Goal: Task Accomplishment & Management: Complete application form

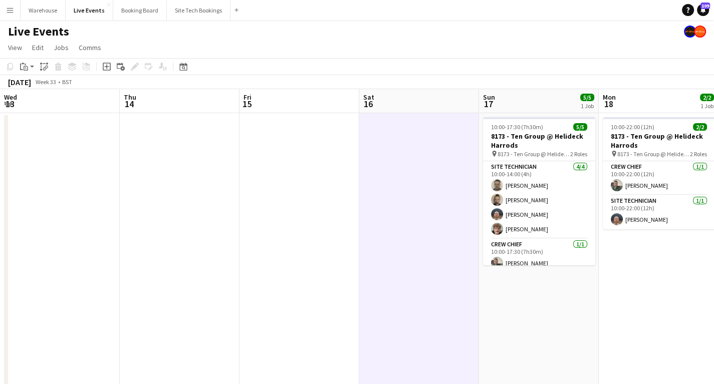
scroll to position [8, 0]
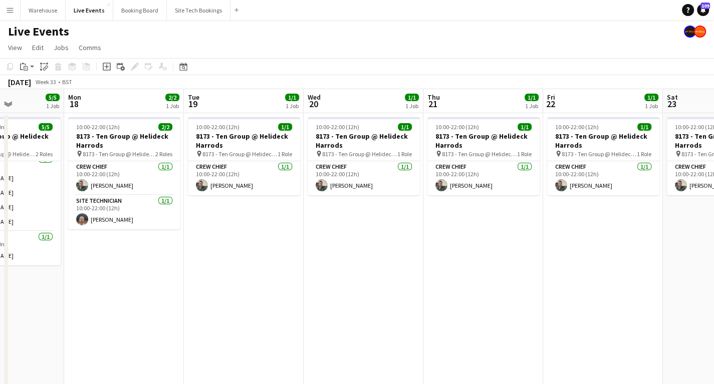
drag, startPoint x: 475, startPoint y: 273, endPoint x: 239, endPoint y: 297, distance: 237.2
click at [239, 297] on app-calendar-viewport "Fri 15 Sat 16 Sun 17 5/5 1 Job Mon 18 2/2 1 Job Tue 19 1/1 1 Job Wed 20 1/1 1 J…" at bounding box center [357, 381] width 714 height 584
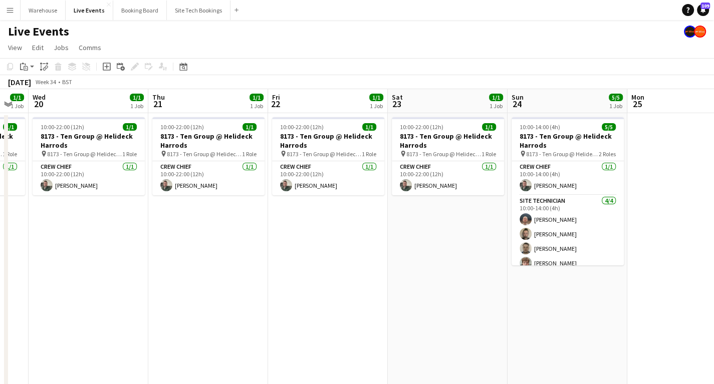
drag, startPoint x: 499, startPoint y: 279, endPoint x: 222, endPoint y: 268, distance: 276.8
click at [222, 268] on app-calendar-viewport "Sun 17 5/5 1 Job Mon 18 2/2 1 Job Tue 19 1/1 1 Job Wed 20 1/1 1 Job Thu 21 1/1 …" at bounding box center [357, 381] width 714 height 584
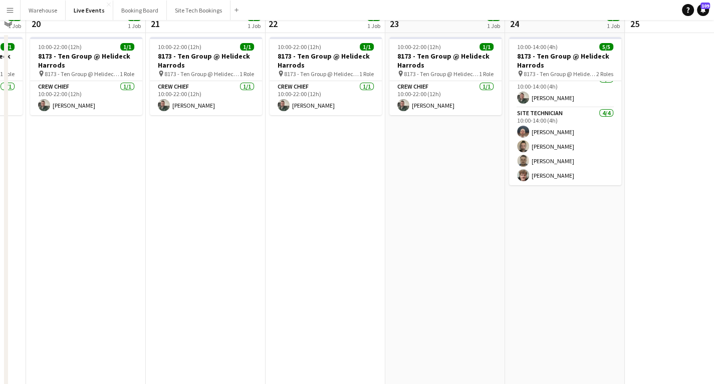
scroll to position [0, 0]
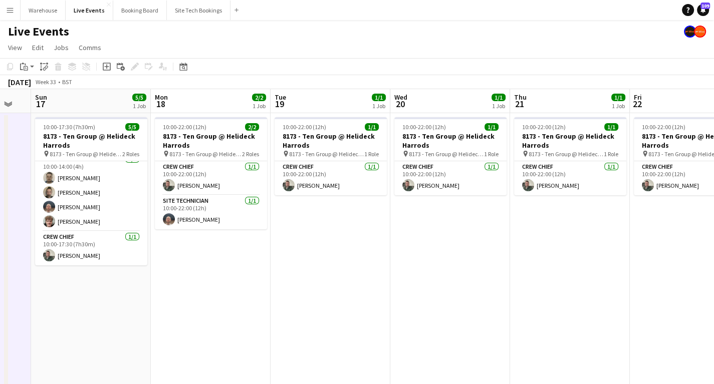
drag, startPoint x: 247, startPoint y: 267, endPoint x: 605, endPoint y: 299, distance: 359.7
click at [605, 299] on app-calendar-viewport "Fri 15 Sat 16 Sun 17 5/5 1 Job Mon 18 2/2 1 Job Tue 19 1/1 1 Job Wed 20 1/1 1 J…" at bounding box center [357, 381] width 714 height 584
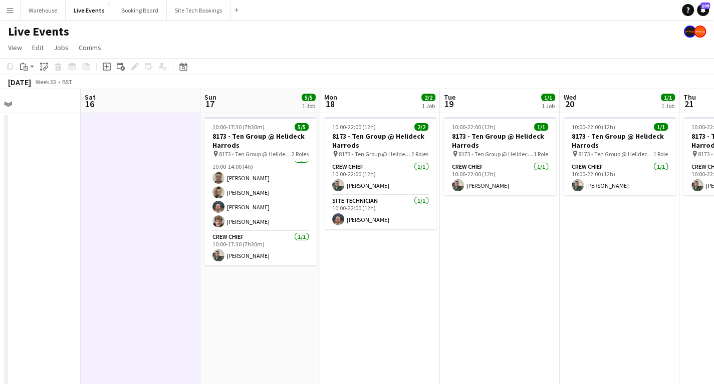
drag, startPoint x: 328, startPoint y: 298, endPoint x: 507, endPoint y: 299, distance: 179.4
click at [510, 300] on app-calendar-viewport "Wed 13 Thu 14 Fri 15 Sat 16 Sun 17 5/5 1 Job Mon 18 2/2 1 Job Tue 19 1/1 1 Job …" at bounding box center [357, 381] width 714 height 584
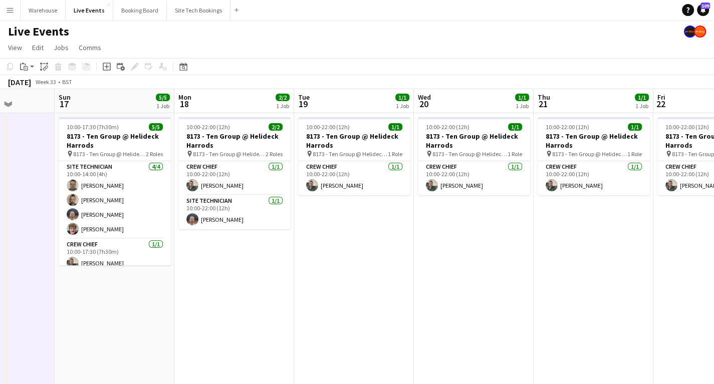
scroll to position [0, 308]
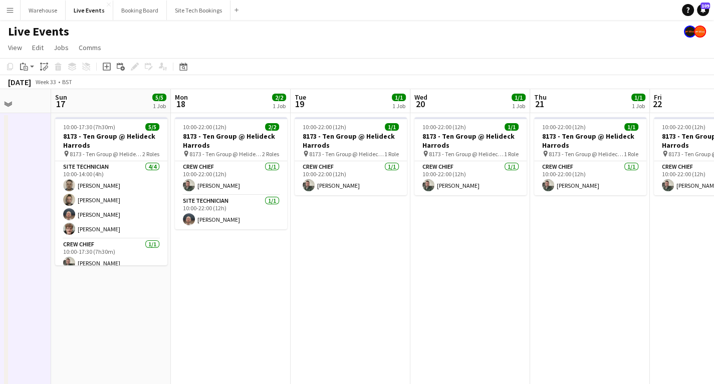
drag, startPoint x: 424, startPoint y: 274, endPoint x: 260, endPoint y: 282, distance: 164.0
click at [262, 283] on app-calendar-viewport "Thu 14 Fri 15 Sat 16 Sun 17 5/5 1 Job Mon 18 2/2 1 Job Tue 19 1/1 1 Job Wed 20 …" at bounding box center [357, 381] width 714 height 584
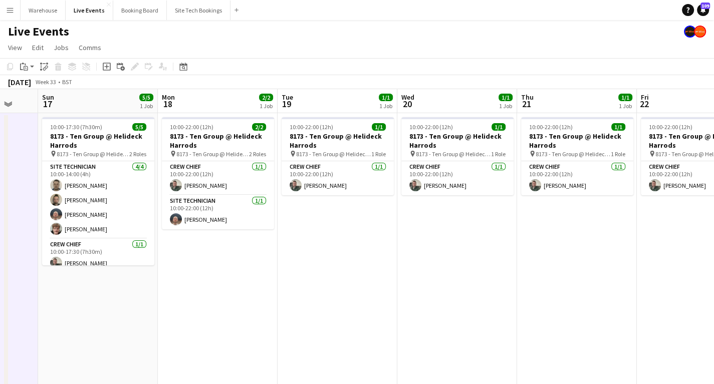
drag, startPoint x: 288, startPoint y: 280, endPoint x: 190, endPoint y: 283, distance: 97.2
click at [190, 283] on app-calendar-viewport "Thu 14 Fri 15 Sat 16 Sun 17 5/5 1 Job Mon 18 2/2 1 Job Tue 19 1/1 1 Job Wed 20 …" at bounding box center [357, 381] width 714 height 584
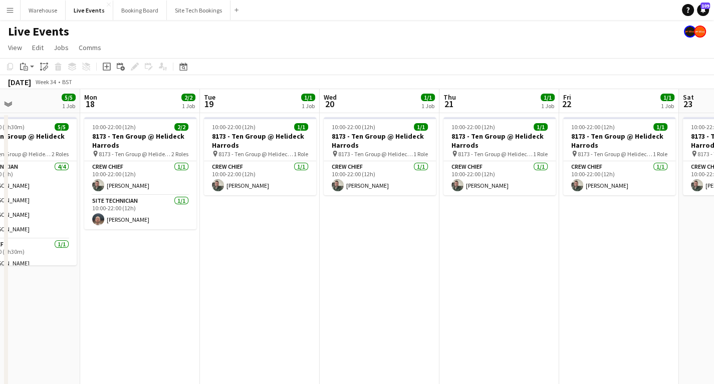
scroll to position [0, 269]
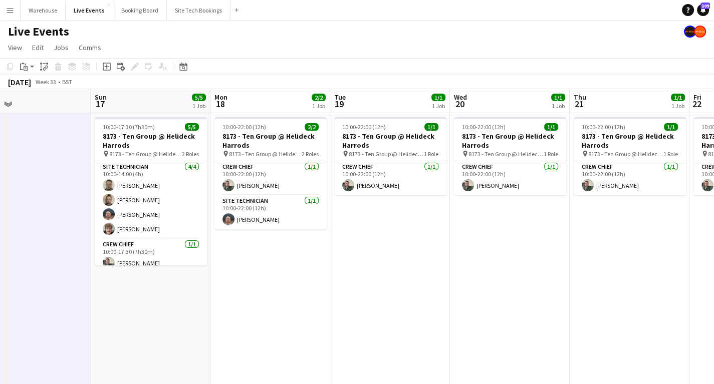
drag, startPoint x: 258, startPoint y: 257, endPoint x: 543, endPoint y: 261, distance: 285.7
click at [543, 261] on app-calendar-viewport "Thu 14 Fri 15 Sat 16 Sun 17 5/5 1 Job Mon 18 2/2 1 Job Tue 19 1/1 1 Job Wed 20 …" at bounding box center [357, 381] width 714 height 584
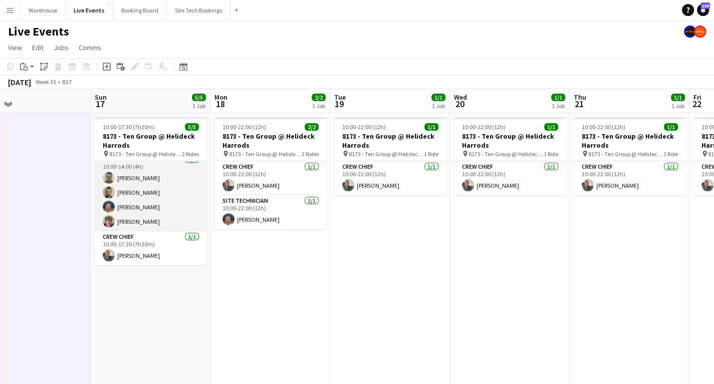
scroll to position [0, 0]
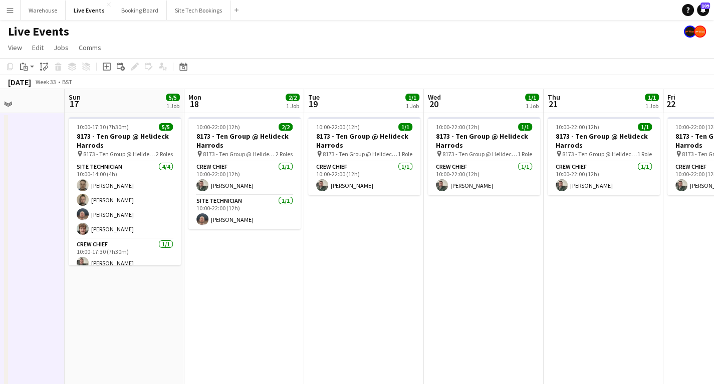
drag, startPoint x: 186, startPoint y: 252, endPoint x: 136, endPoint y: 251, distance: 50.1
click at [136, 251] on app-calendar-viewport "Thu 14 Fri 15 Sat 16 Sun 17 5/5 1 Job Mon 18 2/2 1 Job Tue 19 1/1 1 Job Wed 20 …" at bounding box center [357, 381] width 714 height 584
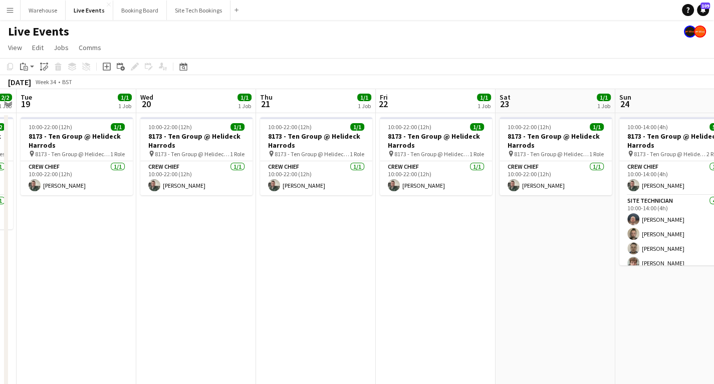
drag, startPoint x: 272, startPoint y: 248, endPoint x: 123, endPoint y: 253, distance: 148.9
click at [123, 253] on app-calendar-viewport "Sat 16 Sun 17 5/5 1 Job Mon 18 2/2 1 Job Tue 19 1/1 1 Job Wed 20 1/1 1 Job Thu …" at bounding box center [357, 381] width 714 height 584
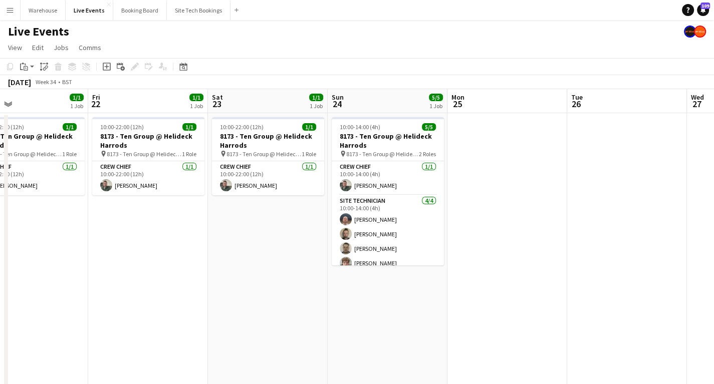
scroll to position [0, 303]
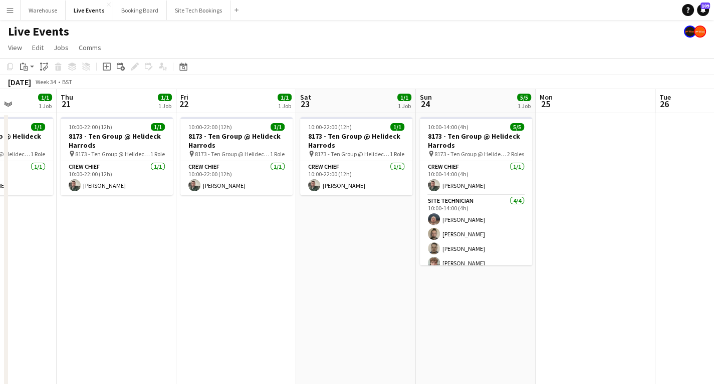
drag, startPoint x: 504, startPoint y: 265, endPoint x: 315, endPoint y: 265, distance: 188.9
click at [315, 265] on app-calendar-viewport "Mon 18 2/2 1 Job Tue 19 1/1 1 Job Wed 20 1/1 1 Job Thu 21 1/1 1 Job Fri 22 1/1 …" at bounding box center [357, 381] width 714 height 584
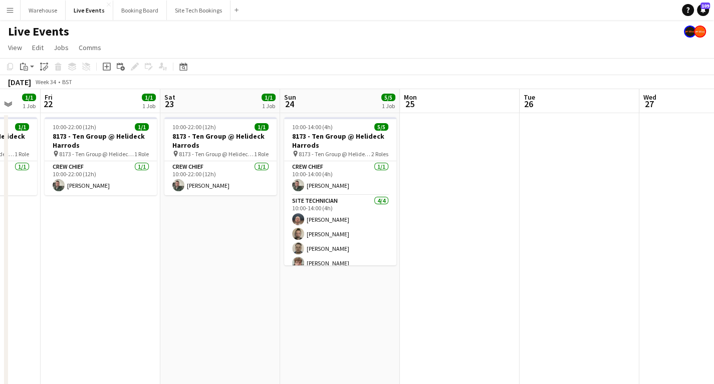
scroll to position [0, 327]
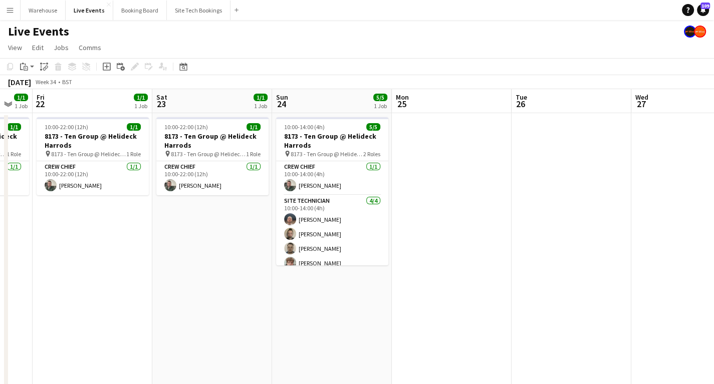
drag, startPoint x: 260, startPoint y: 237, endPoint x: 198, endPoint y: 237, distance: 61.6
click at [198, 237] on app-calendar-viewport "Tue 19 1/1 1 Job Wed 20 1/1 1 Job Thu 21 1/1 1 Job Fri 22 1/1 1 Job Sat 23 1/1 …" at bounding box center [357, 381] width 714 height 584
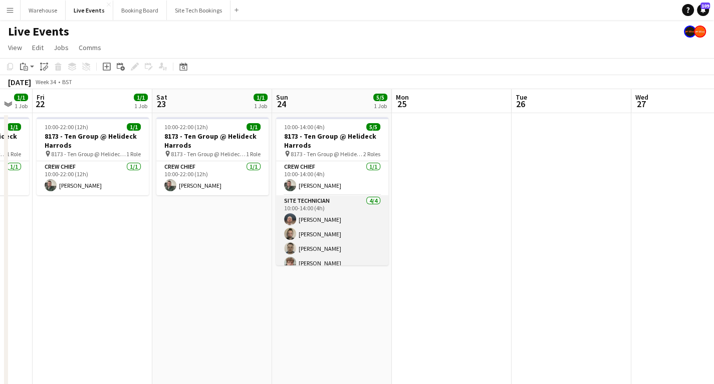
scroll to position [8, 0]
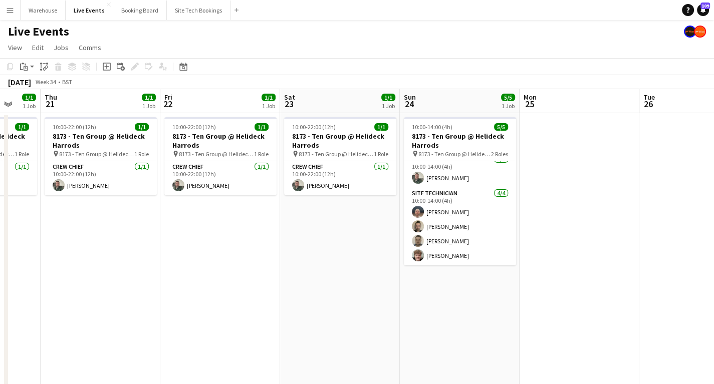
drag, startPoint x: 155, startPoint y: 262, endPoint x: 532, endPoint y: 259, distance: 376.8
click at [533, 259] on app-calendar-viewport "Mon 18 2/2 1 Job Tue 19 1/1 1 Job Wed 20 1/1 1 Job Thu 21 1/1 1 Job Fri 22 1/1 …" at bounding box center [357, 381] width 714 height 584
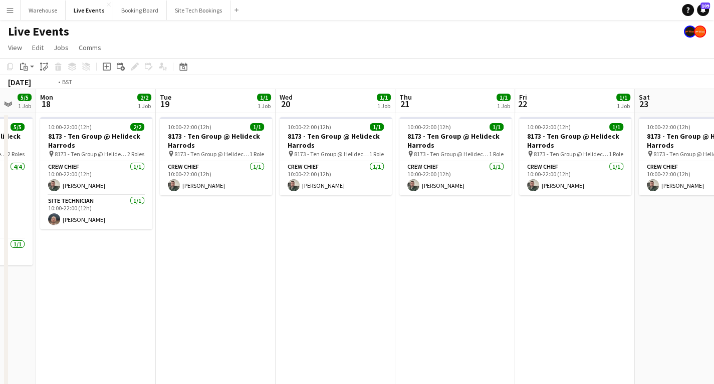
drag, startPoint x: 160, startPoint y: 296, endPoint x: 407, endPoint y: 300, distance: 246.6
click at [407, 300] on app-calendar-viewport "Sat 16 Sun 17 5/5 1 Job Mon 18 2/2 1 Job Tue 19 1/1 1 Job Wed 20 1/1 1 Job Thu …" at bounding box center [357, 381] width 714 height 584
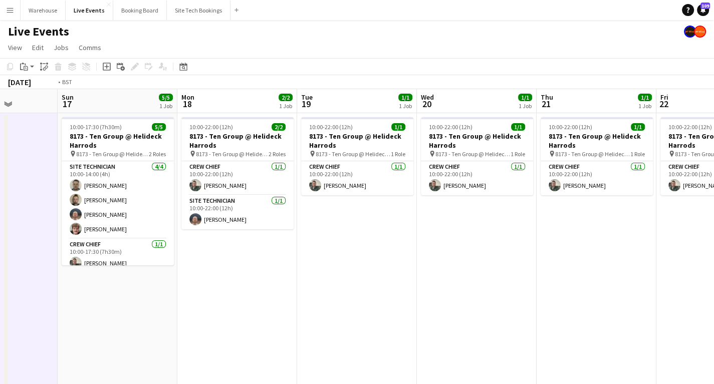
scroll to position [0, 388]
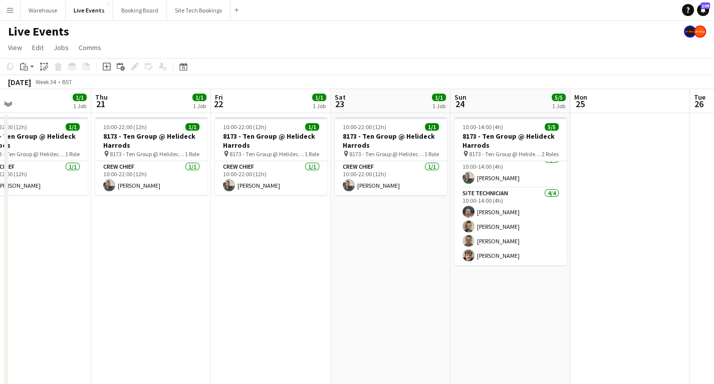
drag, startPoint x: 610, startPoint y: 261, endPoint x: 49, endPoint y: 309, distance: 562.8
click at [60, 311] on app-calendar-viewport "Sun 17 5/5 1 Job Mon 18 2/2 1 Job Tue 19 1/1 1 Job Wed 20 1/1 1 Job Thu 21 1/1 …" at bounding box center [357, 381] width 714 height 584
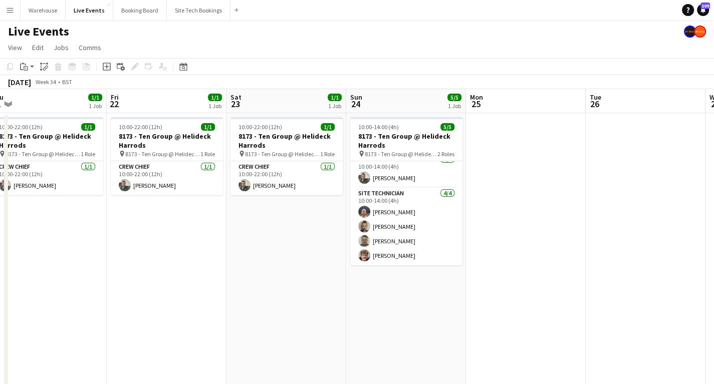
drag, startPoint x: 156, startPoint y: 307, endPoint x: 15, endPoint y: 306, distance: 140.8
click at [16, 306] on app-calendar-viewport "Mon 18 2/2 1 Job Tue 19 1/1 1 Job Wed 20 1/1 1 Job Thu 21 1/1 1 Job Fri 22 1/1 …" at bounding box center [357, 381] width 714 height 584
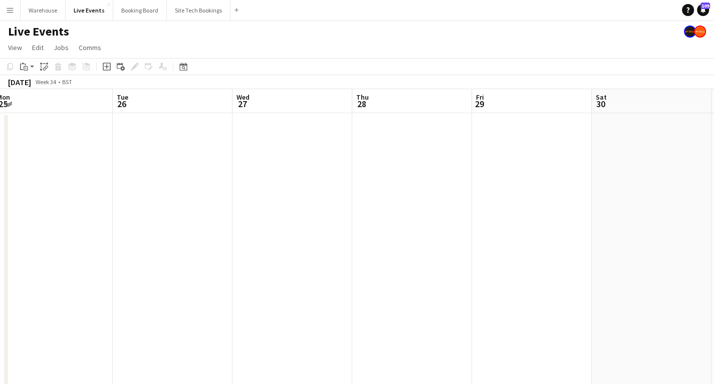
drag, startPoint x: -26, startPoint y: 306, endPoint x: 258, endPoint y: 307, distance: 283.6
click at [0, 306] on html "Menu Boards Boards Boards All jobs Status Workforce Workforce My Workforce Recr…" at bounding box center [357, 336] width 714 height 673
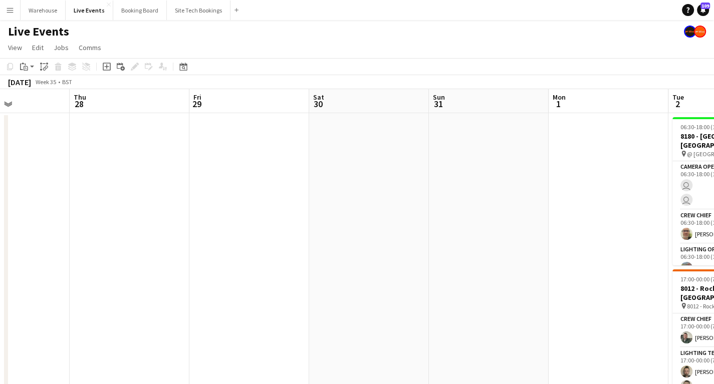
drag, startPoint x: 258, startPoint y: 307, endPoint x: 82, endPoint y: 307, distance: 176.4
click at [0, 307] on html "Menu Boards Boards Boards All jobs Status Workforce Workforce My Workforce Recr…" at bounding box center [357, 336] width 714 height 673
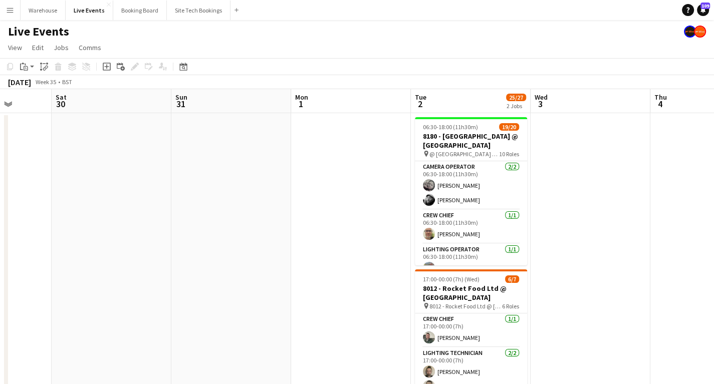
drag, startPoint x: 453, startPoint y: 307, endPoint x: 92, endPoint y: 298, distance: 360.9
click at [83, 299] on app-calendar-viewport "Tue 26 Wed 27 Thu 28 Fri 29 Sat 30 Sun 31 Mon 1 Tue 2 25/27 2 Jobs Wed 3 Thu 4 …" at bounding box center [357, 381] width 714 height 584
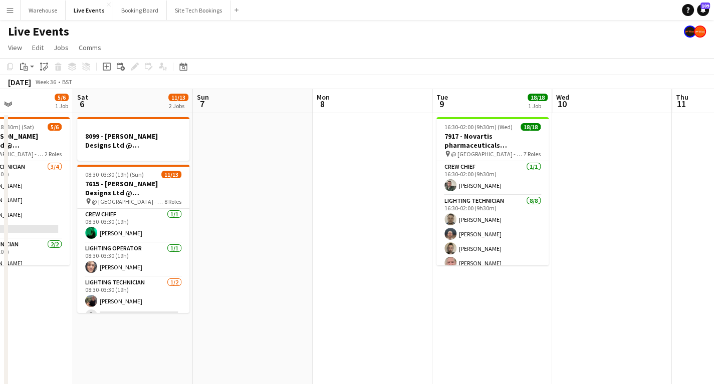
drag, startPoint x: 519, startPoint y: 296, endPoint x: 177, endPoint y: 298, distance: 342.3
click at [177, 298] on app-calendar-viewport "Mon 1 Tue 2 25/27 2 Jobs Wed 3 Thu 4 Fri 5 5/6 1 Job Sat 6 11/13 2 Jobs Sun 7 M…" at bounding box center [357, 381] width 714 height 584
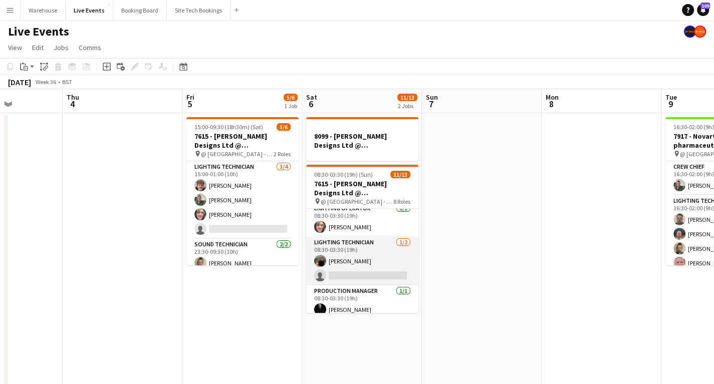
scroll to position [80, 0]
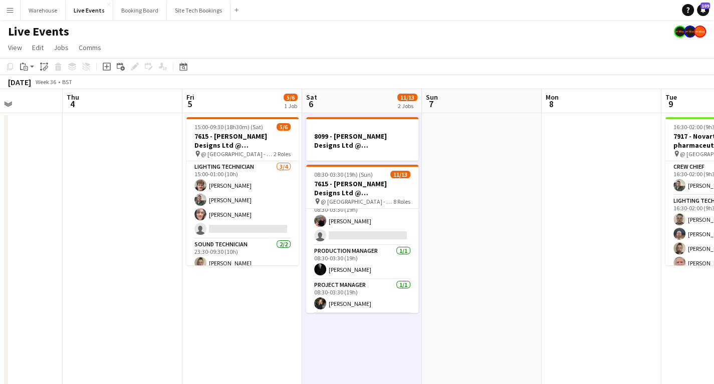
click at [108, 69] on icon "Add job" at bounding box center [107, 67] width 8 height 8
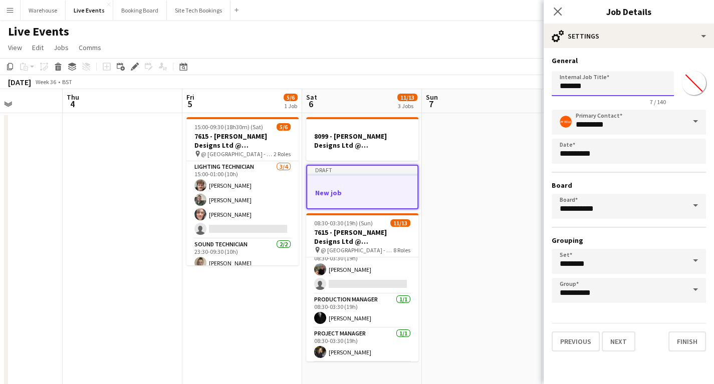
click at [571, 82] on input "*******" at bounding box center [613, 83] width 122 height 25
drag, startPoint x: 577, startPoint y: 84, endPoint x: 520, endPoint y: 110, distance: 63.2
click at [520, 112] on body "Menu Boards Boards Boards All jobs Status Workforce Workforce My Workforce Recr…" at bounding box center [357, 336] width 714 height 673
type input "**"
drag, startPoint x: 575, startPoint y: 86, endPoint x: 535, endPoint y: 88, distance: 40.2
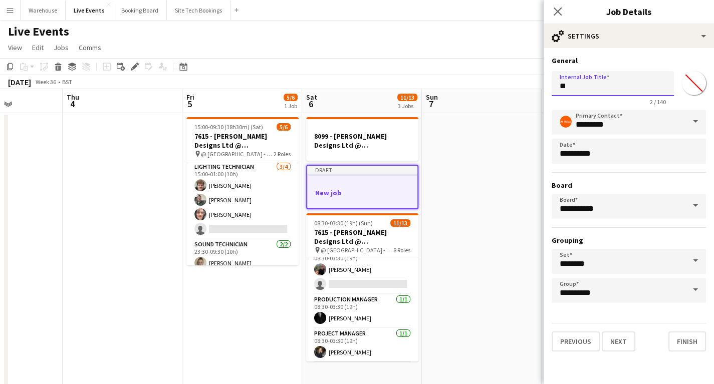
click at [535, 88] on body "Menu Boards Boards Boards All jobs Status Workforce Workforce My Workforce Recr…" at bounding box center [357, 336] width 714 height 673
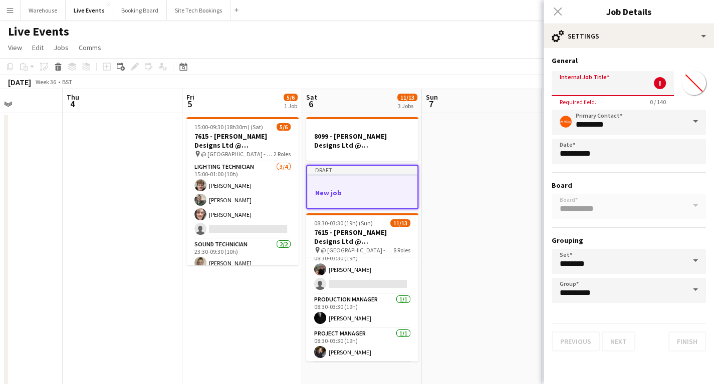
paste input "**********"
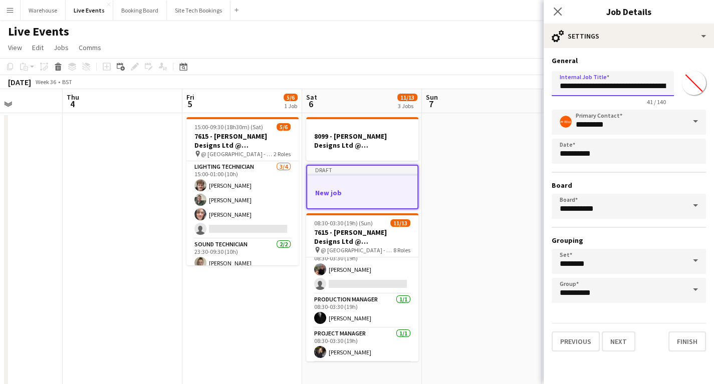
scroll to position [0, 34]
type input "**********"
click at [616, 343] on button "Next" at bounding box center [619, 342] width 34 height 20
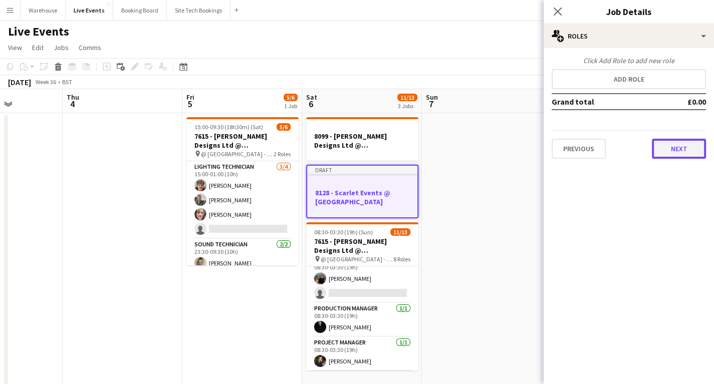
click at [678, 140] on button "Next" at bounding box center [679, 149] width 54 height 20
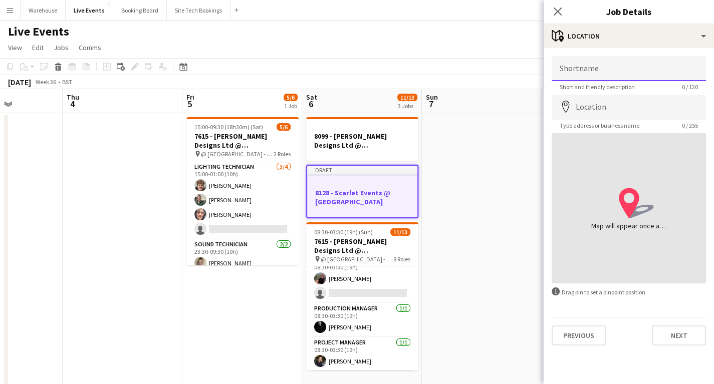
click at [616, 68] on input "Shortname" at bounding box center [629, 68] width 154 height 25
paste input "**********"
type input "**********"
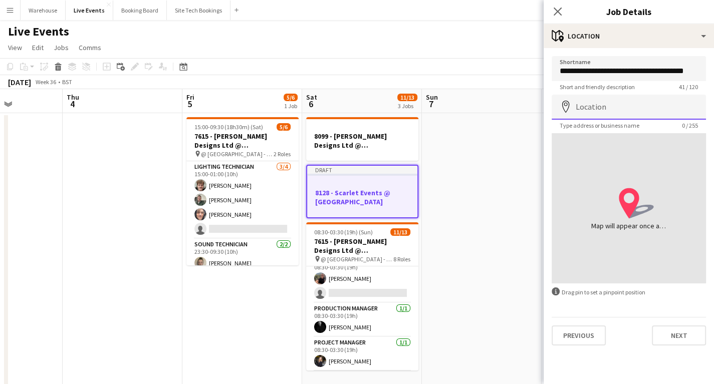
click at [617, 113] on input "Location" at bounding box center [629, 107] width 154 height 25
paste input "**********"
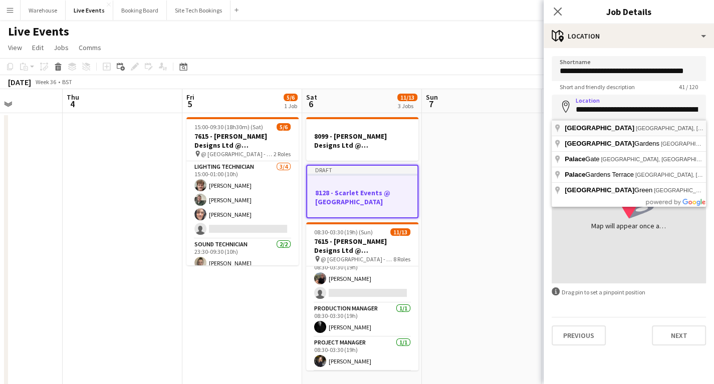
type input "**********"
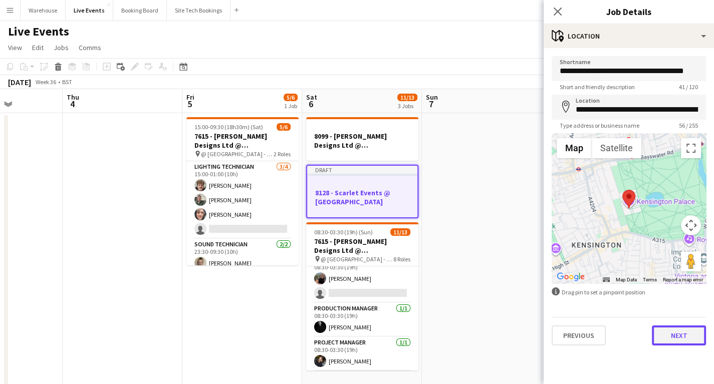
click at [673, 341] on button "Next" at bounding box center [679, 336] width 54 height 20
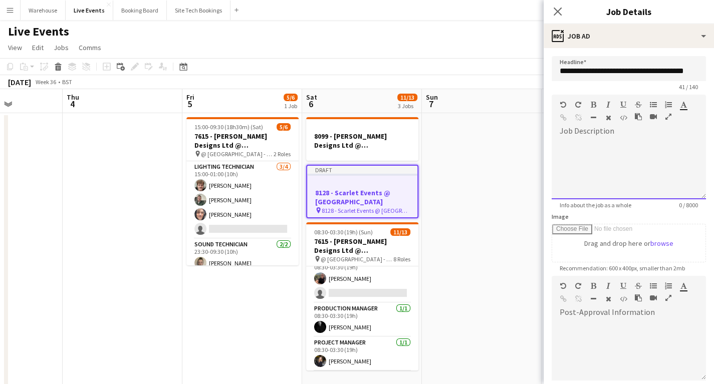
click at [594, 176] on div at bounding box center [629, 169] width 154 height 60
click at [627, 150] on div at bounding box center [629, 169] width 154 height 60
paste div
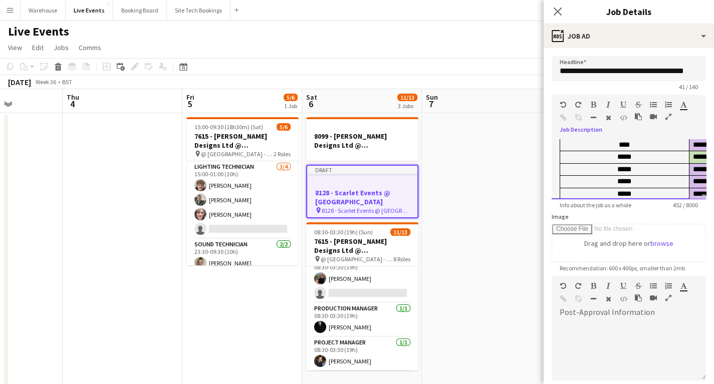
scroll to position [0, 377]
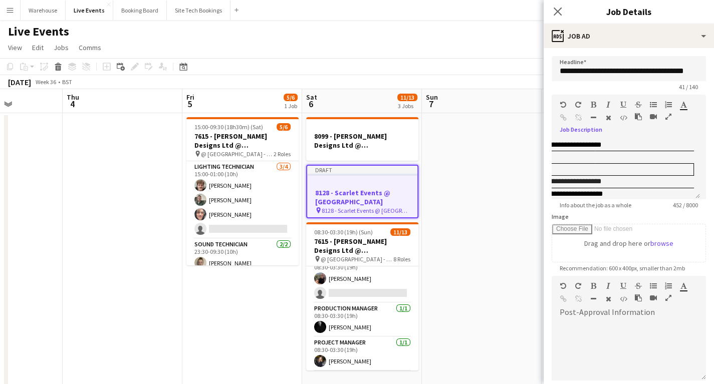
click at [667, 117] on icon "button" at bounding box center [668, 116] width 6 height 7
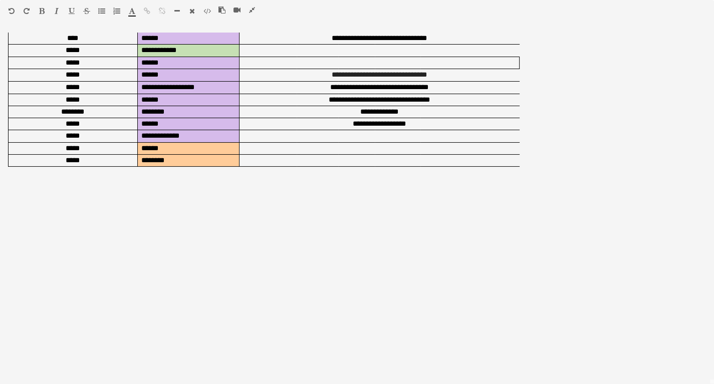
click at [12, 11] on icon "button" at bounding box center [12, 11] width 6 height 7
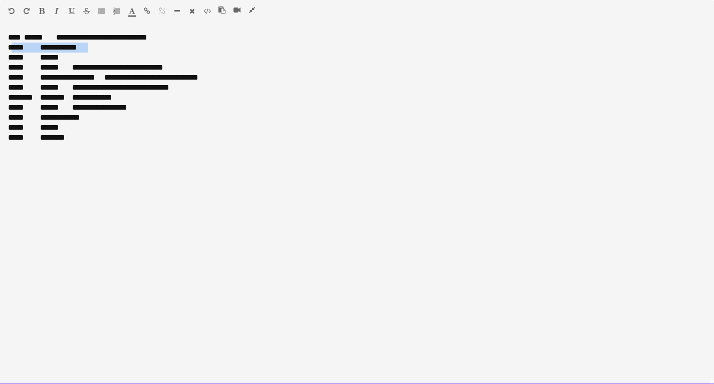
drag, startPoint x: 10, startPoint y: 45, endPoint x: 80, endPoint y: 48, distance: 69.7
click at [80, 48] on div "**********" at bounding box center [357, 48] width 698 height 10
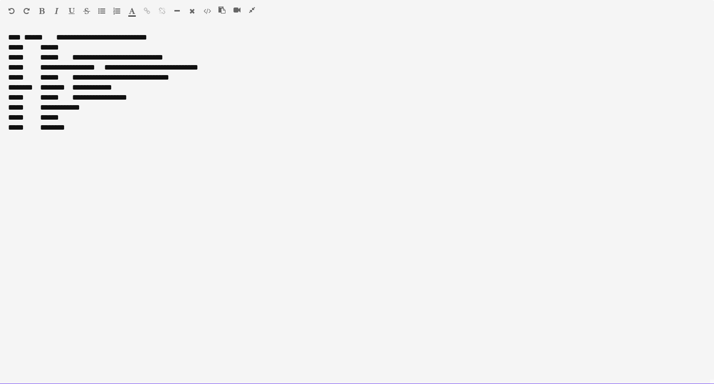
click at [10, 119] on div "***** ******" at bounding box center [357, 118] width 698 height 10
drag, startPoint x: 8, startPoint y: 118, endPoint x: 58, endPoint y: 118, distance: 50.1
click at [58, 118] on div "***** ******" at bounding box center [357, 118] width 698 height 10
drag, startPoint x: 20, startPoint y: 120, endPoint x: 8, endPoint y: 119, distance: 12.6
click at [19, 120] on div "***** ******" at bounding box center [357, 118] width 698 height 10
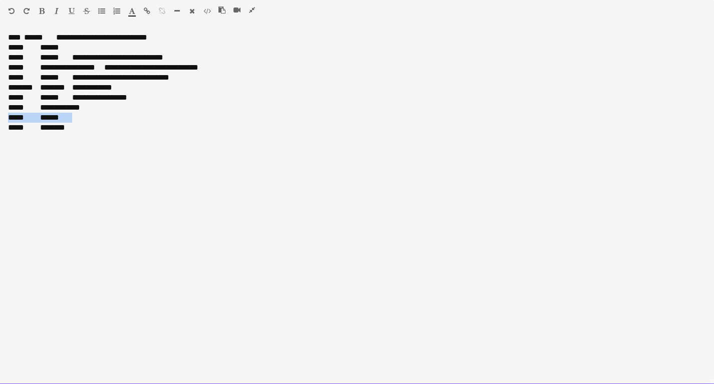
click at [7, 119] on div "**********" at bounding box center [357, 209] width 714 height 352
click at [12, 118] on div "***** ******" at bounding box center [357, 118] width 698 height 10
click at [16, 131] on div "***** ********" at bounding box center [357, 128] width 698 height 10
click at [459, 169] on div "**********" at bounding box center [357, 209] width 714 height 352
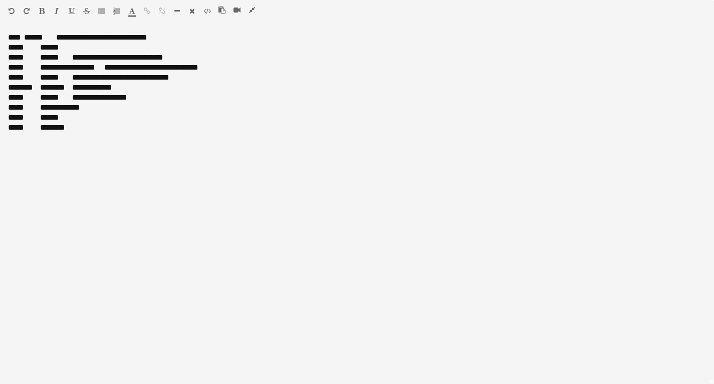
click at [254, 9] on icon "button" at bounding box center [252, 10] width 6 height 7
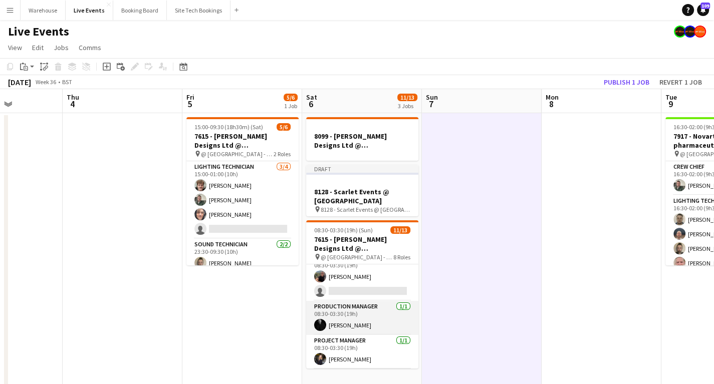
click at [334, 323] on app-card-role "Production Manager [DATE] 08:30-03:30 (19h) [PERSON_NAME]" at bounding box center [362, 318] width 112 height 34
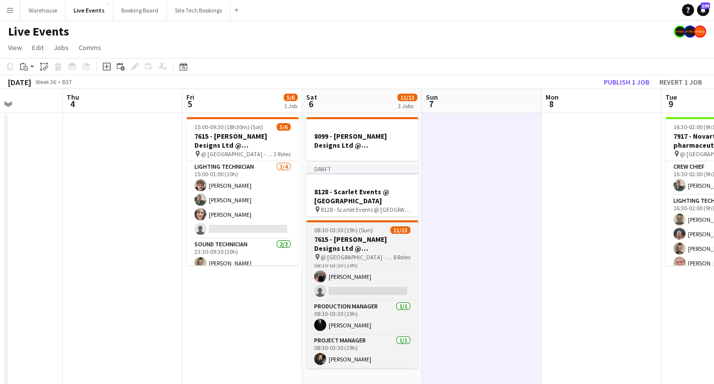
click at [369, 250] on h3 "7615 - [PERSON_NAME] Designs Ltd @ [GEOGRAPHIC_DATA]" at bounding box center [362, 244] width 112 height 18
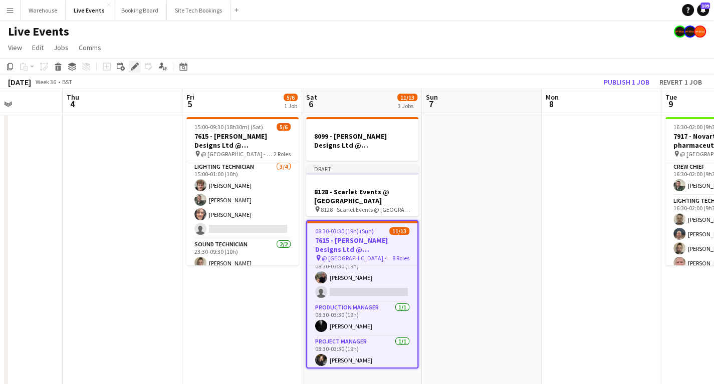
click at [138, 68] on icon "Edit" at bounding box center [135, 67] width 8 height 8
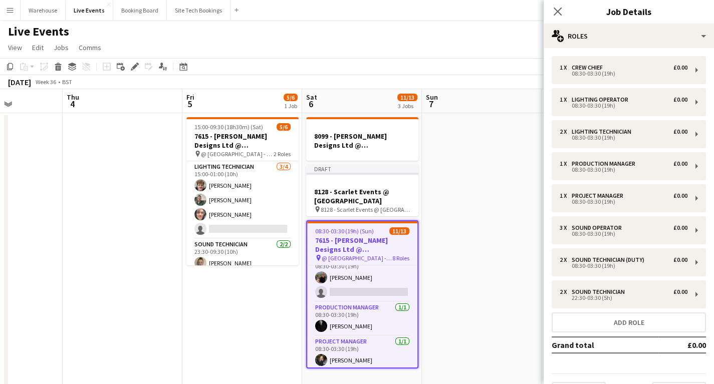
scroll to position [25, 0]
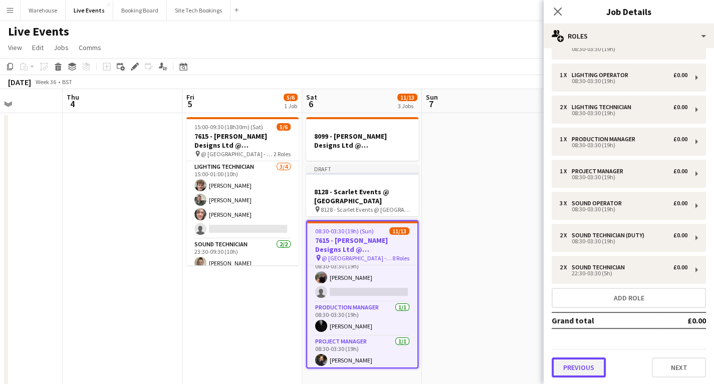
click at [579, 364] on button "Previous" at bounding box center [579, 368] width 54 height 20
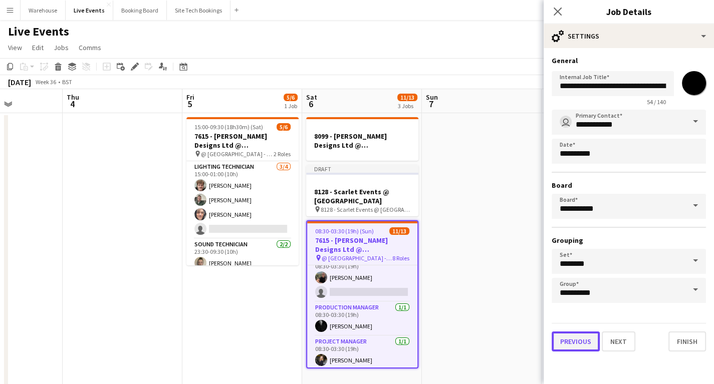
click at [573, 341] on button "Previous" at bounding box center [576, 342] width 48 height 20
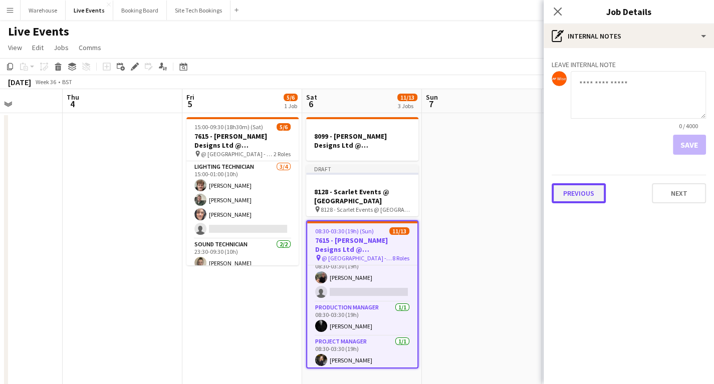
click at [580, 194] on button "Previous" at bounding box center [579, 193] width 54 height 20
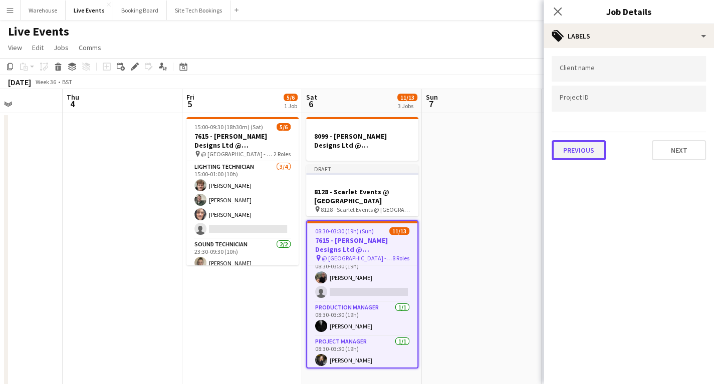
click at [583, 150] on button "Previous" at bounding box center [579, 150] width 54 height 20
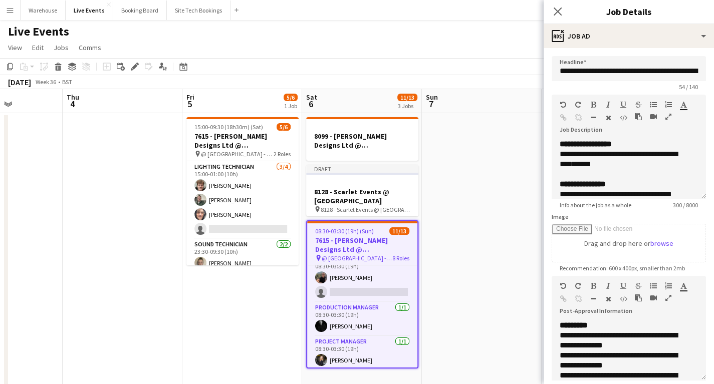
scroll to position [32, 0]
click at [665, 295] on icon "button" at bounding box center [668, 298] width 6 height 7
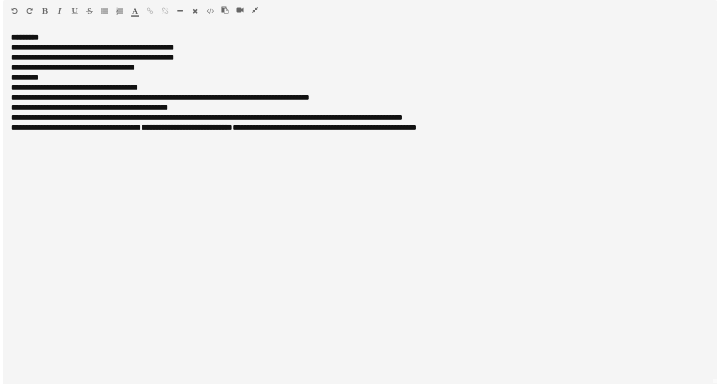
scroll to position [0, 0]
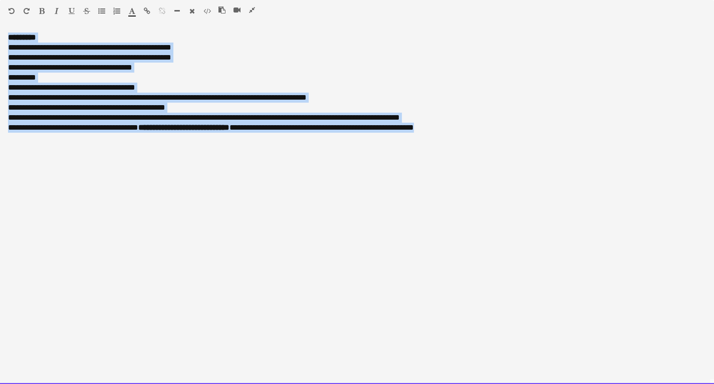
drag, startPoint x: 477, startPoint y: 133, endPoint x: -11, endPoint y: 38, distance: 496.3
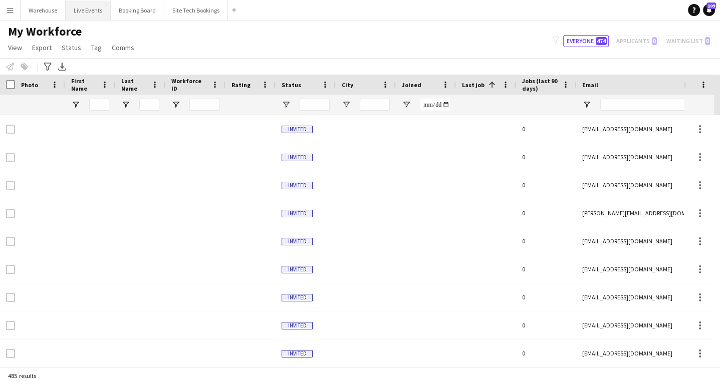
click at [84, 14] on button "Live Events Close" at bounding box center [88, 11] width 45 height 20
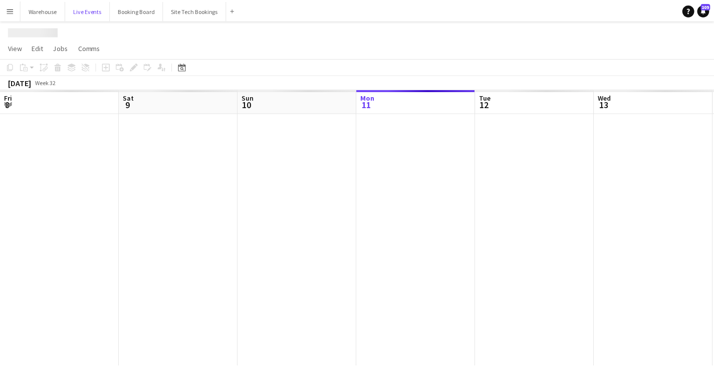
scroll to position [0, 240]
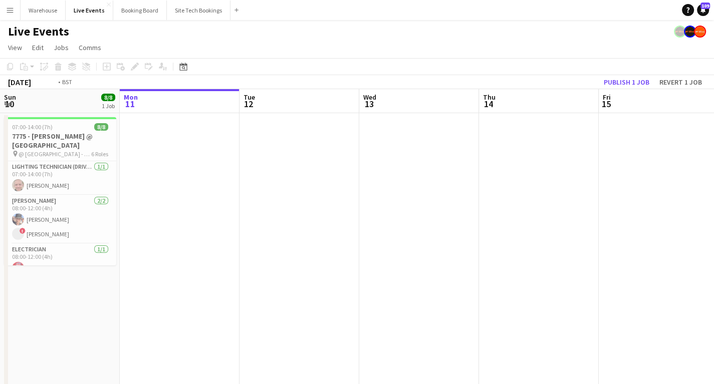
click at [179, 275] on app-calendar-viewport "Fri 8 42/42 4 Jobs Sat 9 29/29 3 Jobs Sun 10 8/8 1 Job Mon 11 Tue 12 Wed 13 Thu…" at bounding box center [357, 381] width 714 height 584
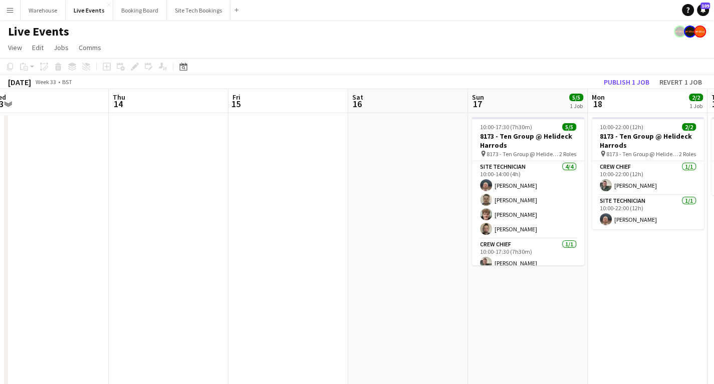
drag, startPoint x: 260, startPoint y: 297, endPoint x: 150, endPoint y: 293, distance: 109.3
click at [149, 295] on app-calendar-viewport "Sun 10 8/8 1 Job Mon 11 Tue 12 Wed 13 Thu 14 Fri 15 Sat 16 Sun 17 5/5 1 Job Mon…" at bounding box center [357, 381] width 714 height 584
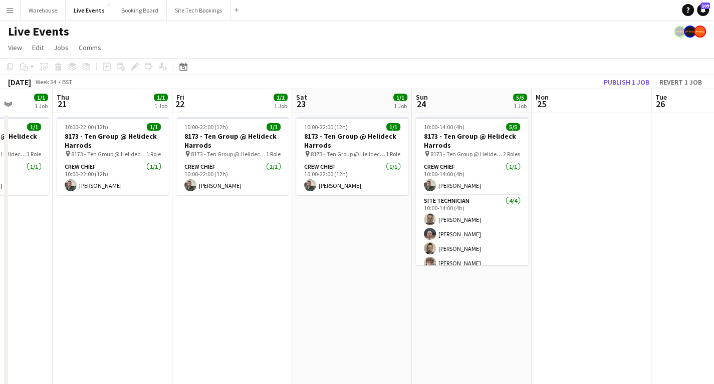
drag, startPoint x: 563, startPoint y: 281, endPoint x: 135, endPoint y: 284, distance: 428.0
click at [128, 284] on app-calendar-viewport "Mon 18 2/2 1 Job Tue 19 1/1 1 Job Wed 20 1/1 1 Job Thu 21 1/1 1 Job Fri 22 1/1 …" at bounding box center [357, 381] width 714 height 584
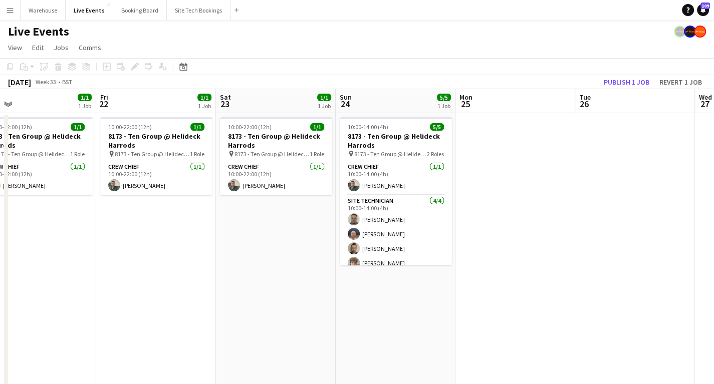
click at [141, 289] on app-calendar-viewport "Mon 18 2/2 1 Job Tue 19 1/1 1 Job Wed 20 1/1 1 Job Thu 21 1/1 1 Job Fri 22 1/1 …" at bounding box center [357, 381] width 714 height 584
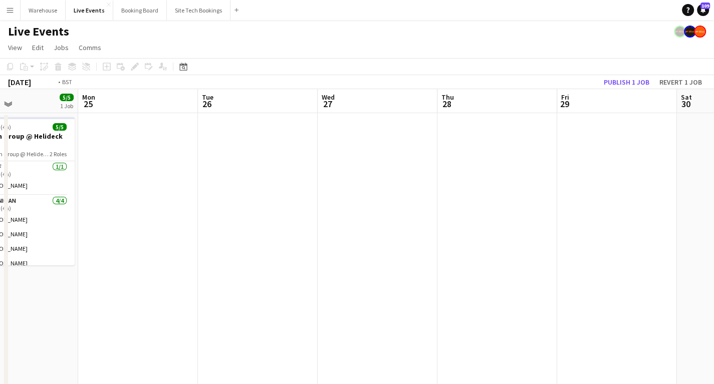
click at [131, 287] on app-calendar-viewport "Thu 21 1/1 1 Job Fri 22 1/1 1 Job Sat 23 1/1 1 Job Sun 24 5/5 1 Job Mon 25 Tue …" at bounding box center [357, 381] width 714 height 584
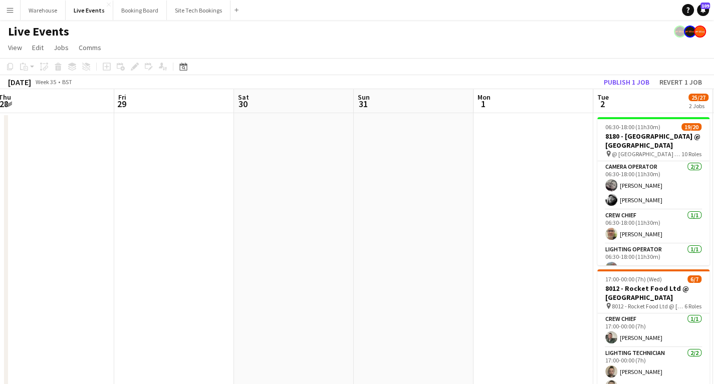
drag, startPoint x: 477, startPoint y: 287, endPoint x: 282, endPoint y: 269, distance: 196.3
click at [127, 284] on app-calendar-viewport "Mon 25 Tue 26 Wed 27 Thu 28 Fri 29 Sat 30 Sun 31 Mon 1 Tue 2 25/27 2 Jobs Wed 3…" at bounding box center [357, 381] width 714 height 584
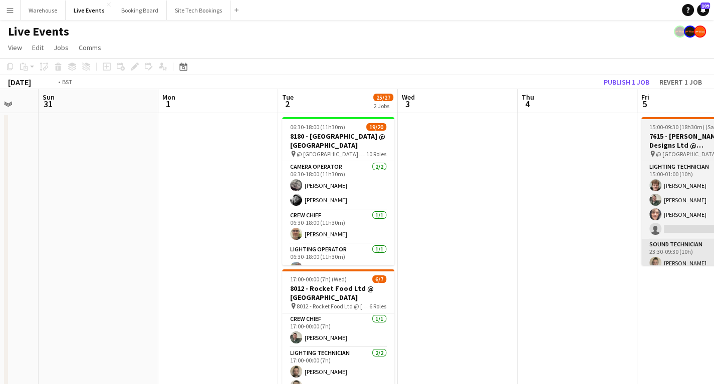
scroll to position [0, 307]
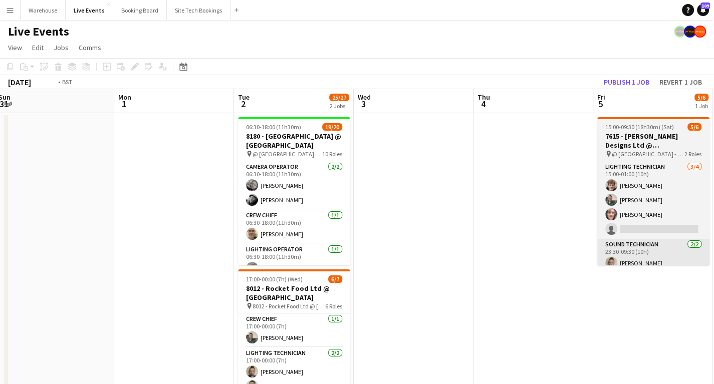
drag, startPoint x: 548, startPoint y: 277, endPoint x: 178, endPoint y: 263, distance: 370.1
click at [125, 275] on app-calendar-viewport "Thu 28 Fri 29 Sat 30 Sun 31 Mon 1 Tue 2 25/27 2 Jobs Wed 3 Thu 4 Fri 5 5/6 1 Jo…" at bounding box center [357, 381] width 714 height 584
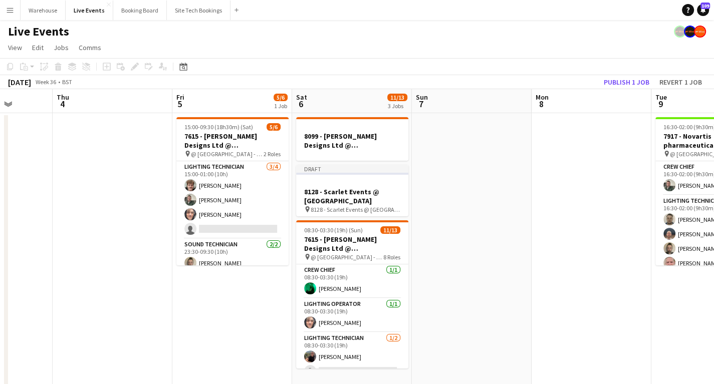
drag, startPoint x: 523, startPoint y: 200, endPoint x: 460, endPoint y: 199, distance: 62.6
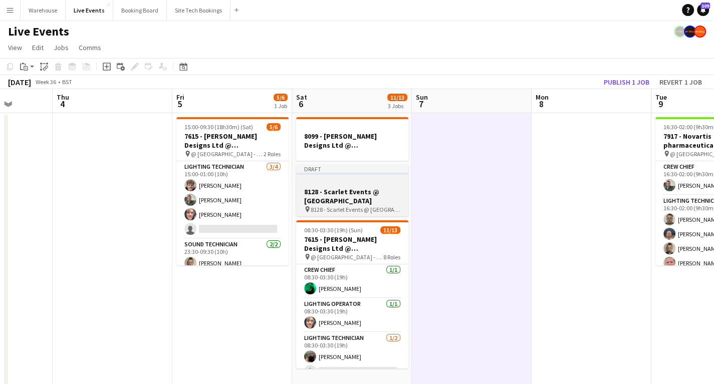
click at [347, 196] on h3 "8128 - Scarlet Events @ [GEOGRAPHIC_DATA]" at bounding box center [352, 196] width 112 height 18
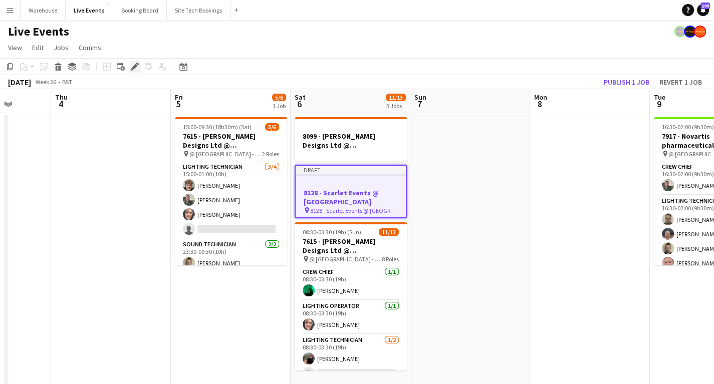
click at [133, 70] on icon "Edit" at bounding box center [135, 67] width 8 height 8
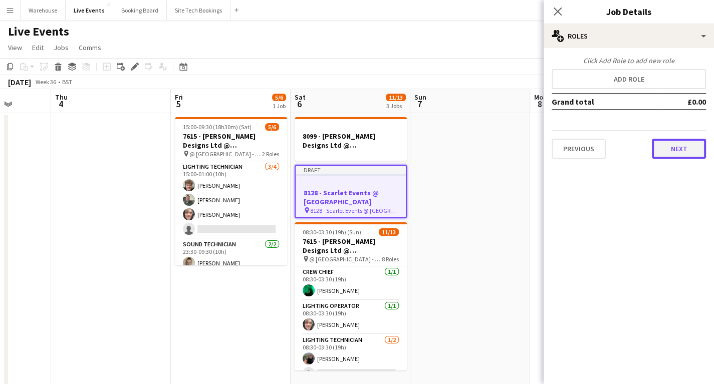
click at [670, 145] on button "Next" at bounding box center [679, 149] width 54 height 20
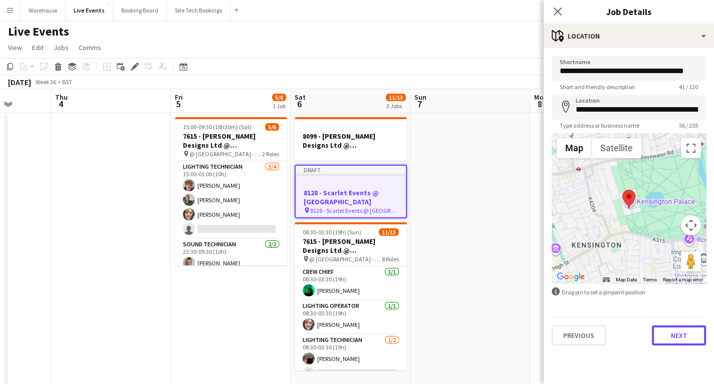
click at [681, 335] on button "Next" at bounding box center [679, 336] width 54 height 20
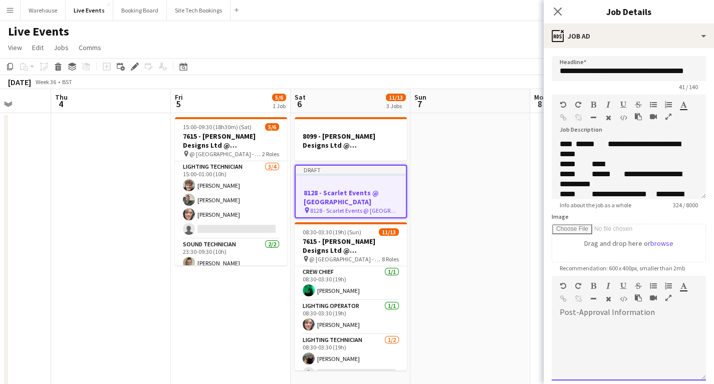
click at [617, 342] on div at bounding box center [629, 351] width 154 height 60
paste div
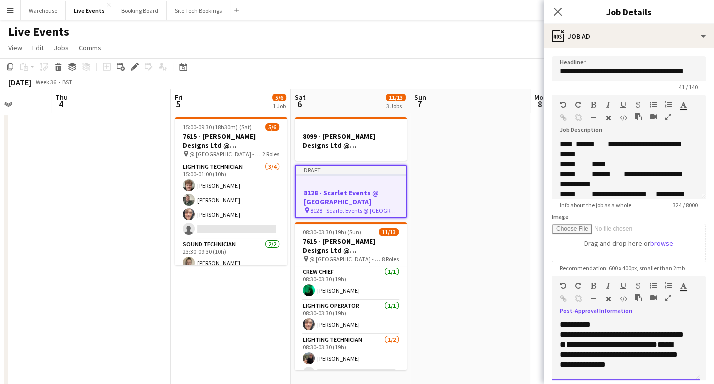
scroll to position [110, 0]
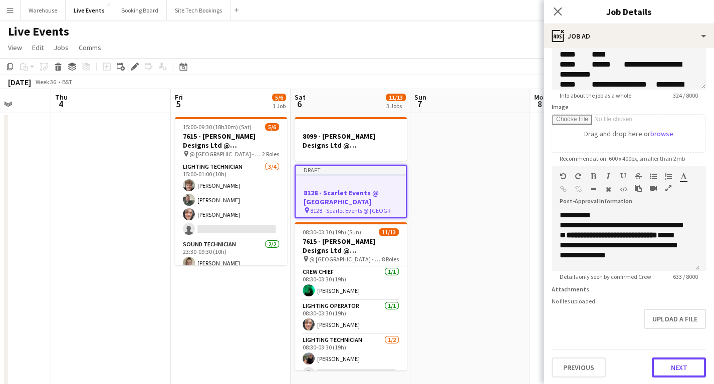
click at [671, 367] on button "Next" at bounding box center [679, 368] width 54 height 20
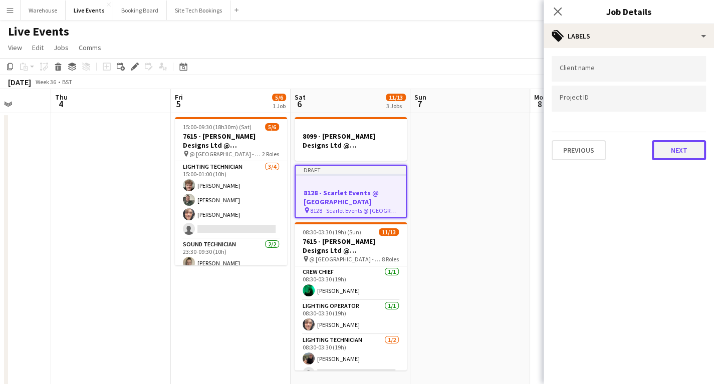
click at [681, 155] on button "Next" at bounding box center [679, 150] width 54 height 20
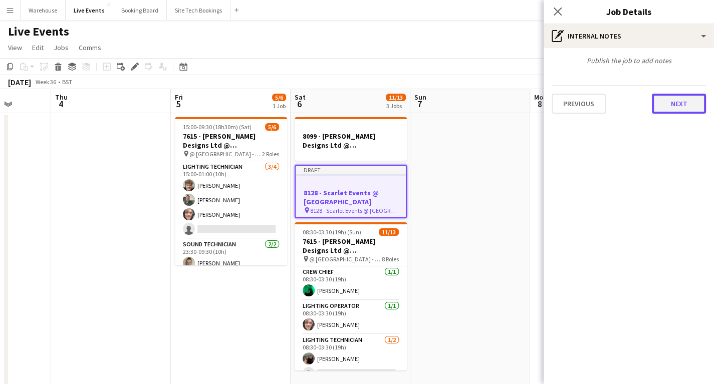
click at [680, 107] on button "Next" at bounding box center [679, 104] width 54 height 20
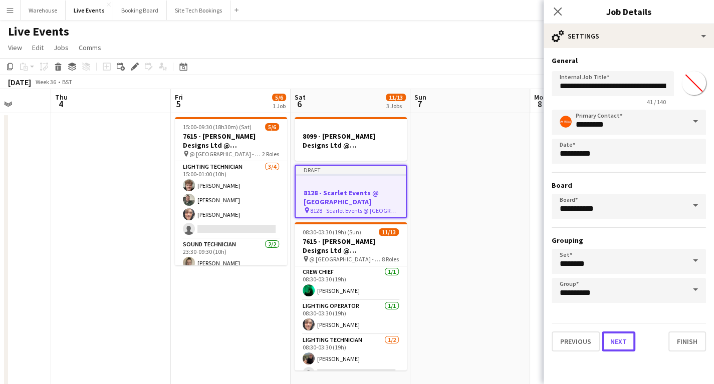
click at [617, 343] on button "Next" at bounding box center [619, 342] width 34 height 20
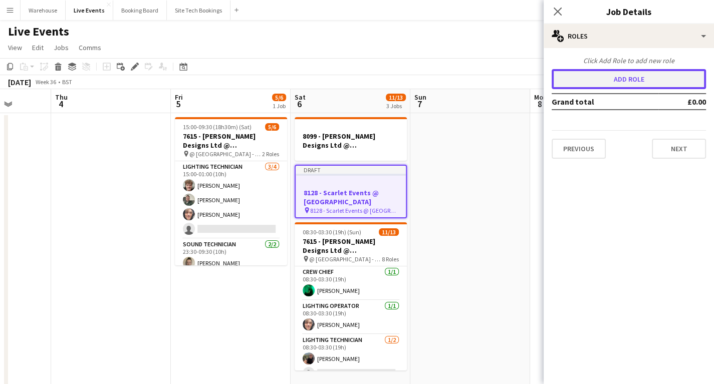
click at [608, 83] on button "Add role" at bounding box center [629, 79] width 154 height 20
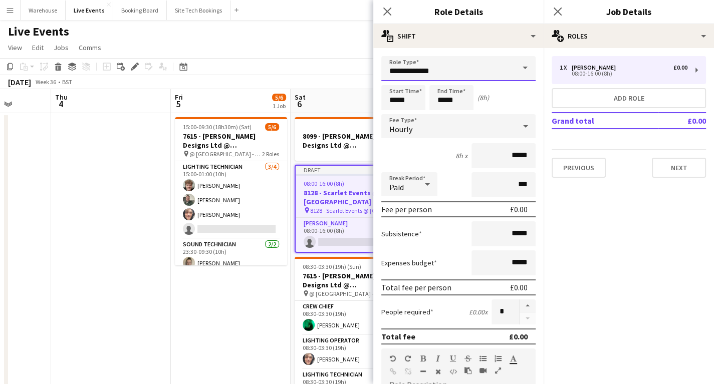
click at [413, 68] on input "**********" at bounding box center [458, 68] width 154 height 25
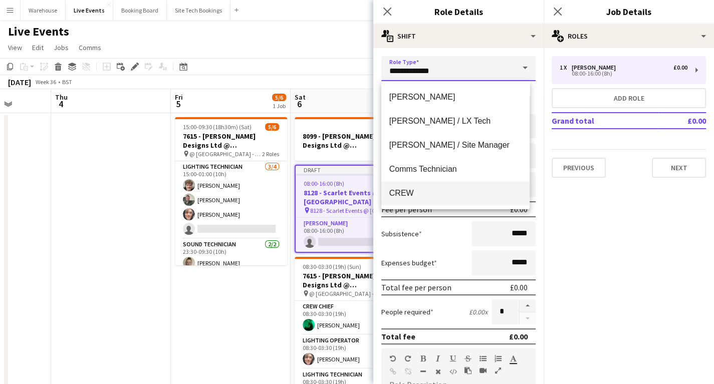
scroll to position [281, 0]
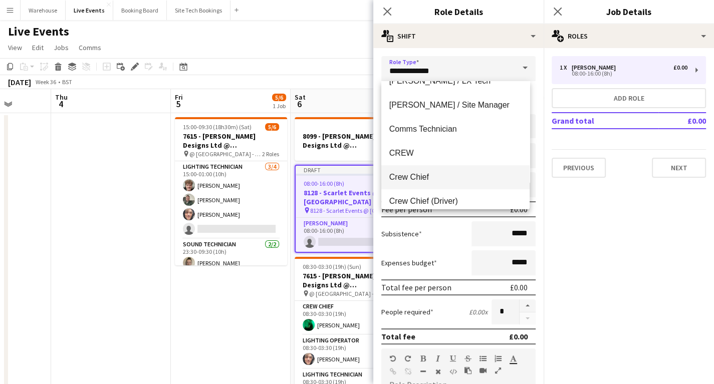
click at [410, 178] on span "Crew Chief" at bounding box center [455, 177] width 132 height 10
type input "**********"
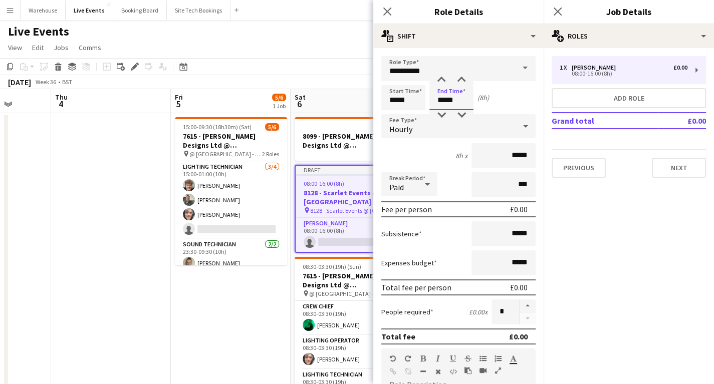
click at [451, 98] on input "*****" at bounding box center [451, 97] width 44 height 25
click at [444, 82] on div at bounding box center [441, 80] width 20 height 10
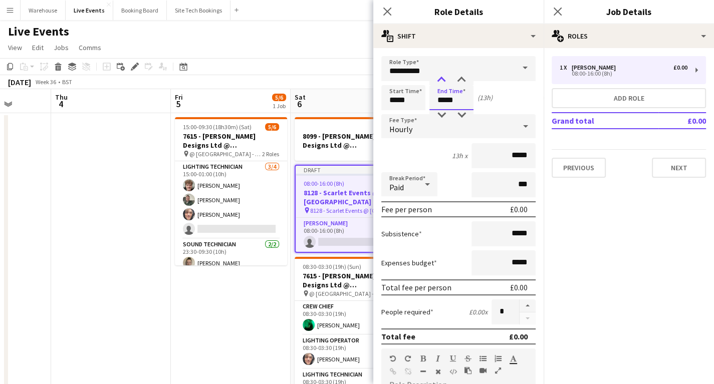
click at [444, 82] on div at bounding box center [441, 80] width 20 height 10
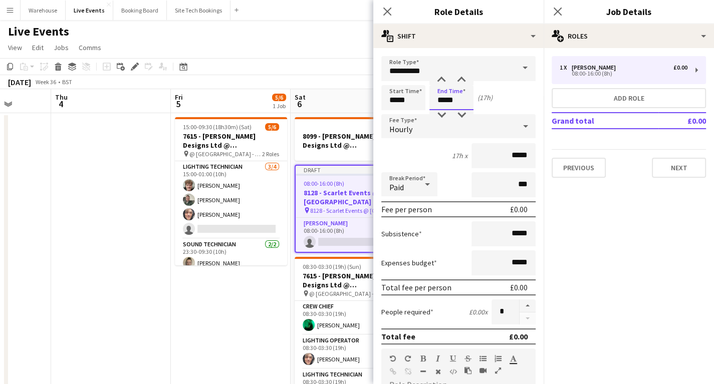
click at [442, 108] on input "*****" at bounding box center [451, 97] width 44 height 25
click at [459, 81] on div at bounding box center [462, 80] width 20 height 10
click at [442, 118] on div at bounding box center [441, 115] width 20 height 10
click at [459, 79] on div at bounding box center [462, 80] width 20 height 10
click at [461, 115] on div at bounding box center [462, 115] width 20 height 10
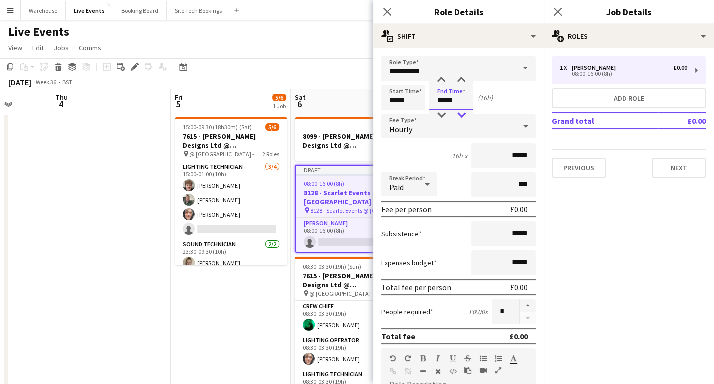
click at [461, 115] on div at bounding box center [462, 115] width 20 height 10
click at [438, 118] on div at bounding box center [441, 115] width 20 height 10
click at [461, 81] on div at bounding box center [462, 80] width 20 height 10
click at [461, 82] on div at bounding box center [462, 80] width 20 height 10
type input "*****"
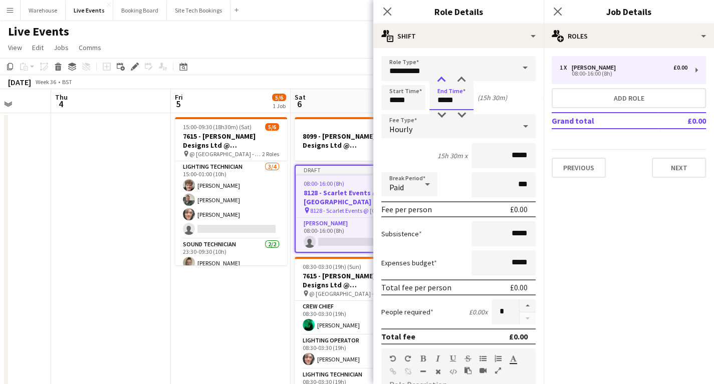
click at [442, 83] on div at bounding box center [441, 80] width 20 height 10
click at [406, 124] on span "Hourly" at bounding box center [400, 129] width 23 height 10
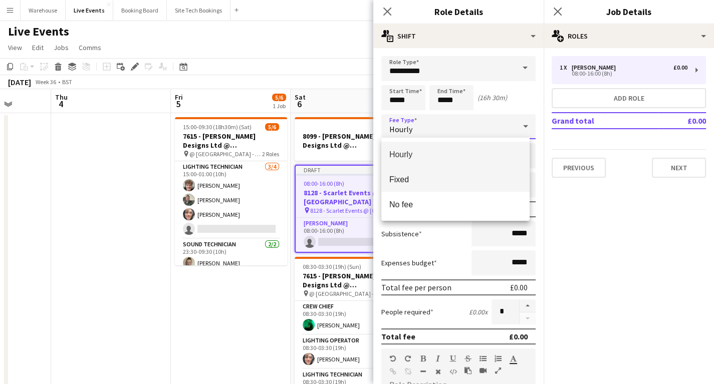
click at [407, 186] on mat-option "Fixed" at bounding box center [455, 179] width 148 height 25
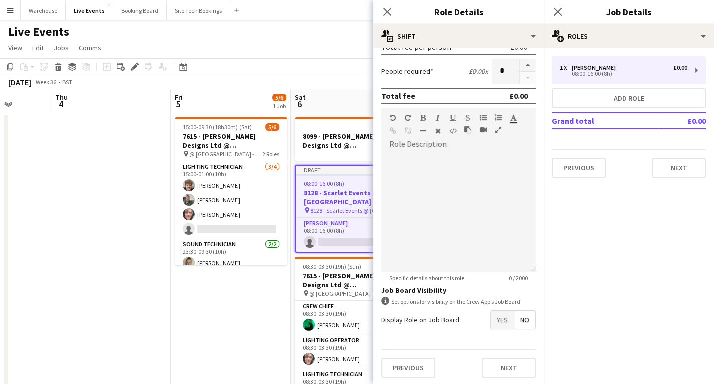
scroll to position [0, 0]
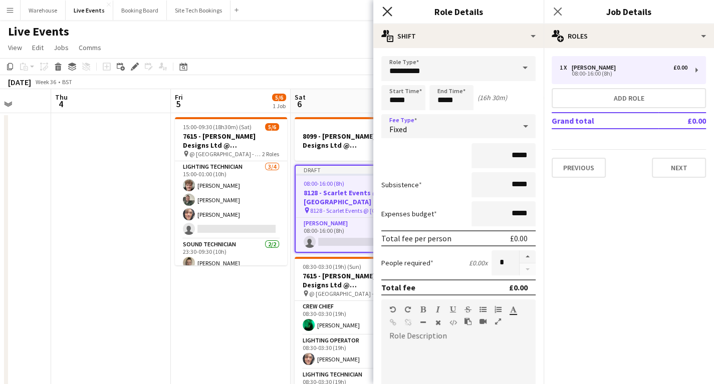
click at [387, 11] on icon at bounding box center [387, 12] width 10 height 10
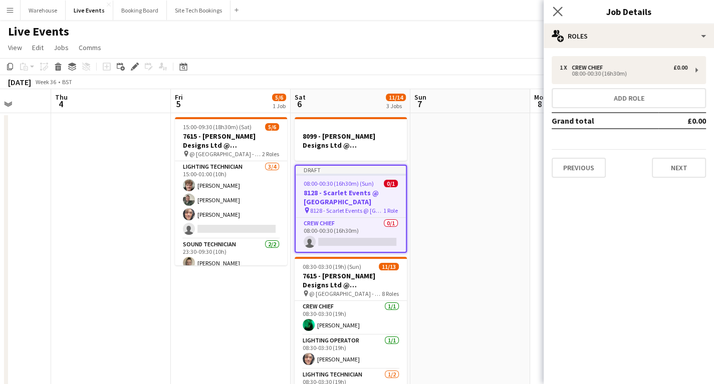
click at [552, 11] on app-icon "Close pop-in" at bounding box center [558, 12] width 15 height 15
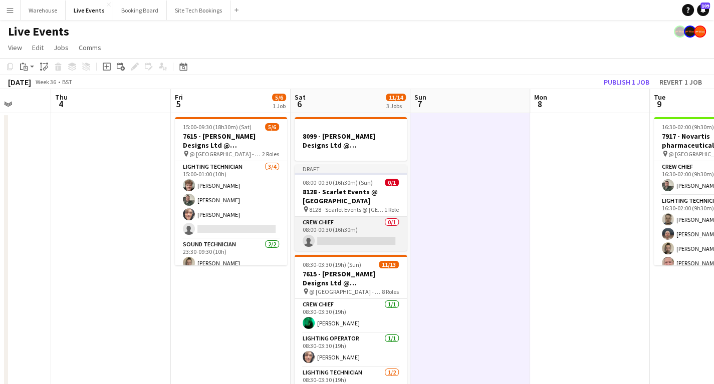
click at [354, 231] on app-card-role "Crew Chief 0/1 08:00-00:30 (16h30m) single-neutral-actions" at bounding box center [351, 234] width 112 height 34
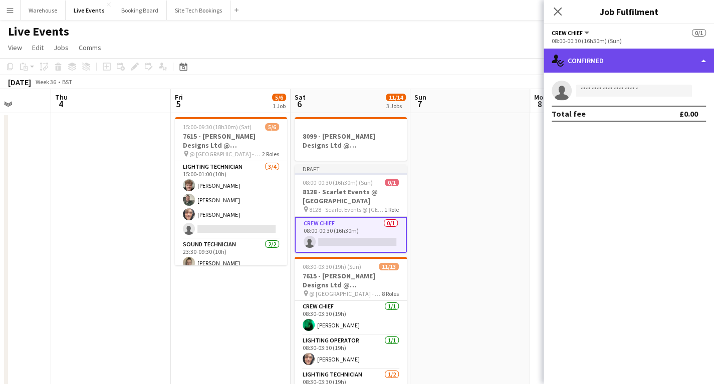
click at [636, 65] on div "single-neutral-actions-check-2 Confirmed" at bounding box center [629, 61] width 170 height 24
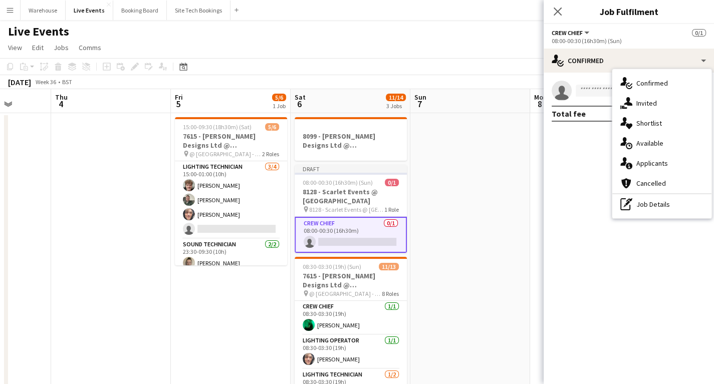
drag, startPoint x: 657, startPoint y: 111, endPoint x: 648, endPoint y: 109, distance: 8.8
click at [657, 110] on div "single-neutral-actions-share-1 Invited" at bounding box center [661, 103] width 99 height 20
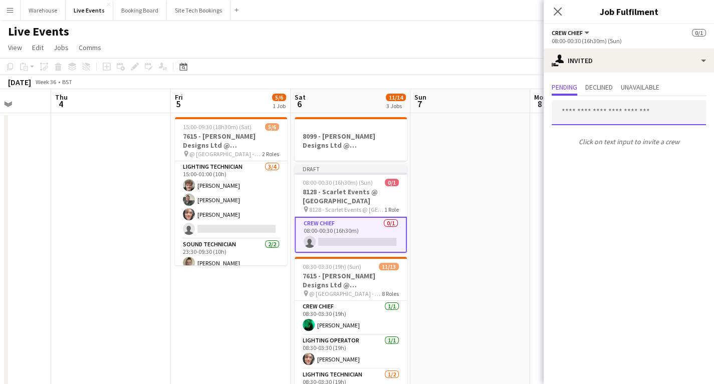
click at [595, 110] on input "text" at bounding box center [629, 112] width 154 height 25
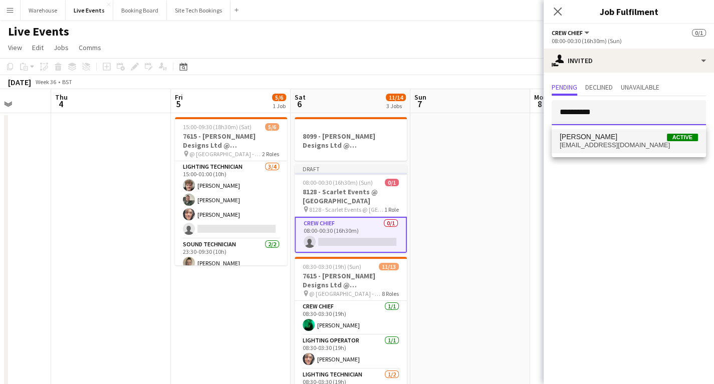
type input "**********"
click at [581, 143] on span "[EMAIL_ADDRESS][DOMAIN_NAME]" at bounding box center [629, 145] width 138 height 8
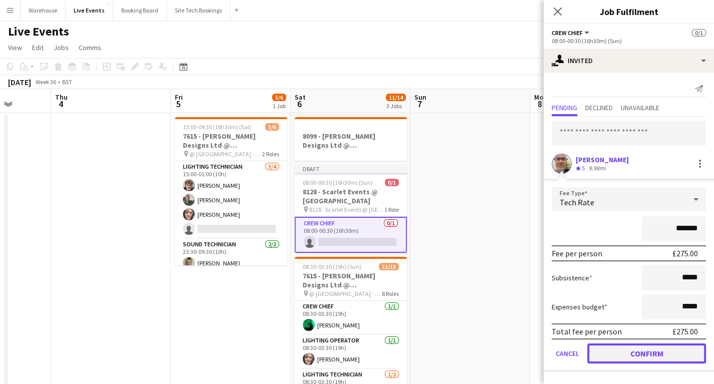
click at [615, 355] on button "Confirm" at bounding box center [646, 354] width 119 height 20
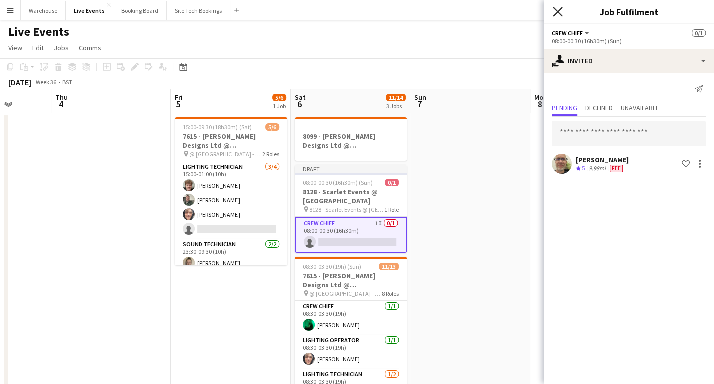
click at [557, 9] on icon "Close pop-in" at bounding box center [558, 12] width 10 height 10
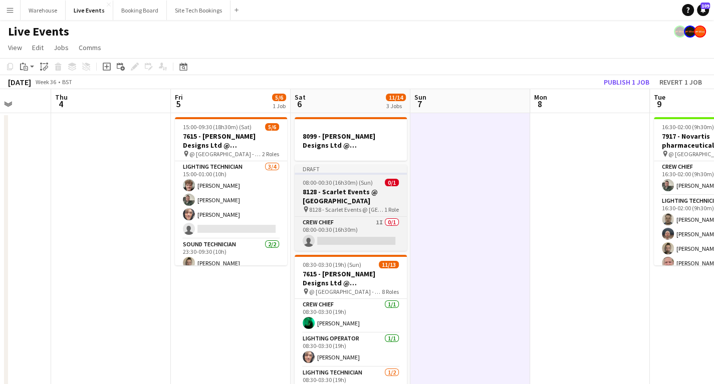
click at [353, 199] on h3 "8128 - Scarlet Events @ [GEOGRAPHIC_DATA]" at bounding box center [351, 196] width 112 height 18
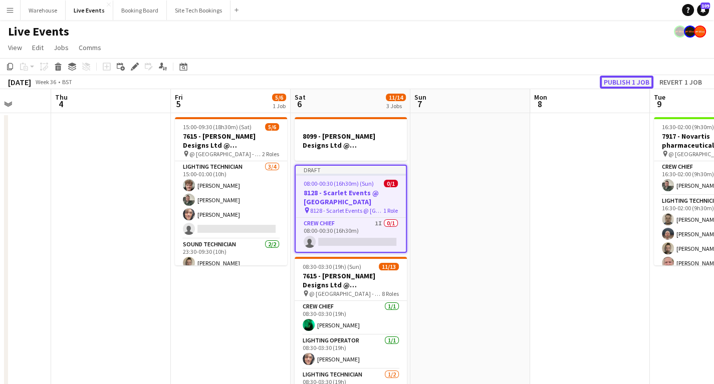
click at [629, 83] on button "Publish 1 job" at bounding box center [627, 82] width 54 height 13
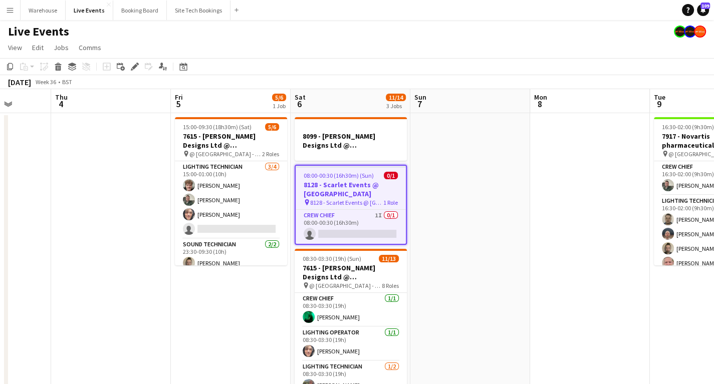
click at [357, 191] on h3 "8128 - Scarlet Events @ [GEOGRAPHIC_DATA]" at bounding box center [351, 189] width 110 height 18
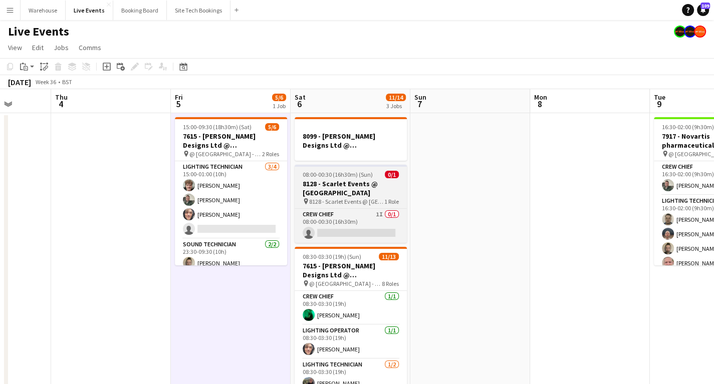
click at [329, 198] on span "8128 - Scarlet Events @ [GEOGRAPHIC_DATA]" at bounding box center [346, 202] width 75 height 8
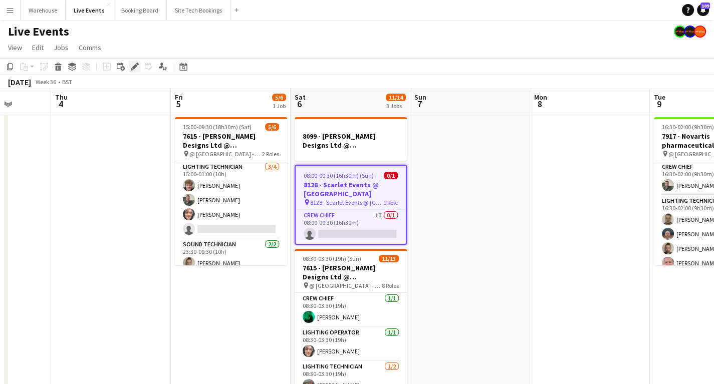
click at [136, 72] on div "Edit" at bounding box center [135, 67] width 12 height 12
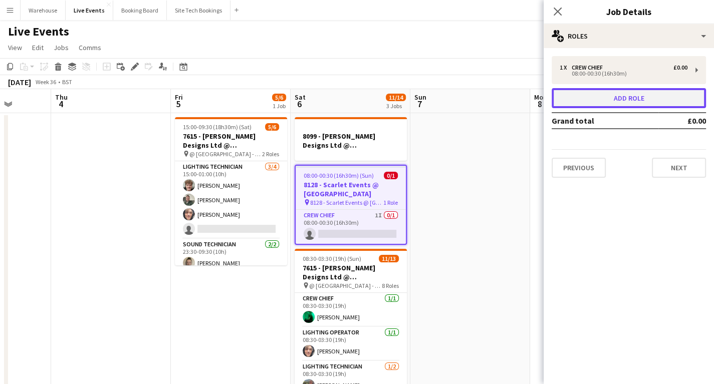
click at [616, 98] on button "Add role" at bounding box center [629, 98] width 154 height 20
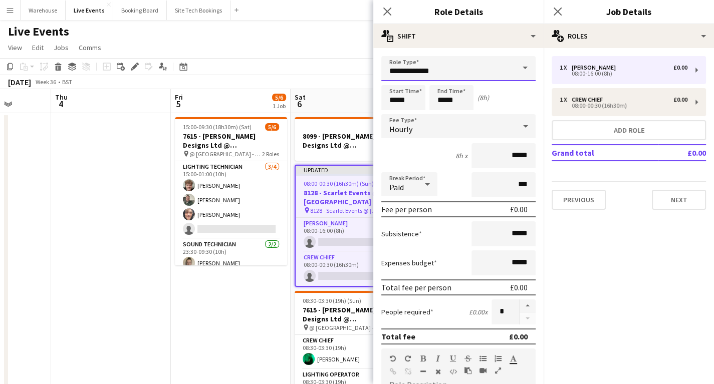
click at [411, 62] on input "**********" at bounding box center [458, 68] width 154 height 25
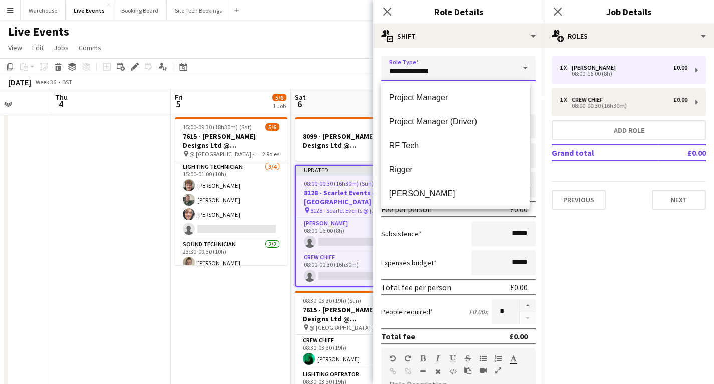
scroll to position [1764, 0]
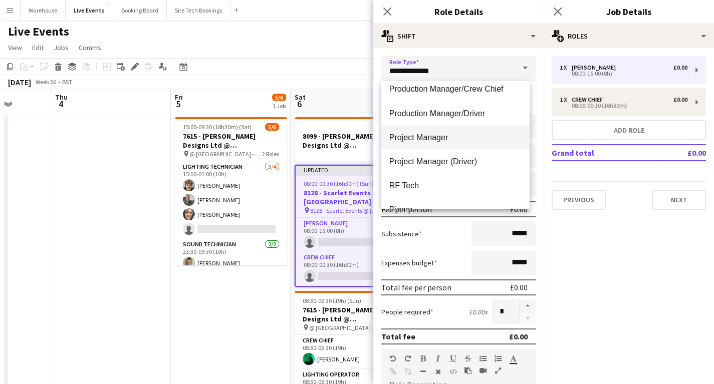
click at [422, 132] on span "Project Manager" at bounding box center [455, 137] width 132 height 10
type input "**********"
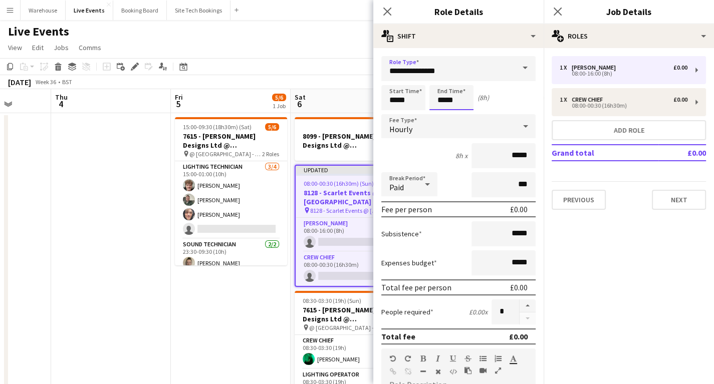
click at [452, 100] on input "*****" at bounding box center [451, 97] width 44 height 25
click at [438, 83] on div at bounding box center [441, 80] width 20 height 10
click at [438, 82] on div at bounding box center [441, 80] width 20 height 10
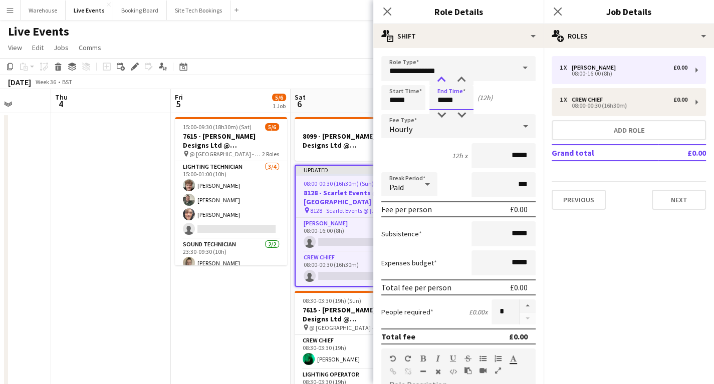
click at [438, 82] on div at bounding box center [441, 80] width 20 height 10
click at [458, 82] on div at bounding box center [462, 80] width 20 height 10
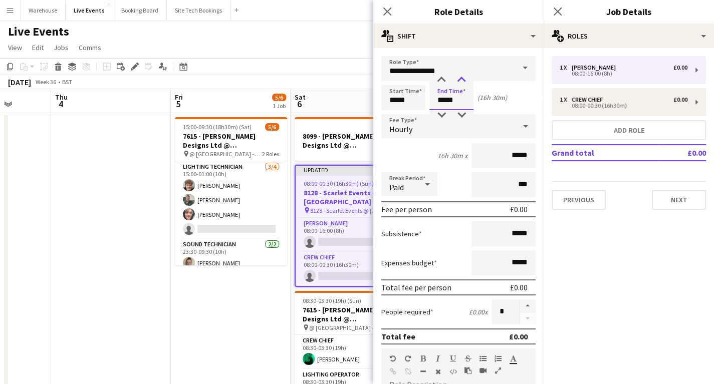
type input "*****"
click at [458, 82] on div at bounding box center [462, 80] width 20 height 10
click at [404, 134] on div "Hourly" at bounding box center [448, 126] width 134 height 24
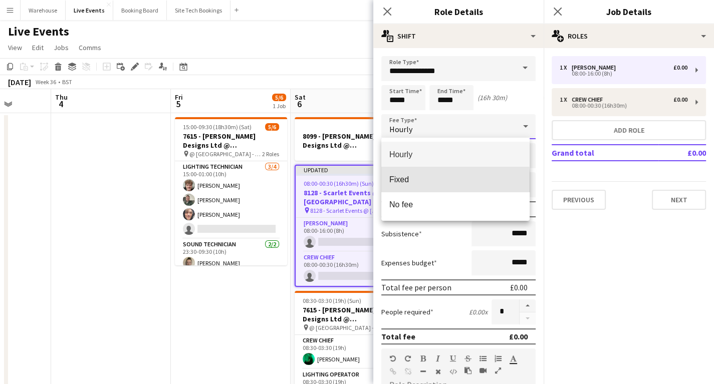
drag, startPoint x: 408, startPoint y: 184, endPoint x: 401, endPoint y: 183, distance: 7.1
click at [408, 183] on span "Fixed" at bounding box center [455, 180] width 132 height 10
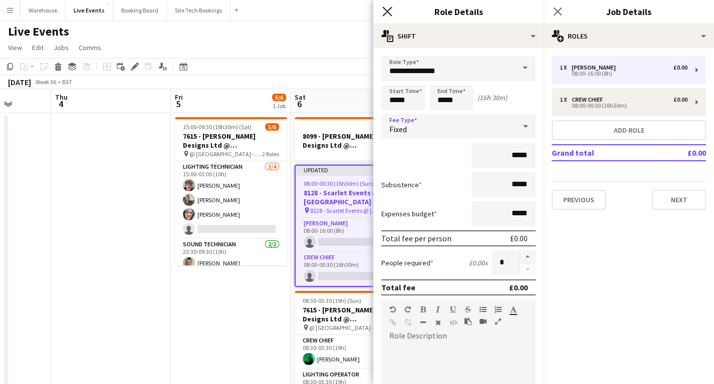
click at [388, 16] on icon "Close pop-in" at bounding box center [387, 12] width 10 height 10
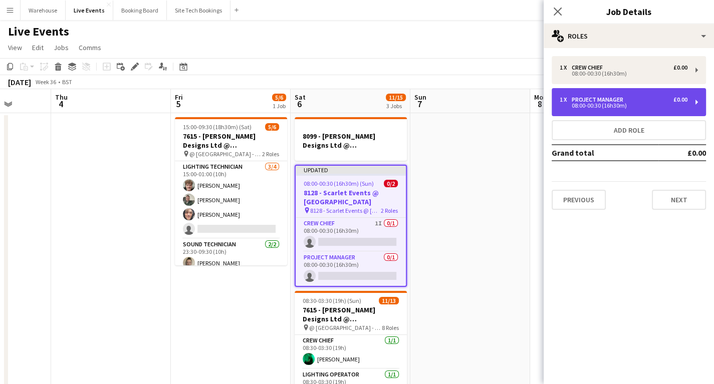
click at [607, 104] on div "08:00-00:30 (16h30m)" at bounding box center [624, 105] width 128 height 5
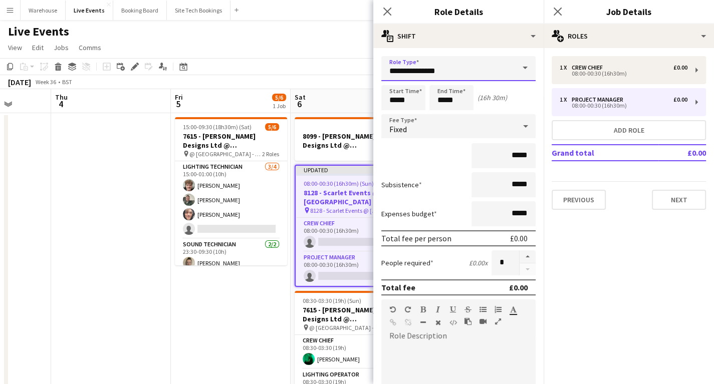
click at [441, 74] on input "**********" at bounding box center [458, 68] width 154 height 25
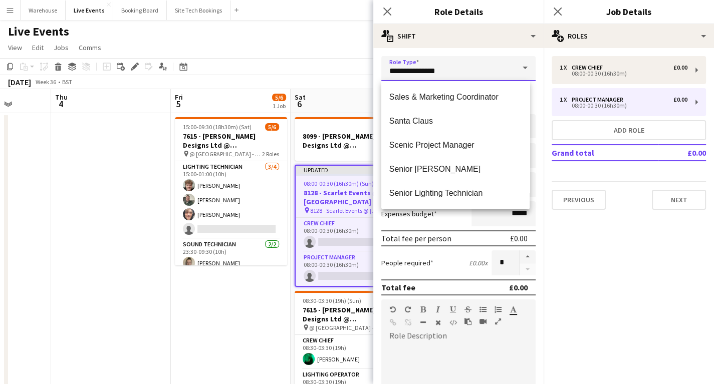
scroll to position [1804, 0]
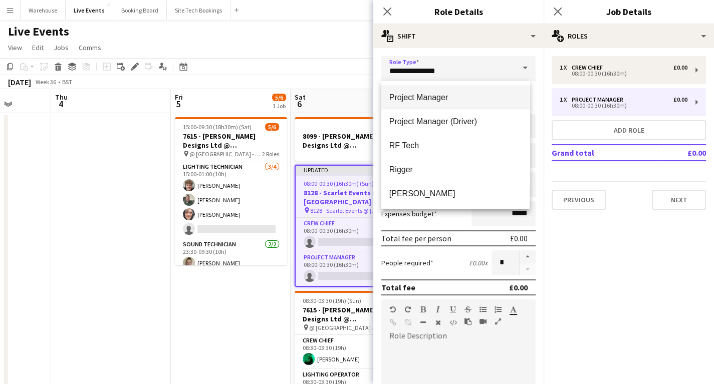
click at [427, 98] on span "Project Manager" at bounding box center [455, 97] width 132 height 10
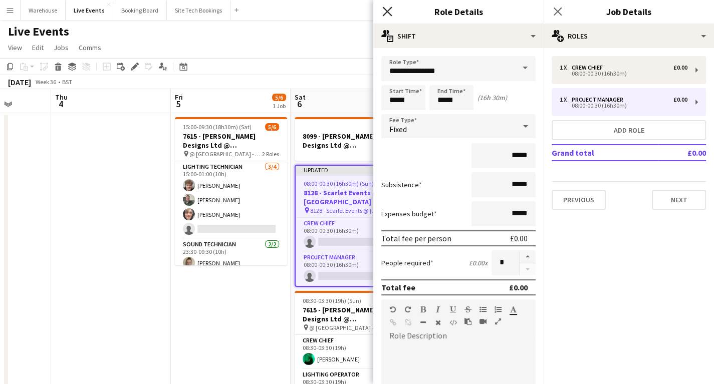
click at [387, 14] on icon "Close pop-in" at bounding box center [387, 12] width 10 height 10
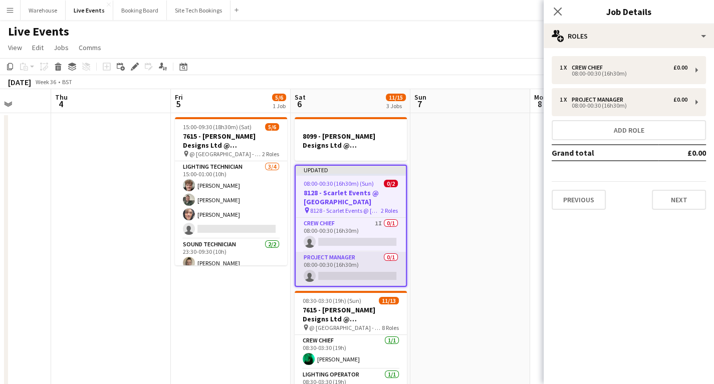
click at [345, 277] on app-card-role "Project Manager 0/1 08:00-00:30 (16h30m) single-neutral-actions" at bounding box center [351, 269] width 110 height 34
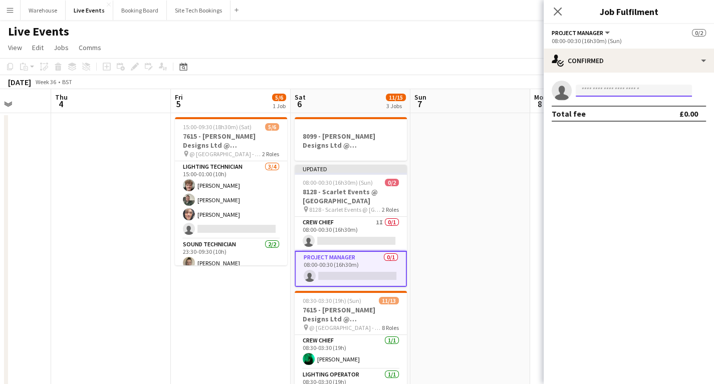
click at [597, 95] on input at bounding box center [634, 91] width 116 height 12
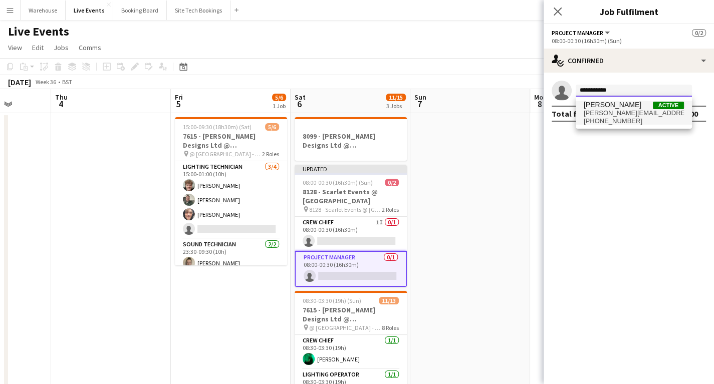
type input "**********"
click at [633, 112] on span "[PERSON_NAME][EMAIL_ADDRESS][PERSON_NAME][DOMAIN_NAME]" at bounding box center [634, 113] width 100 height 8
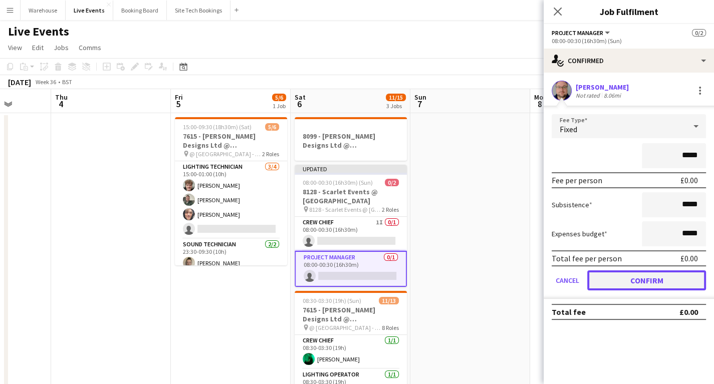
click at [644, 281] on button "Confirm" at bounding box center [646, 281] width 119 height 20
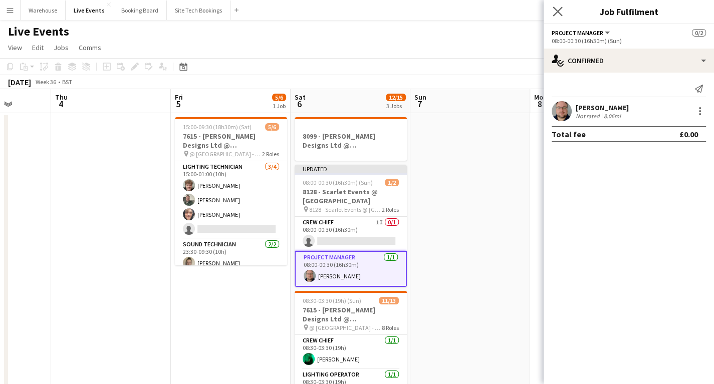
click at [563, 10] on app-icon "Close pop-in" at bounding box center [558, 12] width 15 height 15
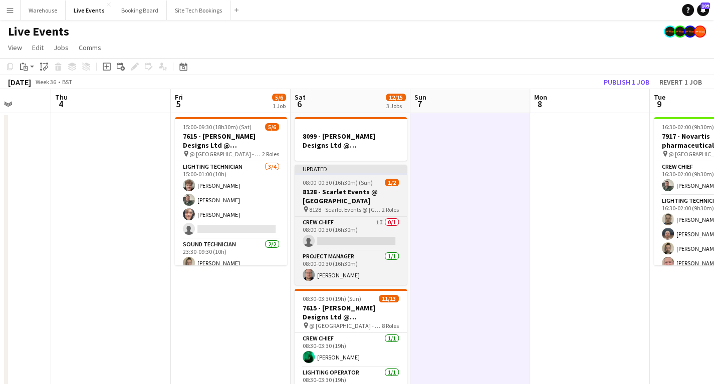
click at [340, 198] on h3 "8128 - Scarlet Events @ [GEOGRAPHIC_DATA]" at bounding box center [351, 196] width 112 height 18
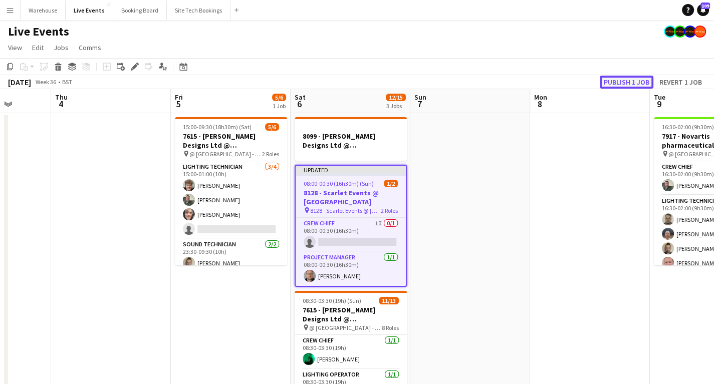
click at [618, 78] on button "Publish 1 job" at bounding box center [627, 82] width 54 height 13
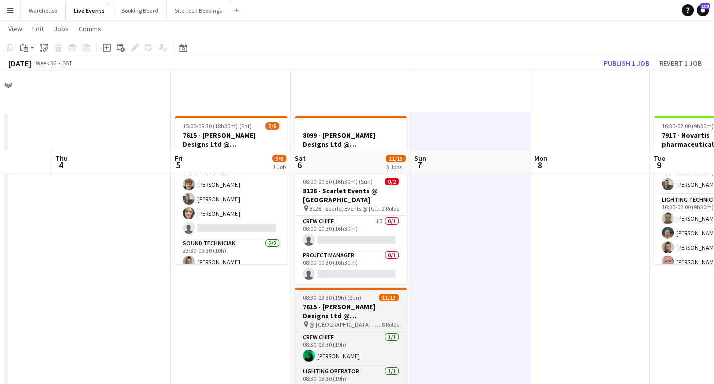
scroll to position [80, 0]
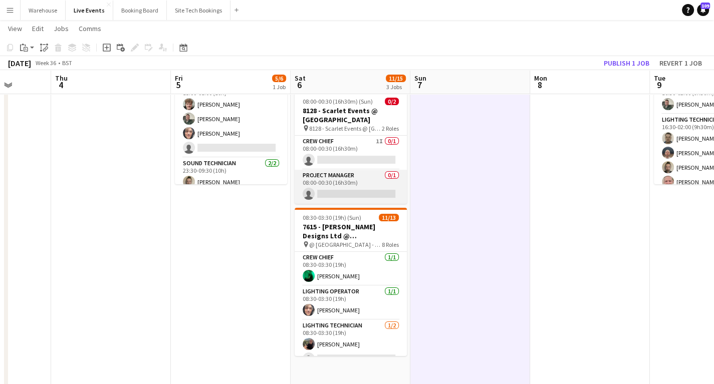
click at [353, 179] on app-card-role "Project Manager 0/1 08:00-00:30 (16h30m) single-neutral-actions" at bounding box center [351, 187] width 112 height 34
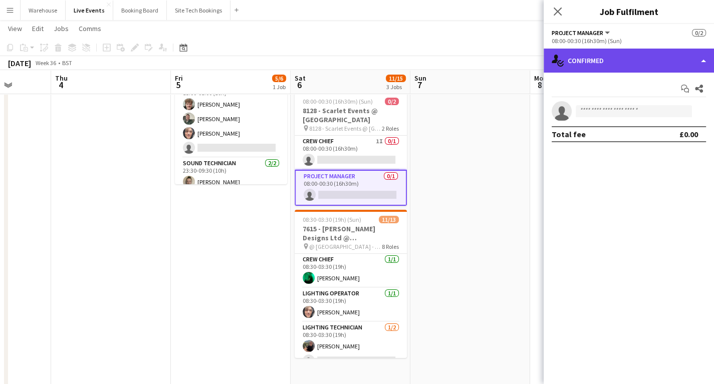
click at [609, 64] on div "single-neutral-actions-check-2 Confirmed" at bounding box center [629, 61] width 170 height 24
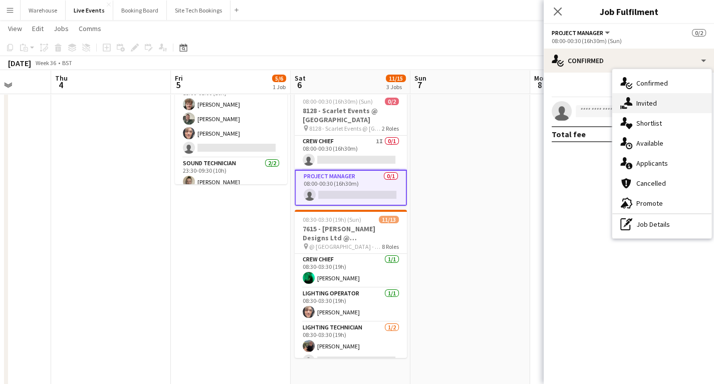
click at [643, 103] on div "single-neutral-actions-share-1 Invited" at bounding box center [661, 103] width 99 height 20
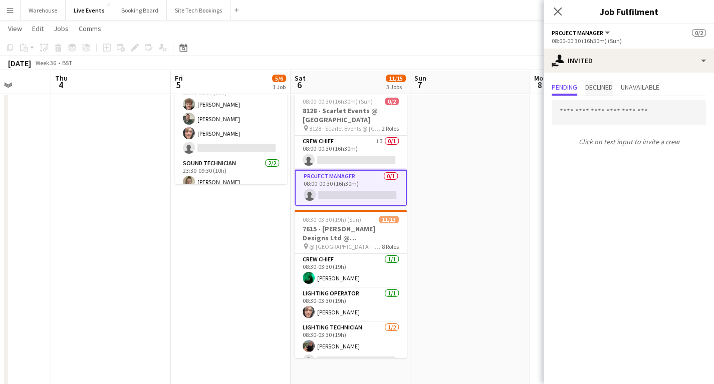
click at [605, 82] on span "Declined" at bounding box center [599, 88] width 28 height 15
click at [563, 8] on app-icon "Close pop-in" at bounding box center [558, 12] width 15 height 15
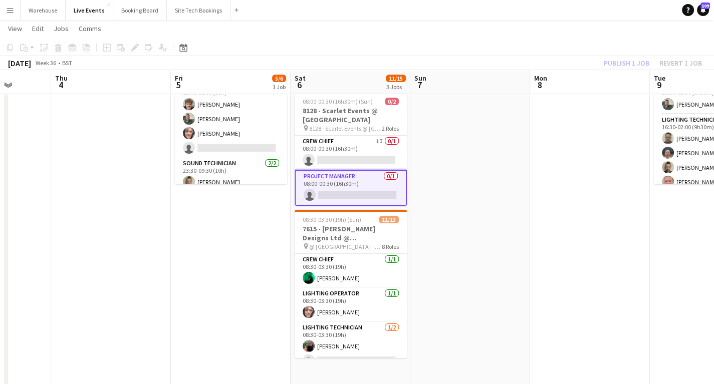
click at [477, 208] on app-date-cell at bounding box center [470, 312] width 120 height 560
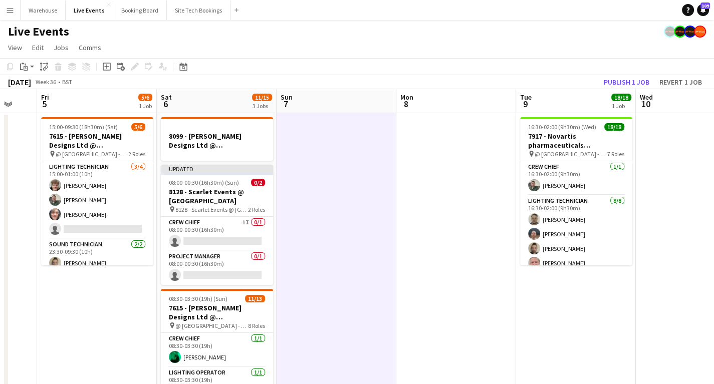
scroll to position [0, 336]
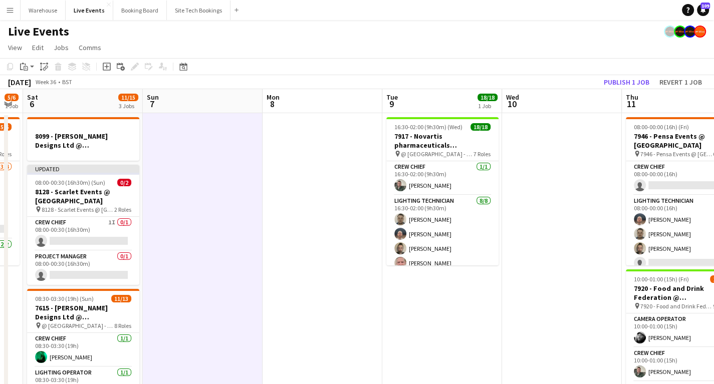
drag, startPoint x: 506, startPoint y: 236, endPoint x: 239, endPoint y: 238, distance: 267.6
click at [239, 238] on app-calendar-viewport "Wed 3 Thu 4 Fri 5 5/6 1 Job Sat 6 11/15 3 Jobs Sun 7 Mon 8 Tue 9 18/18 1 Job We…" at bounding box center [357, 381] width 714 height 584
click at [640, 265] on app-calendar-viewport "Wed 3 Thu 4 Fri 5 5/6 1 Job Sat 6 11/15 3 Jobs Sun 7 Mon 8 Tue 9 18/18 1 Job We…" at bounding box center [357, 381] width 714 height 584
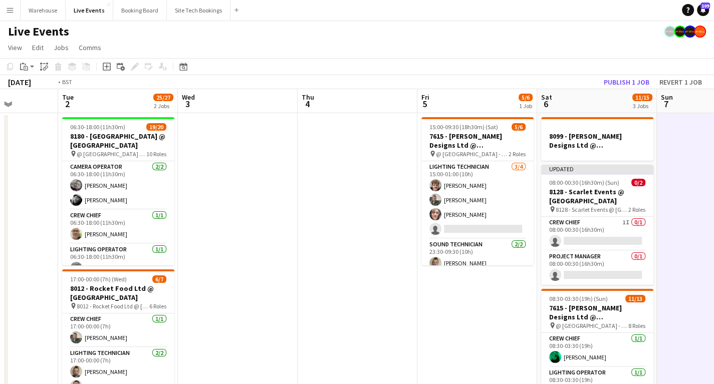
drag, startPoint x: 273, startPoint y: 248, endPoint x: 585, endPoint y: 214, distance: 314.5
click at [571, 210] on app-calendar-viewport "Sun 31 Mon 1 Tue 2 25/27 2 Jobs Wed 3 Thu 4 Fri 5 5/6 1 Job Sat 6 11/15 3 Jobs …" at bounding box center [357, 381] width 714 height 584
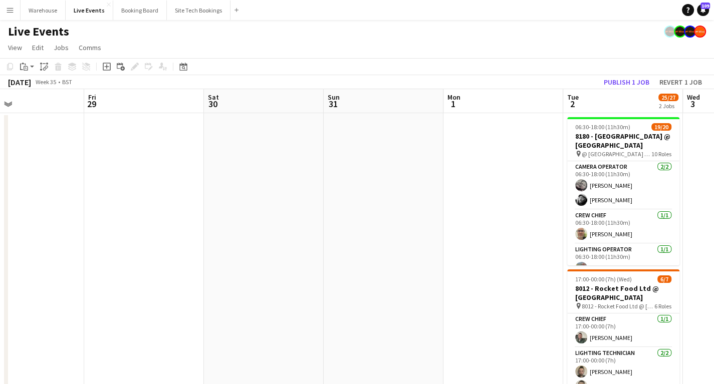
drag, startPoint x: 368, startPoint y: 247, endPoint x: 564, endPoint y: 234, distance: 196.4
click at [540, 233] on app-calendar-viewport "Tue 26 Wed 27 Thu 28 Fri 29 Sat 30 Sun 31 Mon 1 Tue 2 25/27 2 Jobs Wed 3 Thu 4 …" at bounding box center [357, 381] width 714 height 584
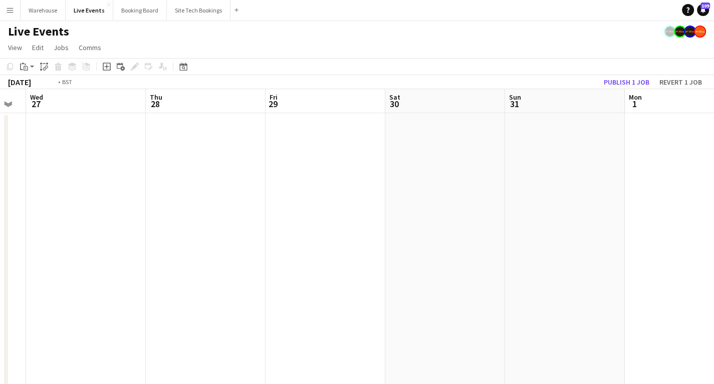
drag, startPoint x: 563, startPoint y: 231, endPoint x: 543, endPoint y: 254, distance: 30.9
click at [585, 230] on app-calendar-viewport "Mon 25 Tue 26 Wed 27 Thu 28 Fri 29 Sat 30 Sun 31 Mon 1 Tue 2 25/27 2 Jobs Wed 3…" at bounding box center [357, 381] width 714 height 584
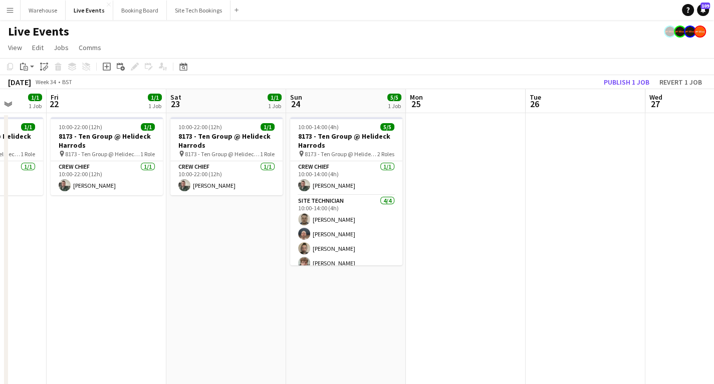
drag, startPoint x: 434, startPoint y: 265, endPoint x: 670, endPoint y: 260, distance: 236.6
click at [668, 252] on app-calendar-viewport "Tue 19 1/1 1 Job Wed 20 1/1 1 Job Thu 21 1/1 1 Job Fri 22 1/1 1 Job Sat 23 1/1 …" at bounding box center [357, 381] width 714 height 584
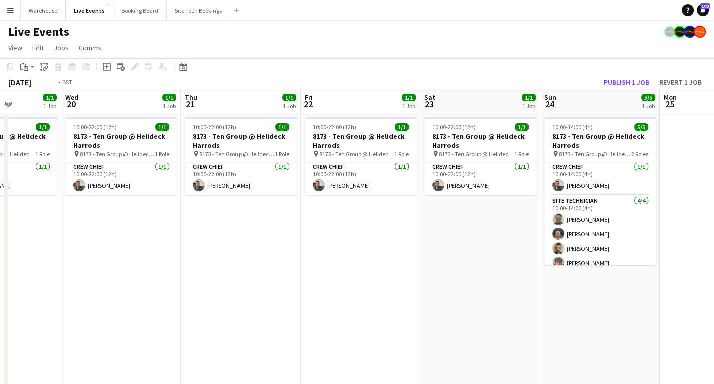
drag, startPoint x: 245, startPoint y: 286, endPoint x: 583, endPoint y: 268, distance: 339.2
click at [575, 270] on app-calendar-viewport "Sun 17 5/5 1 Job Mon 18 2/2 1 Job Tue 19 1/1 1 Job Wed 20 1/1 1 Job Thu 21 1/1 …" at bounding box center [357, 381] width 714 height 584
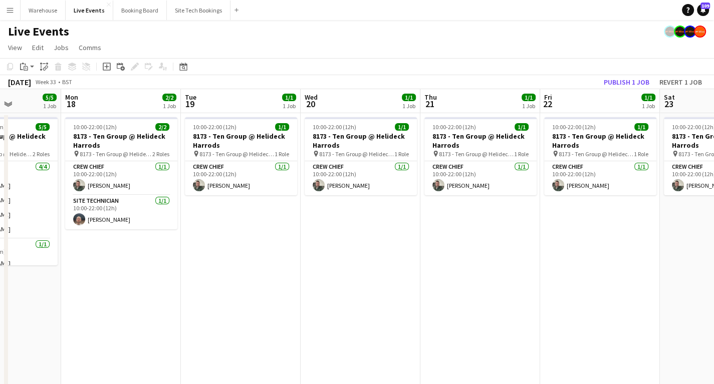
scroll to position [0, 286]
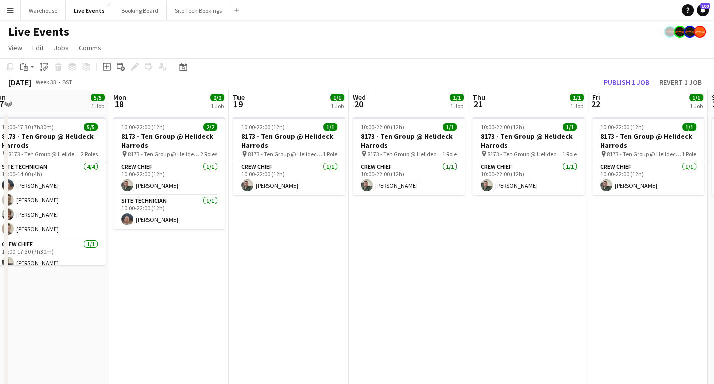
drag, startPoint x: 474, startPoint y: 301, endPoint x: 507, endPoint y: 293, distance: 34.0
click at [507, 293] on app-calendar-viewport "Fri 15 Sat 16 Sun 17 5/5 1 Job Mon 18 2/2 1 Job Tue 19 1/1 1 Job Wed 20 1/1 1 J…" at bounding box center [357, 381] width 714 height 584
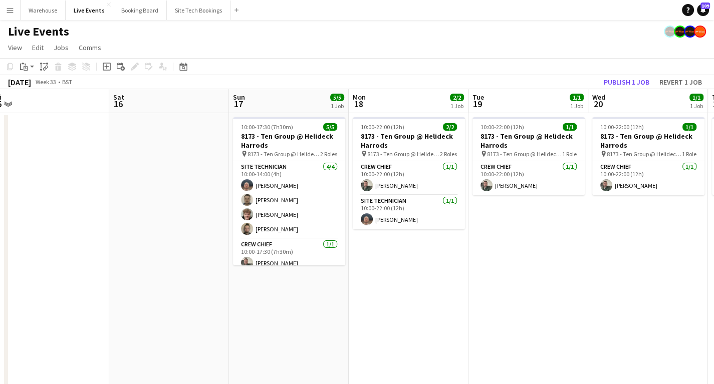
scroll to position [0, 252]
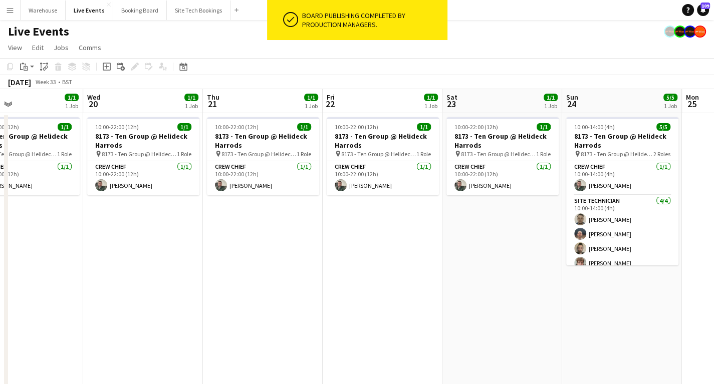
drag, startPoint x: 664, startPoint y: 296, endPoint x: 147, endPoint y: 302, distance: 517.2
click at [150, 303] on app-calendar-viewport "Sat 16 Sun 17 5/5 1 Job Mon 18 2/2 1 Job Tue 19 1/1 1 Job Wed 20 1/1 1 Job Thu …" at bounding box center [357, 381] width 714 height 584
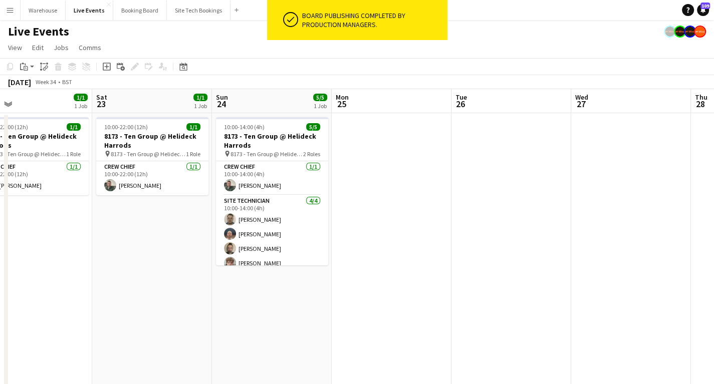
drag, startPoint x: 266, startPoint y: 334, endPoint x: 167, endPoint y: 311, distance: 101.3
click at [100, 315] on app-calendar-viewport "Tue 19 1/1 1 Job Wed 20 1/1 1 Job Thu 21 1/1 1 Job Fri 22 1/1 1 Job Sat 23 1/1 …" at bounding box center [357, 381] width 714 height 584
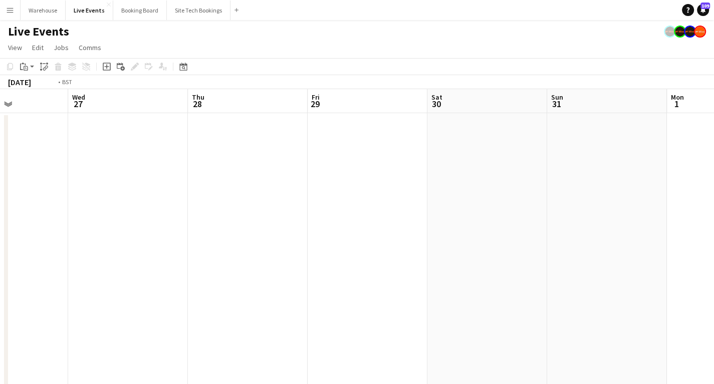
drag, startPoint x: 473, startPoint y: 286, endPoint x: 101, endPoint y: 276, distance: 372.4
click at [92, 276] on app-calendar-viewport "Fri 22 1/1 1 Job Sat 23 1/1 1 Job Sun 24 5/5 1 Job Mon 25 Tue 26 Wed 27 Thu 28 …" at bounding box center [357, 381] width 714 height 584
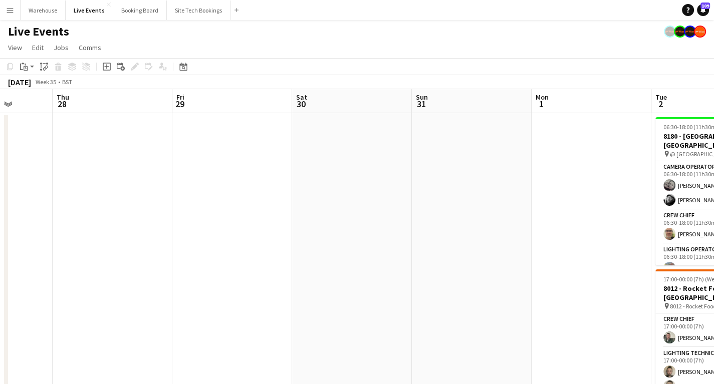
drag, startPoint x: 347, startPoint y: 279, endPoint x: 88, endPoint y: 269, distance: 258.8
click at [60, 269] on app-calendar-viewport "Mon 25 Tue 26 Wed 27 Thu 28 Fri 29 Sat 30 Sun 31 Mon 1 Tue 2 25/27 2 Jobs Wed 3…" at bounding box center [357, 381] width 714 height 584
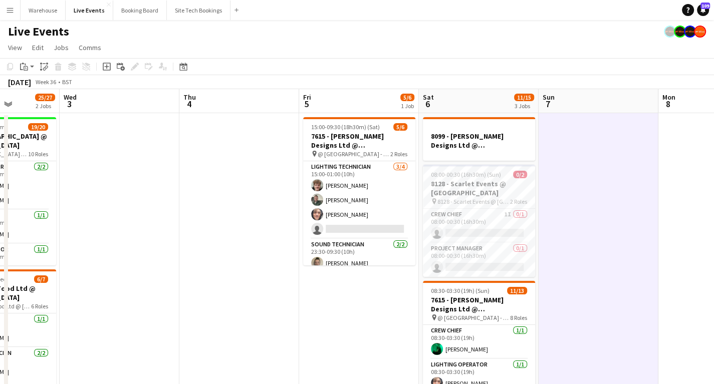
scroll to position [0, 378]
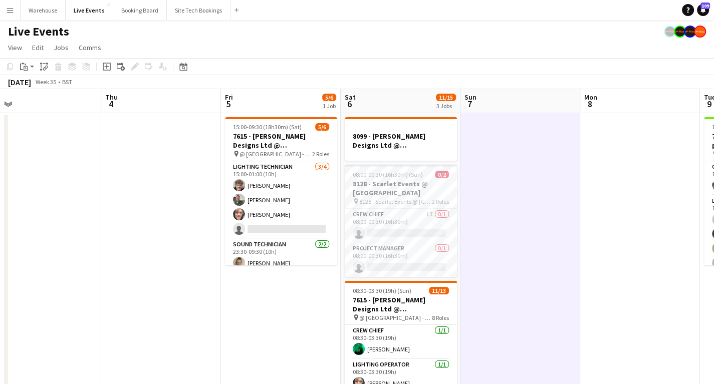
drag, startPoint x: 550, startPoint y: 316, endPoint x: 285, endPoint y: 290, distance: 265.8
click at [285, 290] on app-calendar-viewport "Sun 31 Mon 1 Tue 2 25/27 2 Jobs Wed 3 Thu 4 Fri 5 5/6 1 Job Sat 6 11/15 3 Jobs …" at bounding box center [357, 381] width 714 height 584
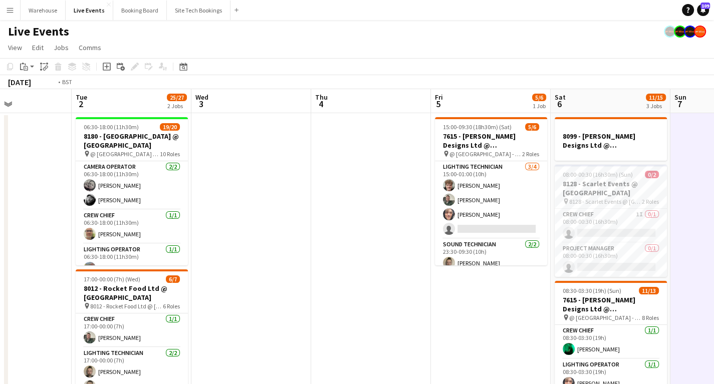
drag, startPoint x: 589, startPoint y: 276, endPoint x: 661, endPoint y: 273, distance: 71.7
click at [638, 273] on app-calendar-viewport "Sun 31 Mon 1 Tue 2 25/27 2 Jobs Wed 3 Thu 4 Fri 5 5/6 1 Job Sat 6 11/15 3 Jobs …" at bounding box center [357, 381] width 714 height 584
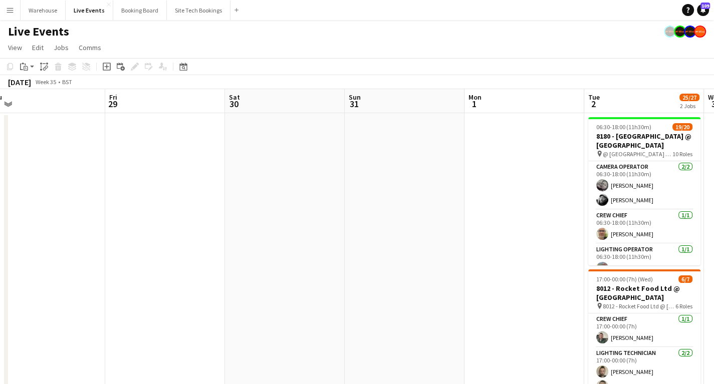
drag, startPoint x: 177, startPoint y: 281, endPoint x: 459, endPoint y: 273, distance: 282.2
click at [698, 270] on app-calendar-viewport "Wed 27 Thu 28 Fri 29 Sat 30 Sun 31 Mon 1 Tue 2 25/27 2 Jobs Wed 3 Thu 4 Fri 5 5…" at bounding box center [357, 381] width 714 height 584
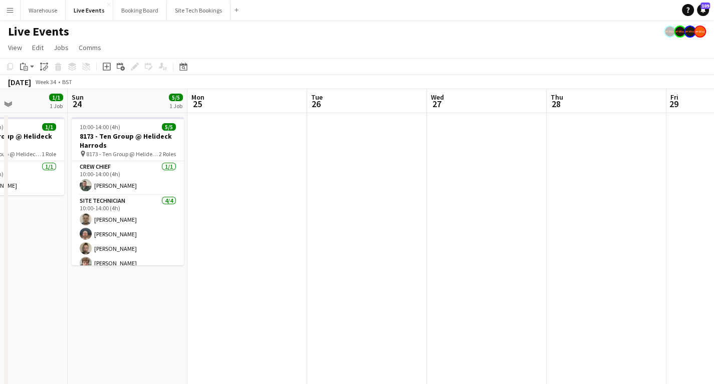
drag, startPoint x: 481, startPoint y: 276, endPoint x: 678, endPoint y: 275, distance: 196.4
click at [671, 275] on app-calendar-viewport "Fri 22 1/1 1 Job Sat 23 1/1 1 Job Sun 24 5/5 1 Job Mon 25 Tue 26 Wed 27 Thu 28 …" at bounding box center [357, 381] width 714 height 584
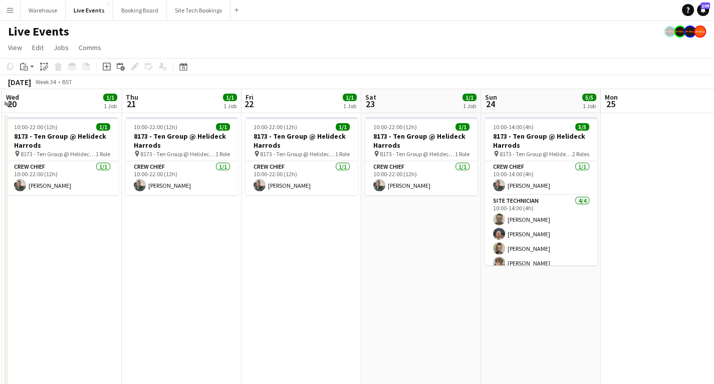
drag, startPoint x: 344, startPoint y: 291, endPoint x: 720, endPoint y: 289, distance: 375.8
click at [714, 289] on html "Menu Boards Boards Boards All jobs Status Workforce Workforce My Workforce Recr…" at bounding box center [357, 336] width 714 height 673
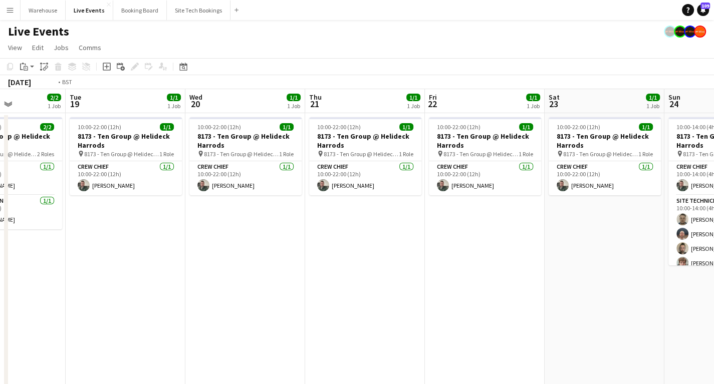
scroll to position [0, 288]
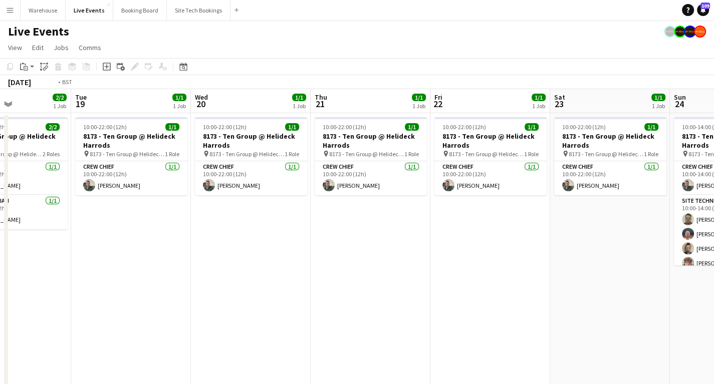
drag, startPoint x: 341, startPoint y: 295, endPoint x: 603, endPoint y: 288, distance: 262.7
click at [607, 288] on app-calendar-viewport "Sat 16 Sun 17 5/5 1 Job Mon 18 2/2 1 Job Tue 19 1/1 1 Job Wed 20 1/1 1 Job Thu …" at bounding box center [357, 381] width 714 height 584
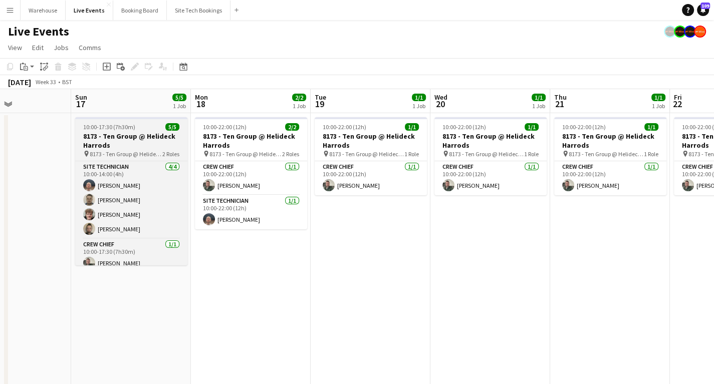
click at [116, 148] on h3 "8173 - Ten Group @ Helideck Harrods" at bounding box center [131, 141] width 112 height 18
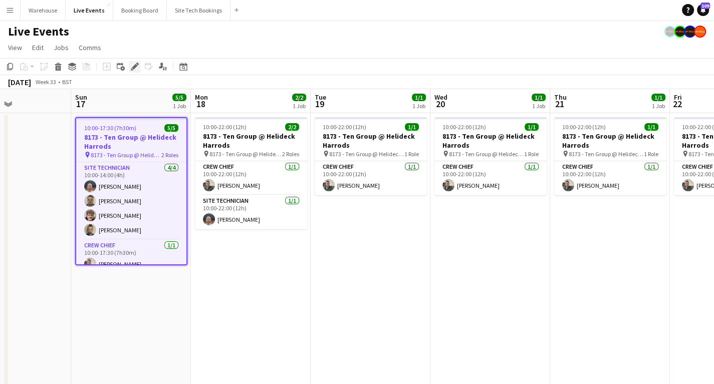
click at [129, 65] on div "Edit" at bounding box center [135, 67] width 12 height 12
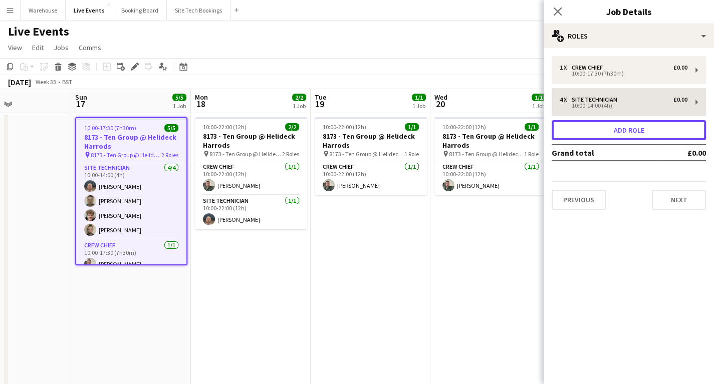
click at [623, 134] on button "Add role" at bounding box center [629, 130] width 154 height 20
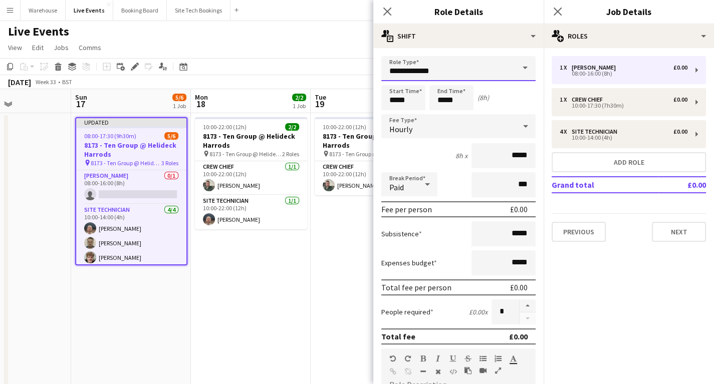
click at [431, 69] on input "**********" at bounding box center [458, 68] width 154 height 25
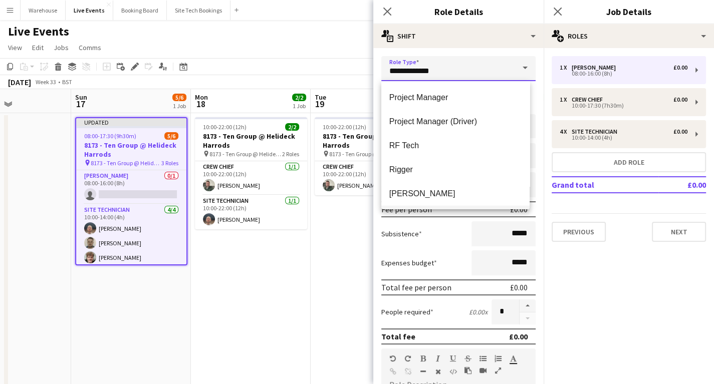
scroll to position [1724, 0]
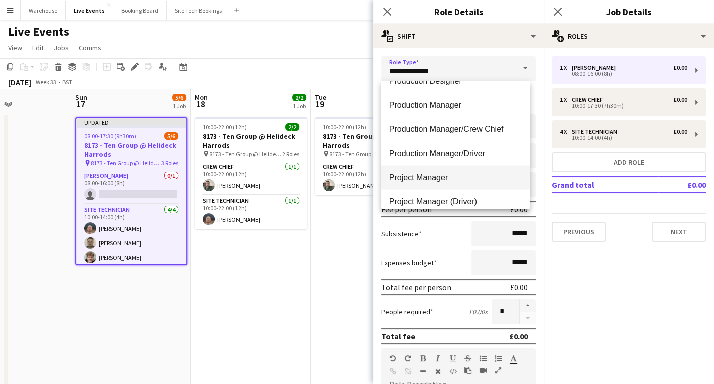
click at [422, 177] on span "Project Manager" at bounding box center [455, 177] width 132 height 10
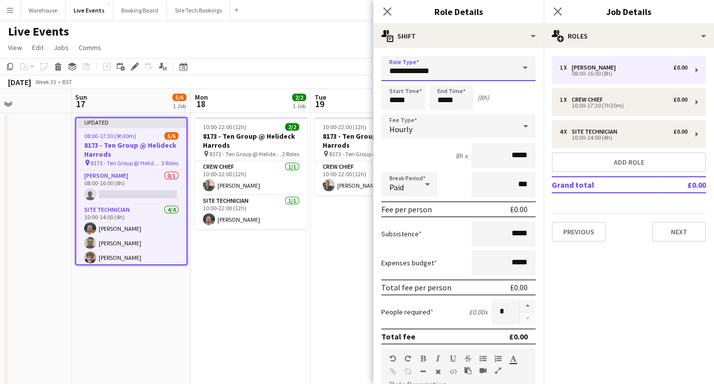
type input "**********"
click at [399, 101] on input "*****" at bounding box center [403, 97] width 44 height 25
click at [394, 77] on div at bounding box center [393, 80] width 20 height 10
type input "*****"
click at [394, 77] on div at bounding box center [393, 80] width 20 height 10
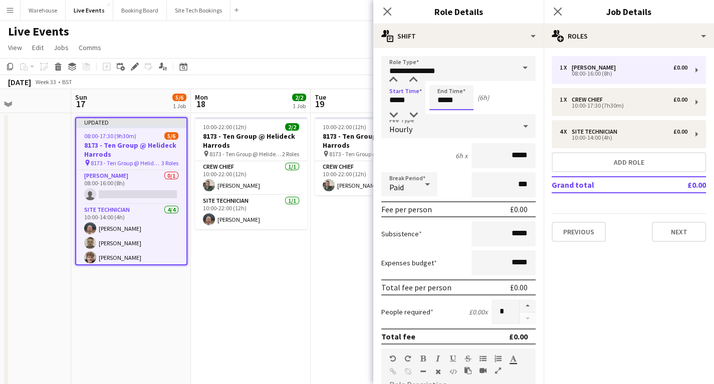
click at [444, 92] on input "*****" at bounding box center [451, 97] width 44 height 25
click at [441, 116] on div at bounding box center [441, 115] width 20 height 10
click at [440, 116] on div at bounding box center [441, 115] width 20 height 10
click at [397, 131] on span "Hourly" at bounding box center [400, 129] width 23 height 10
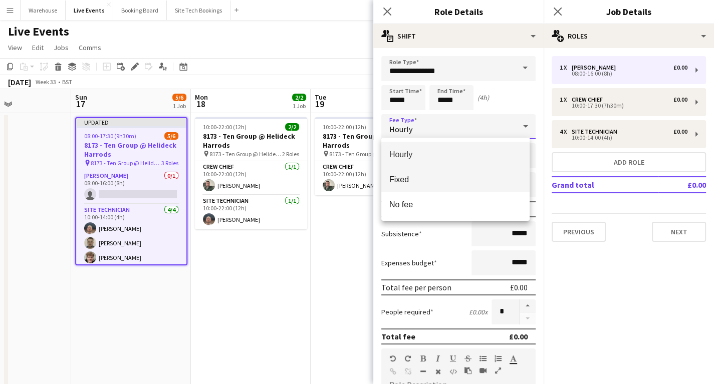
click at [403, 180] on span "Fixed" at bounding box center [455, 180] width 132 height 10
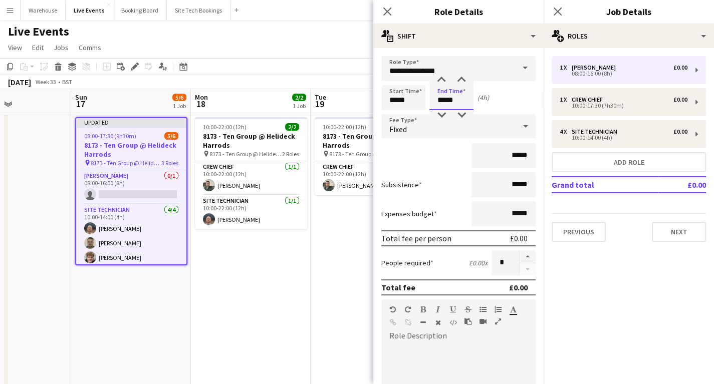
click at [445, 94] on input "*****" at bounding box center [451, 97] width 44 height 25
click at [441, 83] on div at bounding box center [441, 80] width 20 height 10
type input "*****"
click at [441, 83] on div at bounding box center [441, 80] width 20 height 10
click at [386, 14] on icon "Close pop-in" at bounding box center [387, 12] width 10 height 10
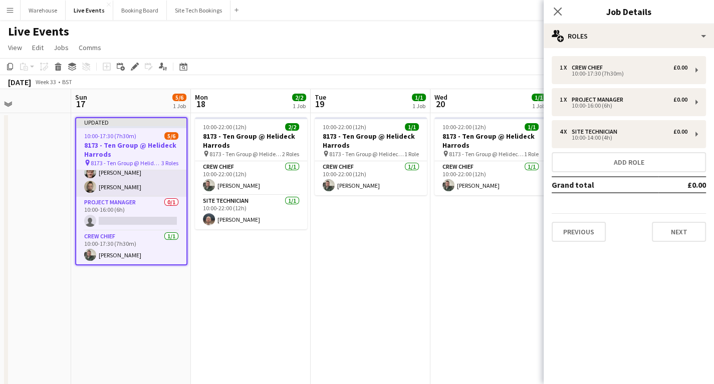
scroll to position [0, 0]
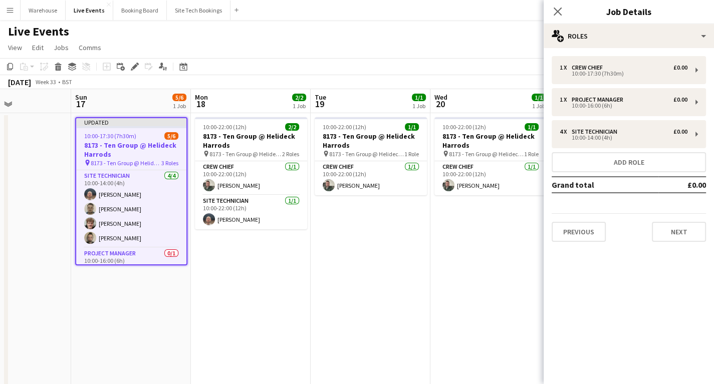
click at [132, 143] on h3 "8173 - Ten Group @ Helideck Harrods" at bounding box center [131, 150] width 110 height 18
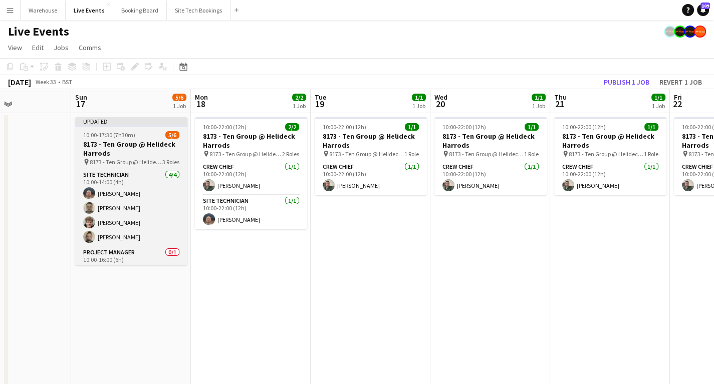
click at [119, 150] on h3 "8173 - Ten Group @ Helideck Harrods" at bounding box center [131, 149] width 112 height 18
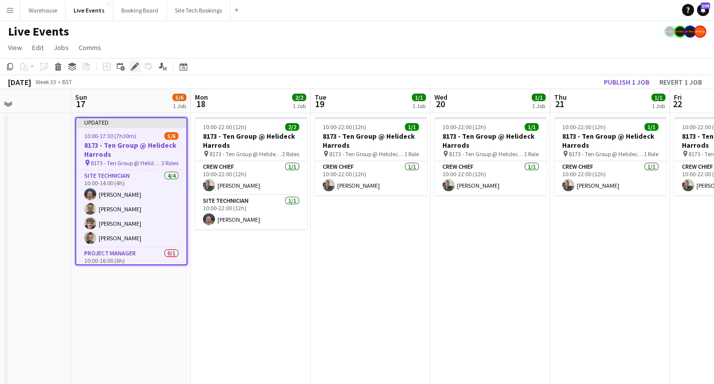
click at [134, 69] on icon "Edit" at bounding box center [135, 67] width 8 height 8
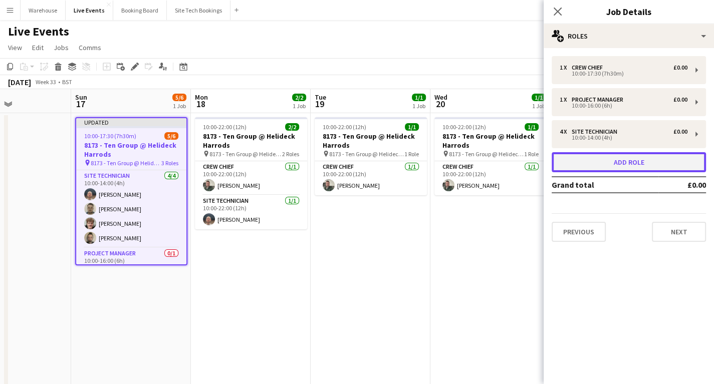
click at [613, 162] on button "Add role" at bounding box center [629, 162] width 154 height 20
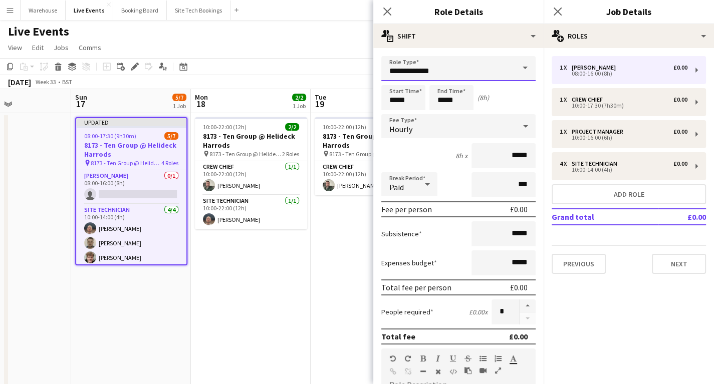
click at [408, 72] on input "**********" at bounding box center [458, 68] width 154 height 25
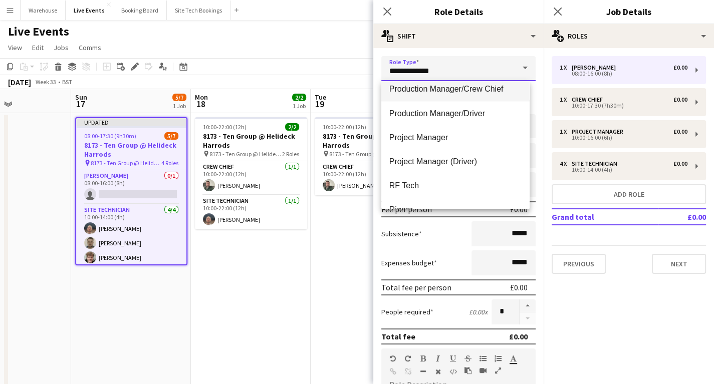
scroll to position [1724, 0]
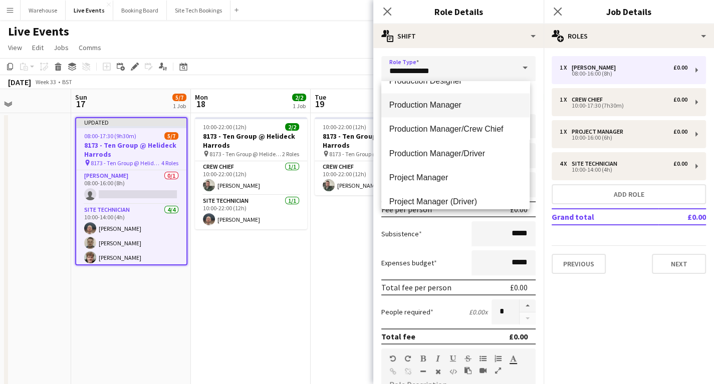
click at [419, 105] on span "Production Manager" at bounding box center [455, 105] width 132 height 10
type input "**********"
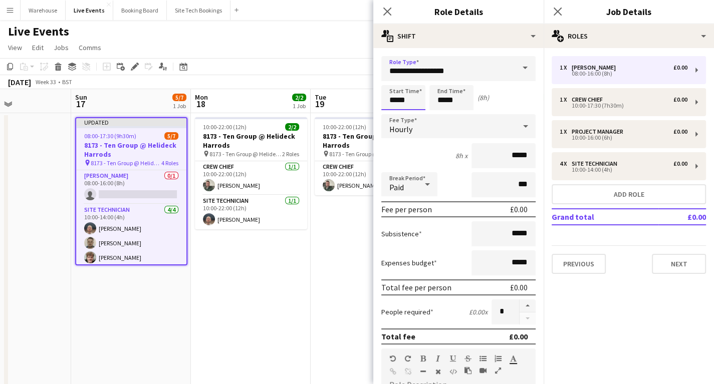
click at [399, 109] on input "*****" at bounding box center [403, 97] width 44 height 25
click at [393, 83] on div at bounding box center [393, 80] width 20 height 10
type input "*****"
click at [393, 83] on div at bounding box center [393, 80] width 20 height 10
drag, startPoint x: 451, startPoint y: 98, endPoint x: 437, endPoint y: 105, distance: 15.5
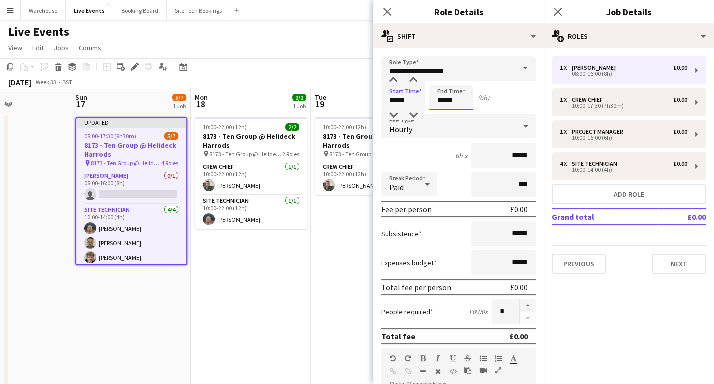
click at [451, 98] on input "*****" at bounding box center [451, 97] width 44 height 25
click at [439, 114] on div at bounding box center [441, 115] width 20 height 10
type input "*****"
click at [439, 114] on div at bounding box center [441, 115] width 20 height 10
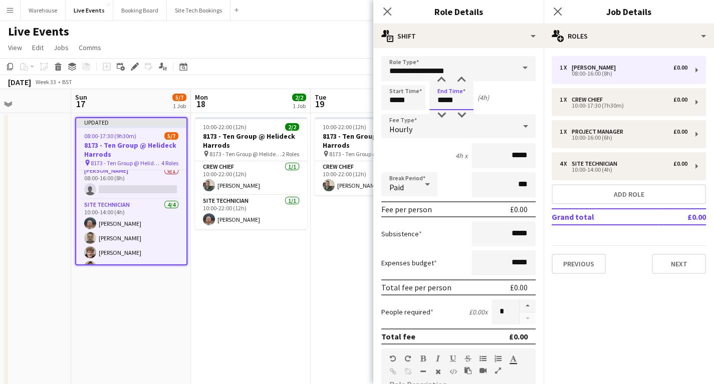
scroll to position [0, 0]
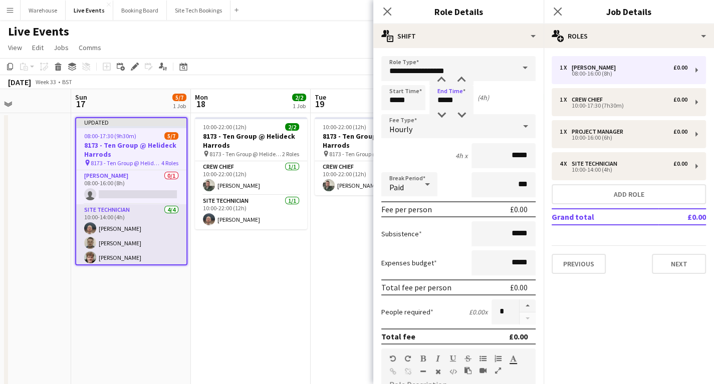
click at [110, 219] on app-card-role "Site Technician [DATE] 10:00-14:00 (4h) [PERSON_NAME] [PERSON_NAME] [PERSON_NAM…" at bounding box center [131, 243] width 110 height 78
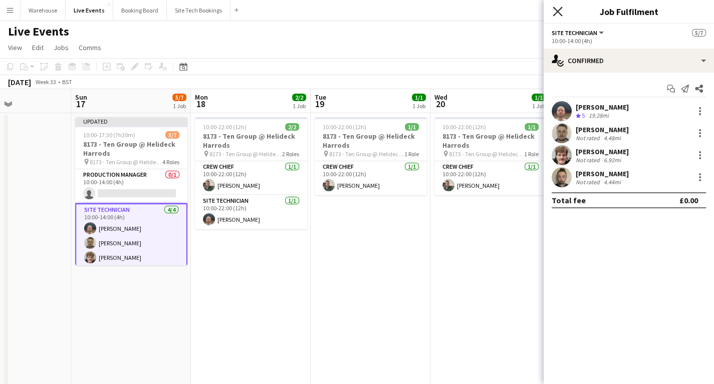
click at [559, 14] on icon at bounding box center [558, 12] width 10 height 10
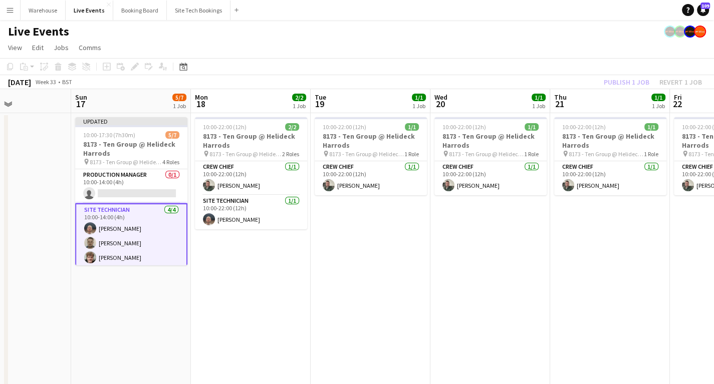
drag, startPoint x: 317, startPoint y: 270, endPoint x: 222, endPoint y: 249, distance: 97.0
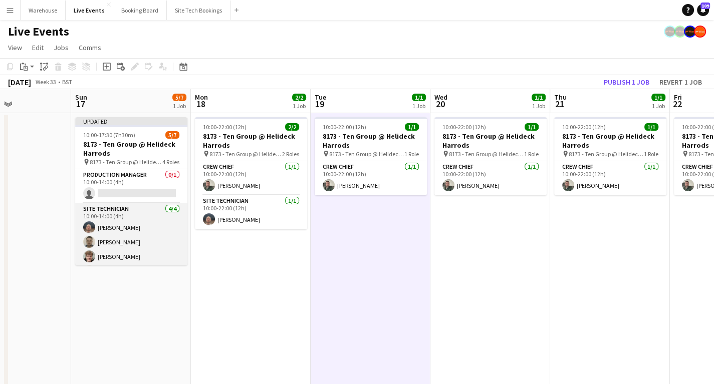
click at [101, 210] on app-card-role "Site Technician [DATE] 10:00-14:00 (4h) [PERSON_NAME] [PERSON_NAME] [PERSON_NAM…" at bounding box center [131, 242] width 112 height 78
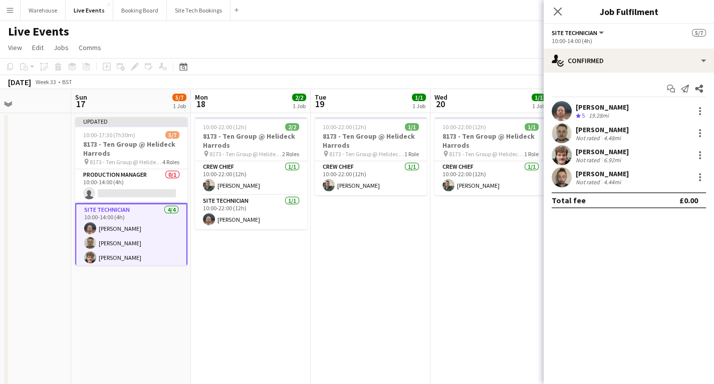
drag, startPoint x: 559, startPoint y: 14, endPoint x: 489, endPoint y: 66, distance: 87.0
click at [558, 14] on icon "Close pop-in" at bounding box center [558, 12] width 8 height 8
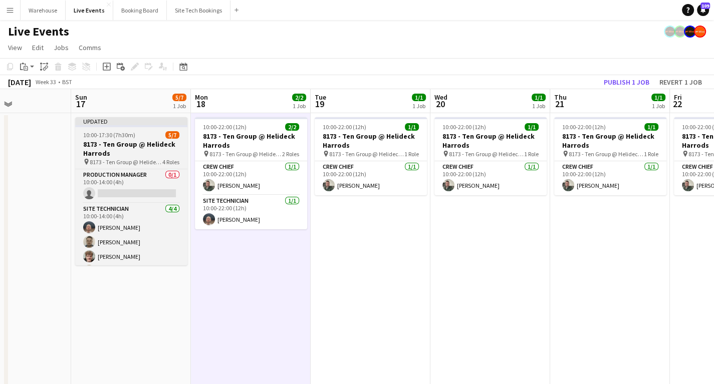
click at [104, 150] on h3 "8173 - Ten Group @ Helideck Harrods" at bounding box center [131, 149] width 112 height 18
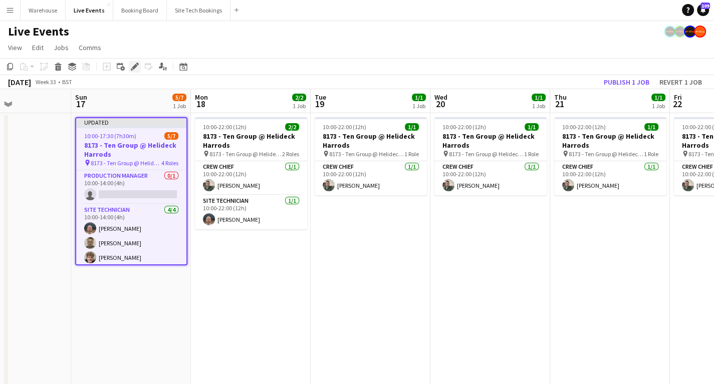
click at [132, 68] on icon at bounding box center [135, 67] width 6 height 6
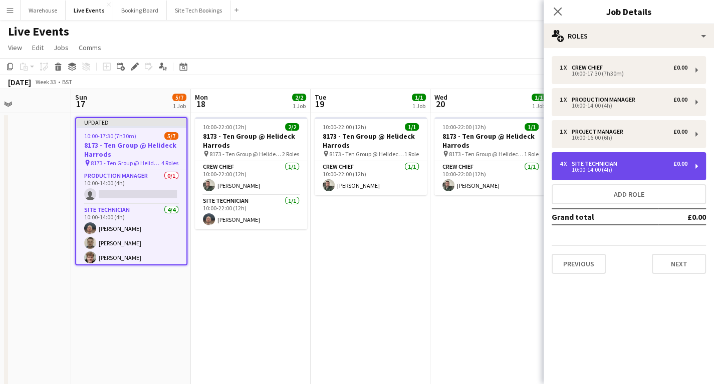
click at [626, 160] on div "4 x Site Technician £0.00" at bounding box center [624, 163] width 128 height 7
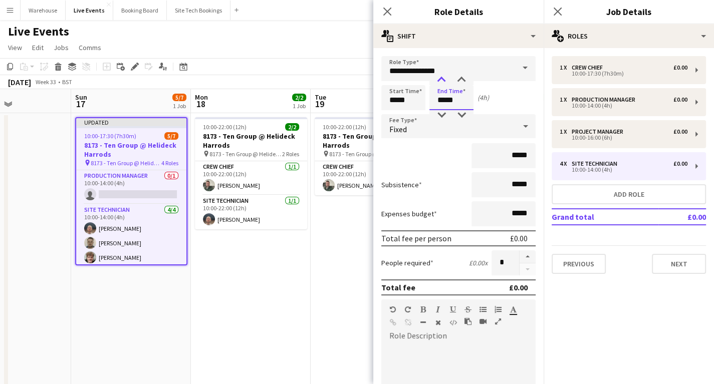
drag, startPoint x: 447, startPoint y: 102, endPoint x: 441, endPoint y: 81, distance: 22.0
click at [448, 102] on input "*****" at bounding box center [451, 97] width 44 height 25
click at [441, 78] on div at bounding box center [441, 80] width 20 height 10
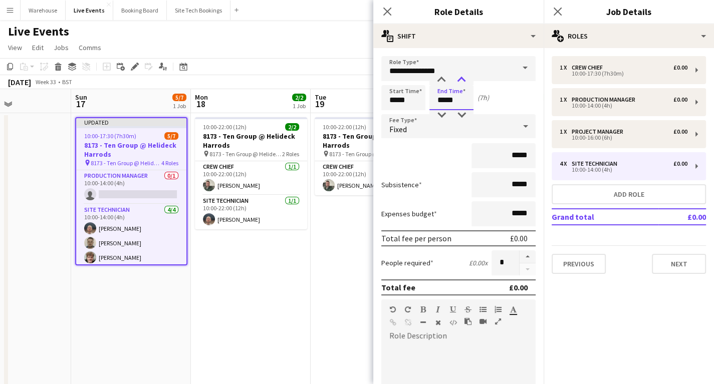
click at [464, 81] on div at bounding box center [462, 80] width 20 height 10
type input "*****"
click at [460, 77] on div at bounding box center [462, 80] width 20 height 10
click at [385, 10] on icon at bounding box center [387, 12] width 10 height 10
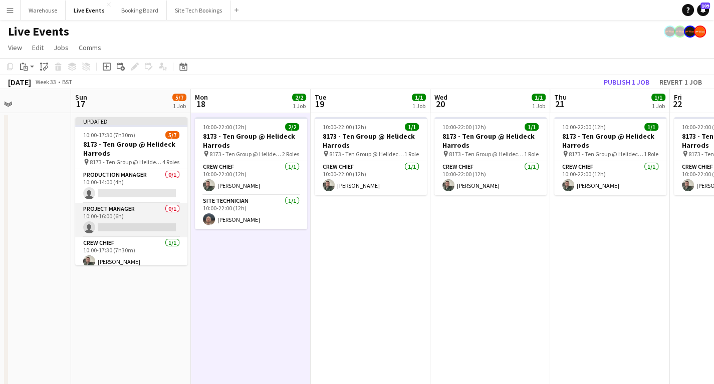
click at [109, 213] on app-card-role "Project Manager 0/1 10:00-16:00 (6h) single-neutral-actions" at bounding box center [131, 220] width 112 height 34
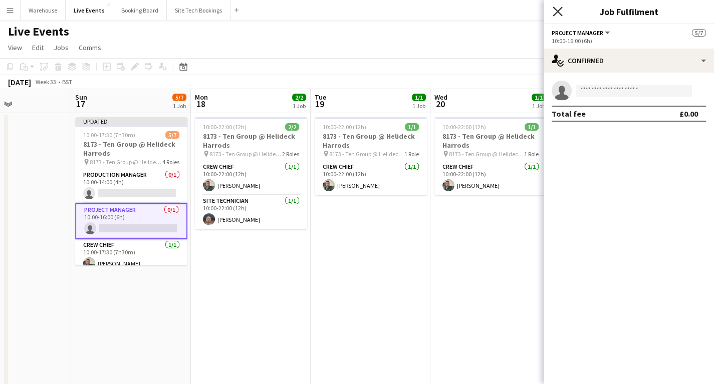
click at [556, 12] on icon "Close pop-in" at bounding box center [558, 12] width 10 height 10
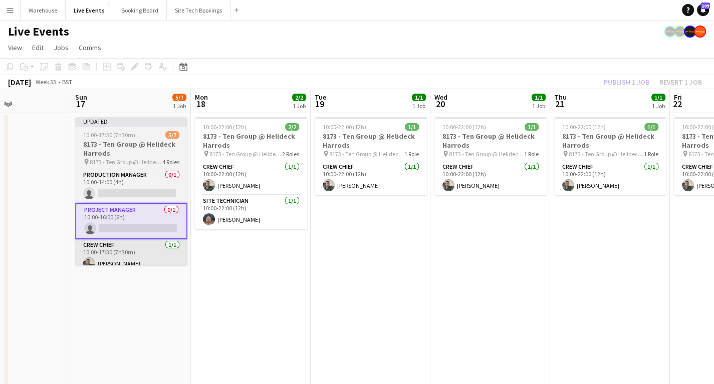
scroll to position [0, 289]
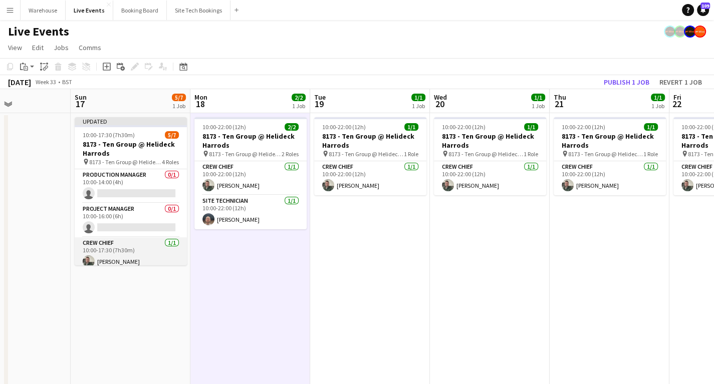
click at [118, 254] on app-card-role "Crew Chief [DATE] 10:00-17:30 (7h30m) [PERSON_NAME]" at bounding box center [131, 255] width 112 height 34
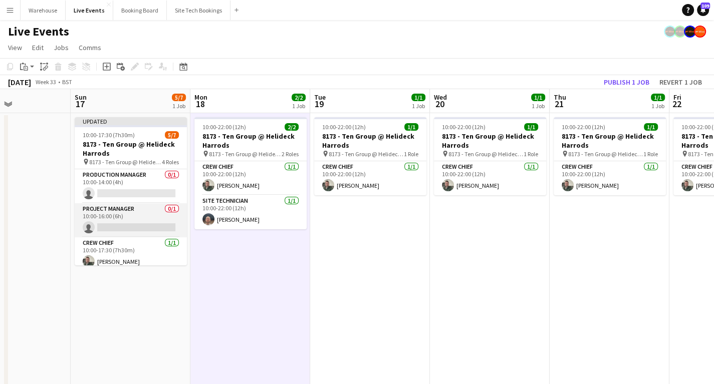
click at [137, 215] on app-card-role "Project Manager 0/1 10:00-16:00 (6h) single-neutral-actions" at bounding box center [131, 220] width 112 height 34
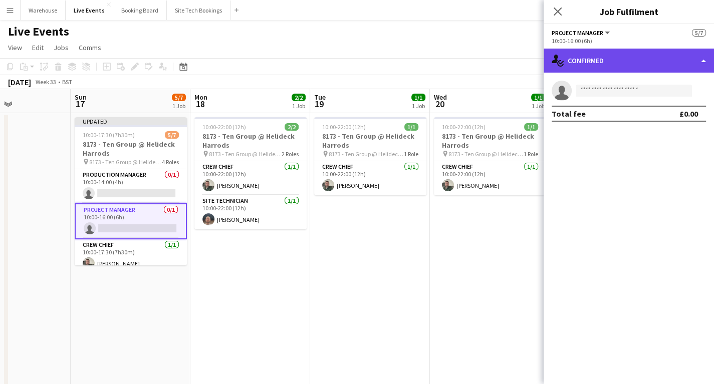
click at [595, 58] on div "single-neutral-actions-check-2 Confirmed" at bounding box center [629, 61] width 170 height 24
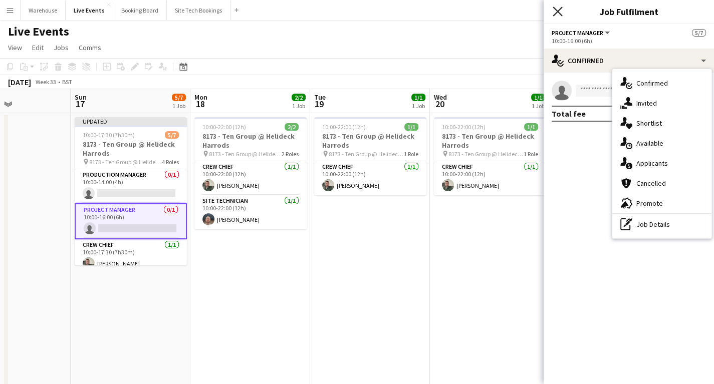
click at [558, 10] on icon at bounding box center [558, 12] width 10 height 10
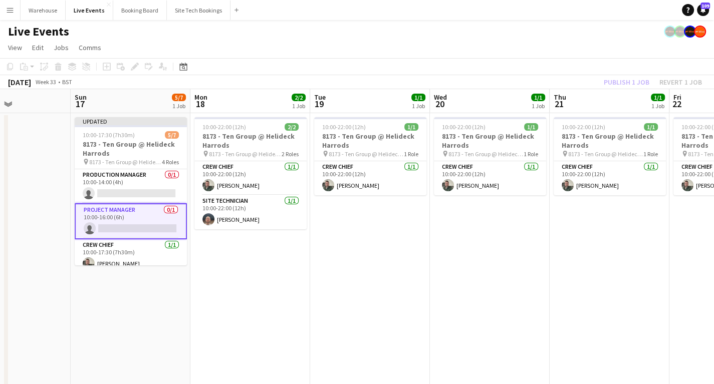
drag, startPoint x: 281, startPoint y: 298, endPoint x: 270, endPoint y: 285, distance: 17.1
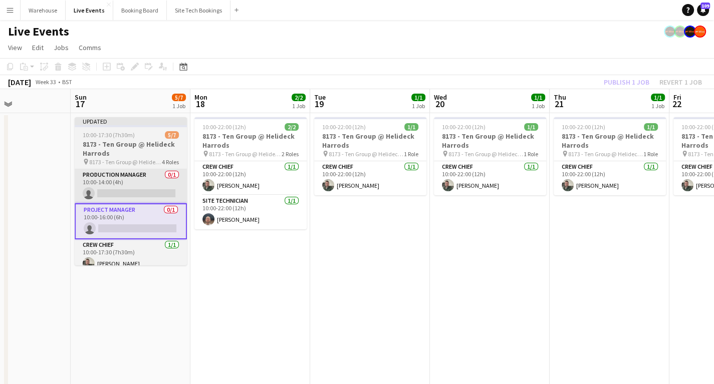
scroll to position [0, 289]
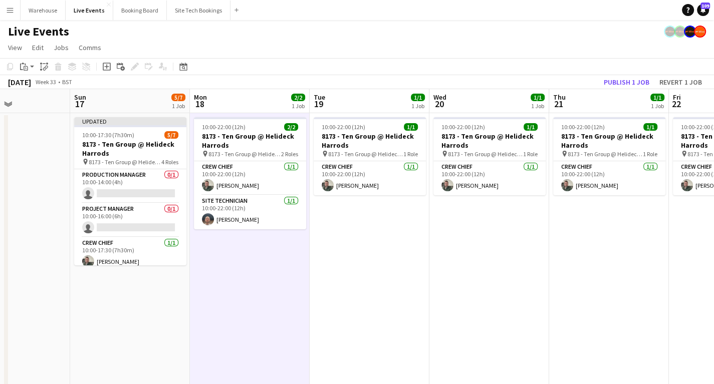
click at [133, 150] on h3 "8173 - Ten Group @ Helideck Harrods" at bounding box center [130, 149] width 112 height 18
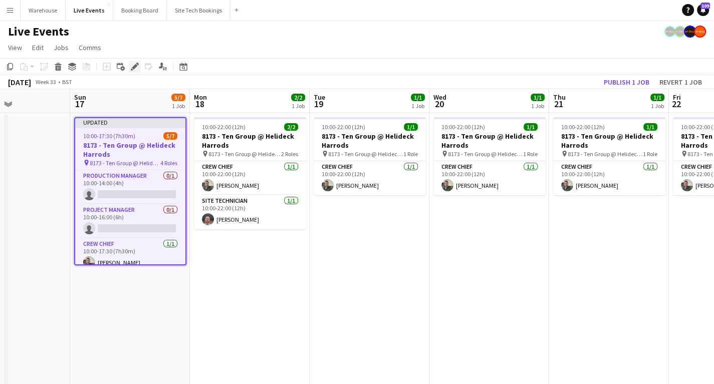
click at [134, 70] on icon "Edit" at bounding box center [135, 67] width 8 height 8
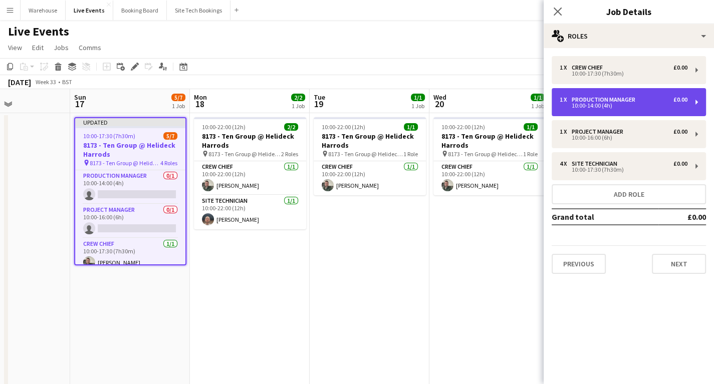
click at [612, 105] on div "10:00-14:00 (4h)" at bounding box center [624, 105] width 128 height 5
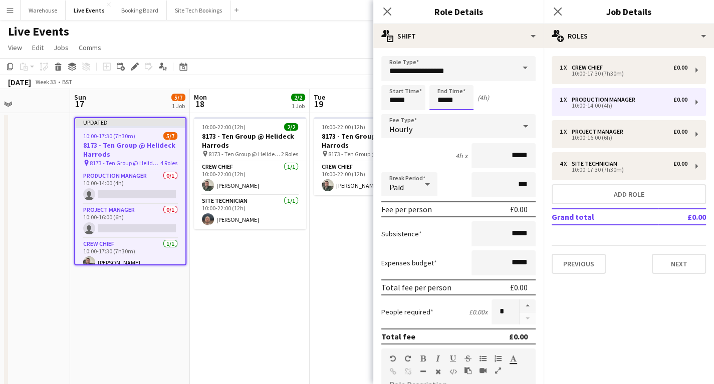
click at [447, 99] on input "*****" at bounding box center [451, 97] width 44 height 25
click at [442, 80] on div at bounding box center [441, 80] width 20 height 10
click at [439, 79] on div at bounding box center [441, 80] width 20 height 10
click at [460, 81] on div at bounding box center [462, 80] width 20 height 10
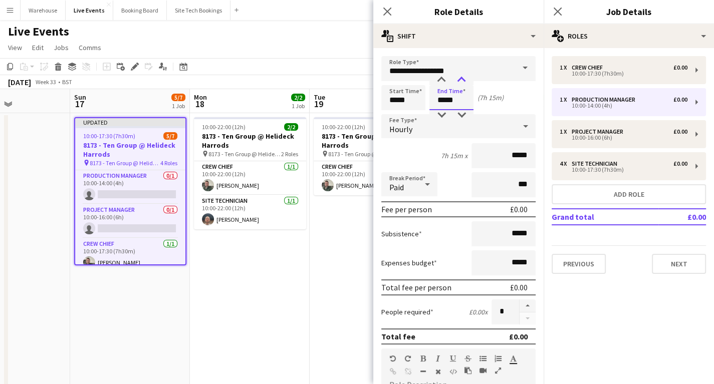
type input "*****"
click at [460, 82] on div at bounding box center [462, 80] width 20 height 10
click at [408, 126] on span "Hourly" at bounding box center [400, 129] width 23 height 10
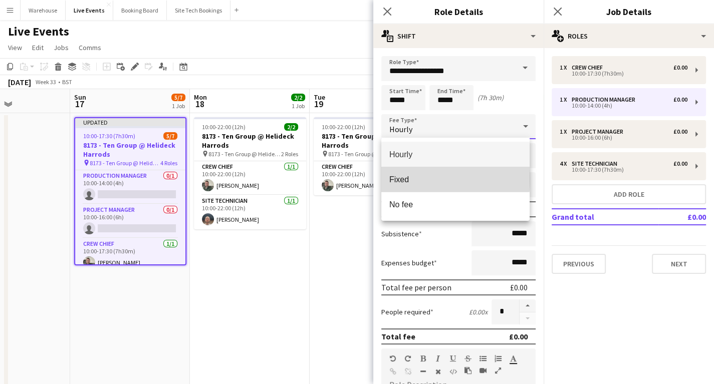
click at [406, 179] on span "Fixed" at bounding box center [455, 180] width 132 height 10
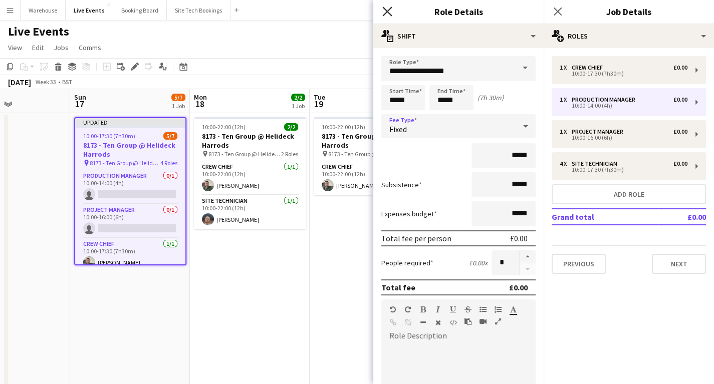
click at [388, 14] on icon at bounding box center [387, 12] width 10 height 10
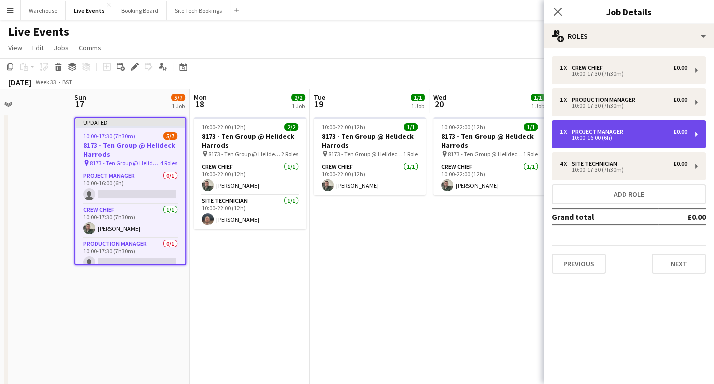
click at [595, 138] on div "10:00-16:00 (6h)" at bounding box center [624, 137] width 128 height 5
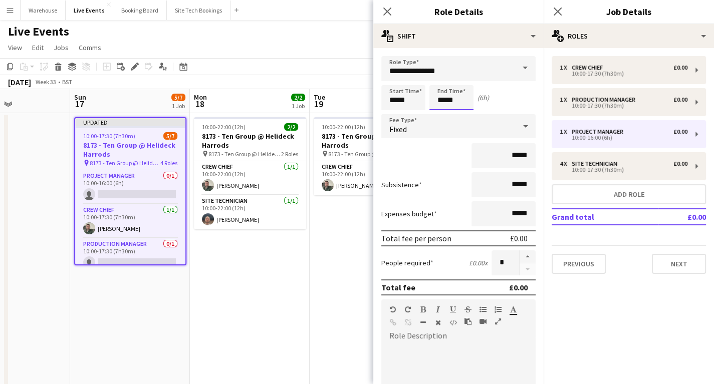
click at [452, 103] on input "*****" at bounding box center [451, 97] width 44 height 25
click at [440, 80] on div at bounding box center [441, 80] width 20 height 10
click at [463, 82] on div at bounding box center [462, 80] width 20 height 10
type input "*****"
click at [463, 82] on div at bounding box center [462, 80] width 20 height 10
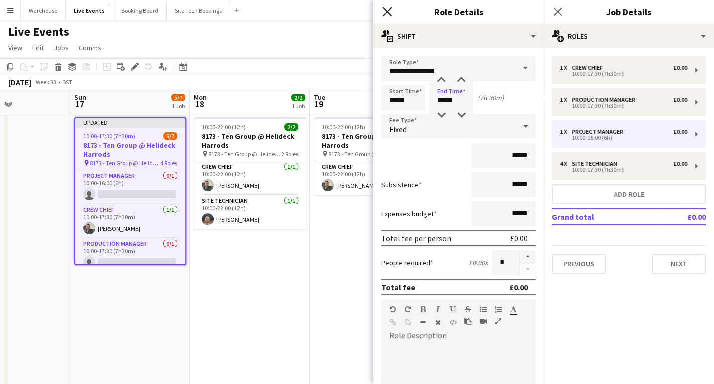
click at [389, 12] on icon "Close pop-in" at bounding box center [387, 12] width 10 height 10
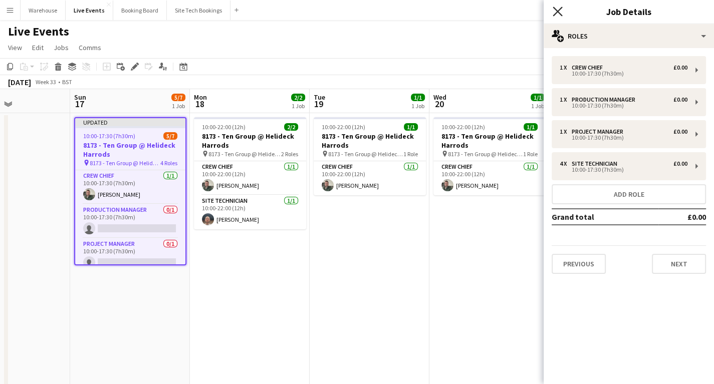
click at [559, 12] on icon "Close pop-in" at bounding box center [558, 12] width 10 height 10
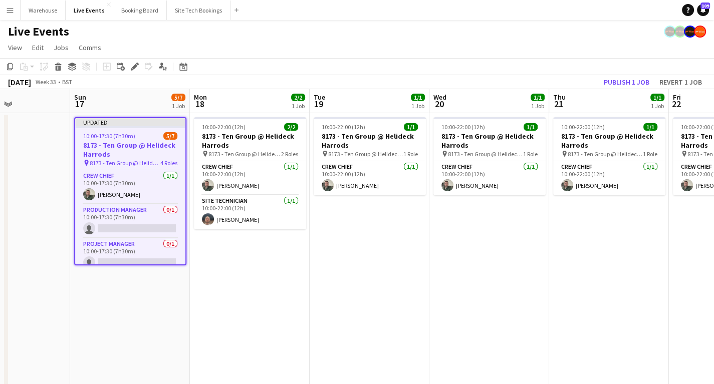
drag, startPoint x: 211, startPoint y: 331, endPoint x: 197, endPoint y: 325, distance: 15.7
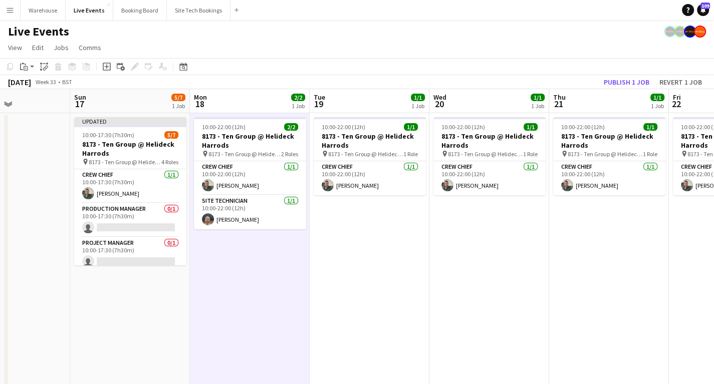
scroll to position [0, 289]
click at [122, 224] on app-card-role "Production Manager 0/1 10:00-17:30 (7h30m) single-neutral-actions" at bounding box center [131, 220] width 112 height 34
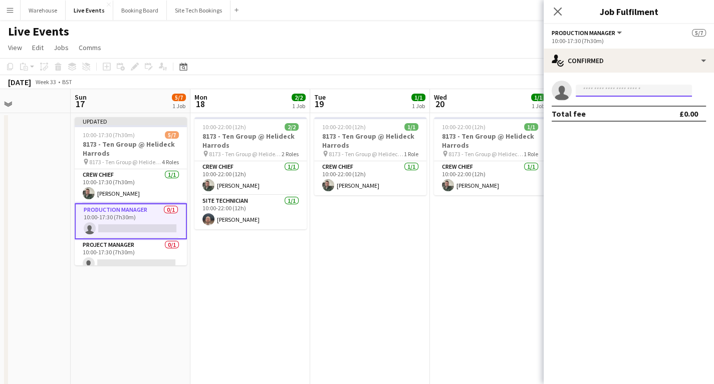
click at [603, 91] on input at bounding box center [634, 91] width 116 height 12
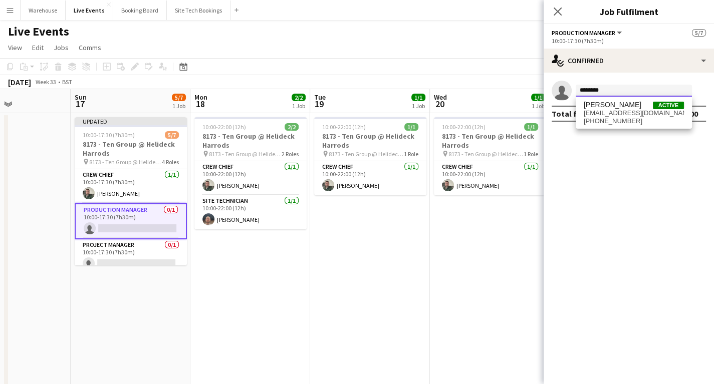
type input "********"
click at [636, 116] on span "[EMAIL_ADDRESS][DOMAIN_NAME]" at bounding box center [634, 113] width 100 height 8
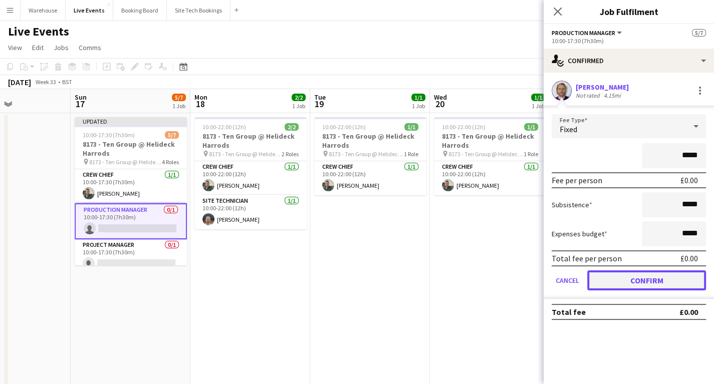
click at [639, 281] on button "Confirm" at bounding box center [646, 281] width 119 height 20
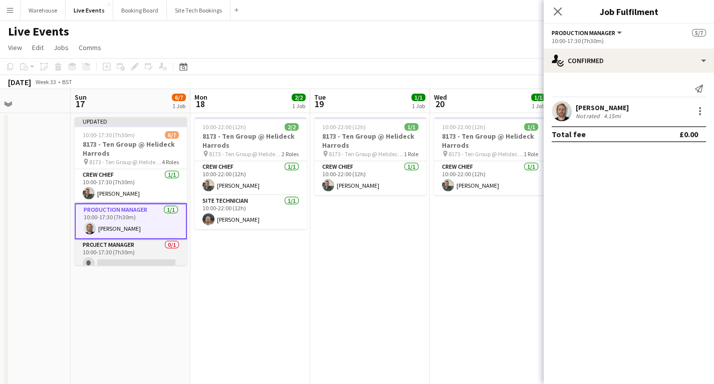
click at [113, 258] on app-card-role "Project Manager 0/1 10:00-17:30 (7h30m) single-neutral-actions" at bounding box center [131, 257] width 112 height 34
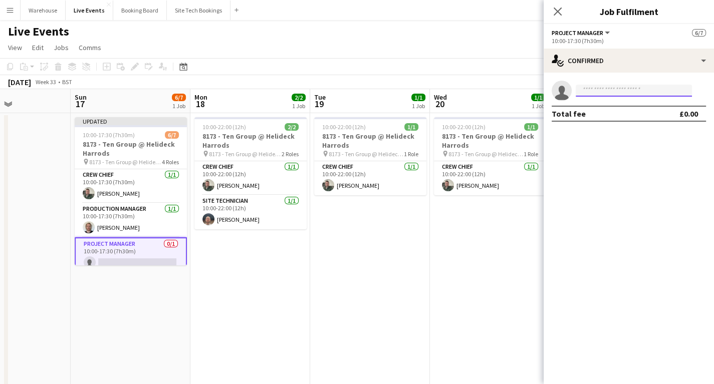
click at [622, 96] on input at bounding box center [634, 91] width 116 height 12
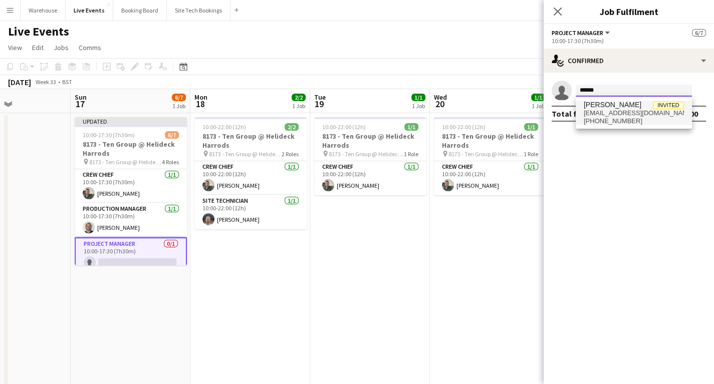
type input "*****"
click at [615, 118] on span "[PHONE_NUMBER]" at bounding box center [634, 121] width 100 height 8
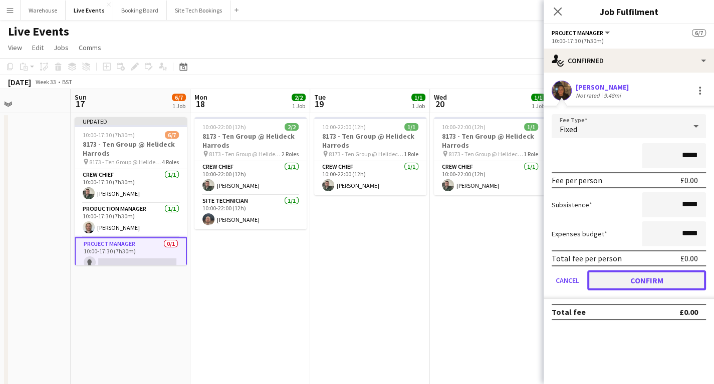
click at [635, 283] on button "Confirm" at bounding box center [646, 281] width 119 height 20
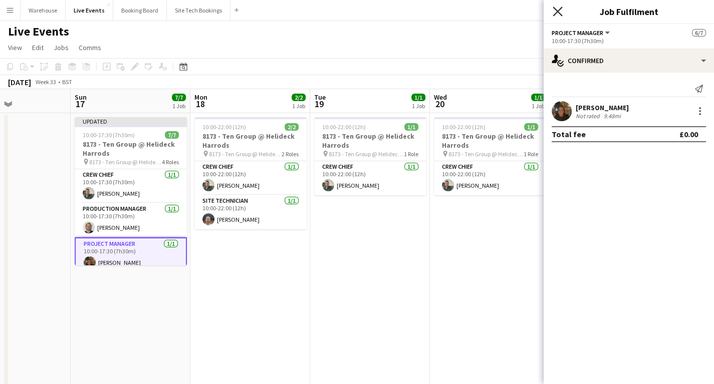
click at [559, 11] on icon at bounding box center [558, 12] width 10 height 10
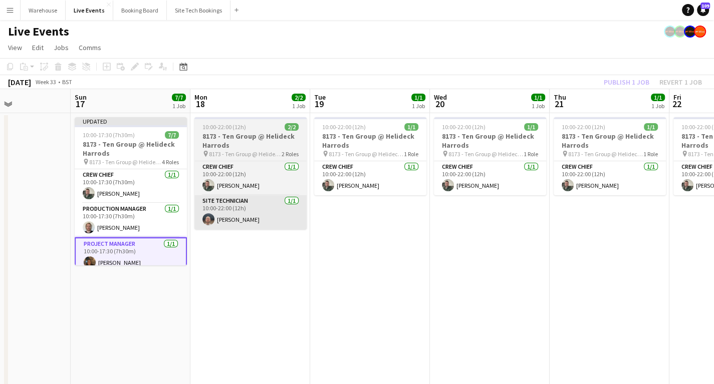
drag, startPoint x: 290, startPoint y: 311, endPoint x: 192, endPoint y: 222, distance: 131.6
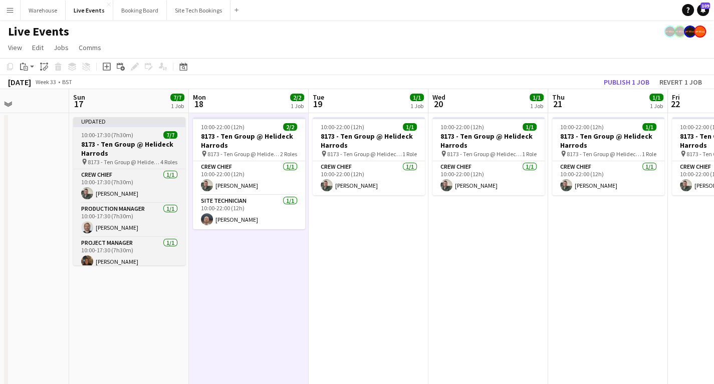
click at [124, 157] on h3 "8173 - Ten Group @ Helideck Harrods" at bounding box center [129, 149] width 112 height 18
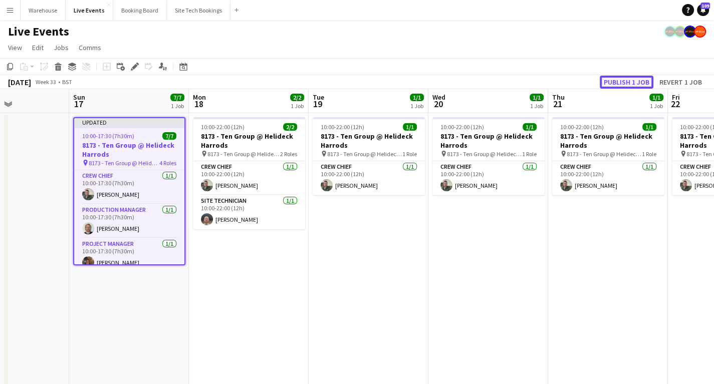
click at [612, 84] on button "Publish 1 job" at bounding box center [627, 82] width 54 height 13
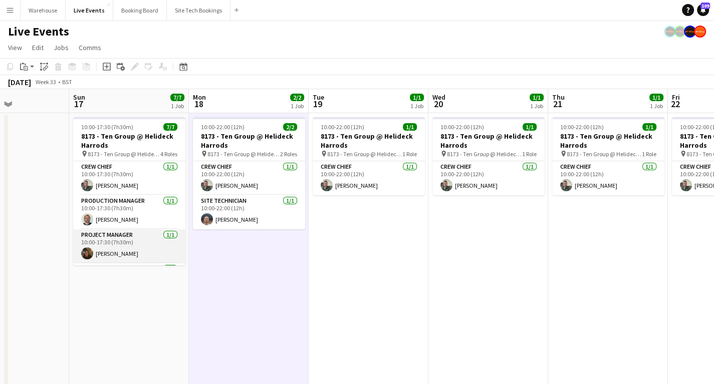
click at [88, 256] on app-user-avatar at bounding box center [87, 254] width 12 height 12
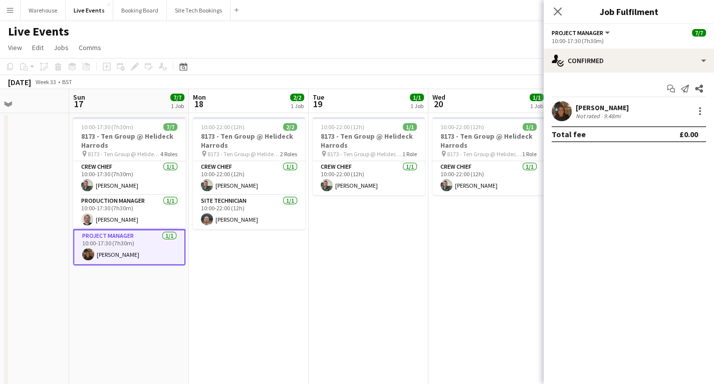
click at [560, 110] on app-user-avatar at bounding box center [562, 111] width 20 height 20
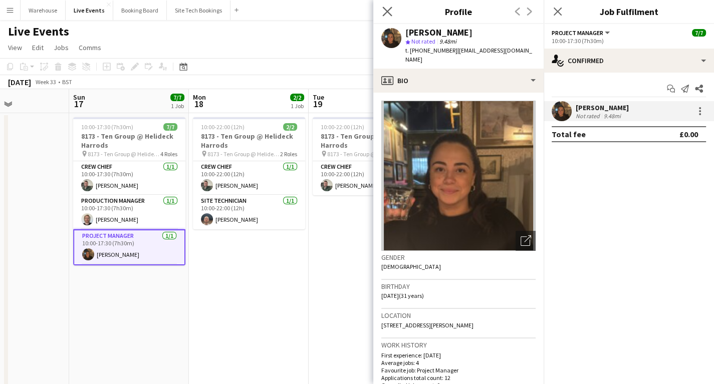
click at [381, 10] on app-icon "Close pop-in" at bounding box center [387, 12] width 15 height 15
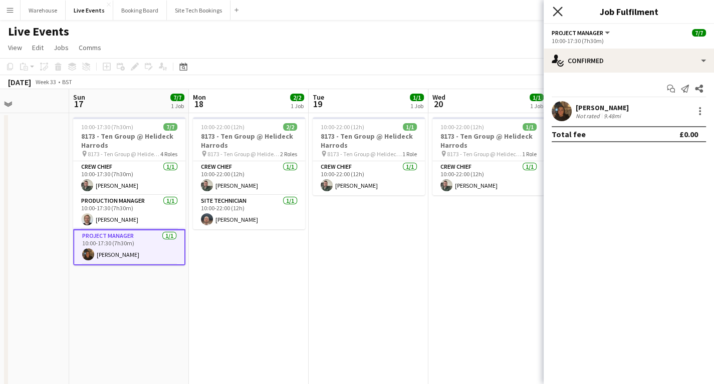
click at [559, 8] on icon "Close pop-in" at bounding box center [558, 12] width 10 height 10
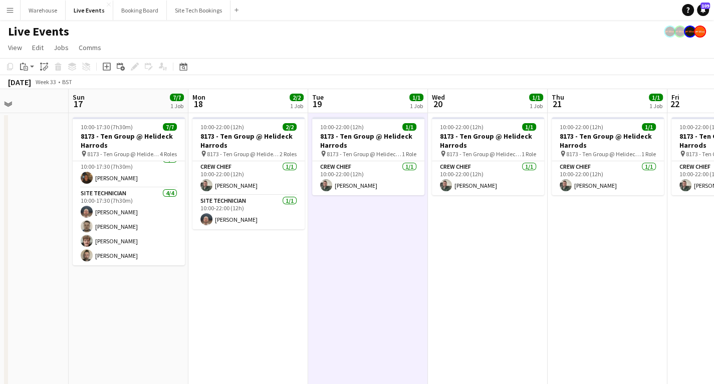
scroll to position [0, 0]
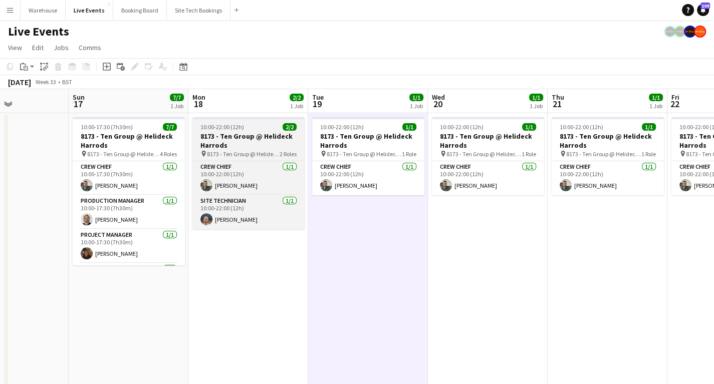
click at [227, 150] on span "8173 - Ten Group @ Helideck Harrods" at bounding box center [243, 154] width 73 height 8
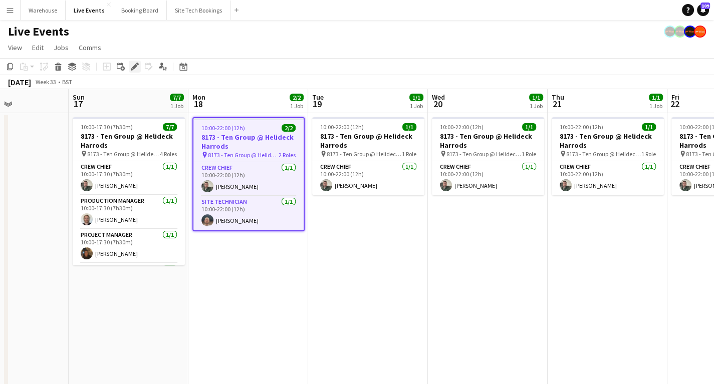
click at [132, 66] on icon "Edit" at bounding box center [135, 67] width 8 height 8
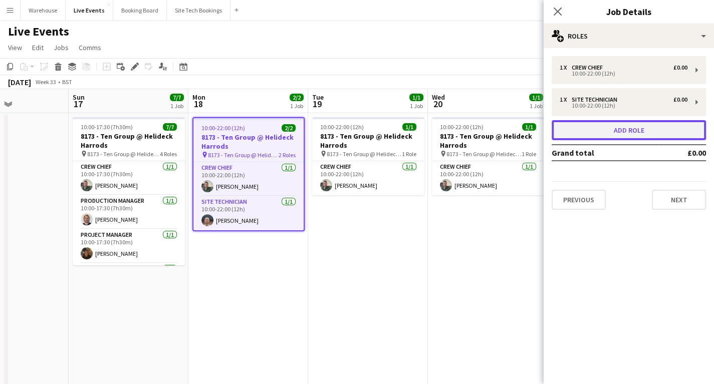
click at [625, 124] on button "Add role" at bounding box center [629, 130] width 154 height 20
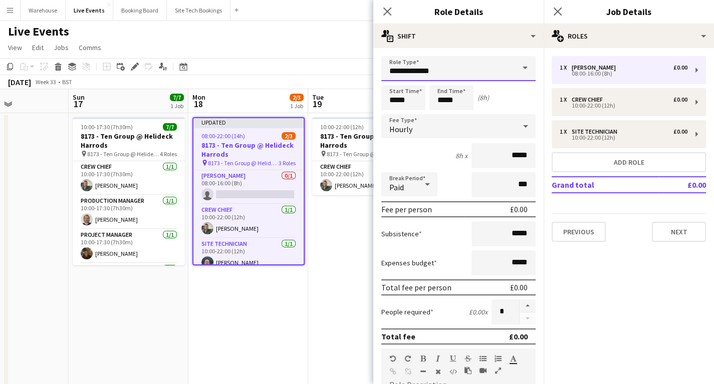
click at [449, 74] on input "**********" at bounding box center [458, 68] width 154 height 25
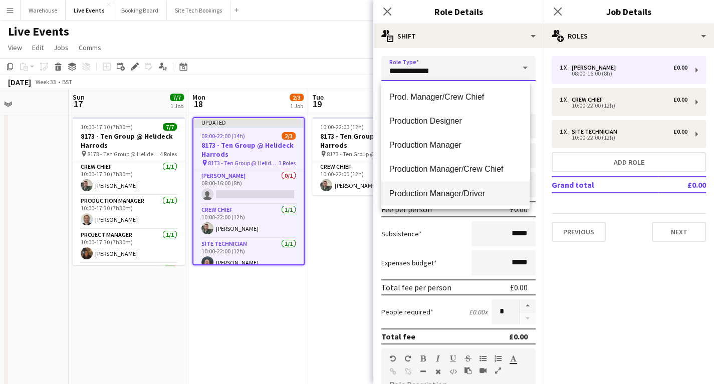
scroll to position [1724, 0]
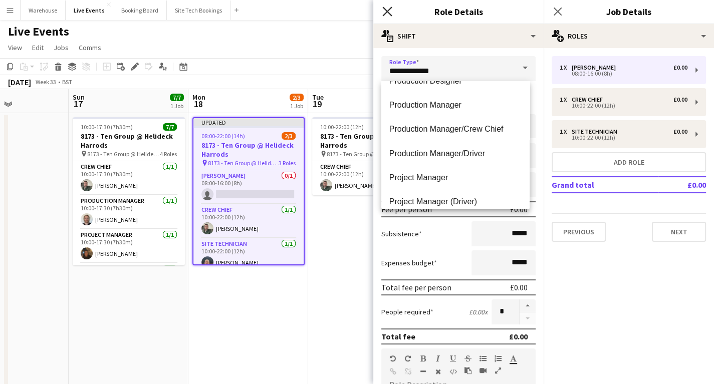
click at [386, 10] on icon at bounding box center [387, 12] width 10 height 10
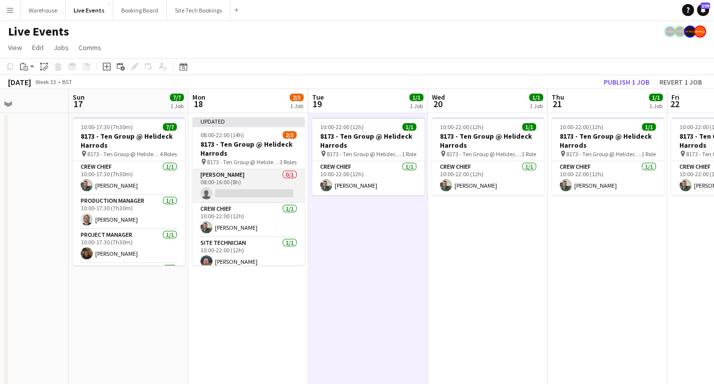
click at [246, 179] on app-card-role "[PERSON_NAME] 0/1 08:00-16:00 (8h) single-neutral-actions" at bounding box center [248, 186] width 112 height 34
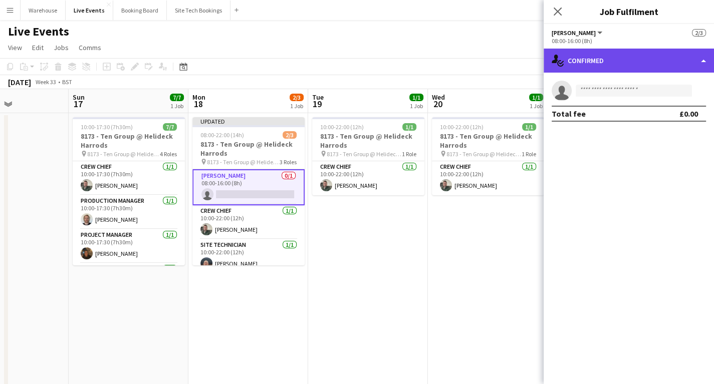
click at [639, 57] on div "single-neutral-actions-check-2 Confirmed" at bounding box center [629, 61] width 170 height 24
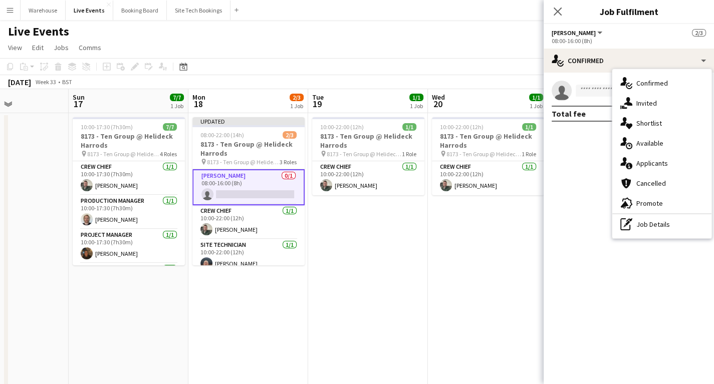
click at [581, 36] on span "[PERSON_NAME]" at bounding box center [574, 33] width 44 height 8
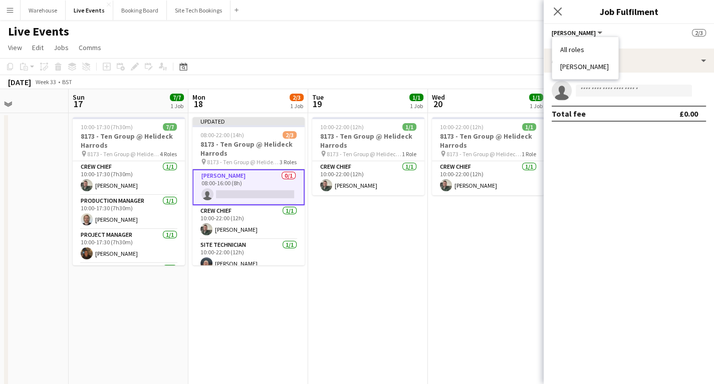
drag, startPoint x: 606, startPoint y: 204, endPoint x: 604, endPoint y: 187, distance: 16.7
click at [605, 196] on mat-expansion-panel "check Confirmed single-neutral-actions Total fee £0.00" at bounding box center [629, 229] width 170 height 312
click at [559, 6] on app-icon "Close pop-in" at bounding box center [558, 12] width 15 height 15
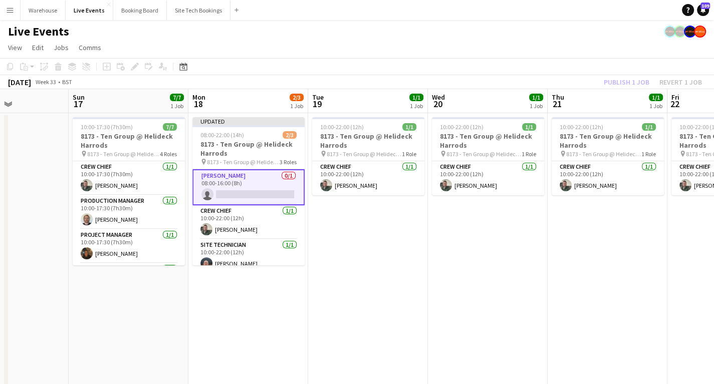
drag, startPoint x: 406, startPoint y: 273, endPoint x: 393, endPoint y: 260, distance: 18.1
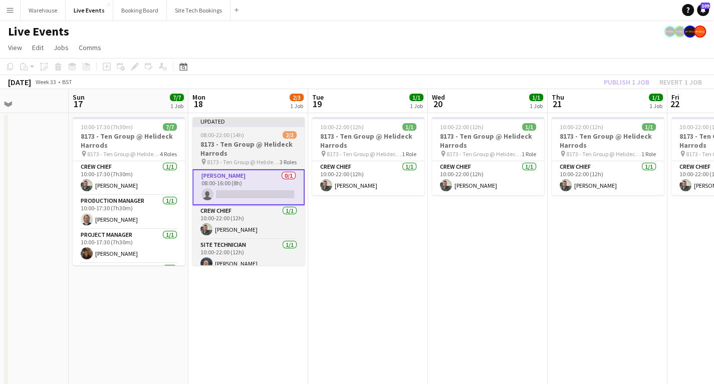
scroll to position [0, 292]
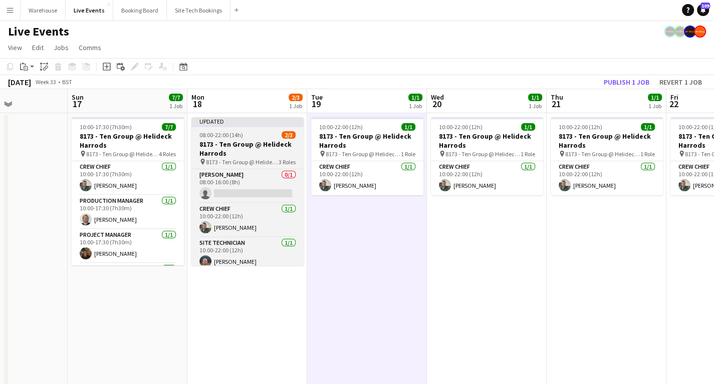
click at [249, 146] on h3 "8173 - Ten Group @ Helideck Harrods" at bounding box center [247, 149] width 112 height 18
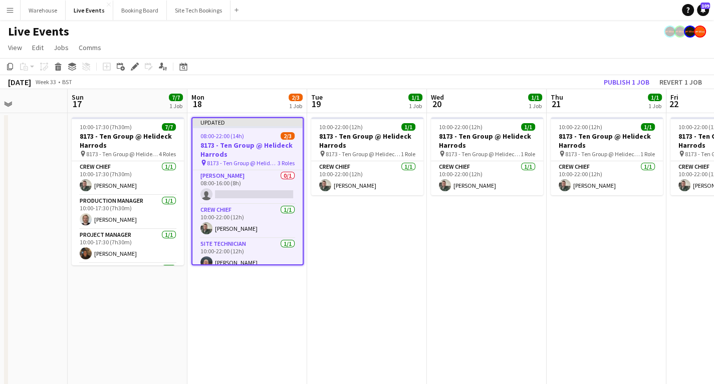
click at [135, 66] on icon at bounding box center [135, 67] width 6 height 6
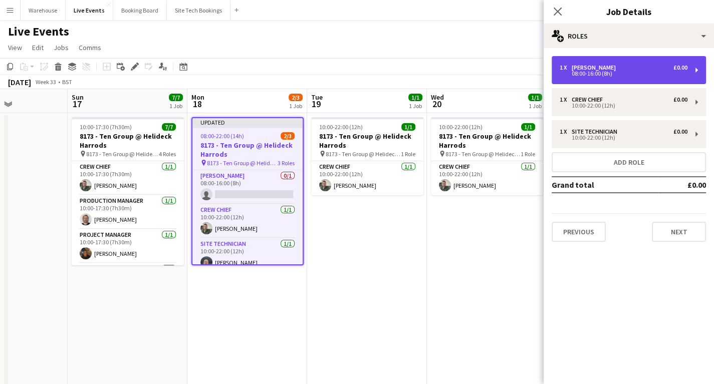
click at [623, 70] on div "1 x [PERSON_NAME] £0.00" at bounding box center [624, 67] width 128 height 7
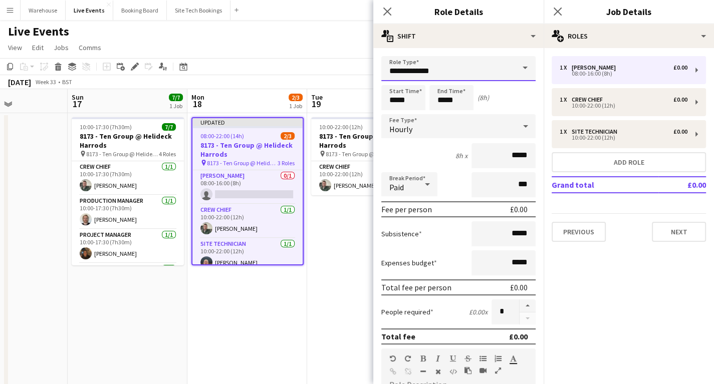
click at [443, 69] on input "**********" at bounding box center [458, 68] width 154 height 25
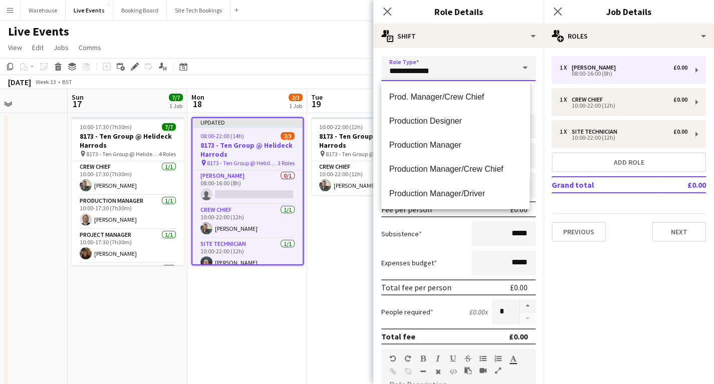
scroll to position [1724, 0]
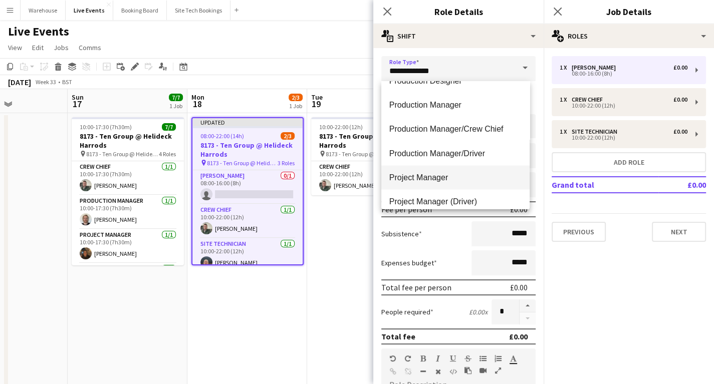
click at [436, 176] on span "Project Manager" at bounding box center [455, 177] width 132 height 10
type input "**********"
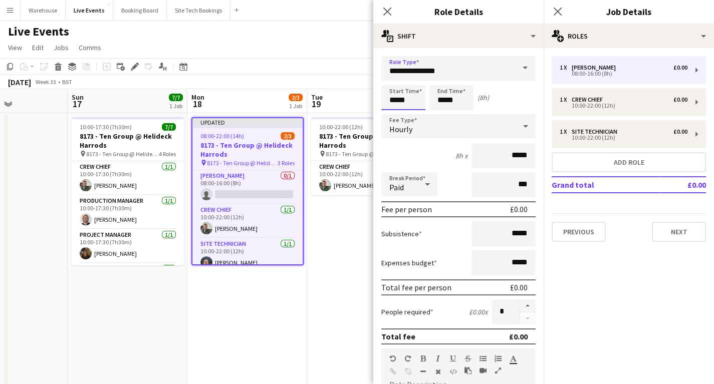
click at [398, 98] on input "*****" at bounding box center [403, 97] width 44 height 25
click at [395, 81] on div at bounding box center [393, 80] width 20 height 10
type input "*****"
click at [395, 81] on div at bounding box center [393, 80] width 20 height 10
click at [452, 100] on input "*****" at bounding box center [451, 97] width 44 height 25
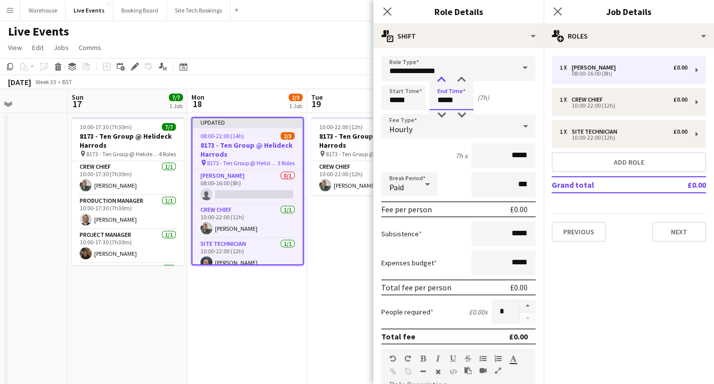
click at [443, 80] on div at bounding box center [441, 80] width 20 height 10
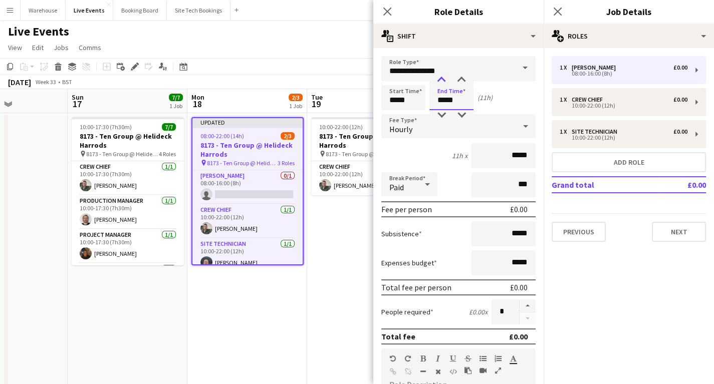
type input "*****"
click at [443, 80] on div at bounding box center [441, 80] width 20 height 10
click at [413, 128] on div "Hourly" at bounding box center [448, 126] width 134 height 24
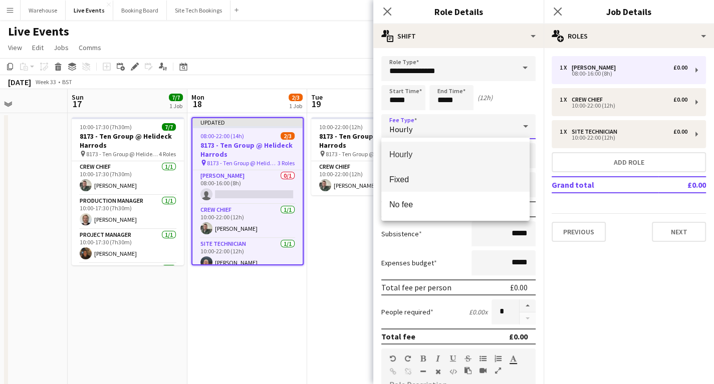
click at [405, 180] on span "Fixed" at bounding box center [455, 180] width 132 height 10
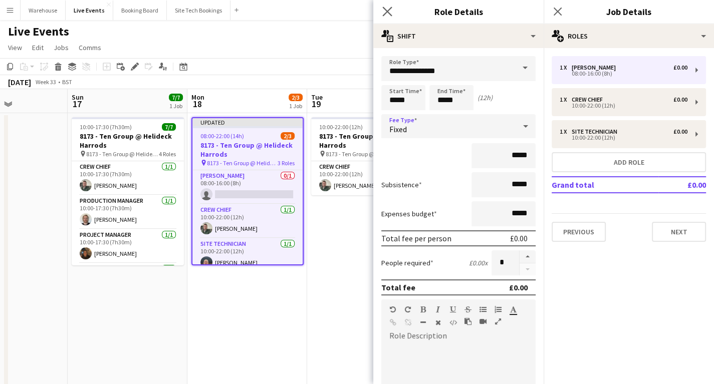
click at [388, 6] on app-icon "Close pop-in" at bounding box center [387, 12] width 15 height 15
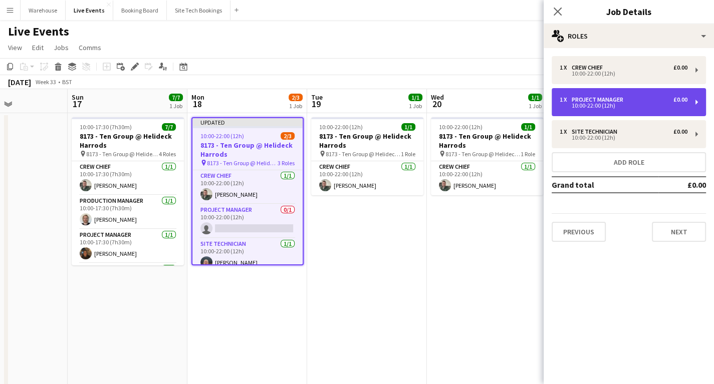
click at [615, 106] on div "10:00-22:00 (12h)" at bounding box center [624, 105] width 128 height 5
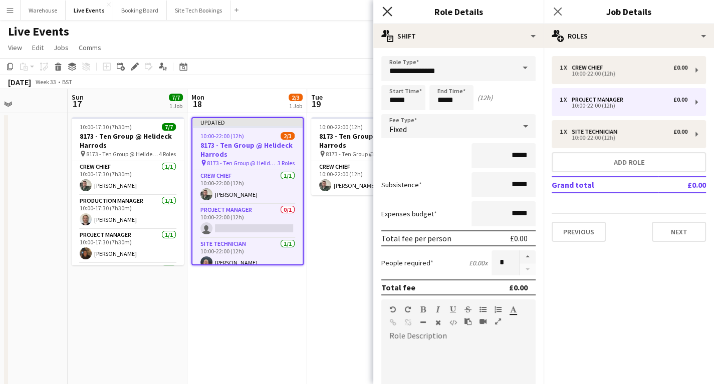
click at [384, 13] on icon "Close pop-in" at bounding box center [387, 12] width 10 height 10
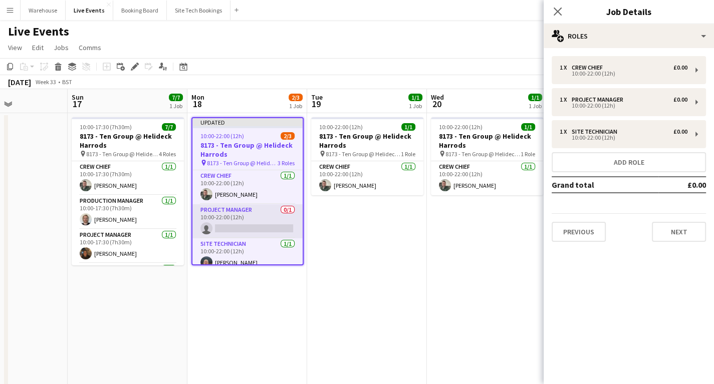
click at [260, 229] on app-card-role "Project Manager 0/1 10:00-22:00 (12h) single-neutral-actions" at bounding box center [247, 221] width 110 height 34
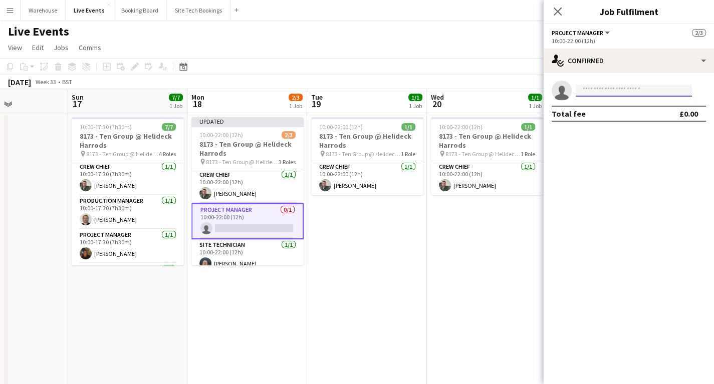
drag, startPoint x: 631, startPoint y: 96, endPoint x: 718, endPoint y: 86, distance: 87.3
click at [631, 96] on input at bounding box center [634, 91] width 116 height 12
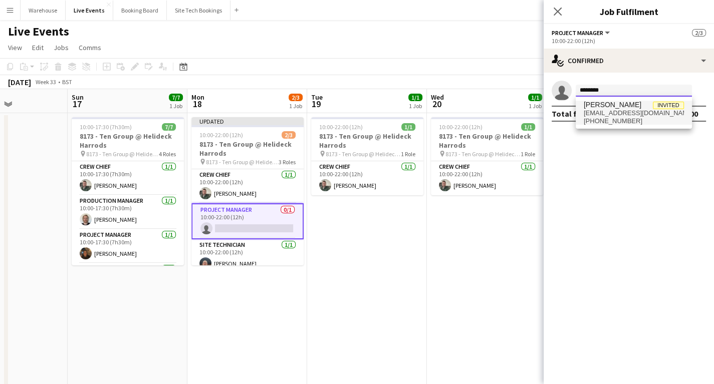
type input "********"
click at [599, 117] on span "[PHONE_NUMBER]" at bounding box center [634, 121] width 100 height 8
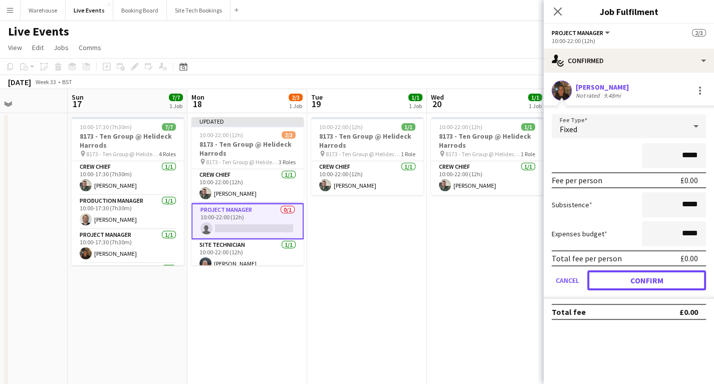
drag, startPoint x: 645, startPoint y: 284, endPoint x: 645, endPoint y: 235, distance: 49.1
click at [645, 285] on button "Confirm" at bounding box center [646, 281] width 119 height 20
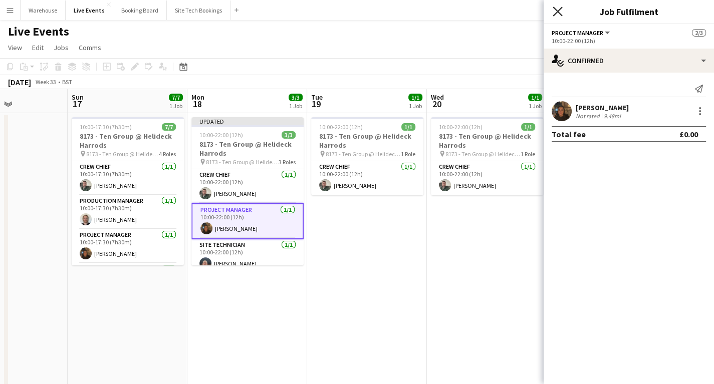
click at [559, 13] on icon at bounding box center [558, 12] width 10 height 10
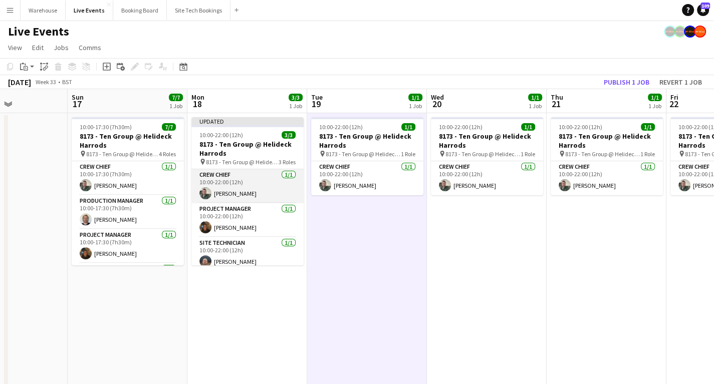
click at [242, 186] on app-card-role "Crew Chief [DATE] 10:00-22:00 (12h) [PERSON_NAME]" at bounding box center [247, 186] width 112 height 34
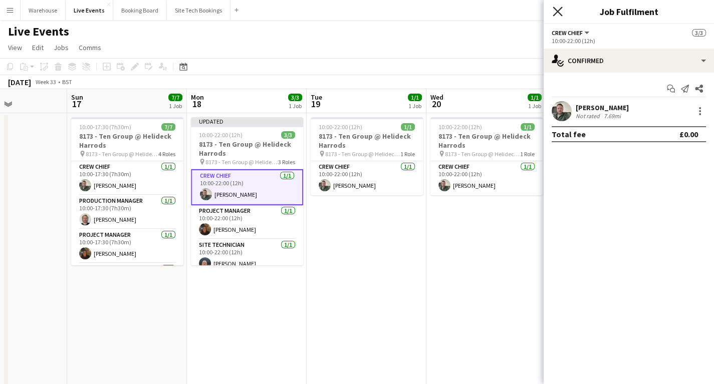
click at [558, 9] on icon "Close pop-in" at bounding box center [558, 12] width 10 height 10
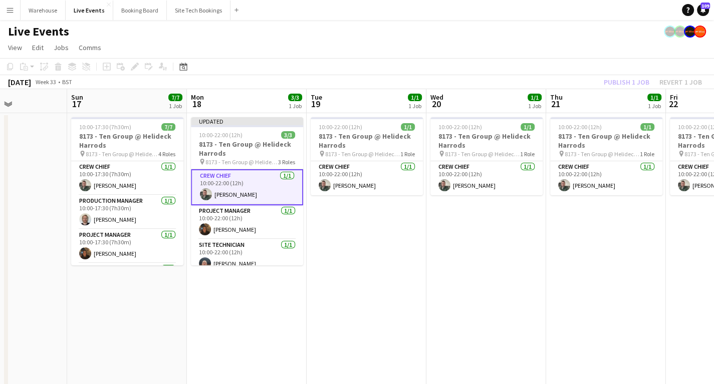
drag, startPoint x: 454, startPoint y: 319, endPoint x: 384, endPoint y: 267, distance: 87.0
click at [451, 315] on app-calendar-viewport "Thu 14 Fri 15 Sat 16 Sun 17 7/7 1 Job Mon 18 3/3 1 Job Tue 19 1/1 1 Job Wed 20 …" at bounding box center [357, 381] width 714 height 584
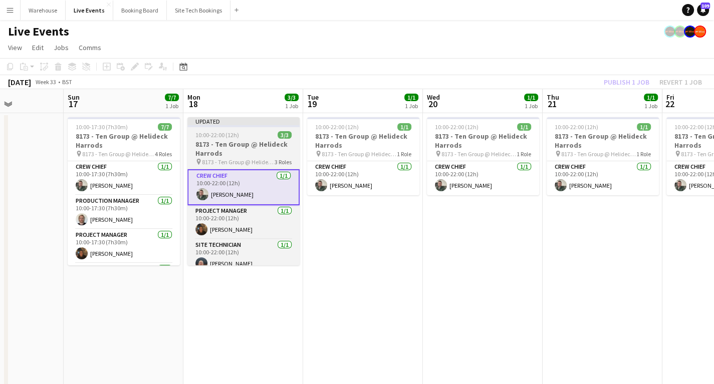
click at [239, 148] on h3 "8173 - Ten Group @ Helideck Harrods" at bounding box center [243, 149] width 112 height 18
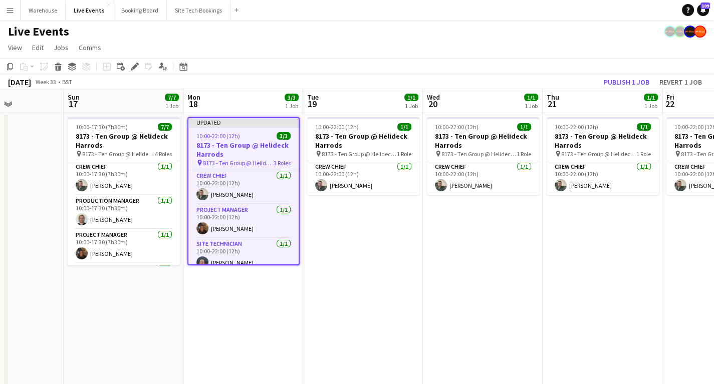
click at [136, 74] on app-toolbar "Copy Paste Paste Ctrl+V Paste with crew Ctrl+Shift+V Paste linked Job [GEOGRAPH…" at bounding box center [357, 66] width 714 height 17
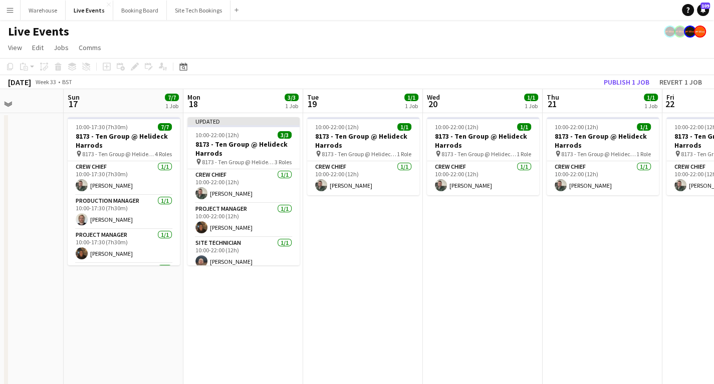
drag, startPoint x: 358, startPoint y: 314, endPoint x: 339, endPoint y: 297, distance: 25.9
click at [353, 309] on app-calendar-viewport "Thu 14 Fri 15 Sat 16 Sun 17 7/7 1 Job Mon 18 3/3 1 Job Tue 19 1/1 1 Job Wed 20 …" at bounding box center [357, 381] width 714 height 584
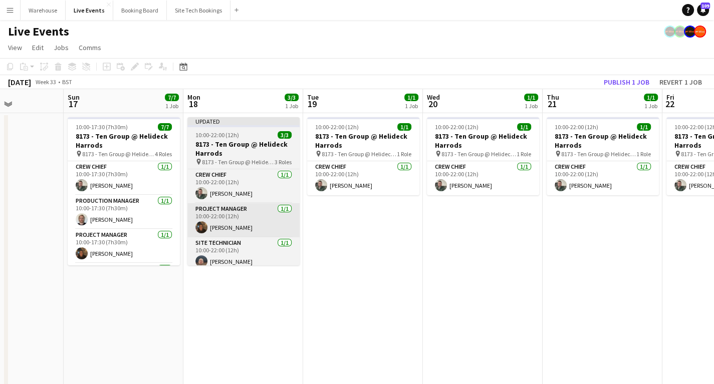
scroll to position [0, 301]
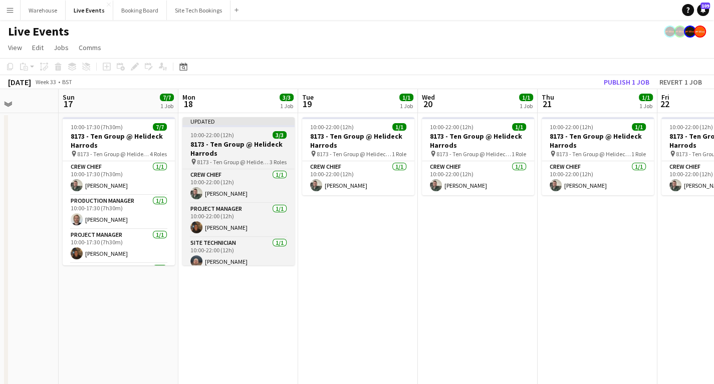
click at [233, 146] on h3 "8173 - Ten Group @ Helideck Harrods" at bounding box center [238, 149] width 112 height 18
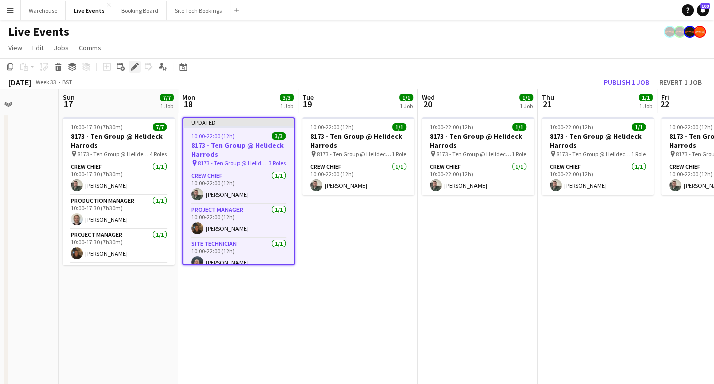
click at [131, 68] on icon "Edit" at bounding box center [135, 67] width 8 height 8
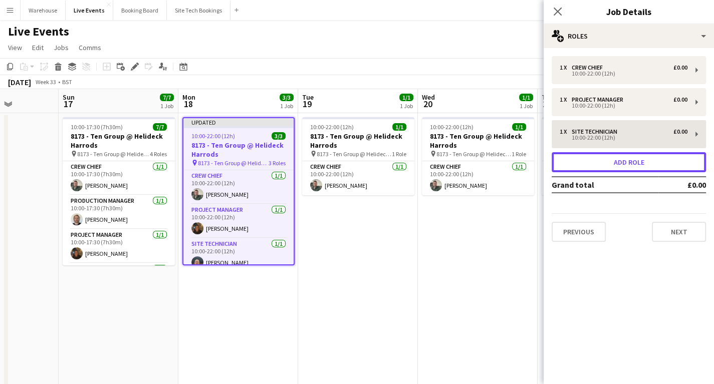
click at [612, 159] on button "Add role" at bounding box center [629, 162] width 154 height 20
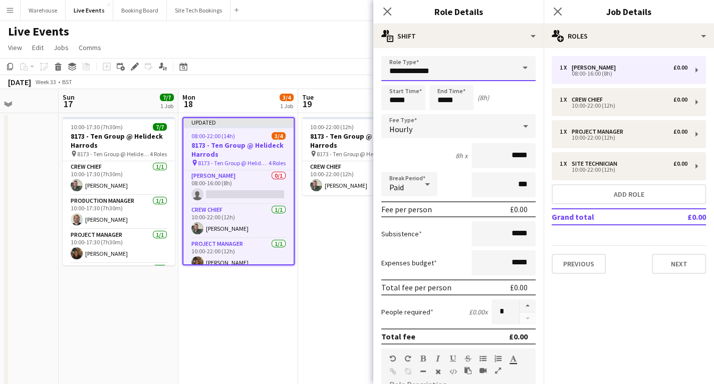
click at [414, 69] on input "**********" at bounding box center [458, 68] width 154 height 25
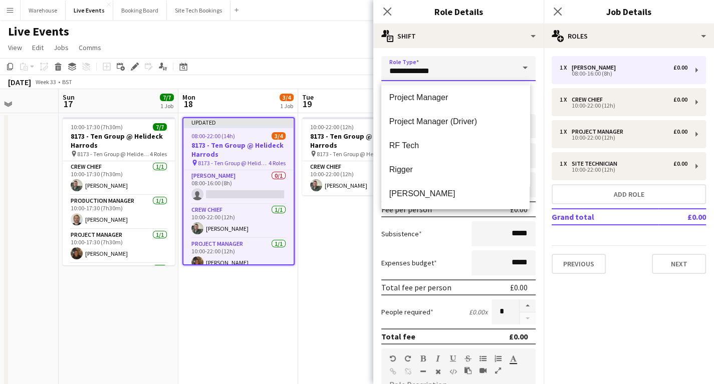
scroll to position [1724, 0]
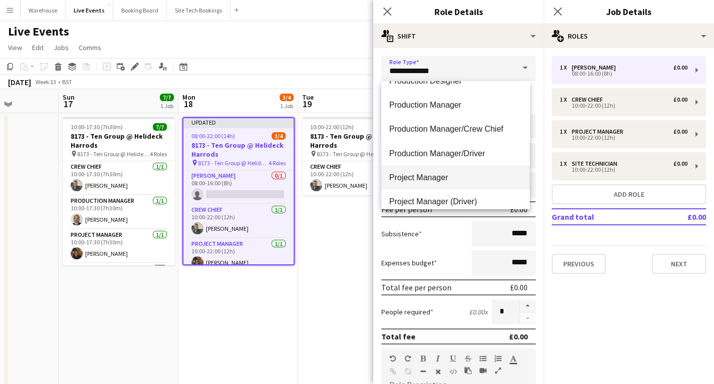
click at [427, 175] on span "Project Manager" at bounding box center [455, 177] width 132 height 10
type input "**********"
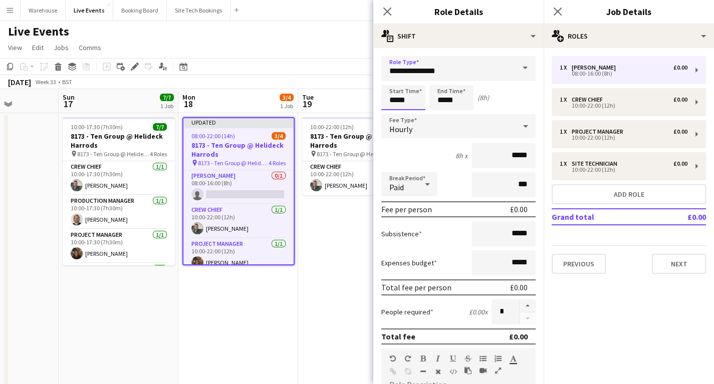
click at [393, 98] on input "*****" at bounding box center [403, 97] width 44 height 25
click at [391, 80] on div at bounding box center [393, 80] width 20 height 10
type input "*****"
click at [391, 80] on div at bounding box center [393, 80] width 20 height 10
click at [453, 99] on input "*****" at bounding box center [451, 97] width 44 height 25
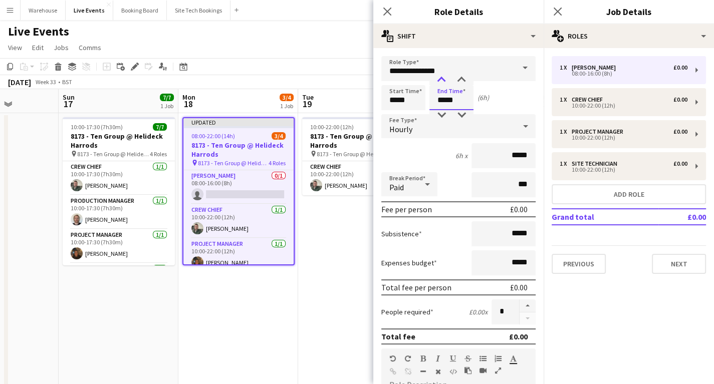
click at [439, 80] on div at bounding box center [441, 80] width 20 height 10
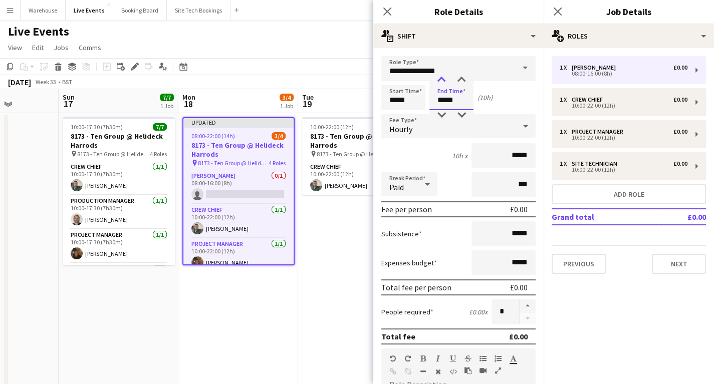
type input "*****"
click at [439, 80] on div at bounding box center [441, 80] width 20 height 10
click at [400, 128] on span "Hourly" at bounding box center [400, 129] width 23 height 10
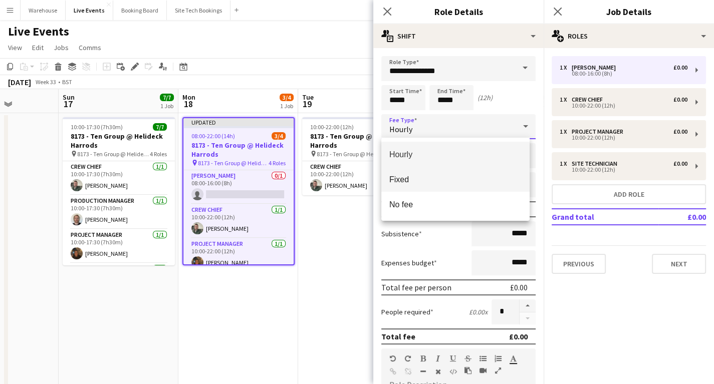
click at [407, 176] on span "Fixed" at bounding box center [455, 180] width 132 height 10
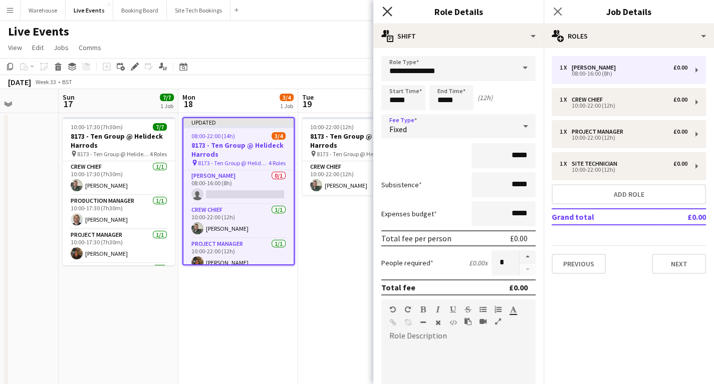
click at [390, 12] on icon "Close pop-in" at bounding box center [387, 12] width 10 height 10
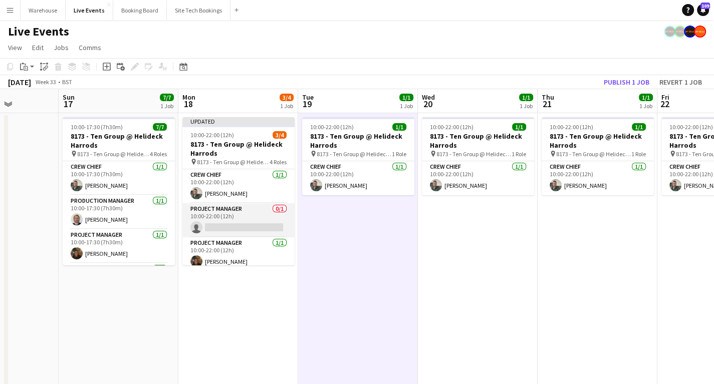
click at [244, 234] on app-card-role "Project Manager 0/1 10:00-22:00 (12h) single-neutral-actions" at bounding box center [238, 220] width 112 height 34
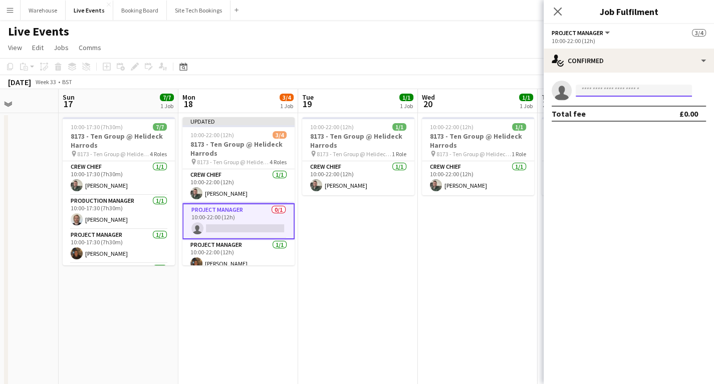
click at [620, 86] on input at bounding box center [634, 91] width 116 height 12
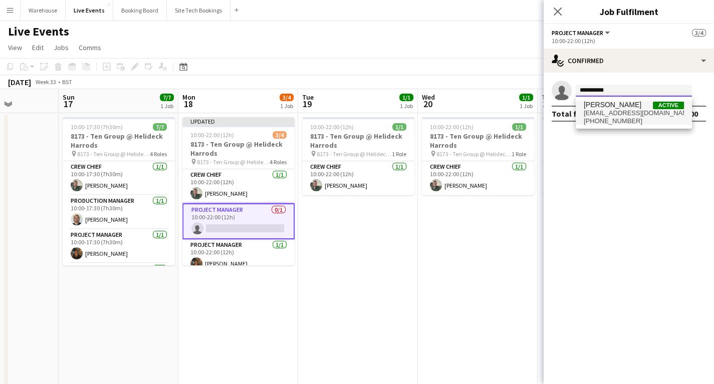
type input "**********"
click at [607, 121] on span "[PHONE_NUMBER]" at bounding box center [634, 121] width 100 height 8
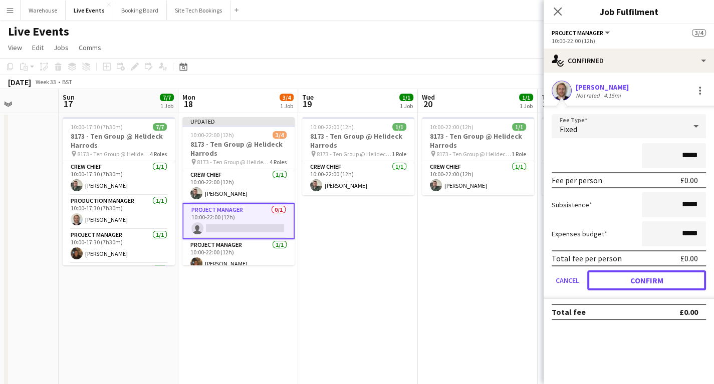
click at [629, 277] on button "Confirm" at bounding box center [646, 281] width 119 height 20
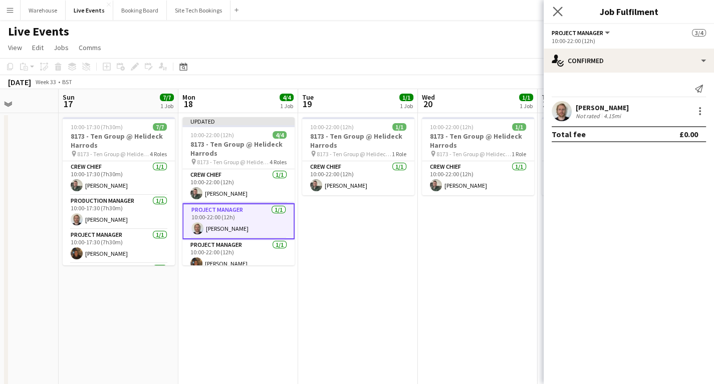
click at [562, 15] on icon "Close pop-in" at bounding box center [558, 12] width 10 height 10
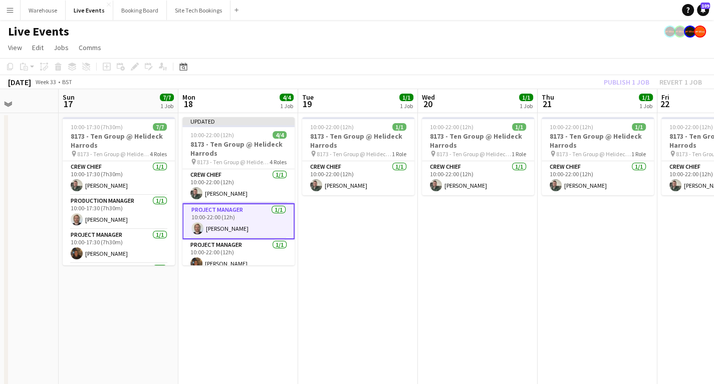
click at [408, 285] on app-calendar-viewport "Thu 14 Fri 15 Sat 16 Sun 17 7/7 1 Job Mon 18 4/4 1 Job Tue 19 1/1 1 Job Wed 20 …" at bounding box center [357, 381] width 714 height 584
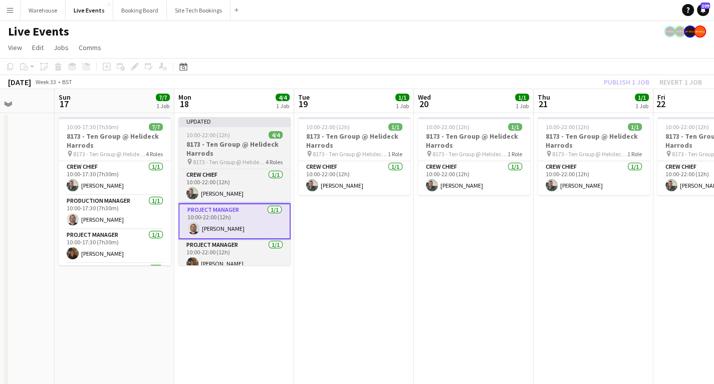
click at [205, 152] on h3 "8173 - Ten Group @ Helideck Harrods" at bounding box center [234, 149] width 112 height 18
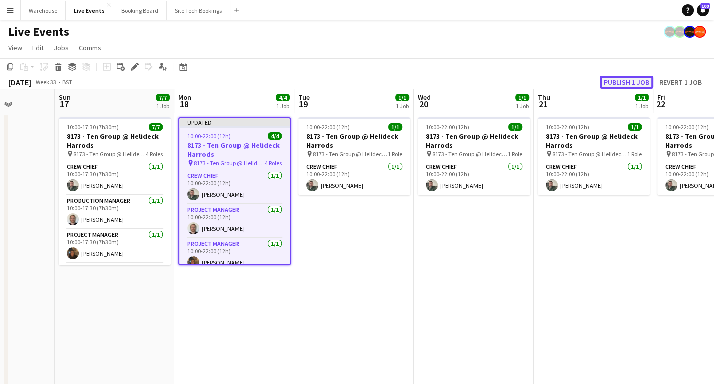
click at [630, 78] on button "Publish 1 job" at bounding box center [627, 82] width 54 height 13
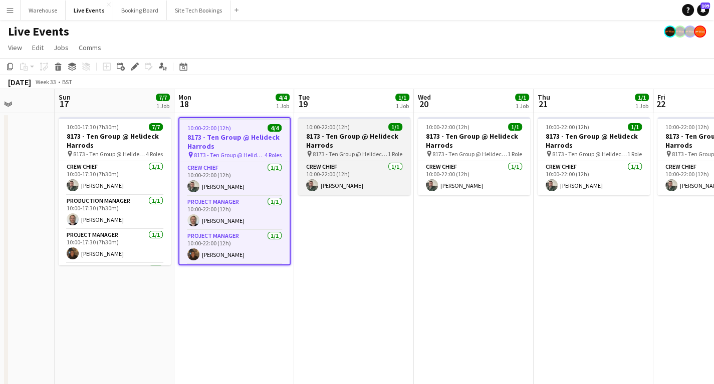
click at [324, 139] on h3 "8173 - Ten Group @ Helideck Harrods" at bounding box center [354, 141] width 112 height 18
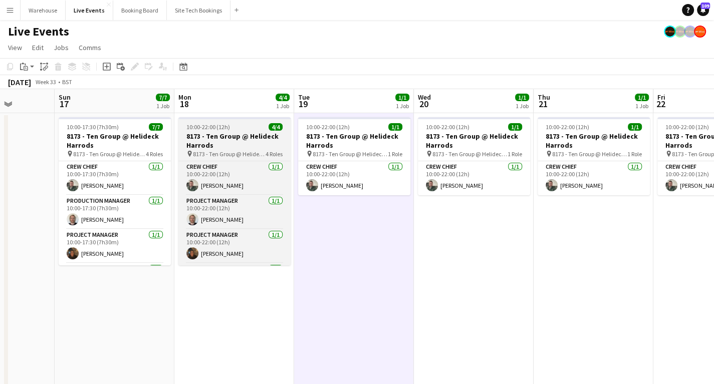
click at [208, 143] on h3 "8173 - Ten Group @ Helideck Harrods" at bounding box center [234, 141] width 112 height 18
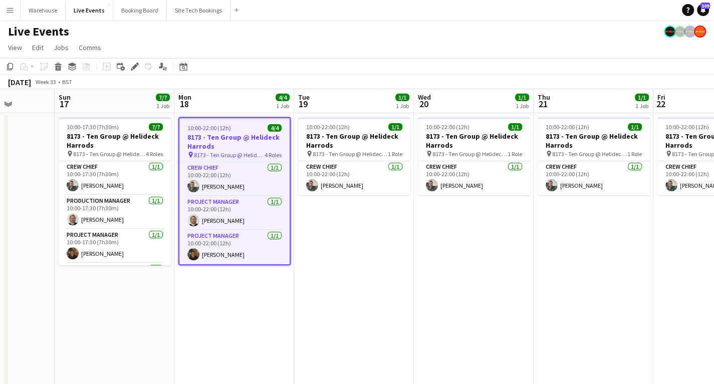
click at [424, 306] on app-calendar-viewport "Thu 14 Fri 15 Sat 16 Sun 17 7/7 1 Job Mon 18 4/4 1 Job Tue 19 1/1 1 Job Wed 20 …" at bounding box center [357, 381] width 714 height 584
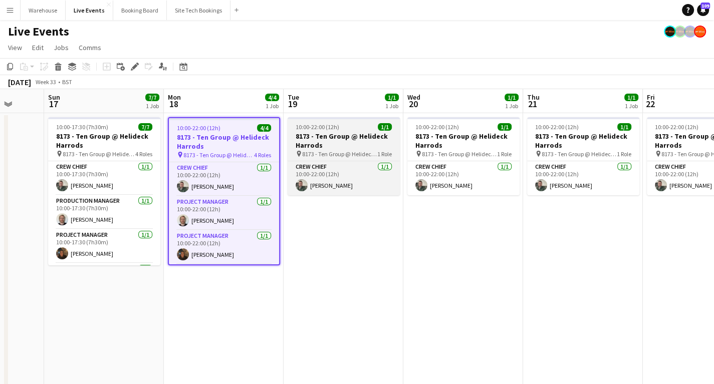
click at [313, 124] on span "10:00-22:00 (12h)" at bounding box center [318, 127] width 44 height 8
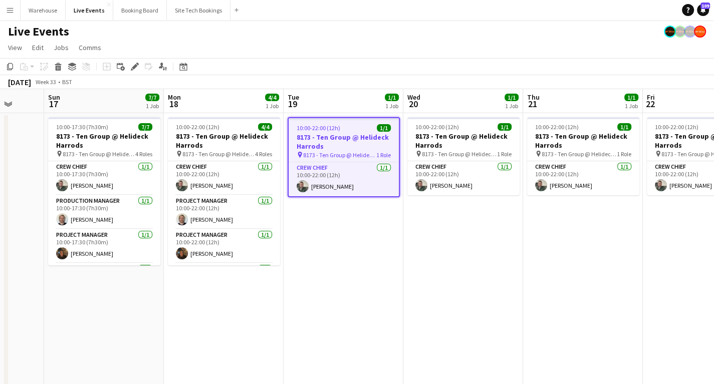
drag, startPoint x: 383, startPoint y: 347, endPoint x: 371, endPoint y: 320, distance: 29.4
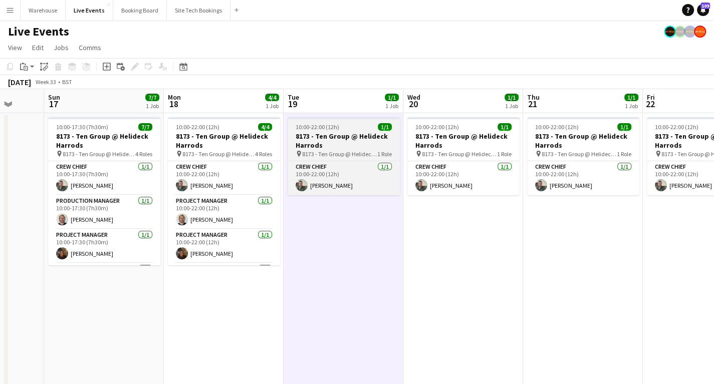
drag, startPoint x: 336, startPoint y: 140, endPoint x: 337, endPoint y: 146, distance: 6.6
click at [336, 139] on h3 "8173 - Ten Group @ Helideck Harrods" at bounding box center [344, 141] width 112 height 18
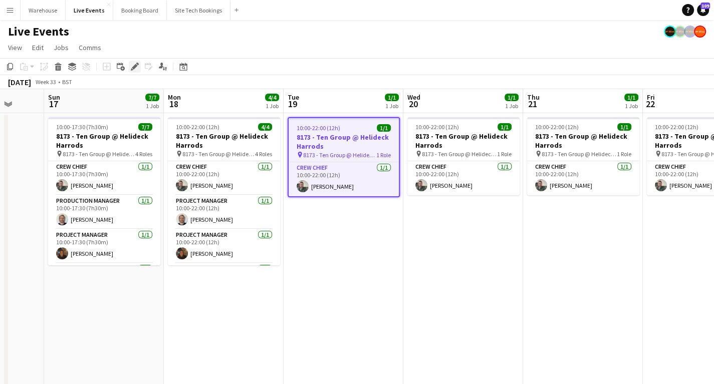
click at [132, 70] on div "Edit" at bounding box center [135, 67] width 12 height 12
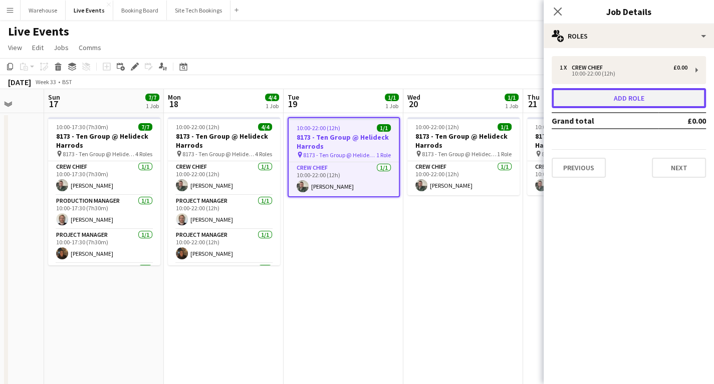
click at [627, 99] on button "Add role" at bounding box center [629, 98] width 154 height 20
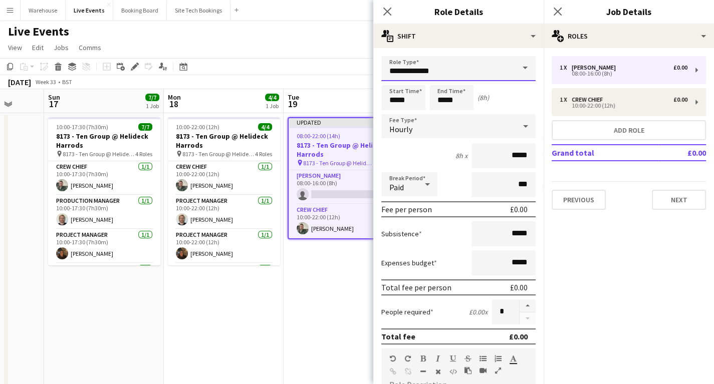
drag, startPoint x: 437, startPoint y: 65, endPoint x: 437, endPoint y: 76, distance: 11.0
click at [437, 66] on input "**********" at bounding box center [458, 68] width 154 height 25
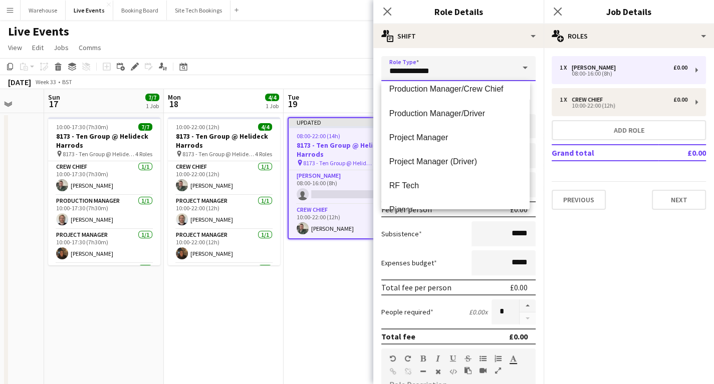
scroll to position [1644, 0]
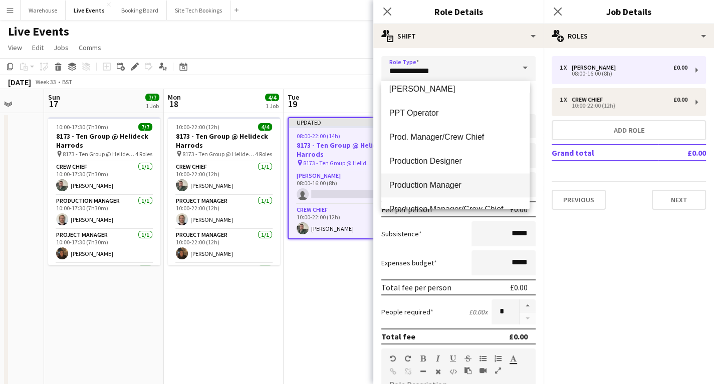
click at [431, 184] on span "Production Manager" at bounding box center [455, 185] width 132 height 10
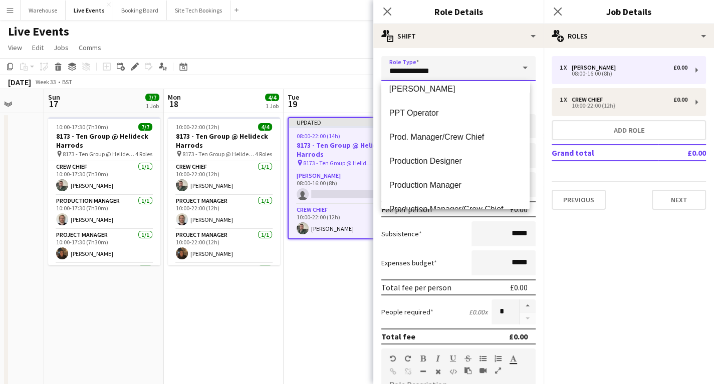
type input "**********"
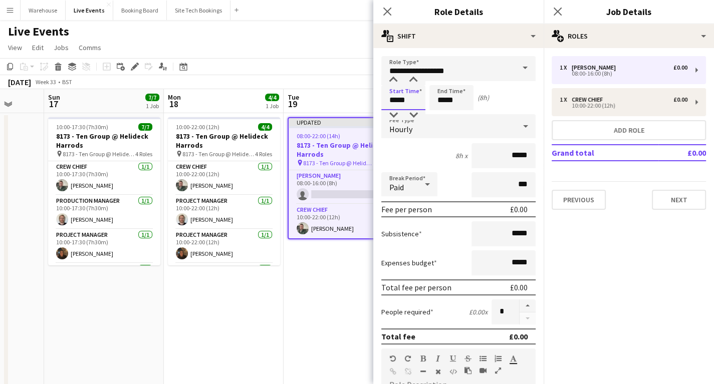
click at [394, 97] on input "*****" at bounding box center [403, 97] width 44 height 25
click at [395, 78] on div at bounding box center [393, 80] width 20 height 10
type input "*****"
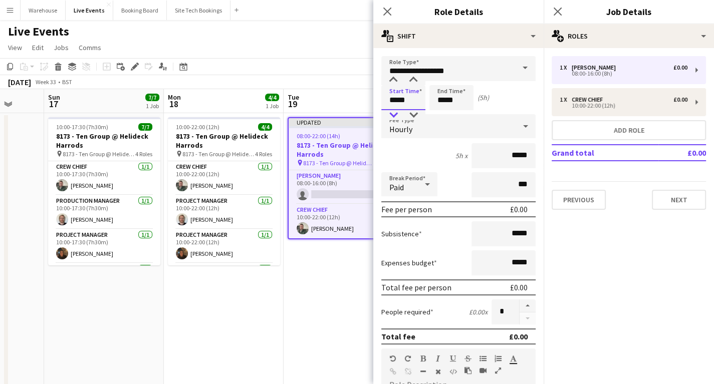
click at [397, 115] on div at bounding box center [393, 115] width 20 height 10
click at [441, 94] on input "*****" at bounding box center [451, 97] width 44 height 25
click at [442, 79] on div at bounding box center [441, 80] width 20 height 10
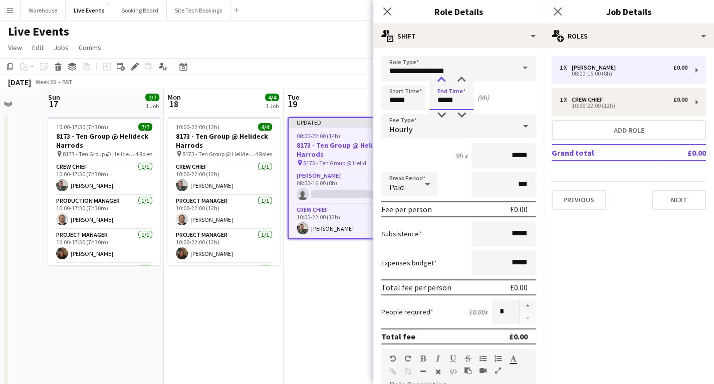
click at [442, 79] on div at bounding box center [441, 80] width 20 height 10
type input "*****"
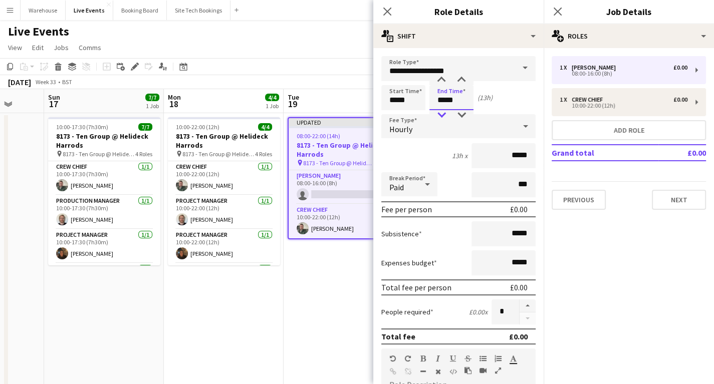
drag, startPoint x: 444, startPoint y: 118, endPoint x: 424, endPoint y: 119, distance: 20.6
click at [444, 118] on div at bounding box center [441, 115] width 20 height 10
click at [411, 124] on span "Hourly" at bounding box center [400, 129] width 23 height 10
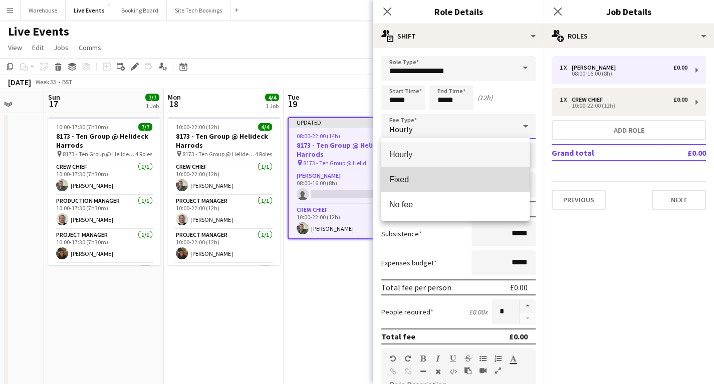
click at [418, 177] on span "Fixed" at bounding box center [455, 180] width 132 height 10
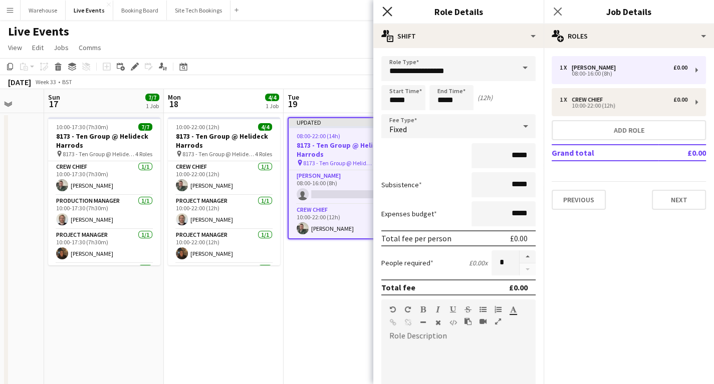
click at [389, 10] on icon at bounding box center [387, 12] width 10 height 10
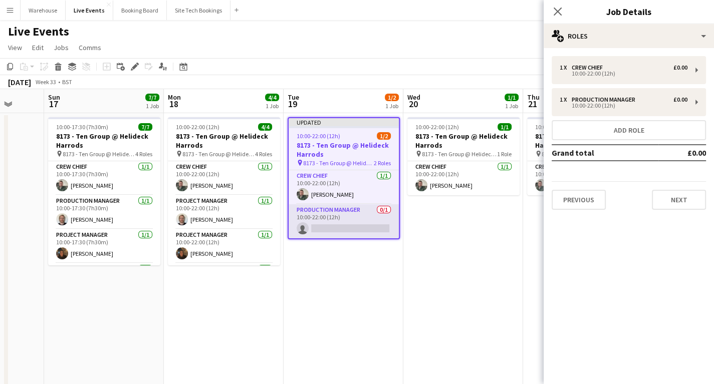
click at [345, 227] on app-card-role "Production Manager 0/1 10:00-22:00 (12h) single-neutral-actions" at bounding box center [344, 221] width 110 height 34
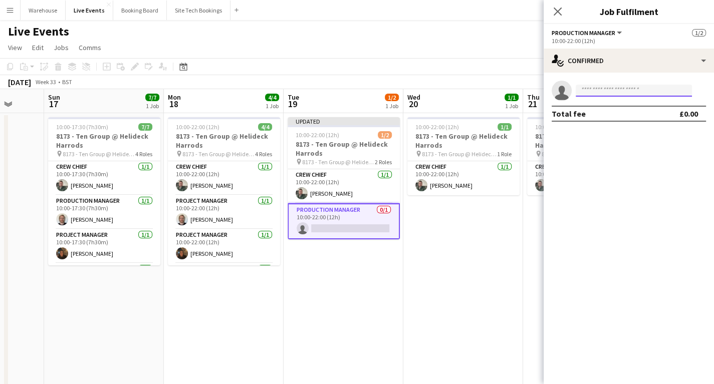
click at [589, 94] on input at bounding box center [634, 91] width 116 height 12
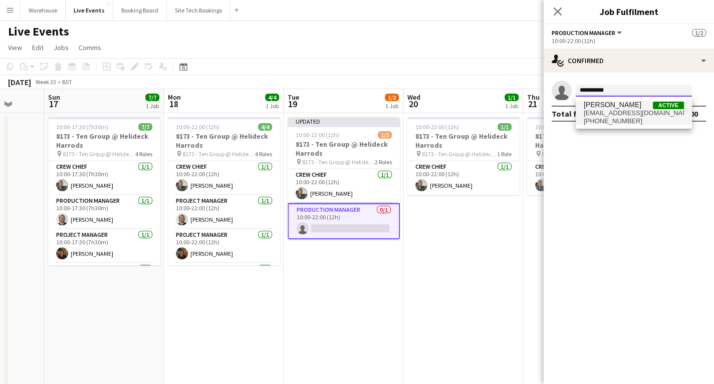
type input "**********"
click at [601, 109] on span "[EMAIL_ADDRESS][DOMAIN_NAME]" at bounding box center [634, 113] width 100 height 8
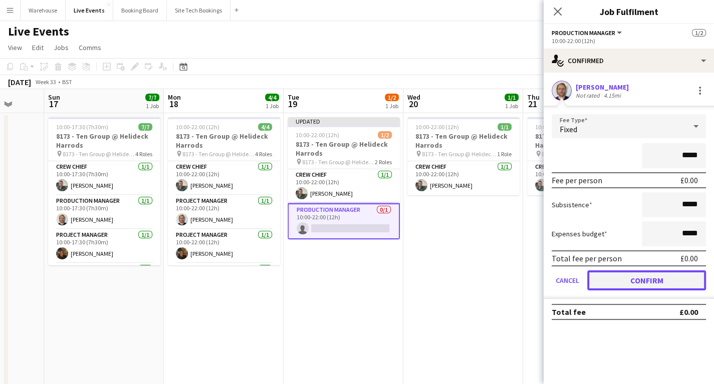
click at [643, 276] on button "Confirm" at bounding box center [646, 281] width 119 height 20
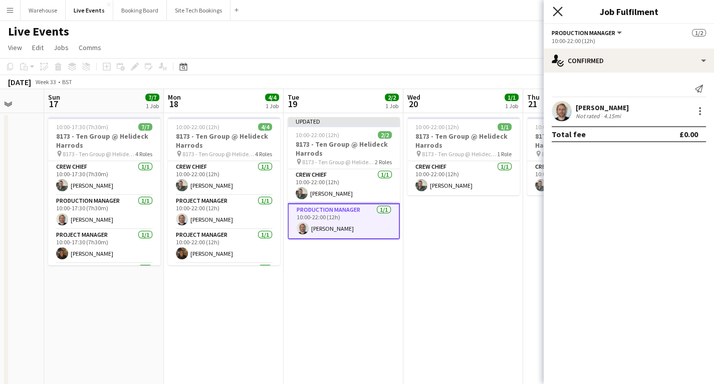
click at [556, 12] on icon at bounding box center [558, 12] width 10 height 10
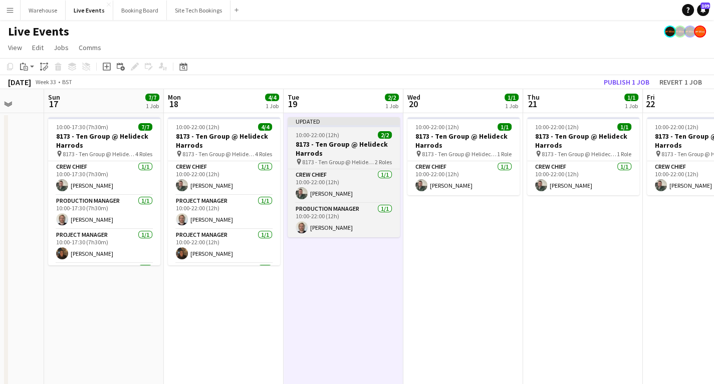
click at [326, 147] on h3 "8173 - Ten Group @ Helideck Harrods" at bounding box center [344, 149] width 112 height 18
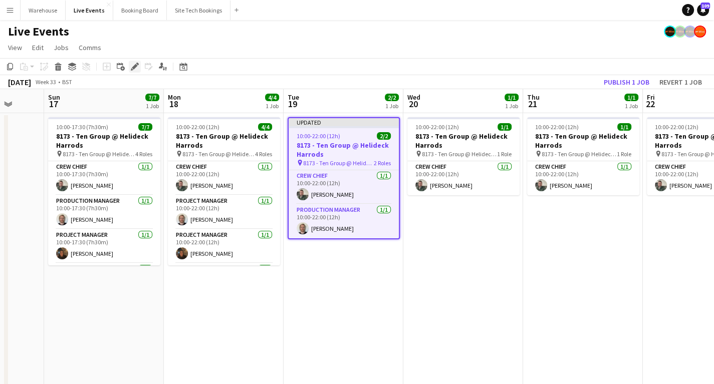
click at [137, 65] on icon at bounding box center [137, 64] width 3 height 3
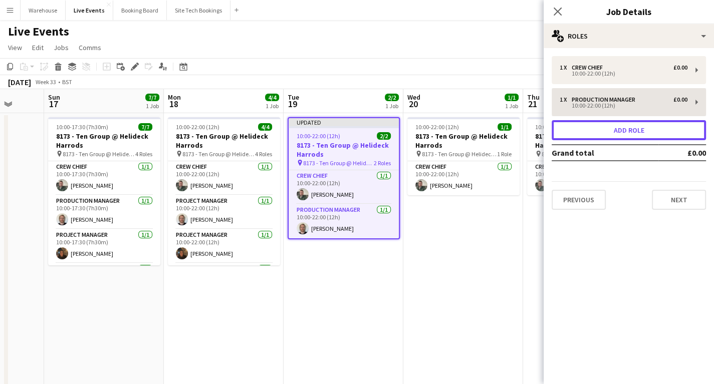
drag, startPoint x: 628, startPoint y: 131, endPoint x: 619, endPoint y: 130, distance: 9.1
click at [628, 131] on button "Add role" at bounding box center [629, 130] width 154 height 20
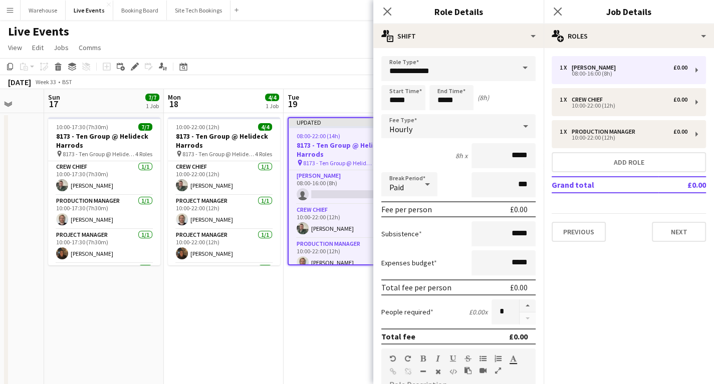
click at [429, 81] on form "**********" at bounding box center [458, 341] width 170 height 571
click at [426, 71] on input "**********" at bounding box center [458, 68] width 154 height 25
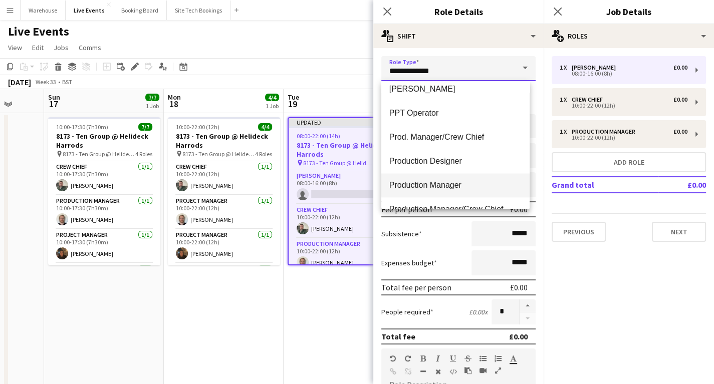
scroll to position [1764, 0]
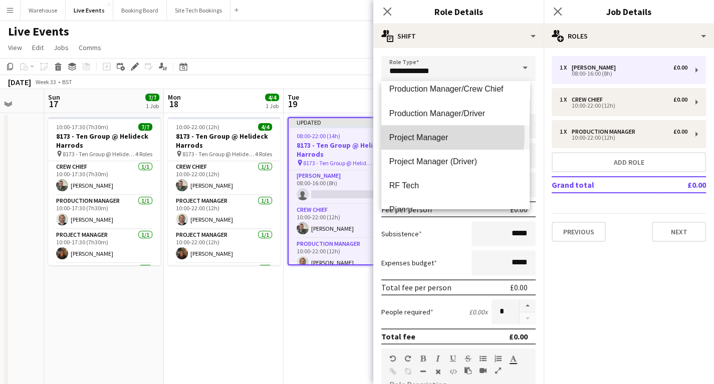
click at [418, 135] on span "Project Manager" at bounding box center [455, 137] width 132 height 10
type input "**********"
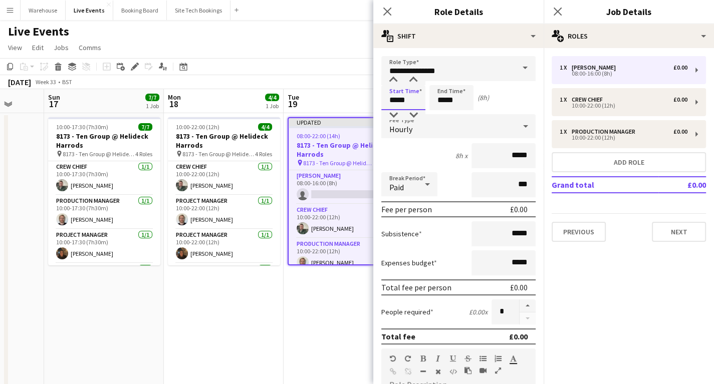
click at [389, 98] on input "*****" at bounding box center [403, 97] width 44 height 25
click at [393, 79] on div at bounding box center [393, 80] width 20 height 10
type input "*****"
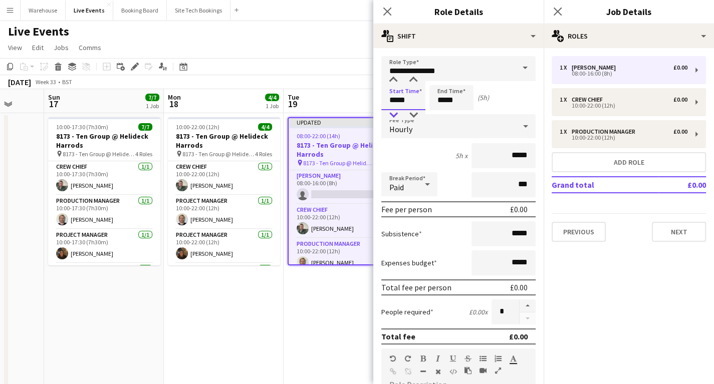
click at [395, 114] on div at bounding box center [393, 115] width 20 height 10
click at [449, 95] on input "*****" at bounding box center [451, 97] width 44 height 25
click at [451, 81] on div at bounding box center [441, 80] width 20 height 10
click at [445, 80] on div at bounding box center [441, 80] width 20 height 10
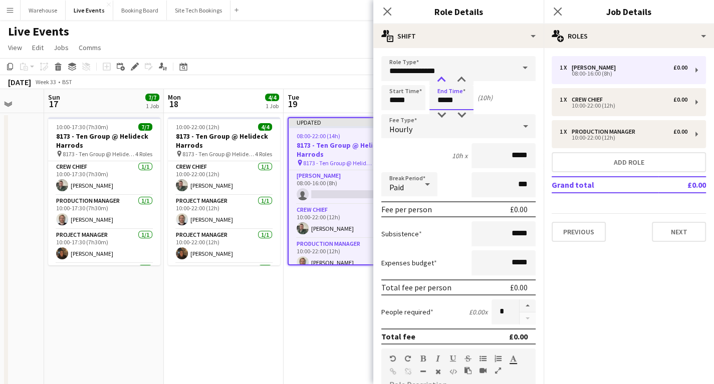
click at [445, 80] on div at bounding box center [441, 80] width 20 height 10
type input "*****"
click at [445, 80] on div at bounding box center [441, 80] width 20 height 10
click at [396, 130] on span "Hourly" at bounding box center [400, 129] width 23 height 10
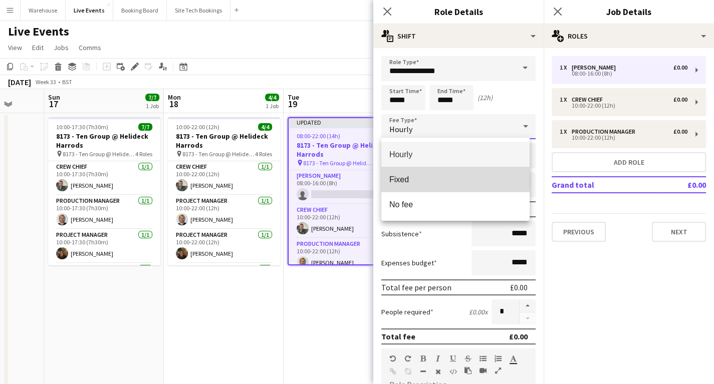
drag, startPoint x: 403, startPoint y: 180, endPoint x: 403, endPoint y: 58, distance: 122.8
click at [403, 180] on span "Fixed" at bounding box center [455, 180] width 132 height 10
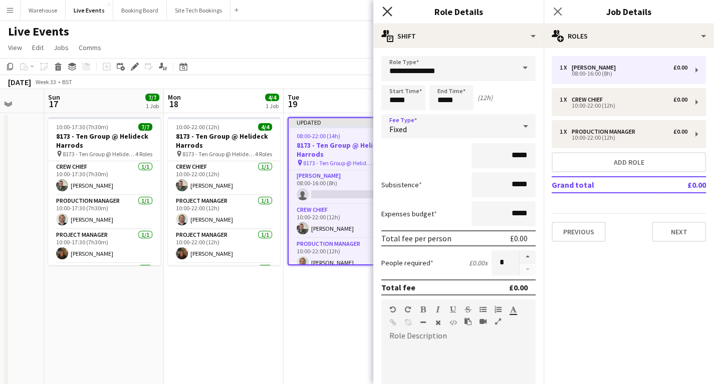
click at [389, 12] on icon "Close pop-in" at bounding box center [387, 12] width 10 height 10
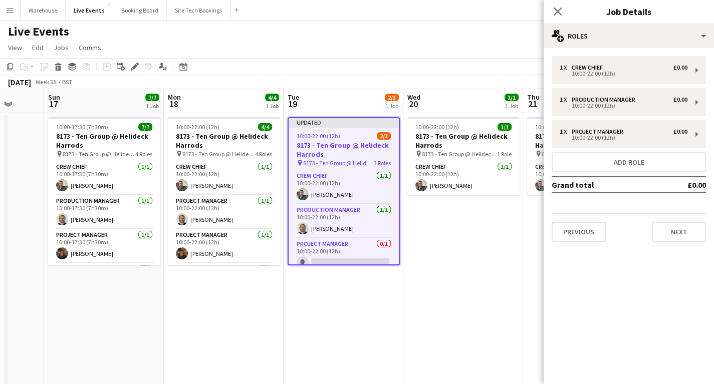
drag, startPoint x: 327, startPoint y: 349, endPoint x: 328, endPoint y: 335, distance: 14.0
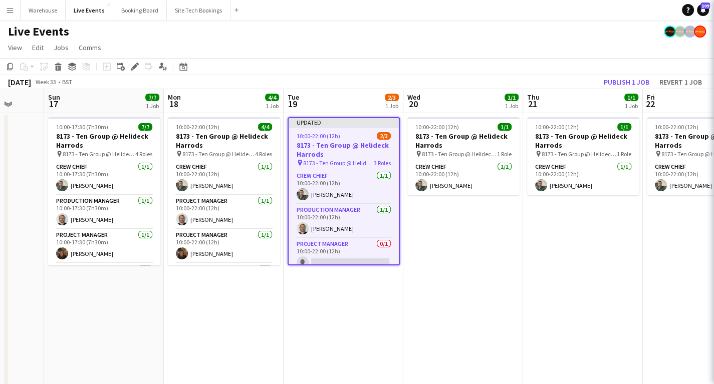
scroll to position [0, 315]
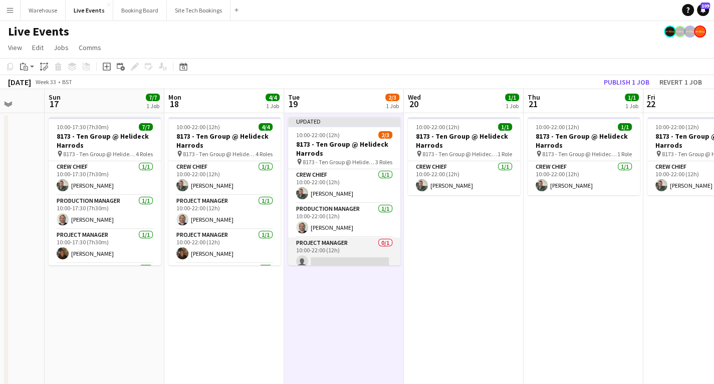
click at [325, 263] on app-card-role "Project Manager 0/1 10:00-22:00 (12h) single-neutral-actions" at bounding box center [344, 255] width 112 height 34
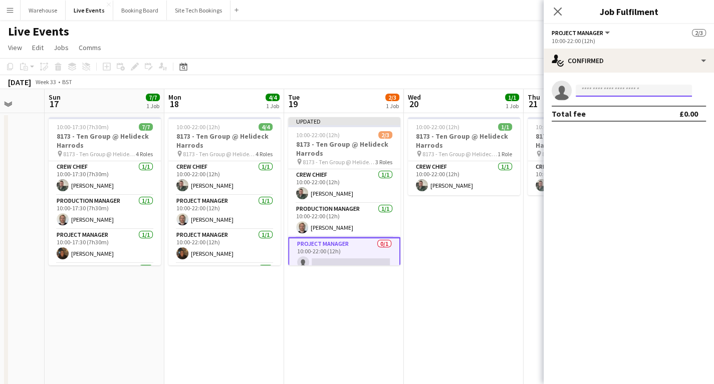
click at [593, 89] on input at bounding box center [634, 91] width 116 height 12
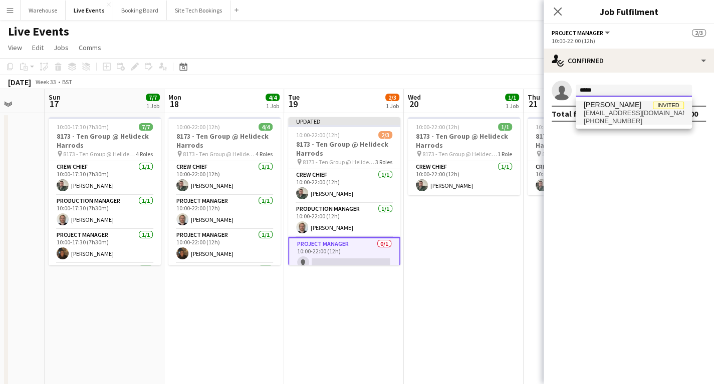
type input "*****"
click at [597, 111] on span "[EMAIL_ADDRESS][DOMAIN_NAME]" at bounding box center [634, 113] width 100 height 8
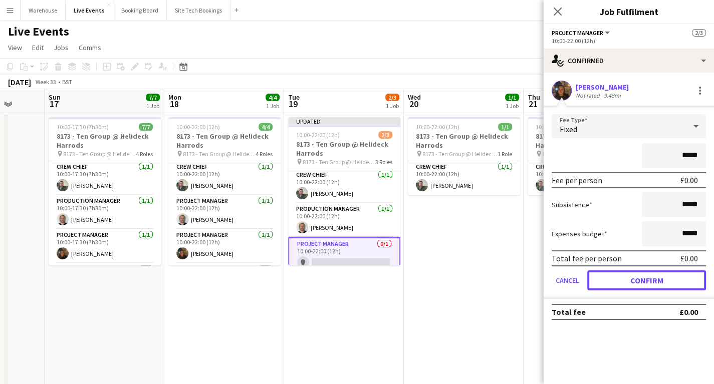
drag, startPoint x: 651, startPoint y: 275, endPoint x: 643, endPoint y: 257, distance: 19.7
click at [650, 275] on button "Confirm" at bounding box center [646, 281] width 119 height 20
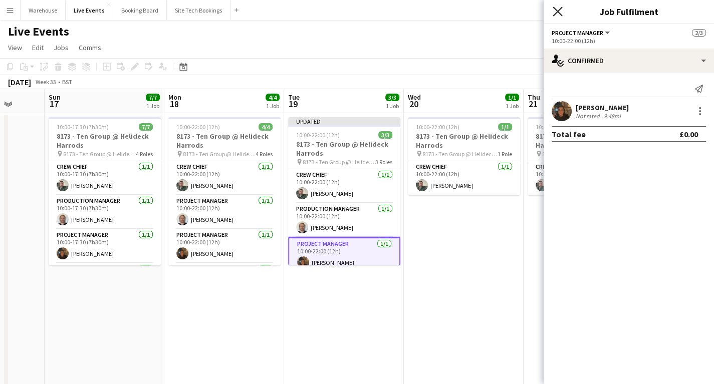
click at [559, 11] on icon at bounding box center [558, 12] width 10 height 10
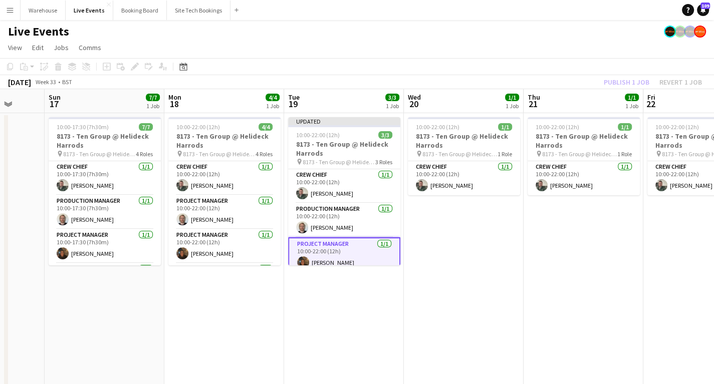
drag, startPoint x: 489, startPoint y: 283, endPoint x: 495, endPoint y: 283, distance: 6.0
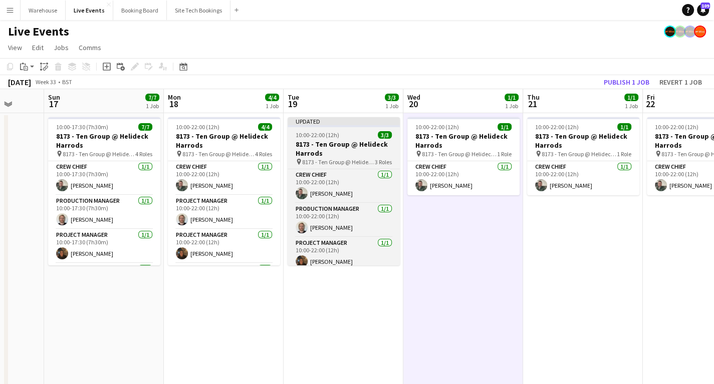
click at [335, 145] on h3 "8173 - Ten Group @ Helideck Harrods" at bounding box center [344, 149] width 112 height 18
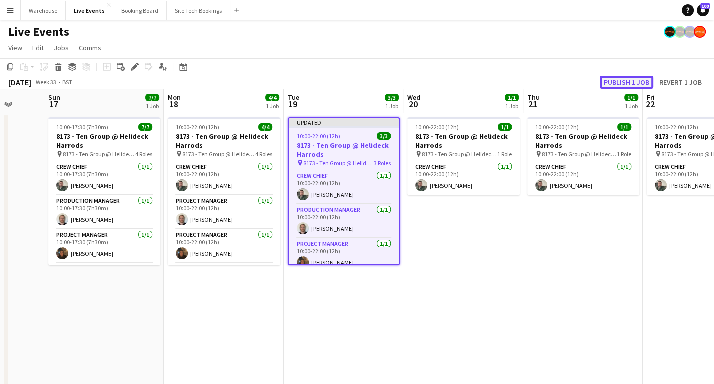
click at [616, 81] on button "Publish 1 job" at bounding box center [627, 82] width 54 height 13
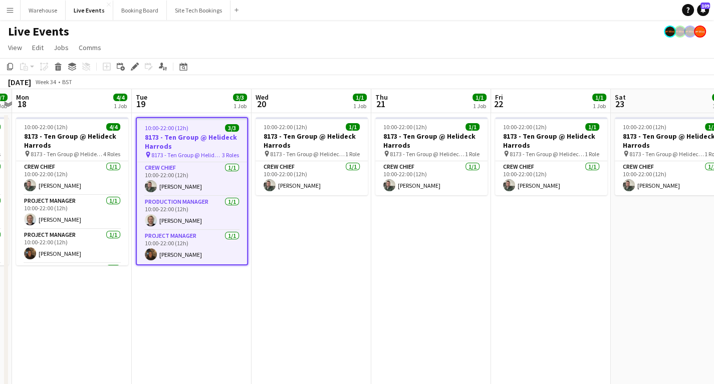
scroll to position [0, 379]
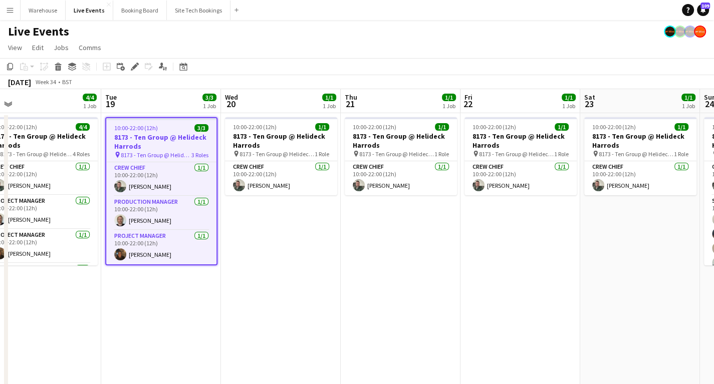
drag, startPoint x: 493, startPoint y: 312, endPoint x: 303, endPoint y: 339, distance: 191.9
click at [309, 341] on app-calendar-viewport "Fri 15 Sat 16 Sun 17 7/7 1 Job Mon 18 4/4 1 Job Tue 19 3/3 1 Job Wed 20 1/1 1 J…" at bounding box center [357, 381] width 714 height 584
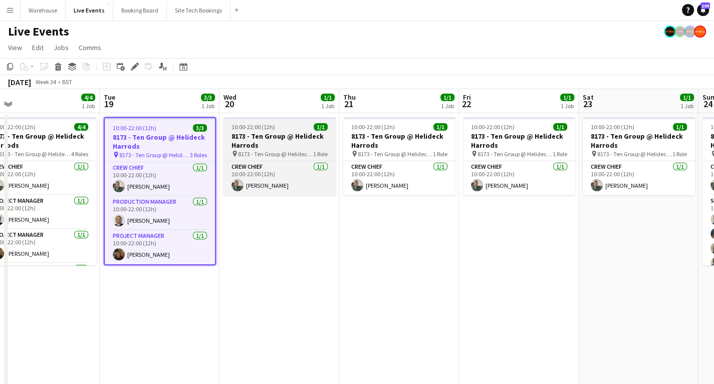
click at [265, 142] on h3 "8173 - Ten Group @ Helideck Harrods" at bounding box center [279, 141] width 112 height 18
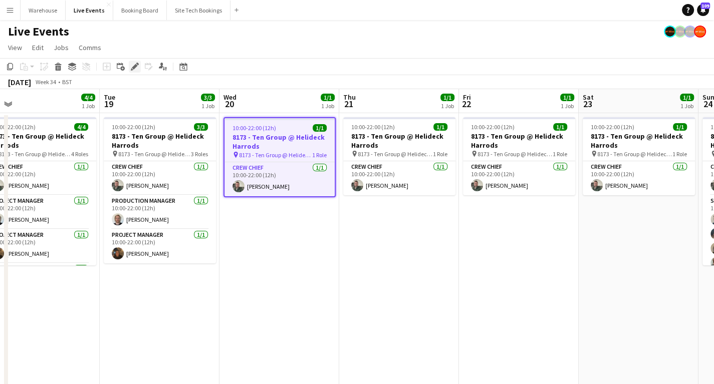
click at [134, 63] on icon "Edit" at bounding box center [135, 67] width 8 height 8
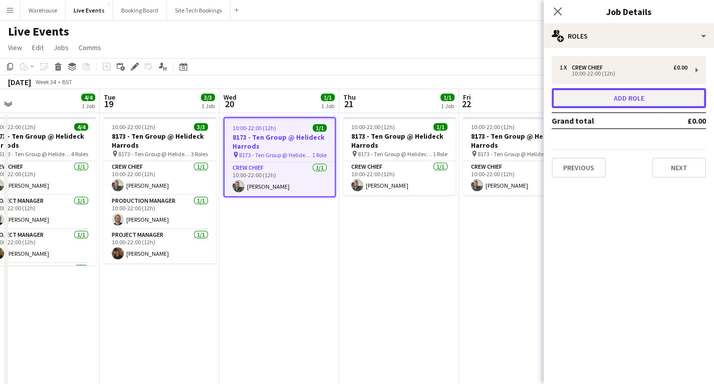
click at [608, 98] on button "Add role" at bounding box center [629, 98] width 154 height 20
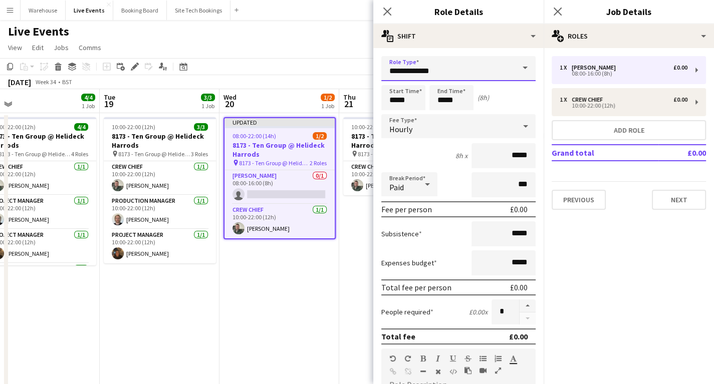
drag, startPoint x: 444, startPoint y: 72, endPoint x: 441, endPoint y: 83, distance: 11.6
click at [444, 73] on input "**********" at bounding box center [458, 68] width 154 height 25
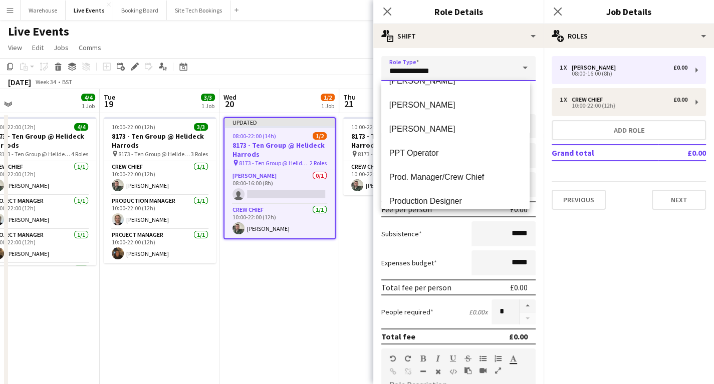
scroll to position [1644, 0]
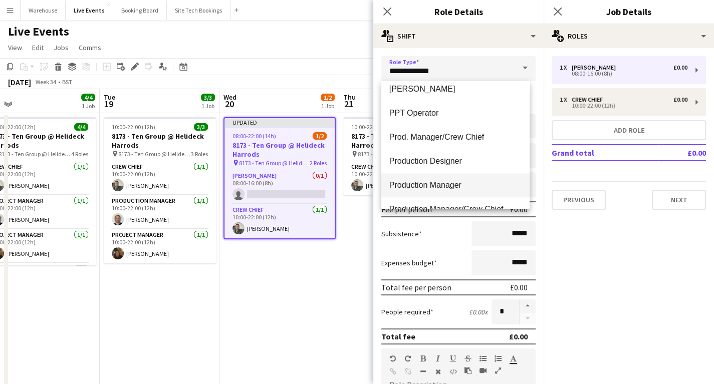
click at [431, 187] on span "Production Manager" at bounding box center [455, 185] width 132 height 10
type input "**********"
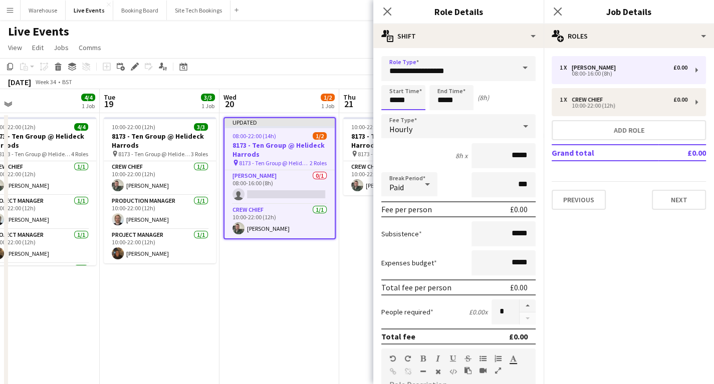
click at [403, 102] on input "*****" at bounding box center [403, 97] width 44 height 25
click at [393, 76] on div at bounding box center [393, 80] width 20 height 10
type input "*****"
click at [393, 76] on div at bounding box center [393, 80] width 20 height 10
click at [448, 99] on input "*****" at bounding box center [451, 97] width 44 height 25
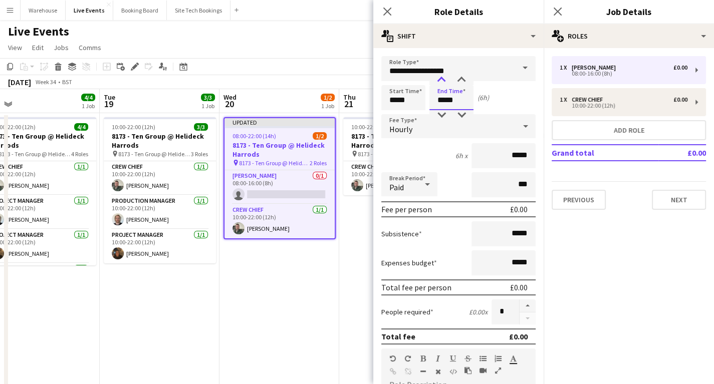
click at [438, 81] on div at bounding box center [441, 80] width 20 height 10
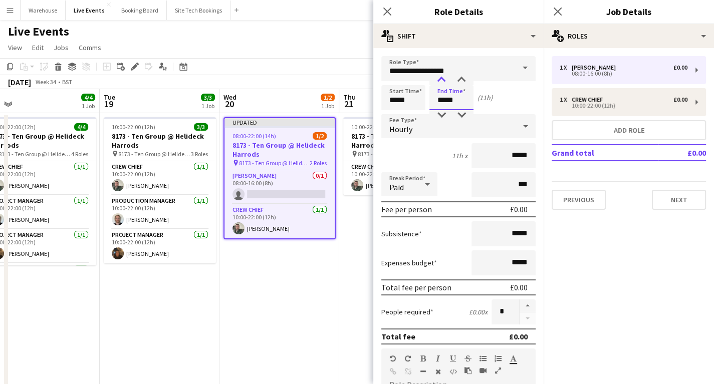
type input "*****"
click at [438, 81] on div at bounding box center [441, 80] width 20 height 10
click at [405, 133] on span "Hourly" at bounding box center [400, 129] width 23 height 10
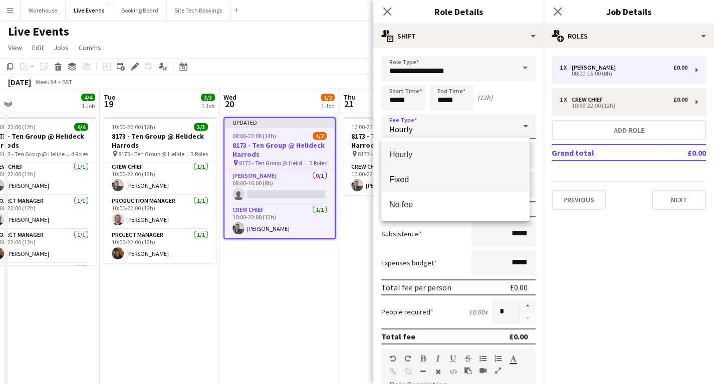
click at [402, 176] on span "Fixed" at bounding box center [455, 180] width 132 height 10
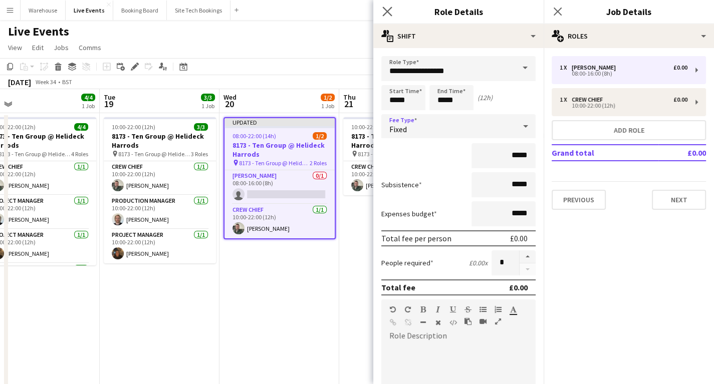
click at [387, 16] on icon "Close pop-in" at bounding box center [387, 12] width 10 height 10
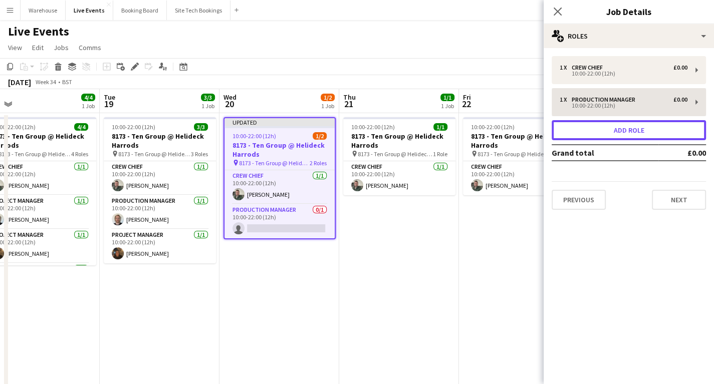
click at [639, 136] on button "Add role" at bounding box center [629, 130] width 154 height 20
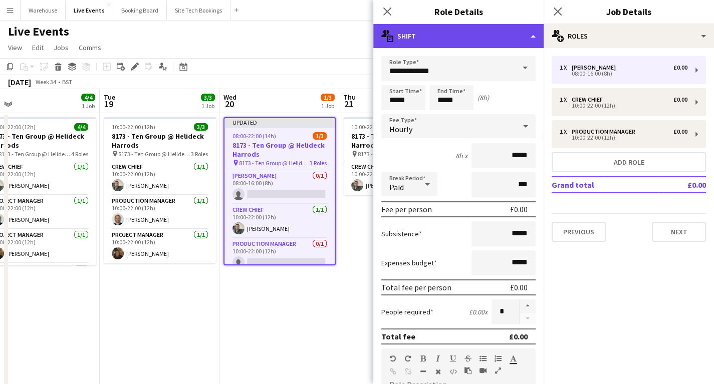
click at [440, 40] on div "multiple-actions-text Shift" at bounding box center [458, 36] width 170 height 24
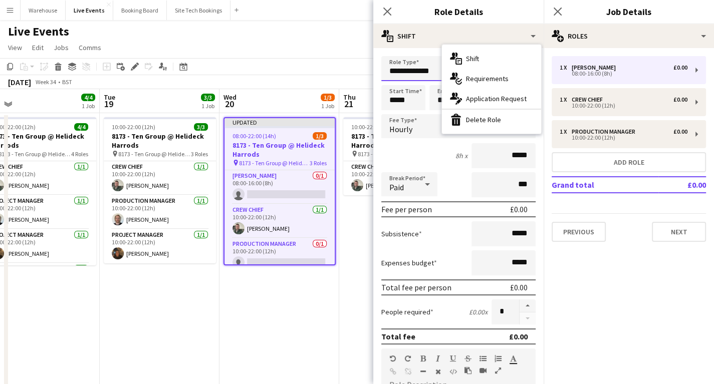
click at [401, 70] on input "**********" at bounding box center [458, 68] width 154 height 25
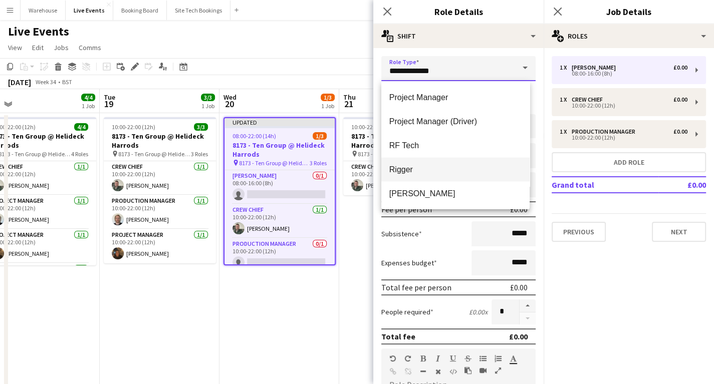
scroll to position [1764, 0]
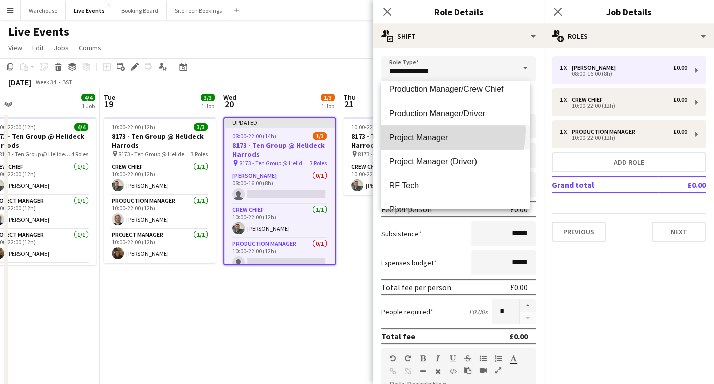
click at [440, 130] on mat-option "Project Manager" at bounding box center [455, 137] width 148 height 24
type input "**********"
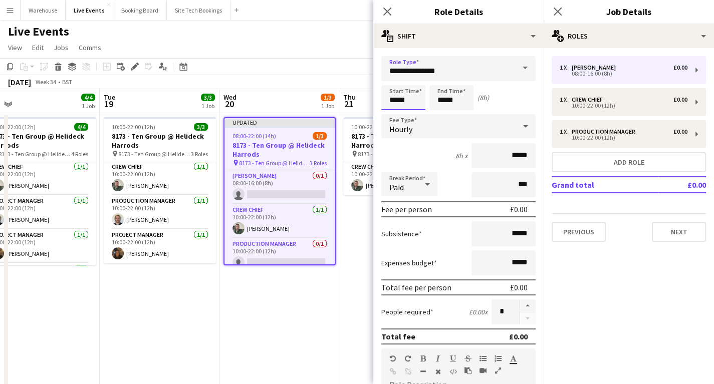
click at [408, 100] on input "*****" at bounding box center [403, 97] width 44 height 25
click at [392, 77] on div at bounding box center [393, 80] width 20 height 10
type input "*****"
click at [392, 77] on div at bounding box center [393, 80] width 20 height 10
click at [454, 98] on input "*****" at bounding box center [451, 97] width 44 height 25
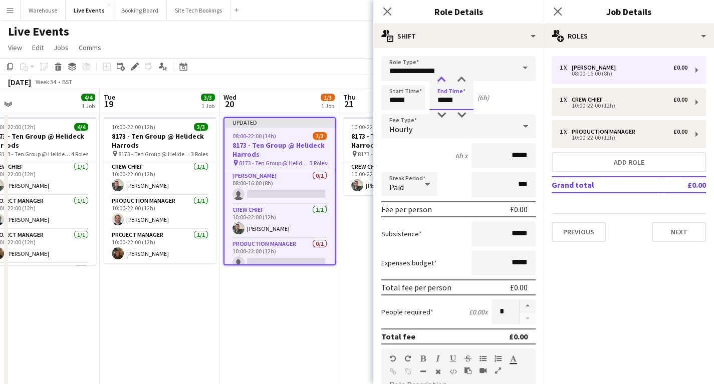
click at [439, 82] on div at bounding box center [441, 80] width 20 height 10
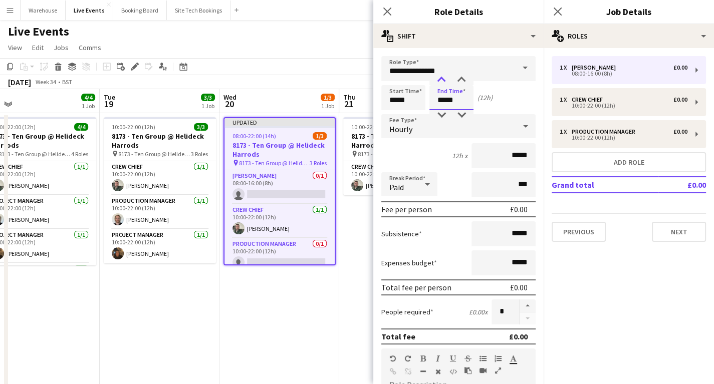
type input "*****"
click at [439, 82] on div at bounding box center [441, 80] width 20 height 10
click at [397, 139] on form "**********" at bounding box center [458, 341] width 170 height 571
click at [396, 126] on span "Hourly" at bounding box center [400, 129] width 23 height 10
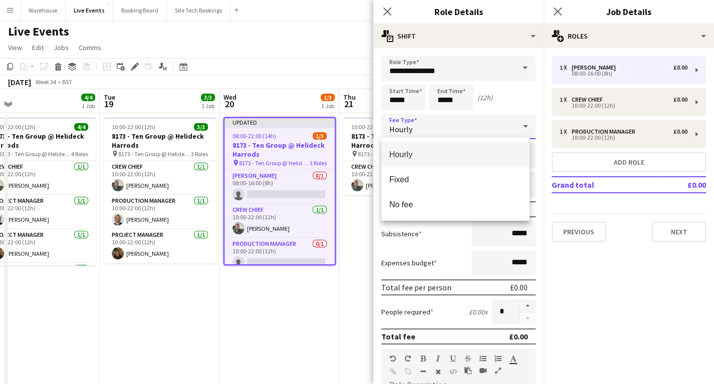
drag, startPoint x: 404, startPoint y: 179, endPoint x: 404, endPoint y: 110, distance: 69.7
click at [405, 176] on span "Fixed" at bounding box center [455, 180] width 132 height 10
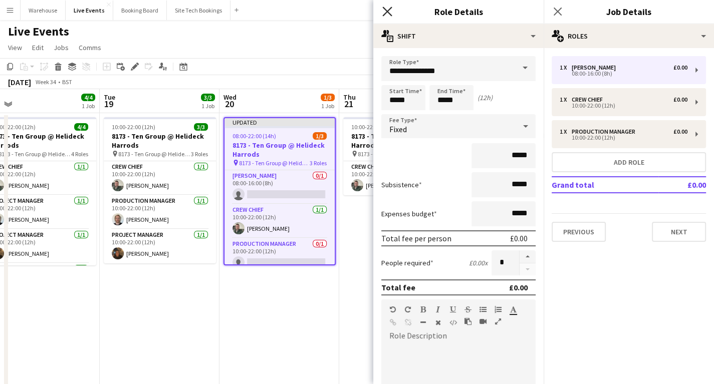
click at [387, 12] on icon at bounding box center [387, 12] width 10 height 10
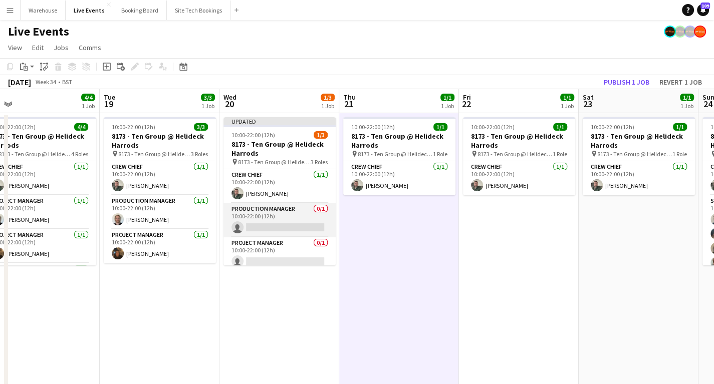
click at [253, 222] on app-card-role "Production Manager 0/1 10:00-22:00 (12h) single-neutral-actions" at bounding box center [279, 220] width 112 height 34
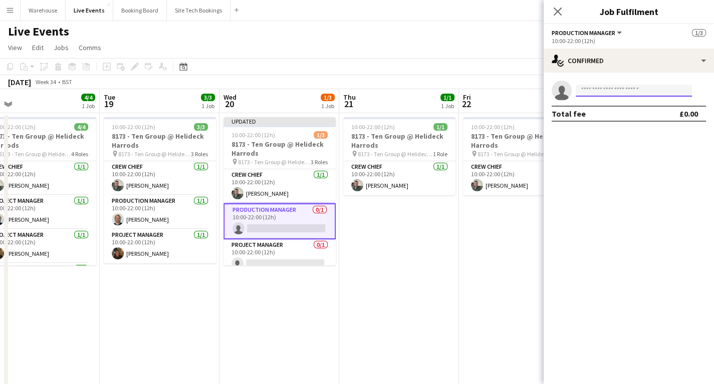
click at [577, 86] on input at bounding box center [634, 91] width 116 height 12
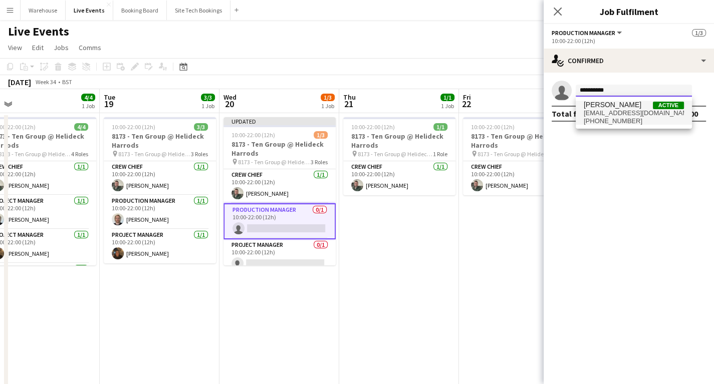
type input "**********"
click at [610, 112] on span "[EMAIL_ADDRESS][DOMAIN_NAME]" at bounding box center [634, 113] width 100 height 8
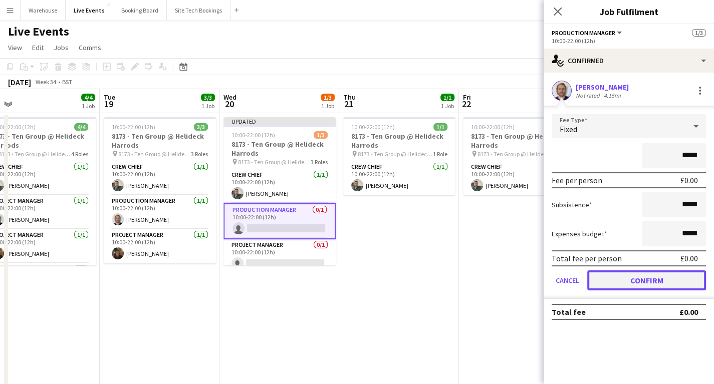
click at [678, 281] on button "Confirm" at bounding box center [646, 281] width 119 height 20
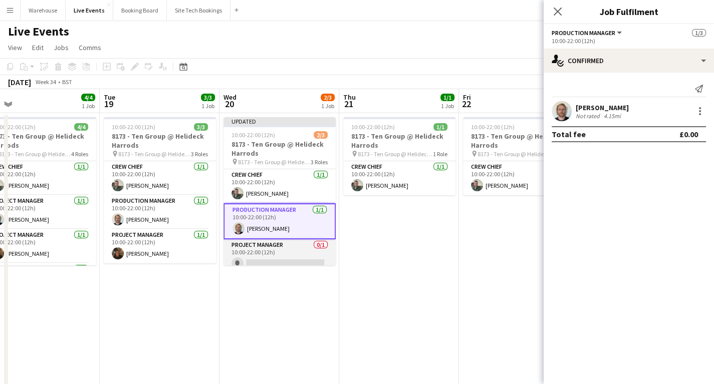
click at [255, 258] on app-card-role "Project Manager 0/1 10:00-22:00 (12h) single-neutral-actions" at bounding box center [279, 257] width 112 height 34
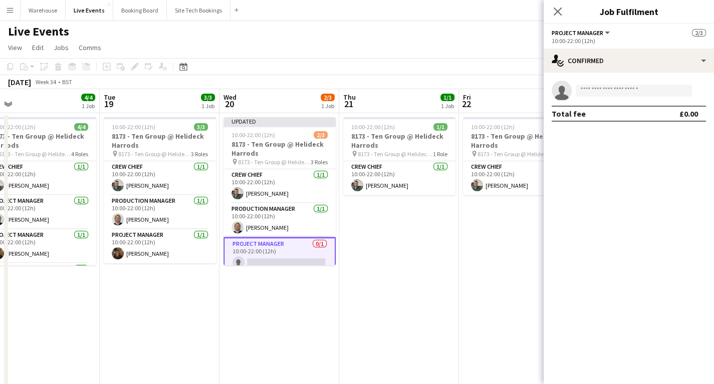
click at [608, 79] on div "single-neutral-actions Total fee £0.00" at bounding box center [629, 101] width 170 height 57
click at [608, 87] on input at bounding box center [634, 91] width 116 height 12
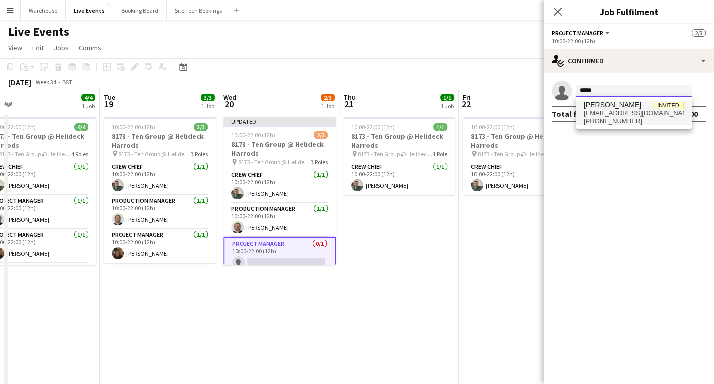
type input "*****"
click at [583, 103] on mat-option "[PERSON_NAME] Invited [EMAIL_ADDRESS][DOMAIN_NAME] [PHONE_NUMBER]" at bounding box center [634, 113] width 116 height 24
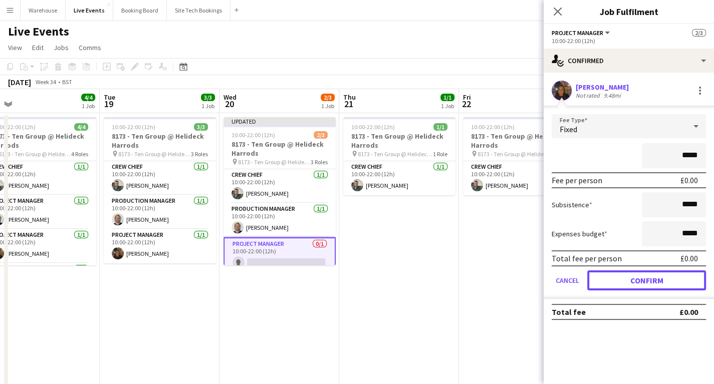
drag, startPoint x: 651, startPoint y: 278, endPoint x: 598, endPoint y: 150, distance: 138.4
click at [651, 276] on button "Confirm" at bounding box center [646, 281] width 119 height 20
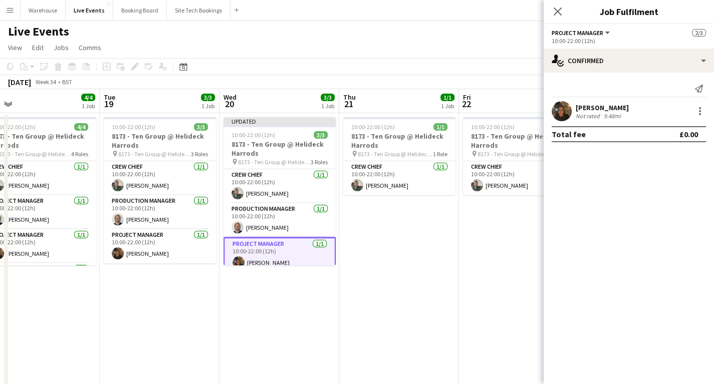
click at [556, 11] on icon "Close pop-in" at bounding box center [558, 12] width 8 height 8
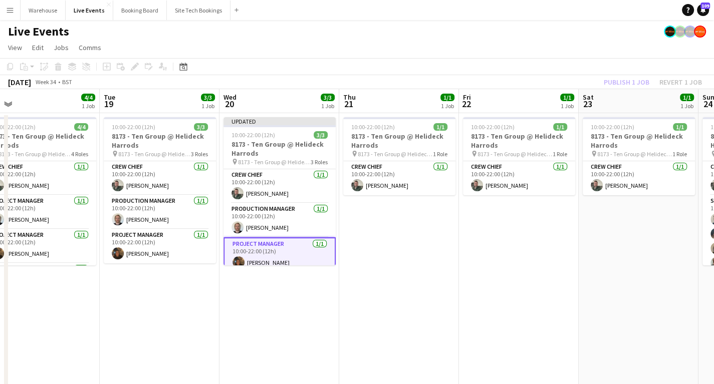
drag, startPoint x: 438, startPoint y: 285, endPoint x: 343, endPoint y: 222, distance: 113.6
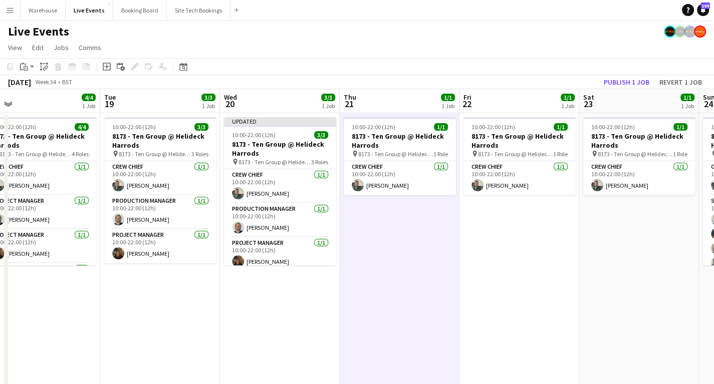
click at [266, 144] on h3 "8173 - Ten Group @ Helideck Harrods" at bounding box center [280, 149] width 112 height 18
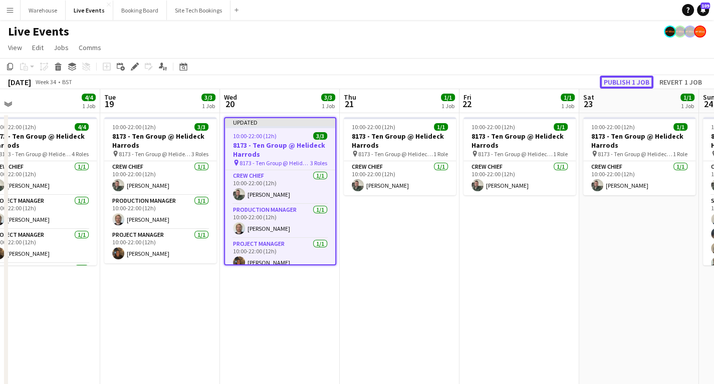
click at [615, 80] on button "Publish 1 job" at bounding box center [627, 82] width 54 height 13
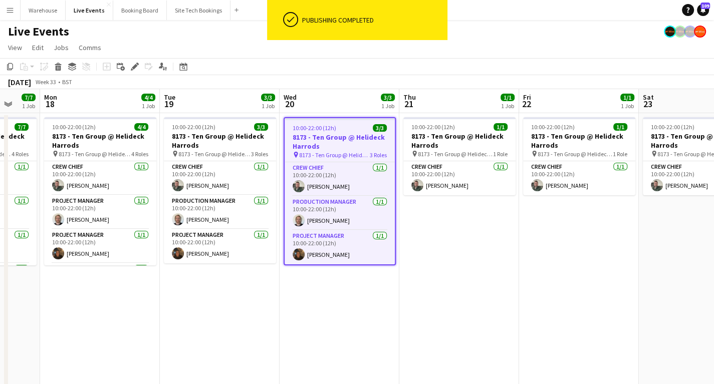
drag, startPoint x: 278, startPoint y: 336, endPoint x: 435, endPoint y: 329, distance: 158.0
click at [437, 332] on app-calendar-viewport "Fri 15 Sat 16 Sun 17 7/7 1 Job Mon 18 4/4 1 Job Tue 19 3/3 1 Job Wed 20 3/3 1 J…" at bounding box center [357, 381] width 714 height 584
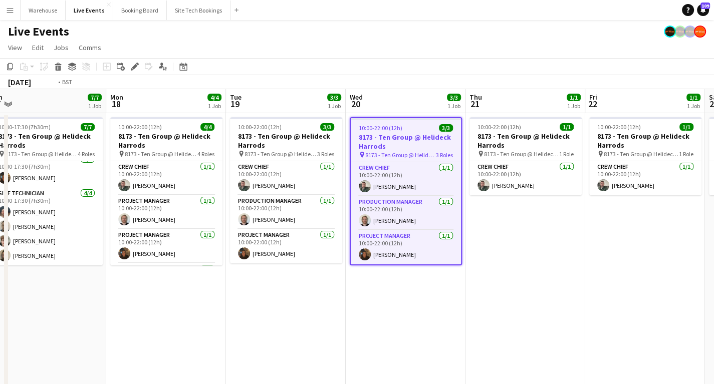
scroll to position [0, 365]
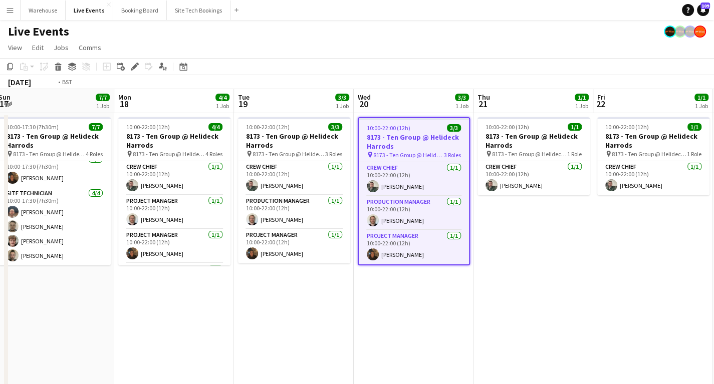
drag, startPoint x: 565, startPoint y: 275, endPoint x: 401, endPoint y: 283, distance: 164.1
click at [401, 283] on app-calendar-viewport "Thu 14 Fri 15 Sat 16 Sun 17 7/7 1 Job Mon 18 4/4 1 Job Tue 19 3/3 1 Job Wed 20 …" at bounding box center [357, 381] width 714 height 584
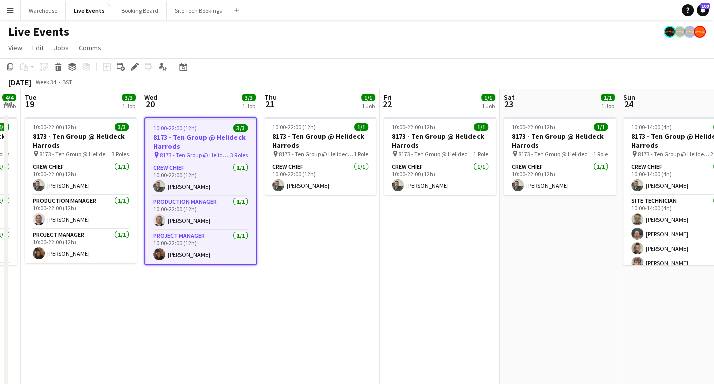
scroll to position [0, 340]
click at [340, 272] on app-calendar-viewport "Sat 16 Sun 17 7/7 1 Job Mon 18 4/4 1 Job Tue 19 3/3 1 Job Wed 20 3/3 1 Job Thu …" at bounding box center [357, 381] width 714 height 584
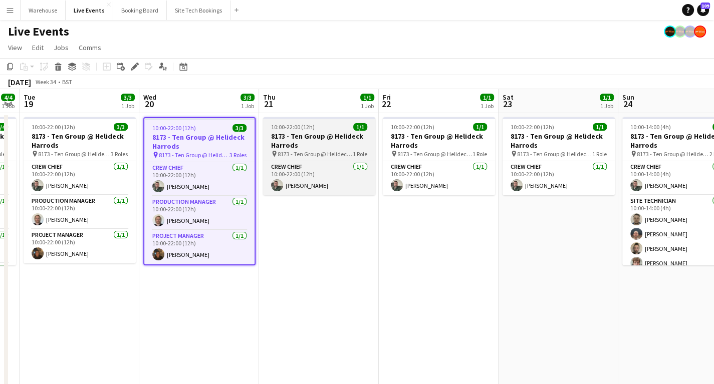
drag, startPoint x: 300, startPoint y: 138, endPoint x: 297, endPoint y: 133, distance: 5.8
click at [300, 137] on h3 "8173 - Ten Group @ Helideck Harrods" at bounding box center [319, 141] width 112 height 18
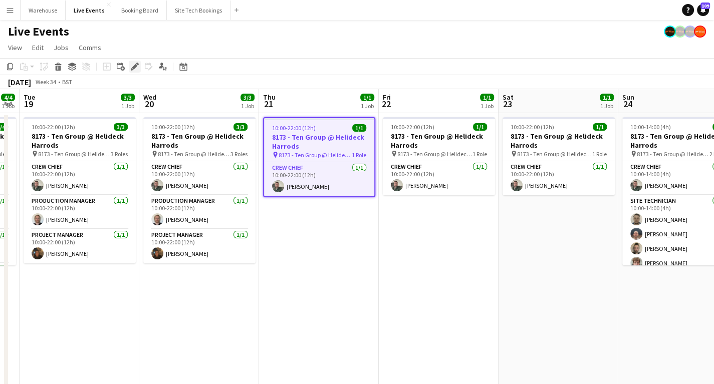
click at [133, 67] on icon at bounding box center [135, 67] width 6 height 6
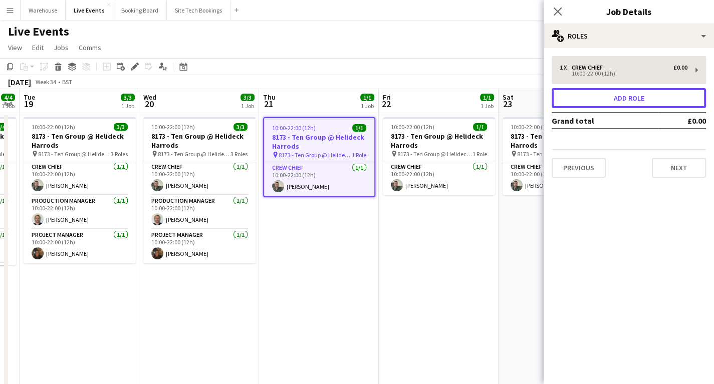
click at [659, 94] on button "Add role" at bounding box center [629, 98] width 154 height 20
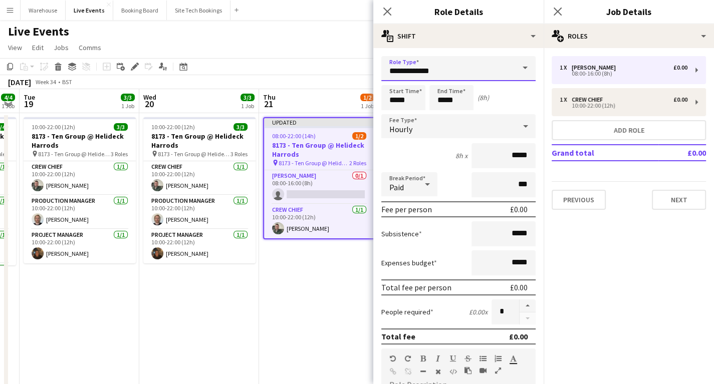
click at [432, 73] on input "**********" at bounding box center [458, 68] width 154 height 25
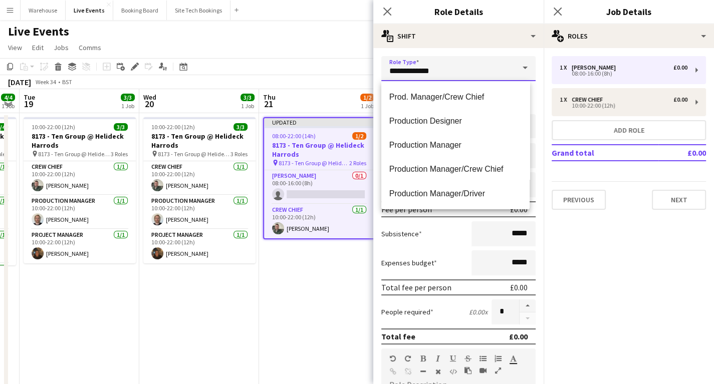
scroll to position [1724, 0]
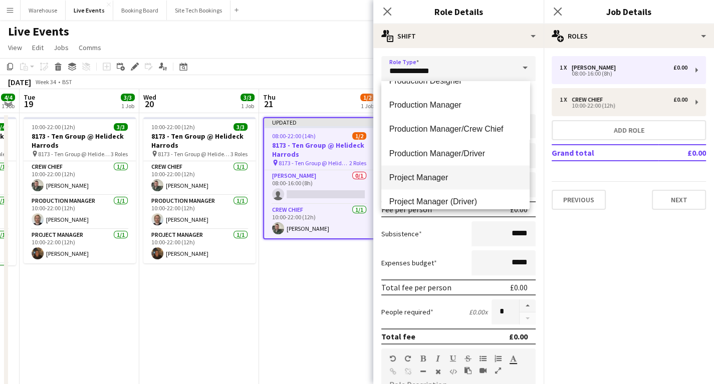
click at [433, 179] on span "Project Manager" at bounding box center [455, 177] width 132 height 10
type input "**********"
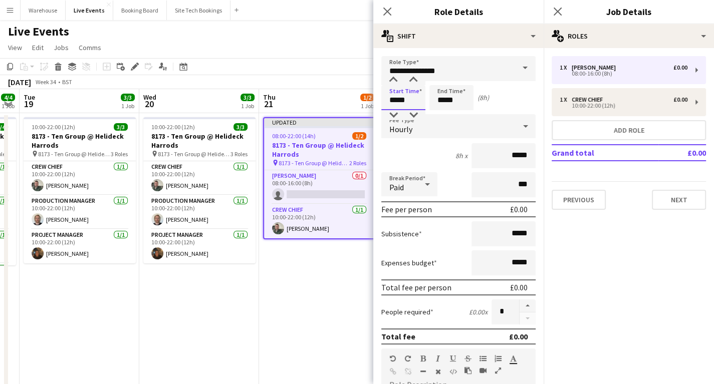
click at [401, 93] on input "*****" at bounding box center [403, 97] width 44 height 25
click at [391, 81] on div at bounding box center [393, 80] width 20 height 10
type input "*****"
click at [391, 81] on div at bounding box center [393, 80] width 20 height 10
click at [459, 101] on input "*****" at bounding box center [451, 97] width 44 height 25
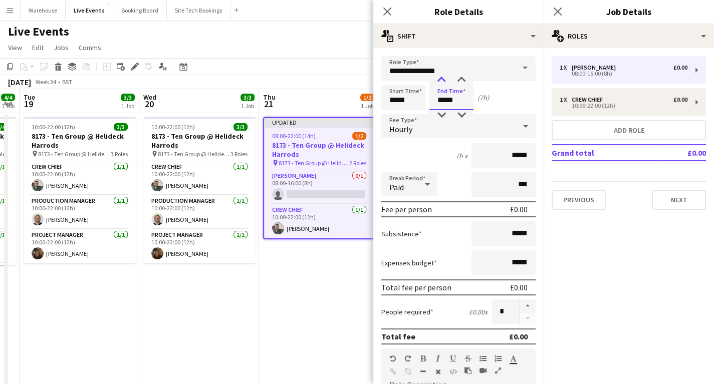
click at [442, 81] on div at bounding box center [441, 80] width 20 height 10
click at [442, 82] on div at bounding box center [441, 80] width 20 height 10
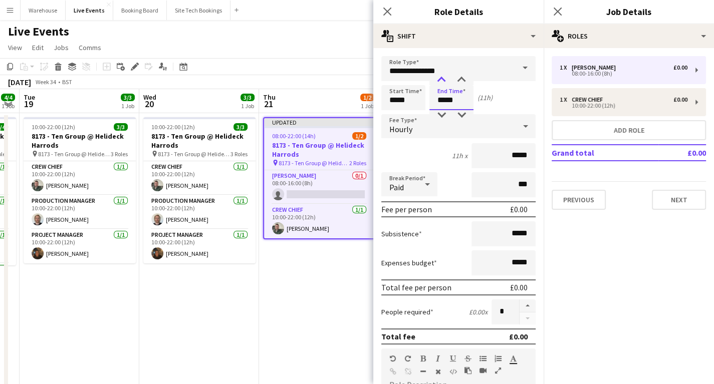
click at [442, 82] on div at bounding box center [441, 80] width 20 height 10
type input "*****"
drag, startPoint x: 441, startPoint y: 112, endPoint x: 415, endPoint y: 113, distance: 25.6
click at [441, 112] on div at bounding box center [441, 115] width 20 height 10
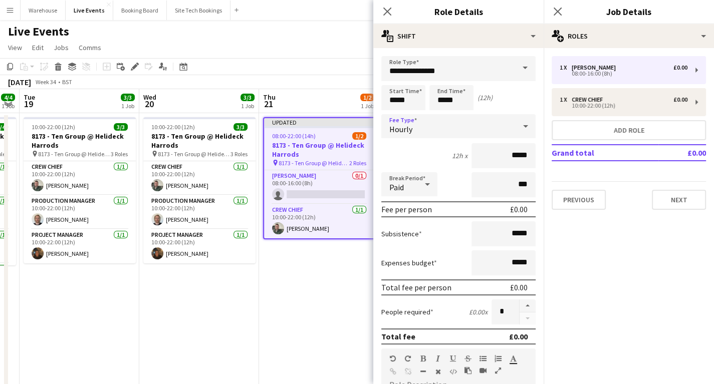
click at [406, 124] on span "Hourly" at bounding box center [400, 129] width 23 height 10
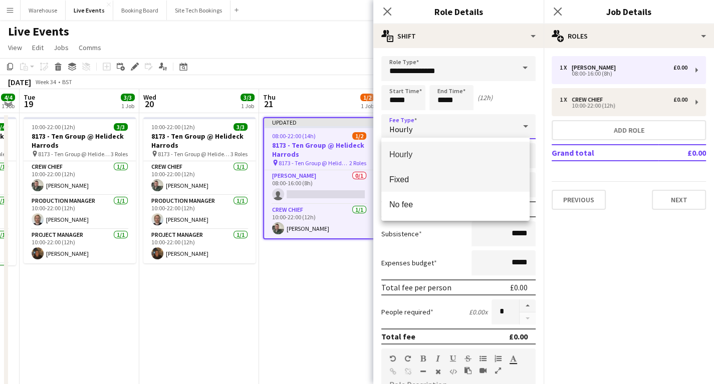
click at [403, 177] on span "Fixed" at bounding box center [455, 180] width 132 height 10
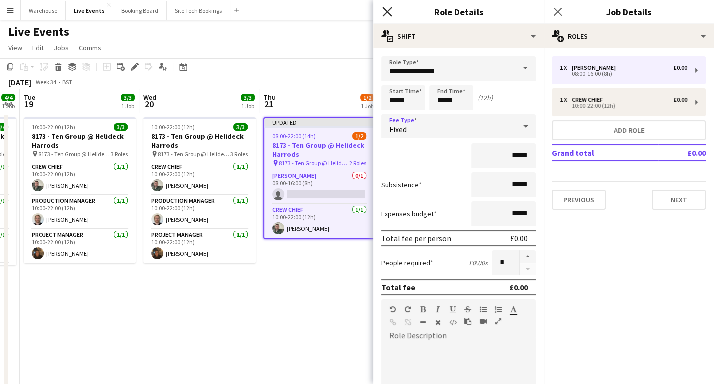
click at [388, 11] on icon at bounding box center [387, 12] width 10 height 10
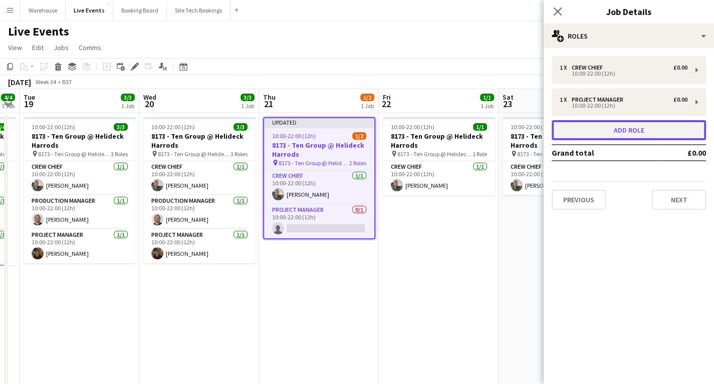
click at [634, 130] on button "Add role" at bounding box center [629, 130] width 154 height 20
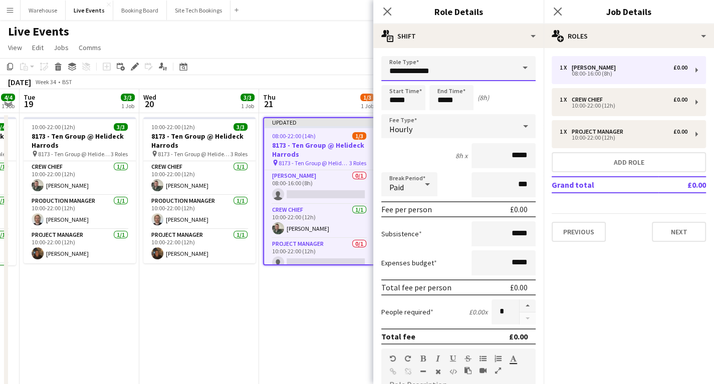
click at [408, 68] on input "**********" at bounding box center [458, 68] width 154 height 25
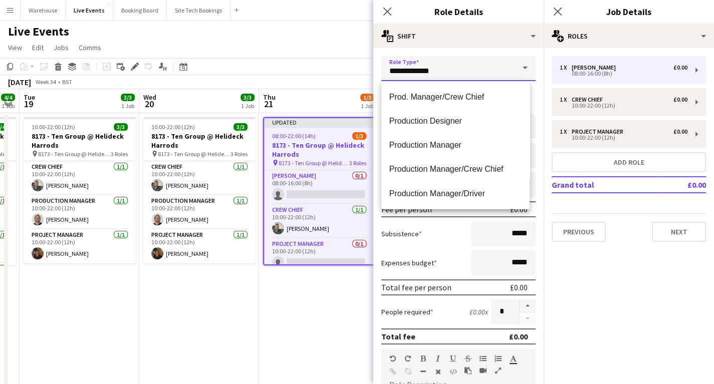
scroll to position [1644, 0]
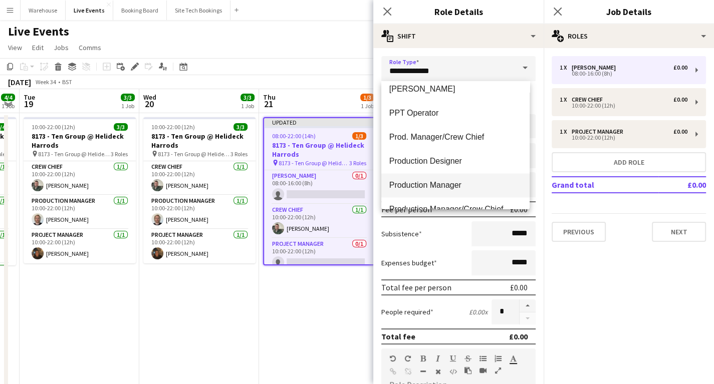
click at [427, 184] on span "Production Manager" at bounding box center [455, 185] width 132 height 10
type input "**********"
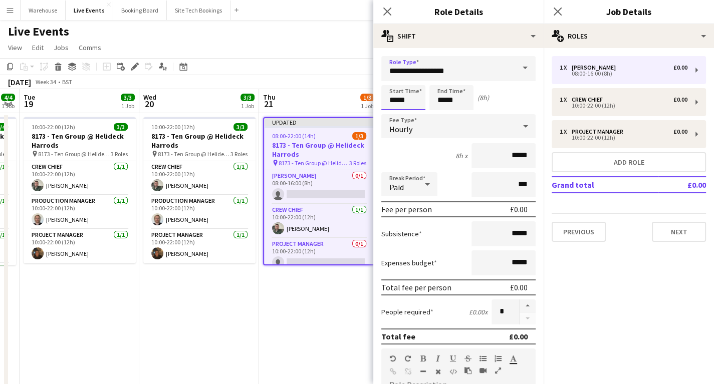
click at [401, 100] on input "*****" at bounding box center [403, 97] width 44 height 25
click at [390, 79] on div at bounding box center [393, 80] width 20 height 10
type input "*****"
click at [390, 79] on div at bounding box center [393, 80] width 20 height 10
click at [449, 92] on input "*****" at bounding box center [451, 97] width 44 height 25
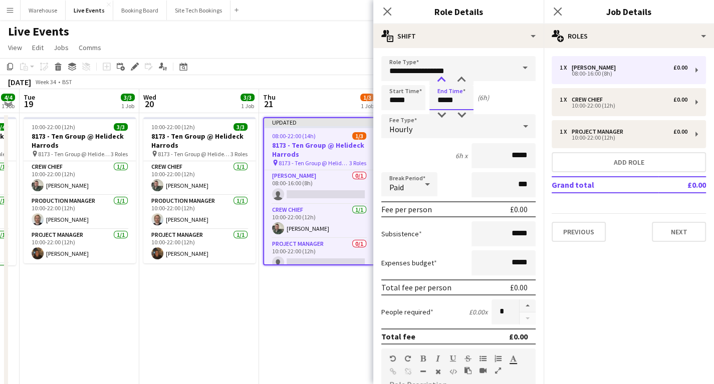
click at [439, 77] on div at bounding box center [441, 80] width 20 height 10
click at [439, 76] on div at bounding box center [441, 80] width 20 height 10
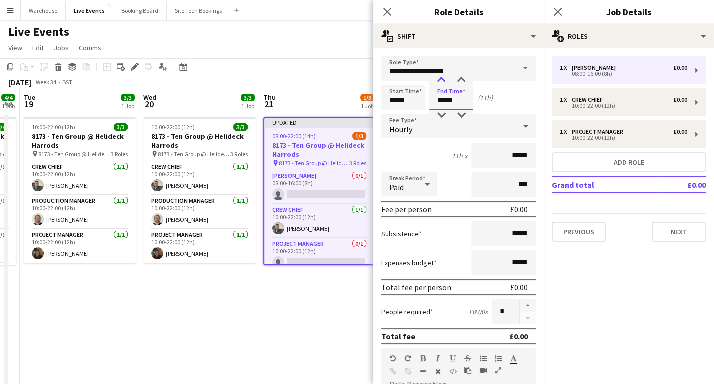
type input "*****"
click at [439, 76] on div at bounding box center [441, 80] width 20 height 10
click at [388, 14] on icon "Close pop-in" at bounding box center [387, 12] width 10 height 10
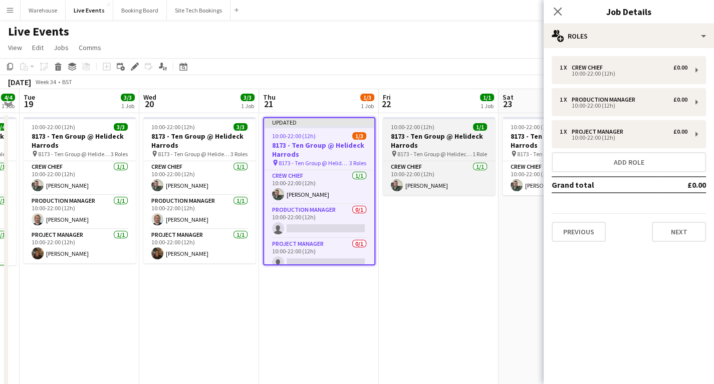
click at [425, 145] on h3 "8173 - Ten Group @ Helideck Harrods" at bounding box center [439, 141] width 112 height 18
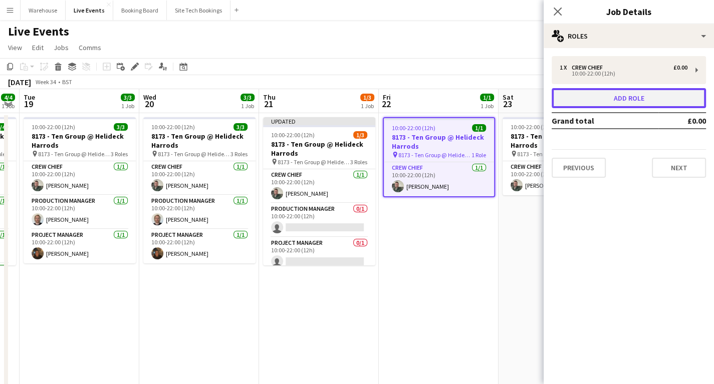
click at [601, 101] on button "Add role" at bounding box center [629, 98] width 154 height 20
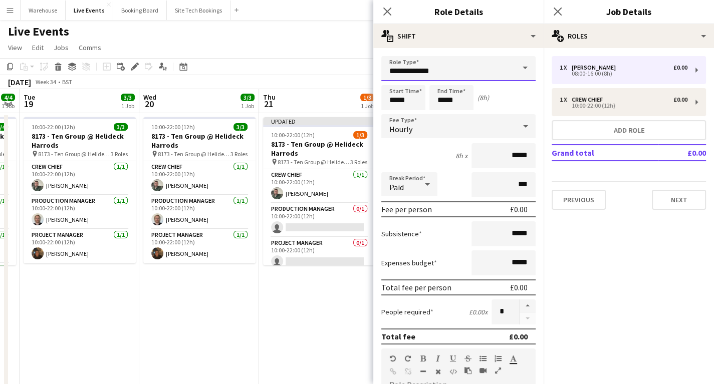
click at [425, 68] on input "**********" at bounding box center [458, 68] width 154 height 25
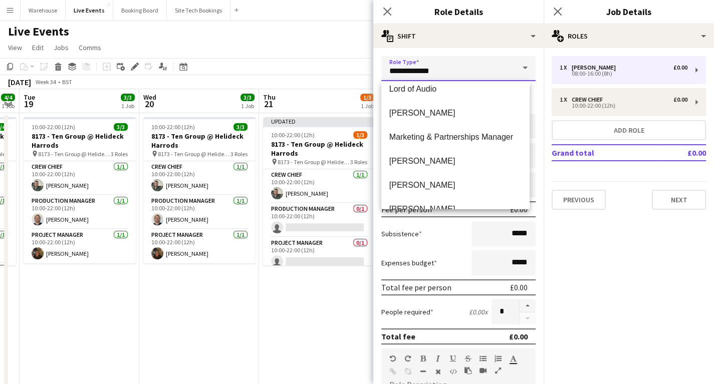
scroll to position [1684, 0]
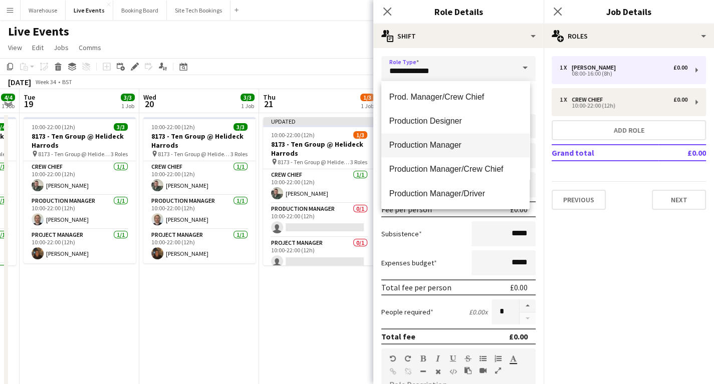
click at [425, 141] on span "Production Manager" at bounding box center [455, 145] width 132 height 10
type input "**********"
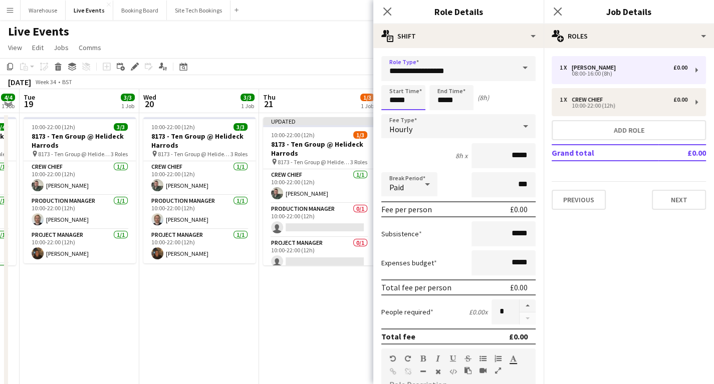
click at [400, 94] on input "*****" at bounding box center [403, 97] width 44 height 25
click at [393, 82] on div at bounding box center [393, 80] width 20 height 10
type input "*****"
click at [393, 82] on div at bounding box center [393, 80] width 20 height 10
click at [451, 102] on input "*****" at bounding box center [451, 97] width 44 height 25
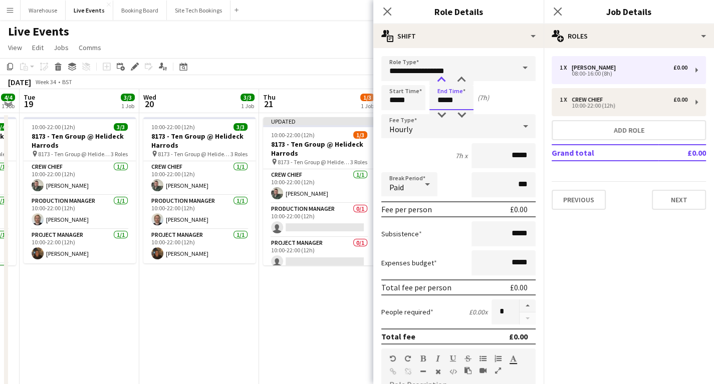
click at [441, 79] on div at bounding box center [441, 80] width 20 height 10
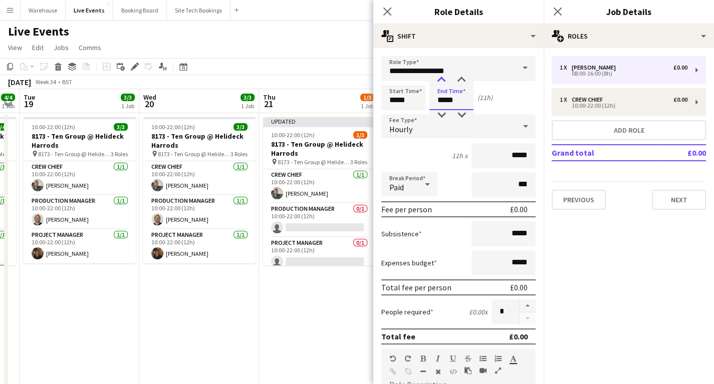
click at [441, 79] on div at bounding box center [441, 80] width 20 height 10
type input "*****"
click at [439, 113] on div at bounding box center [441, 115] width 20 height 10
click at [412, 128] on div "Hourly" at bounding box center [448, 126] width 134 height 24
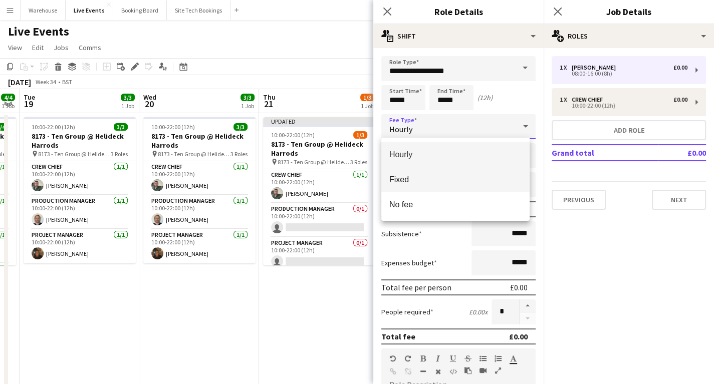
click at [403, 176] on span "Fixed" at bounding box center [455, 180] width 132 height 10
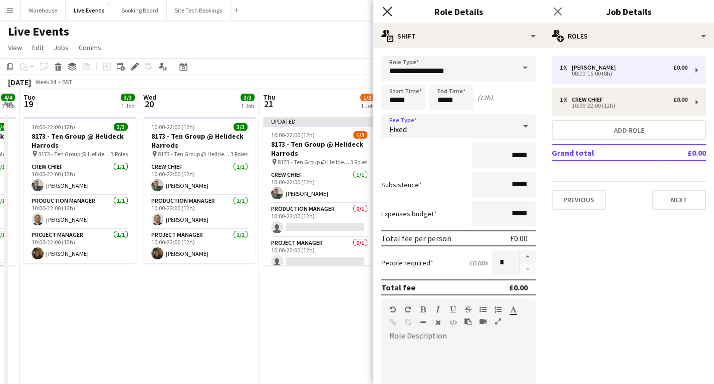
click at [387, 13] on icon "Close pop-in" at bounding box center [387, 12] width 10 height 10
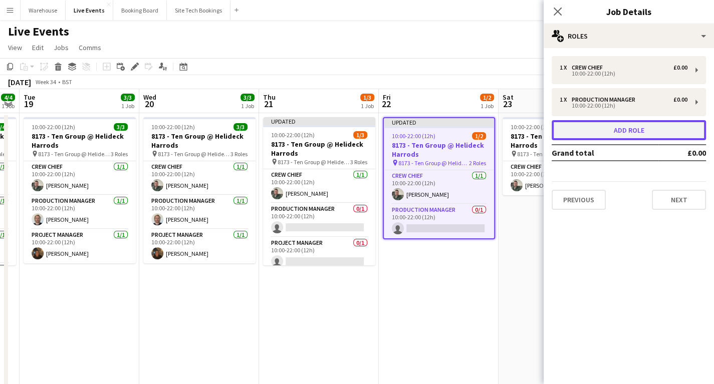
click at [587, 129] on button "Add role" at bounding box center [629, 130] width 154 height 20
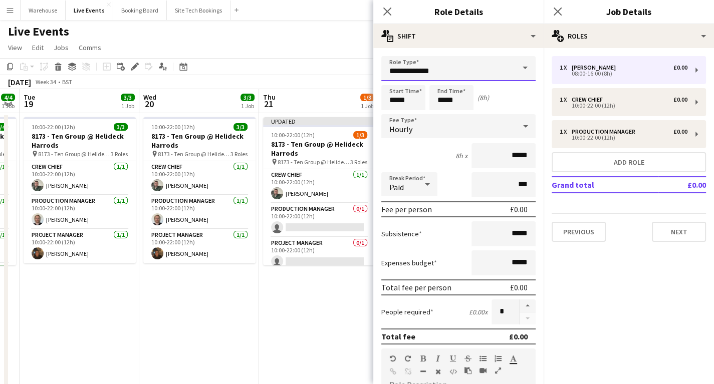
click at [400, 76] on input "**********" at bounding box center [458, 68] width 154 height 25
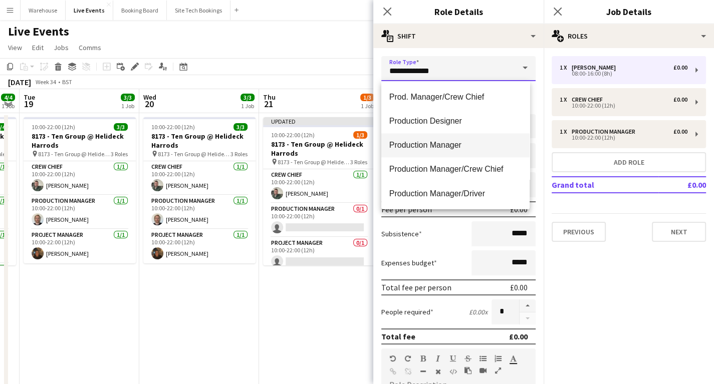
scroll to position [1724, 0]
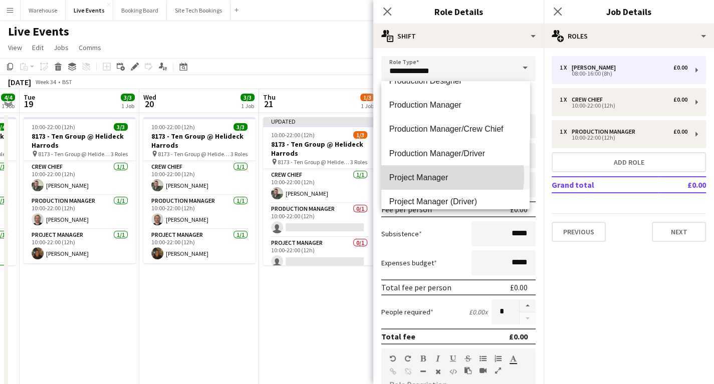
click at [418, 176] on span "Project Manager" at bounding box center [455, 177] width 132 height 10
type input "**********"
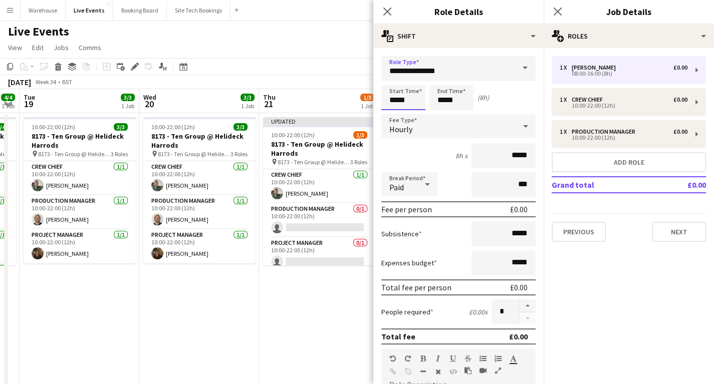
click at [405, 89] on input "*****" at bounding box center [403, 97] width 44 height 25
click at [391, 83] on div at bounding box center [393, 80] width 20 height 10
type input "*****"
click at [391, 83] on div at bounding box center [393, 80] width 20 height 10
click at [436, 99] on input "*****" at bounding box center [451, 97] width 44 height 25
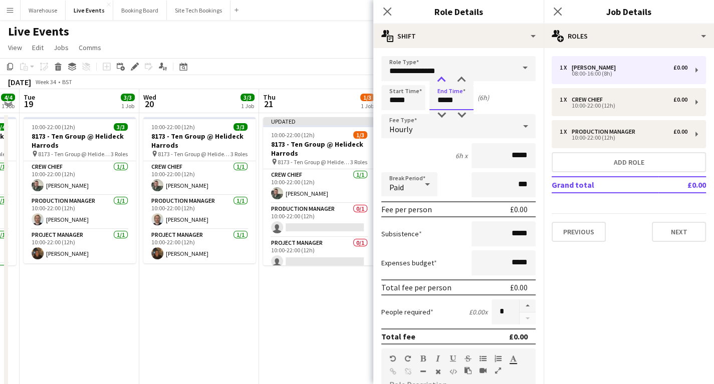
click at [440, 82] on div at bounding box center [441, 80] width 20 height 10
click at [440, 81] on div at bounding box center [441, 80] width 20 height 10
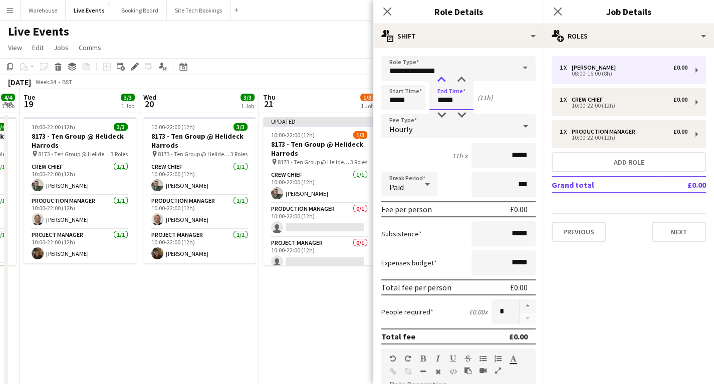
click at [440, 81] on div at bounding box center [441, 80] width 20 height 10
type input "*****"
click at [443, 114] on div at bounding box center [441, 115] width 20 height 10
click at [403, 124] on span "Hourly" at bounding box center [400, 129] width 23 height 10
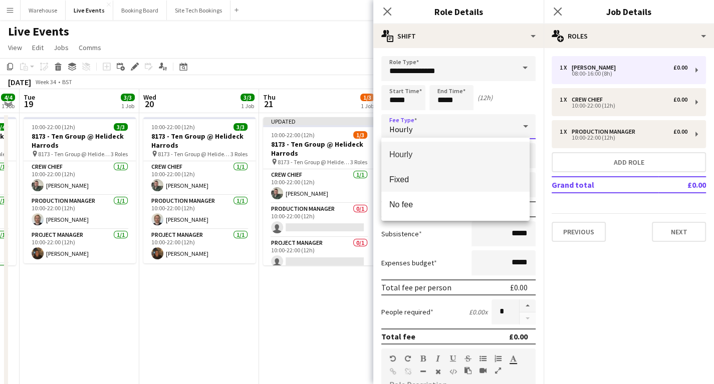
click at [412, 180] on span "Fixed" at bounding box center [455, 180] width 132 height 10
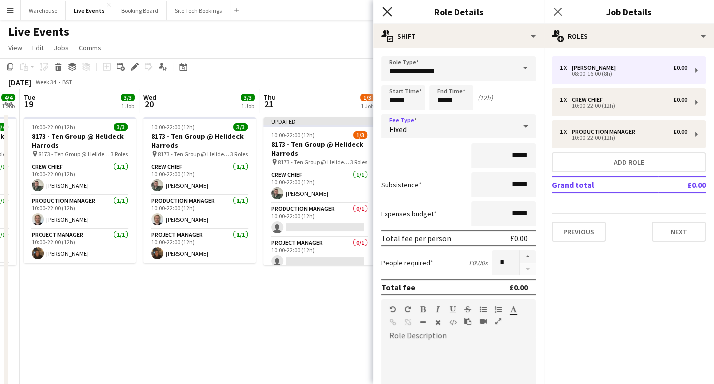
click at [386, 14] on icon "Close pop-in" at bounding box center [387, 12] width 10 height 10
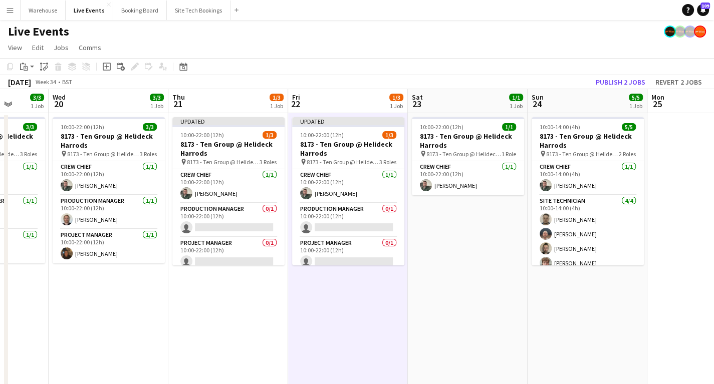
scroll to position [0, 363]
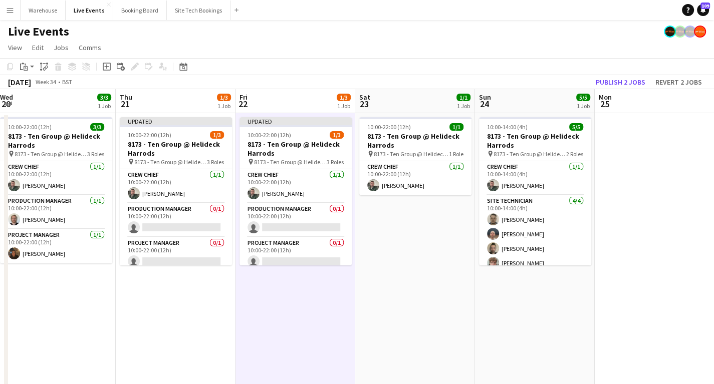
drag, startPoint x: 521, startPoint y: 308, endPoint x: 384, endPoint y: 309, distance: 136.3
click at [384, 311] on app-calendar-viewport "Sun 17 7/7 1 Job Mon 18 4/4 1 Job Tue 19 3/3 1 Job Wed 20 3/3 1 Job Thu 21 1/3 …" at bounding box center [357, 381] width 714 height 584
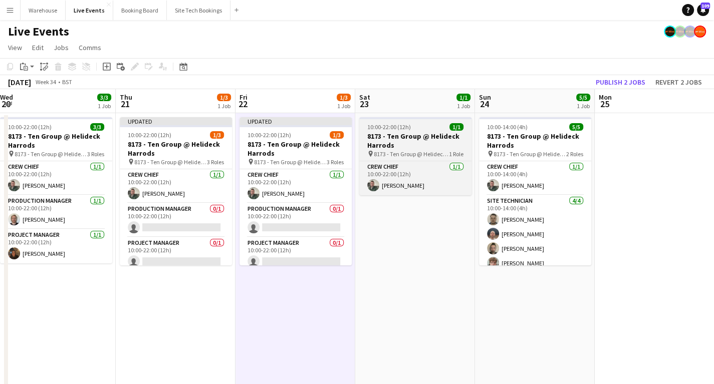
click at [402, 141] on h3 "8173 - Ten Group @ Helideck Harrods" at bounding box center [415, 141] width 112 height 18
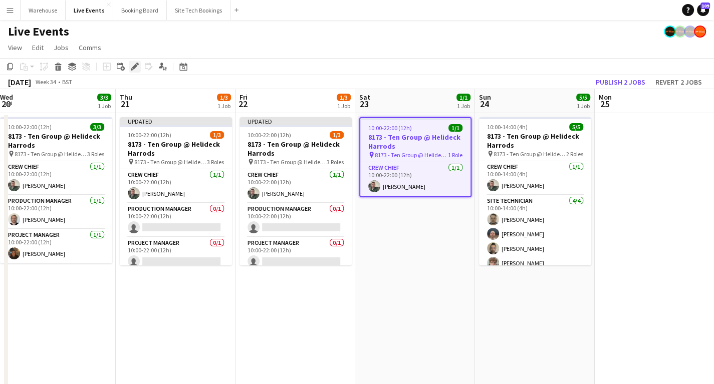
click at [131, 68] on icon at bounding box center [132, 69] width 3 height 3
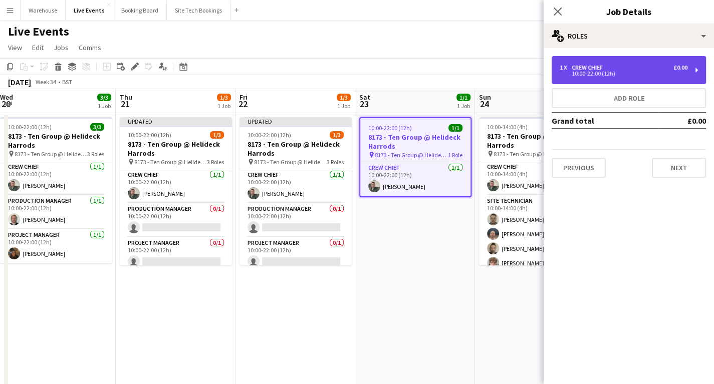
click at [585, 74] on div "10:00-22:00 (12h)" at bounding box center [624, 73] width 128 height 5
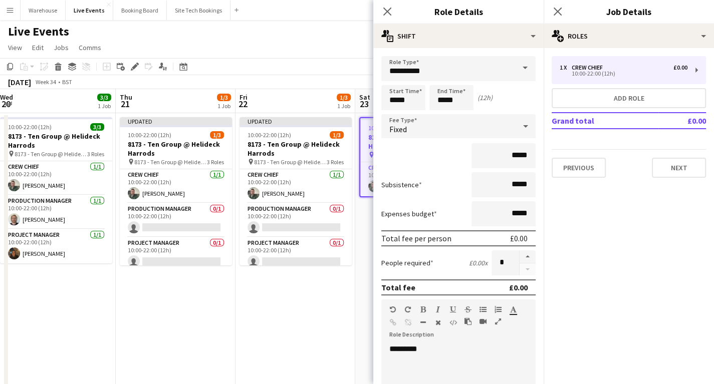
click at [615, 310] on mat-expansion-panel "pencil3 General details 1 x Crew Chief £0.00 10:00-22:00 (12h) Add role Grand t…" at bounding box center [629, 216] width 170 height 336
click at [383, 3] on div "Close pop-in" at bounding box center [387, 11] width 28 height 23
drag, startPoint x: 383, startPoint y: 13, endPoint x: 405, endPoint y: 23, distance: 24.0
click at [384, 12] on icon "Close pop-in" at bounding box center [387, 12] width 8 height 8
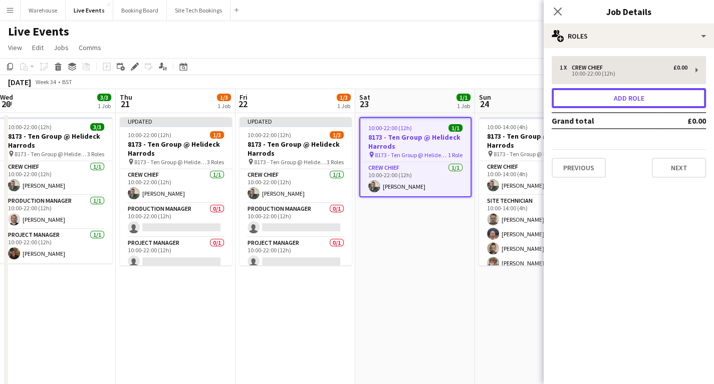
click at [622, 101] on button "Add role" at bounding box center [629, 98] width 154 height 20
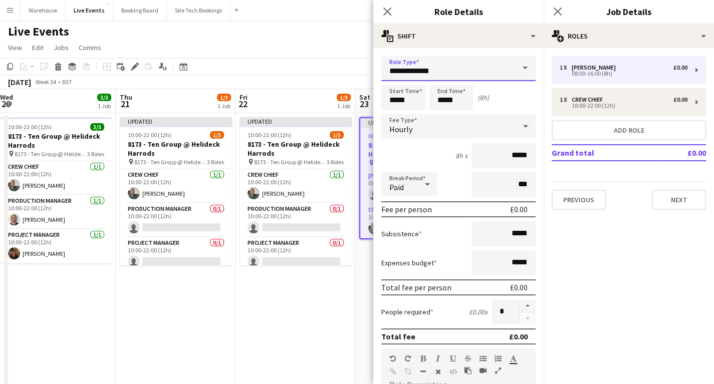
click at [400, 70] on input "**********" at bounding box center [458, 68] width 154 height 25
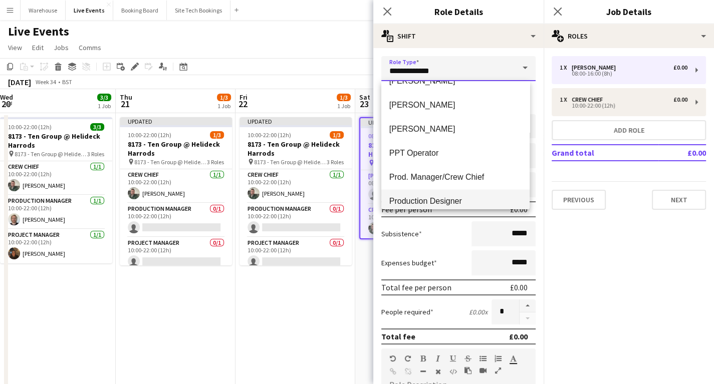
scroll to position [1644, 0]
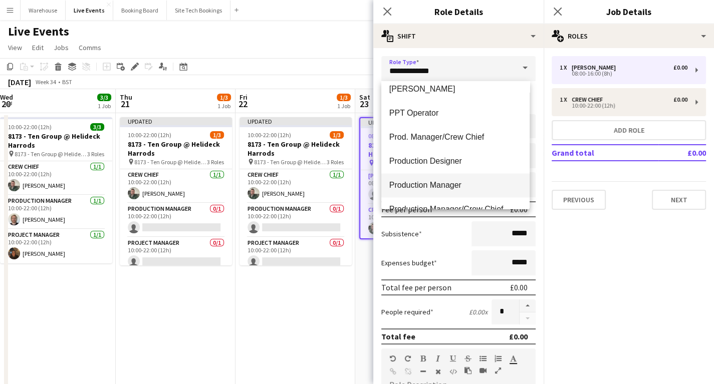
click at [426, 185] on span "Production Manager" at bounding box center [455, 185] width 132 height 10
type input "**********"
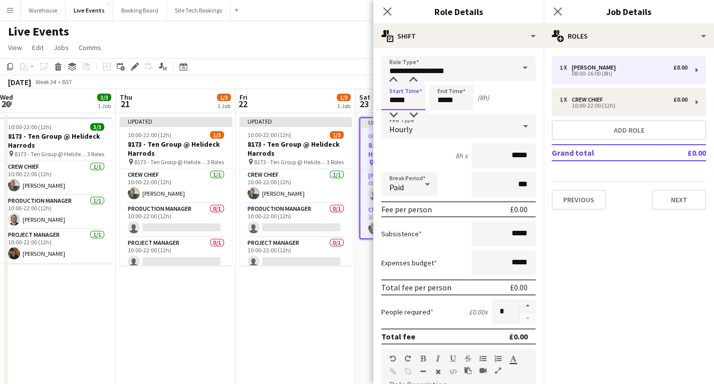
click at [402, 95] on input "*****" at bounding box center [403, 97] width 44 height 25
click at [394, 79] on div at bounding box center [393, 80] width 20 height 10
type input "*****"
drag, startPoint x: 394, startPoint y: 79, endPoint x: 400, endPoint y: 82, distance: 6.7
click at [393, 79] on div at bounding box center [393, 80] width 20 height 10
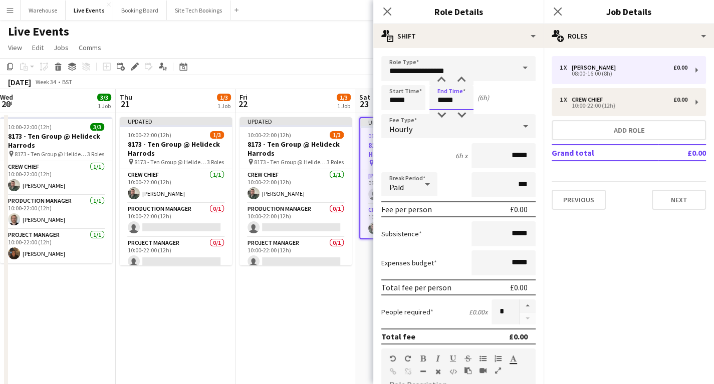
click at [443, 100] on input "*****" at bounding box center [451, 97] width 44 height 25
click at [443, 85] on input "*****" at bounding box center [451, 97] width 44 height 25
click at [443, 84] on div at bounding box center [441, 80] width 20 height 10
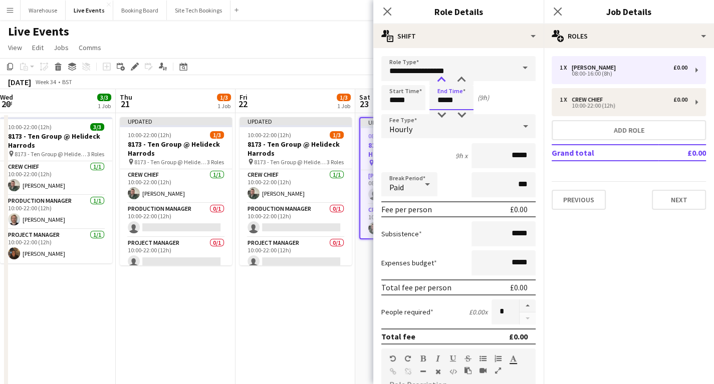
click at [443, 84] on div at bounding box center [441, 80] width 20 height 10
click at [442, 84] on div at bounding box center [441, 80] width 20 height 10
click at [440, 110] on div at bounding box center [441, 115] width 20 height 10
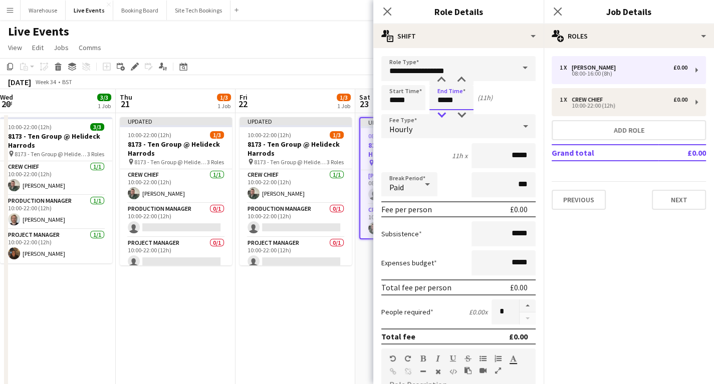
click at [440, 110] on div at bounding box center [441, 115] width 20 height 10
type input "*****"
click at [438, 75] on div at bounding box center [441, 80] width 20 height 10
click at [393, 124] on span "Hourly" at bounding box center [400, 129] width 23 height 10
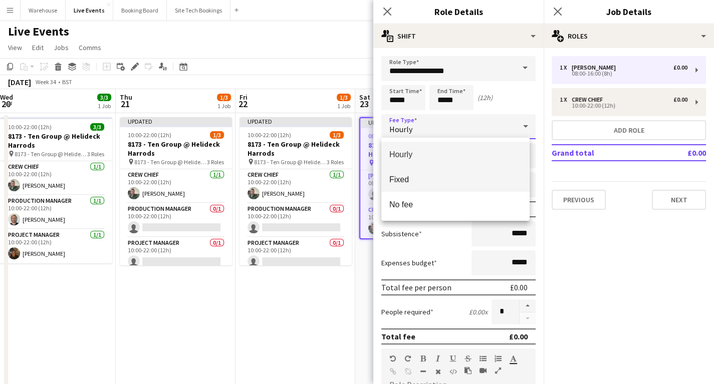
click at [397, 180] on span "Fixed" at bounding box center [455, 180] width 132 height 10
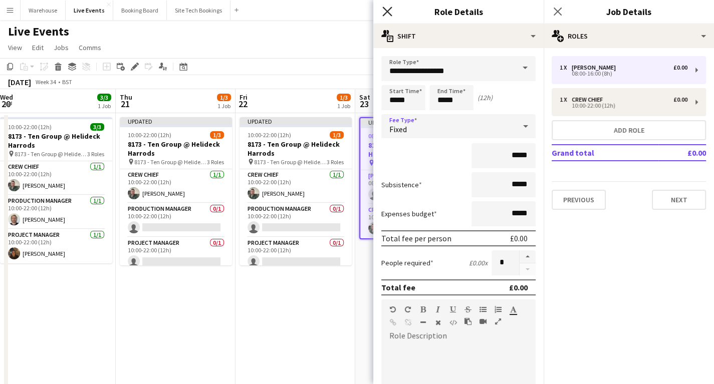
click at [387, 10] on icon "Close pop-in" at bounding box center [387, 12] width 10 height 10
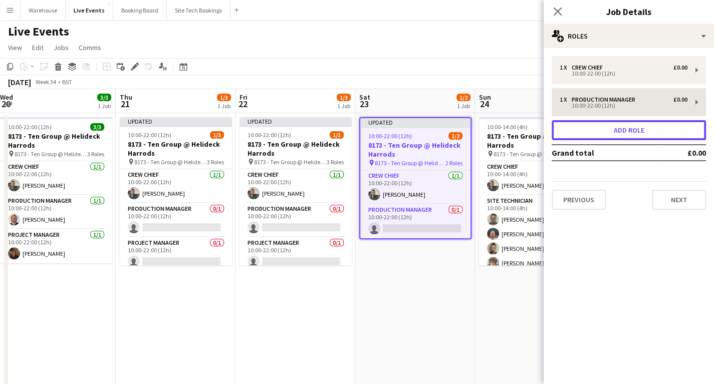
drag, startPoint x: 599, startPoint y: 129, endPoint x: 587, endPoint y: 130, distance: 12.1
click at [598, 130] on button "Add role" at bounding box center [629, 130] width 154 height 20
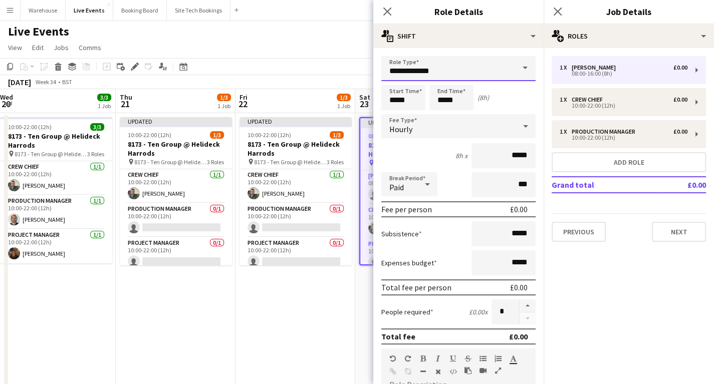
click at [420, 74] on input "**********" at bounding box center [458, 68] width 154 height 25
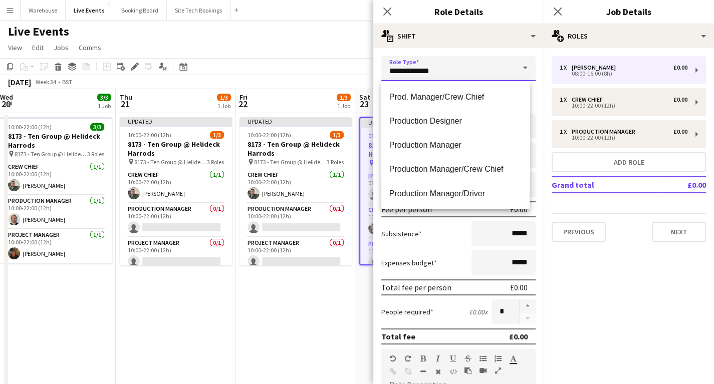
scroll to position [1724, 0]
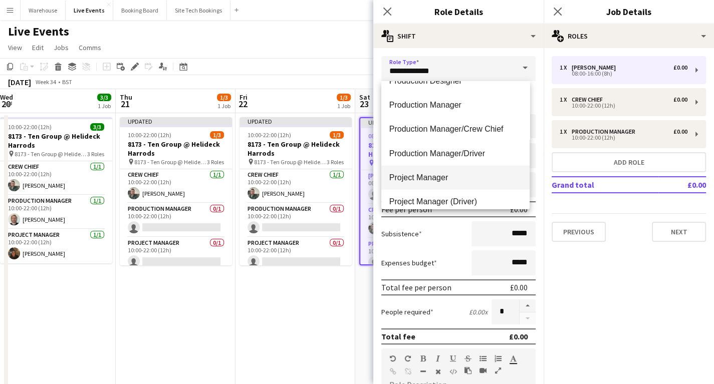
click at [439, 178] on span "Project Manager" at bounding box center [455, 177] width 132 height 10
type input "**********"
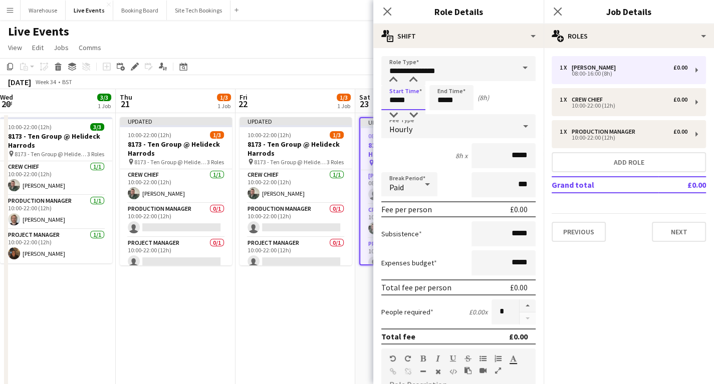
click at [403, 98] on input "*****" at bounding box center [403, 97] width 44 height 25
click at [393, 80] on div at bounding box center [393, 80] width 20 height 10
type input "*****"
click at [393, 80] on div at bounding box center [393, 80] width 20 height 10
click at [439, 99] on input "*****" at bounding box center [451, 97] width 44 height 25
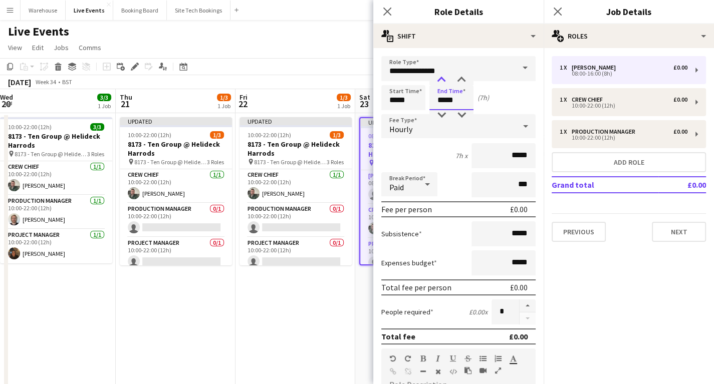
click at [436, 83] on div at bounding box center [441, 80] width 20 height 10
click at [437, 82] on div at bounding box center [441, 80] width 20 height 10
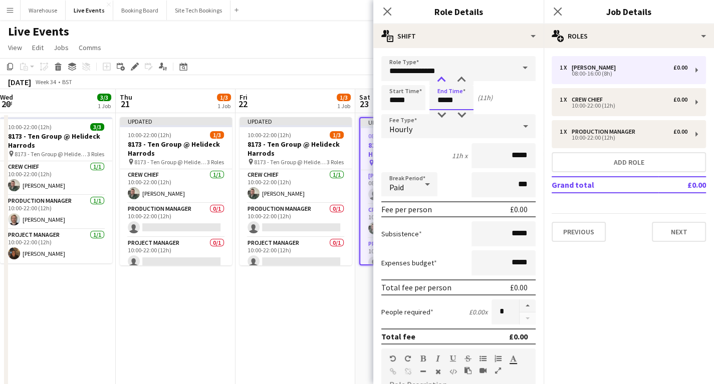
click at [437, 82] on div at bounding box center [441, 80] width 20 height 10
type input "*****"
click at [439, 112] on div at bounding box center [441, 115] width 20 height 10
click at [397, 130] on span "Hourly" at bounding box center [400, 129] width 23 height 10
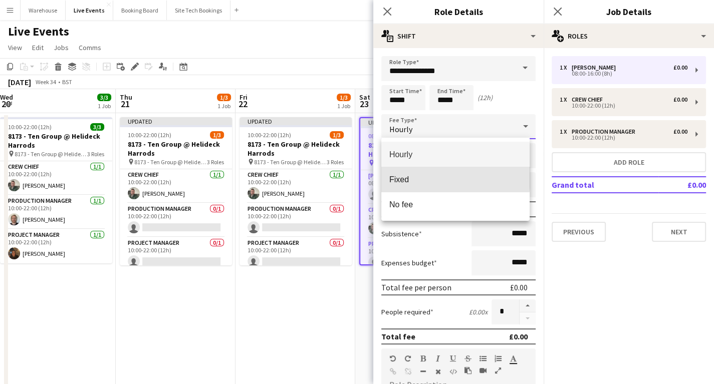
drag, startPoint x: 409, startPoint y: 176, endPoint x: 404, endPoint y: 85, distance: 91.3
click at [409, 173] on mat-option "Fixed" at bounding box center [455, 179] width 148 height 25
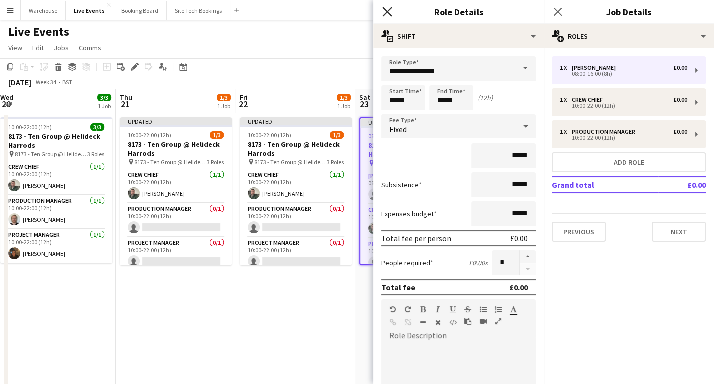
click at [389, 13] on icon at bounding box center [387, 12] width 10 height 10
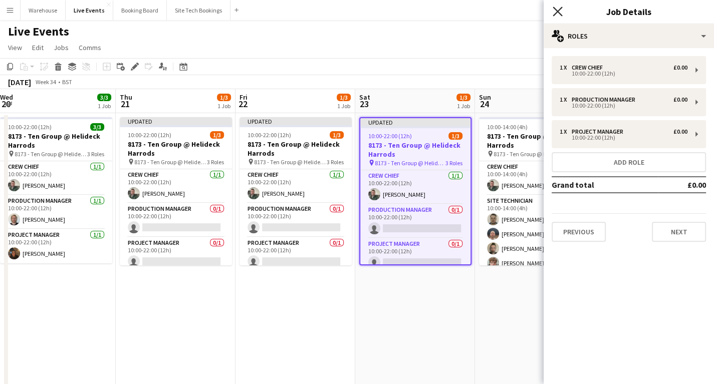
click at [555, 11] on icon "Close pop-in" at bounding box center [558, 12] width 10 height 10
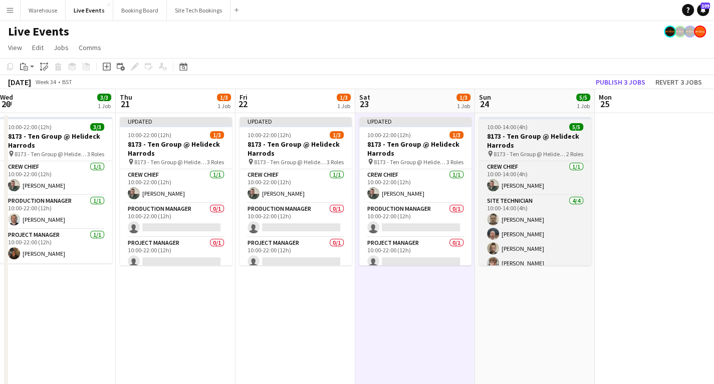
click at [514, 147] on h3 "8173 - Ten Group @ Helideck Harrods" at bounding box center [535, 141] width 112 height 18
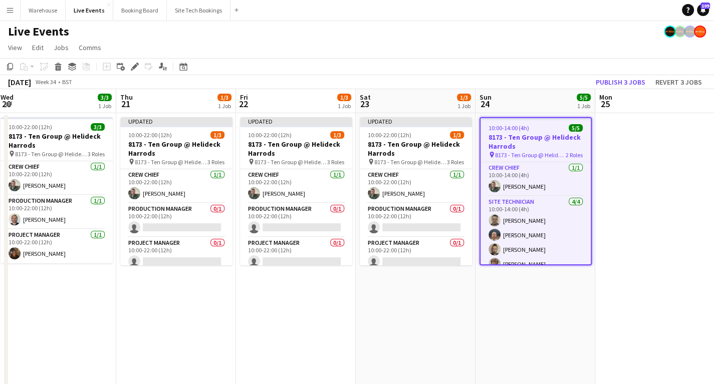
click at [134, 68] on icon at bounding box center [135, 67] width 6 height 6
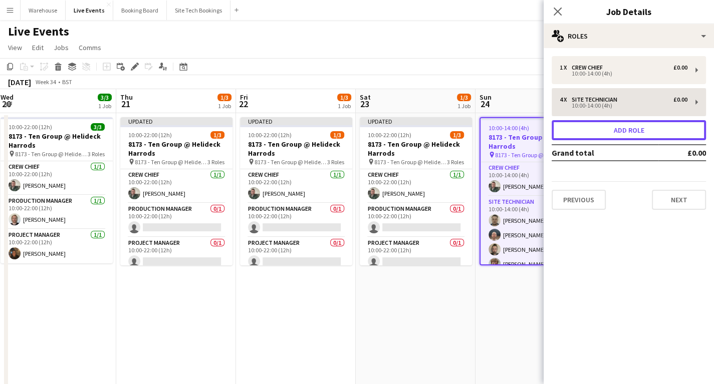
click at [644, 128] on button "Add role" at bounding box center [629, 130] width 154 height 20
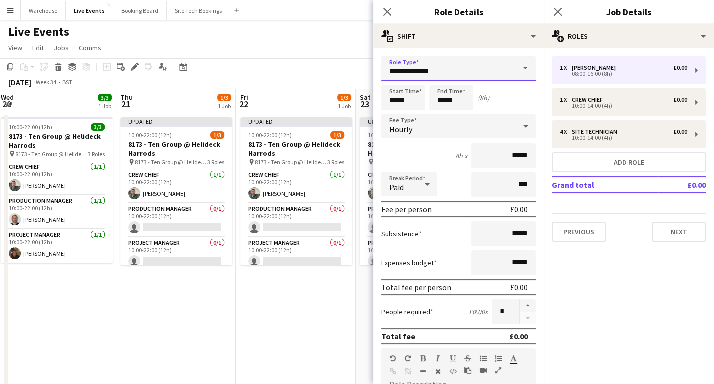
click at [432, 65] on input "**********" at bounding box center [458, 68] width 154 height 25
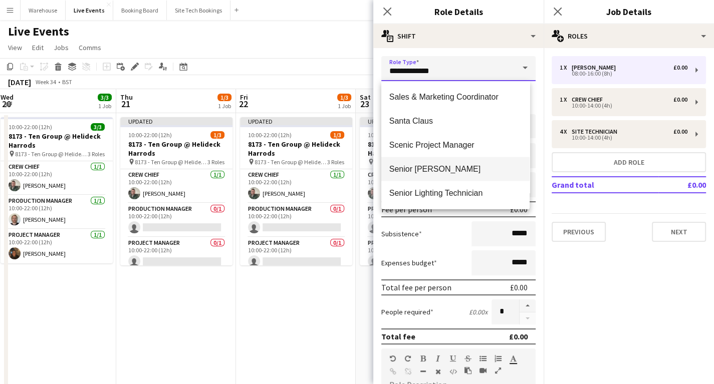
scroll to position [1764, 0]
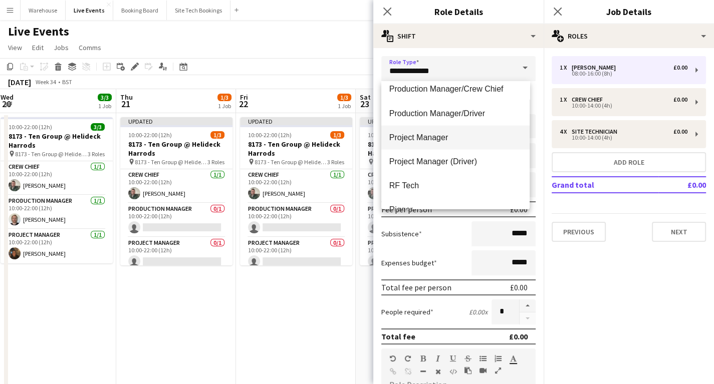
click at [421, 138] on span "Project Manager" at bounding box center [455, 137] width 132 height 10
type input "**********"
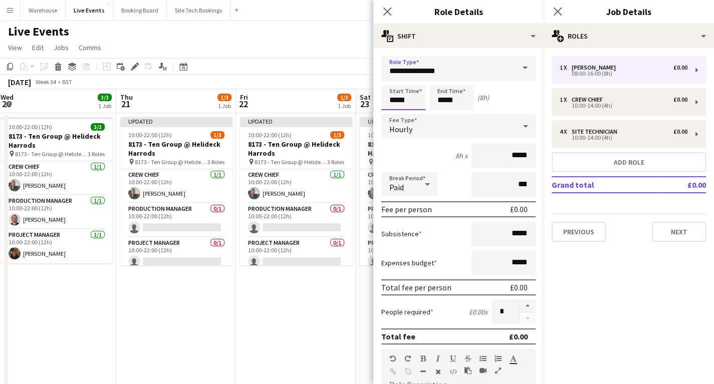
click at [396, 103] on input "*****" at bounding box center [403, 97] width 44 height 25
click at [391, 81] on div at bounding box center [393, 80] width 20 height 10
type input "*****"
click at [391, 81] on div at bounding box center [393, 80] width 20 height 10
click at [452, 100] on input "*****" at bounding box center [451, 97] width 44 height 25
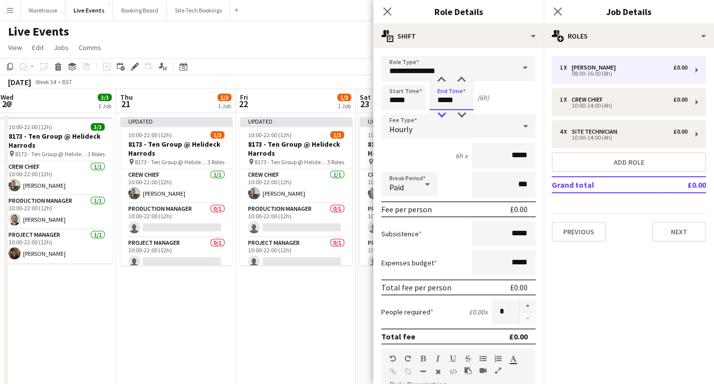
click at [440, 114] on div at bounding box center [441, 115] width 20 height 10
type input "*****"
click at [440, 114] on div at bounding box center [441, 115] width 20 height 10
click at [391, 128] on span "Hourly" at bounding box center [400, 129] width 23 height 10
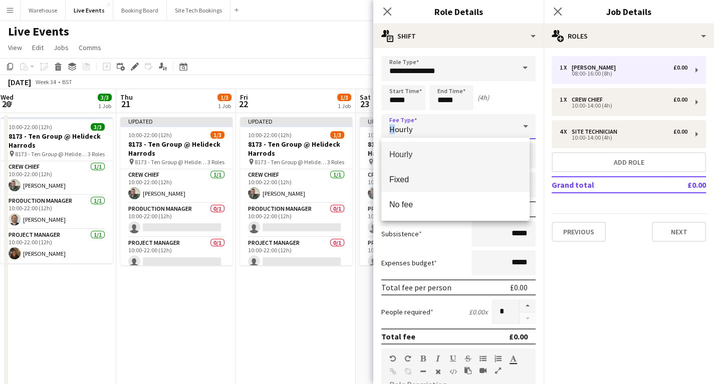
click at [405, 182] on span "Fixed" at bounding box center [455, 180] width 132 height 10
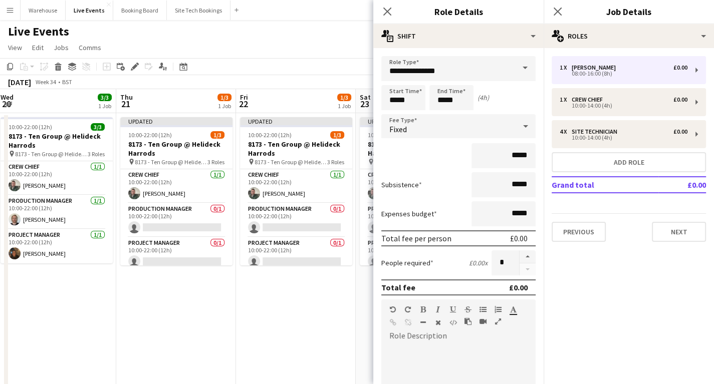
drag, startPoint x: 387, startPoint y: 13, endPoint x: 426, endPoint y: 83, distance: 80.7
click at [385, 13] on icon "Close pop-in" at bounding box center [387, 12] width 8 height 8
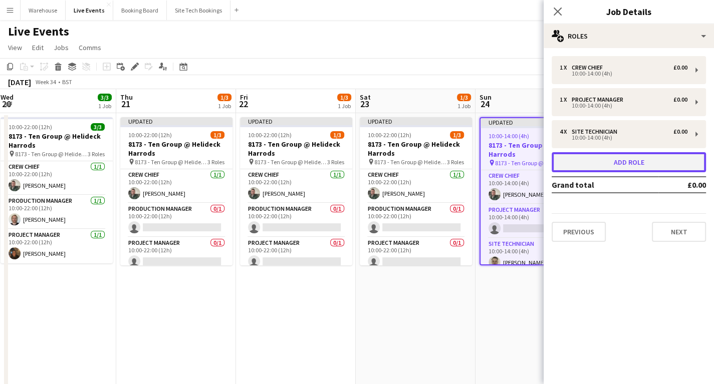
click at [625, 165] on button "Add role" at bounding box center [629, 162] width 154 height 20
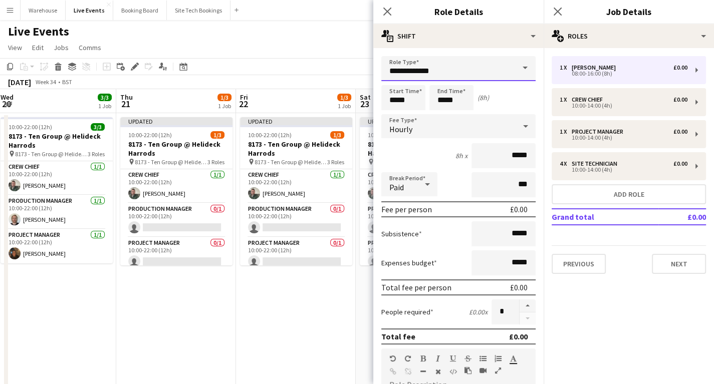
click at [409, 70] on input "**********" at bounding box center [458, 68] width 154 height 25
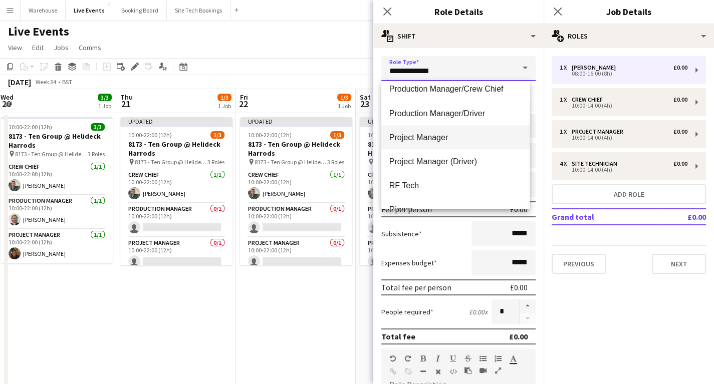
scroll to position [1724, 0]
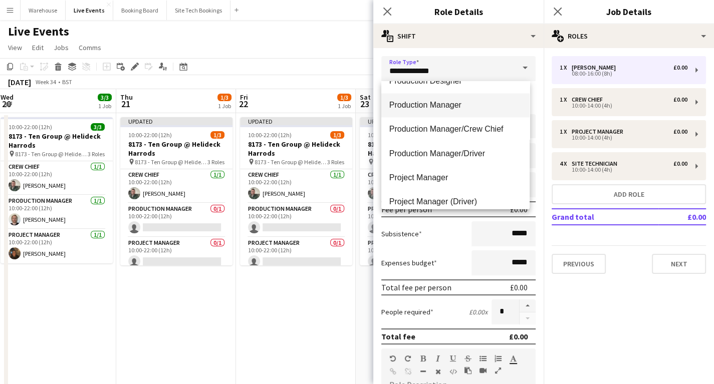
click at [417, 110] on mat-option "Production Manager" at bounding box center [455, 105] width 148 height 24
type input "**********"
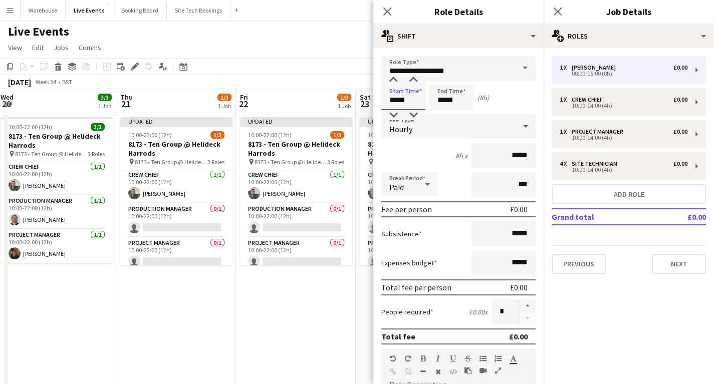
click at [402, 98] on input "*****" at bounding box center [403, 97] width 44 height 25
click at [395, 83] on div at bounding box center [393, 80] width 20 height 10
type input "*****"
click at [392, 82] on div at bounding box center [393, 80] width 20 height 10
drag, startPoint x: 447, startPoint y: 103, endPoint x: 446, endPoint y: 111, distance: 8.5
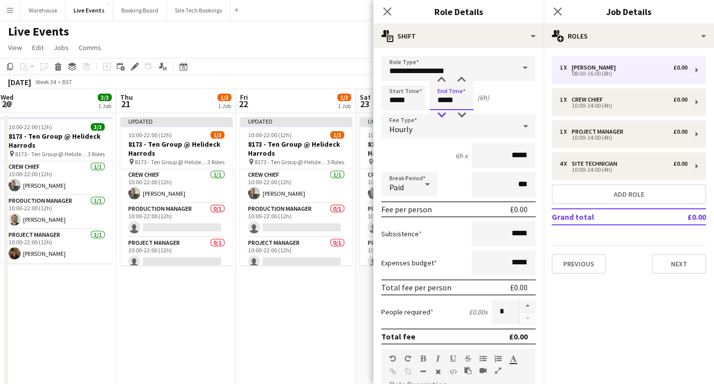
click at [447, 103] on input "*****" at bounding box center [451, 97] width 44 height 25
click at [443, 118] on div at bounding box center [441, 115] width 20 height 10
type input "*****"
drag, startPoint x: 443, startPoint y: 118, endPoint x: 420, endPoint y: 126, distance: 24.4
click at [443, 119] on div at bounding box center [441, 115] width 20 height 10
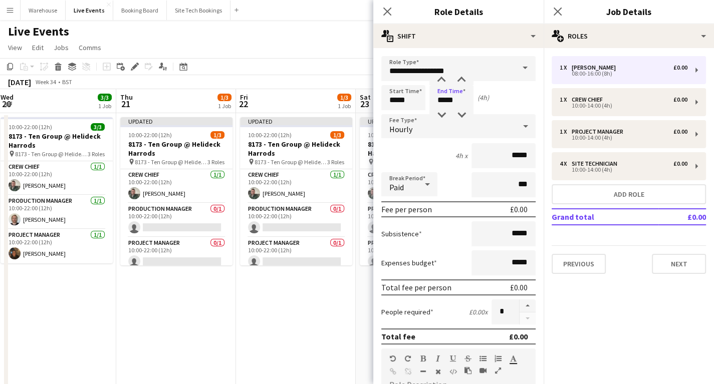
click at [395, 126] on span "Hourly" at bounding box center [400, 129] width 23 height 10
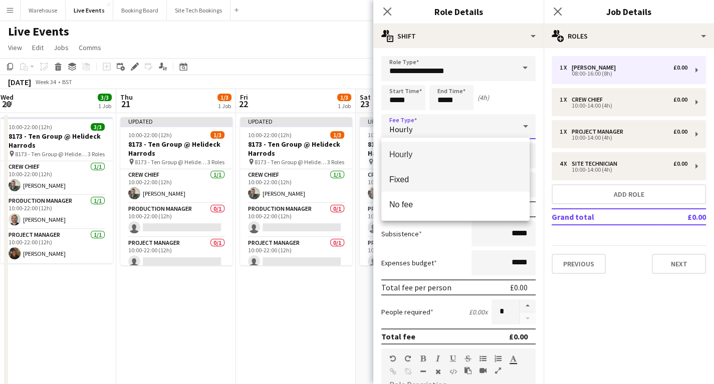
click at [403, 180] on span "Fixed" at bounding box center [455, 180] width 132 height 10
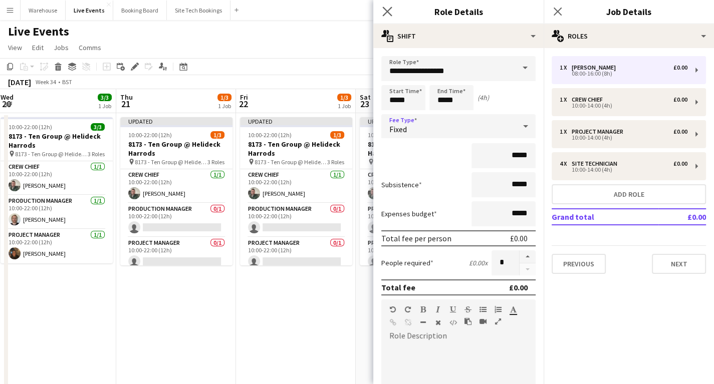
click at [384, 12] on icon "Close pop-in" at bounding box center [387, 12] width 10 height 10
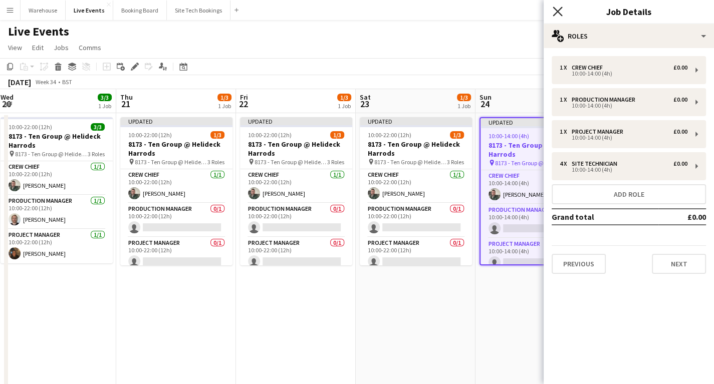
click at [557, 12] on icon at bounding box center [558, 12] width 10 height 10
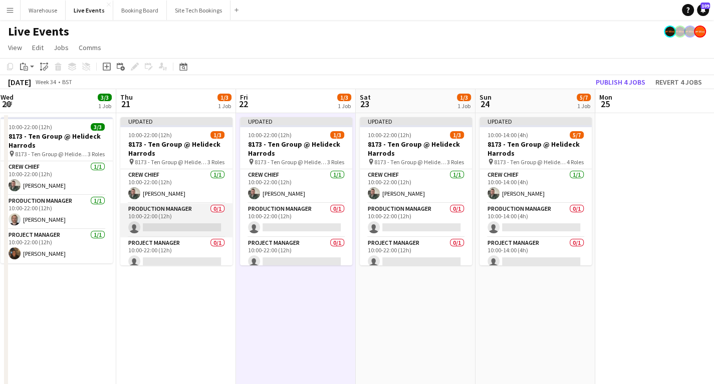
click at [177, 228] on app-card-role "Production Manager 0/1 10:00-22:00 (12h) single-neutral-actions" at bounding box center [176, 220] width 112 height 34
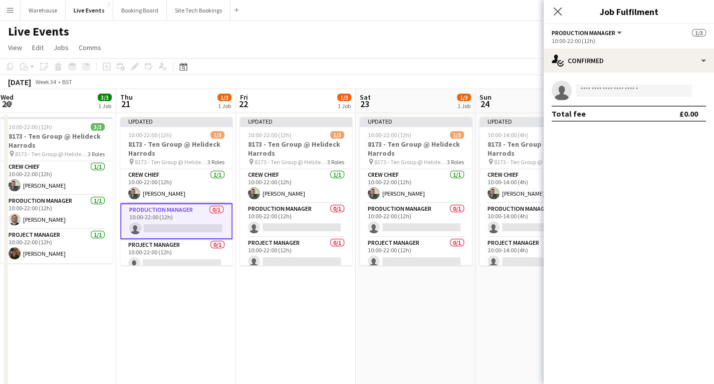
click at [607, 85] on app-invite-slot "single-neutral-actions" at bounding box center [629, 91] width 170 height 20
click at [617, 90] on input at bounding box center [634, 91] width 116 height 12
type input "*******"
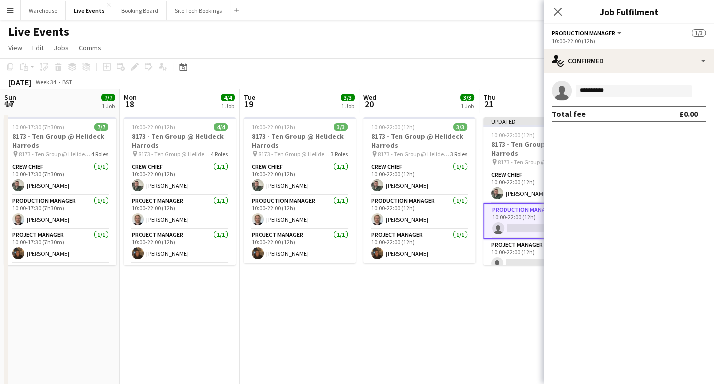
scroll to position [76, 0]
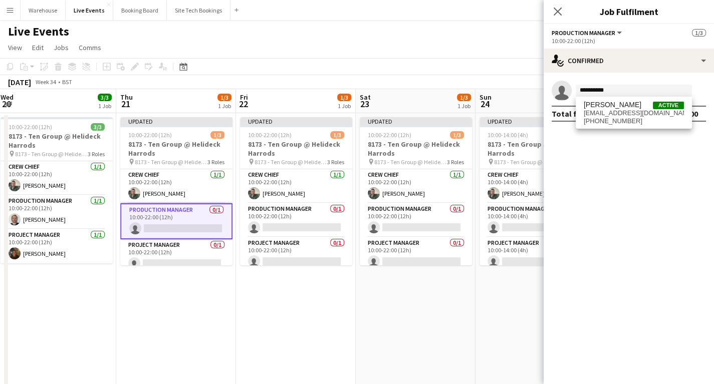
type input "**********"
click at [599, 106] on span "[PERSON_NAME]" at bounding box center [613, 105] width 58 height 9
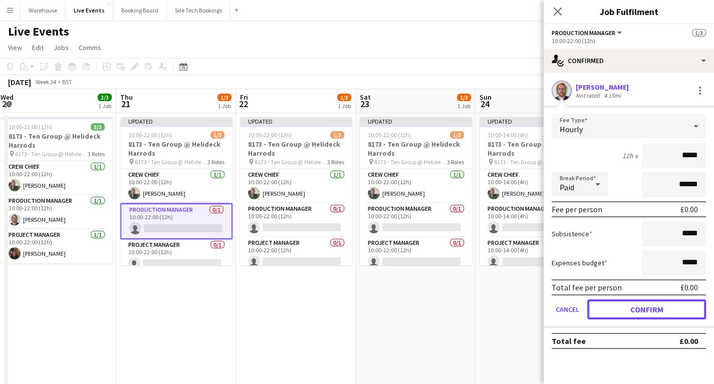
drag, startPoint x: 646, startPoint y: 309, endPoint x: 556, endPoint y: 298, distance: 90.9
click at [645, 309] on button "Confirm" at bounding box center [646, 310] width 119 height 20
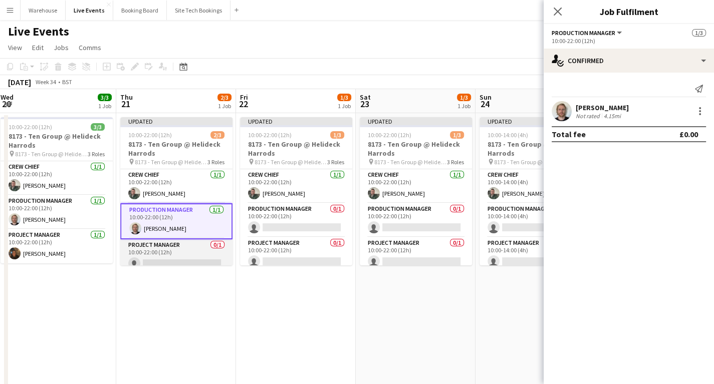
click at [158, 265] on app-card-role "Project Manager 0/1 10:00-22:00 (12h) single-neutral-actions" at bounding box center [176, 257] width 112 height 34
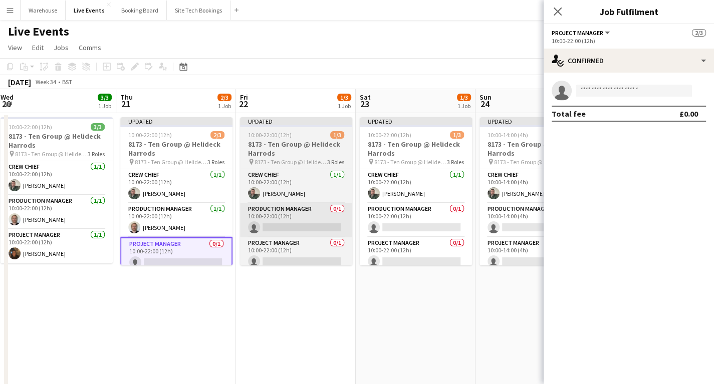
scroll to position [0, 362]
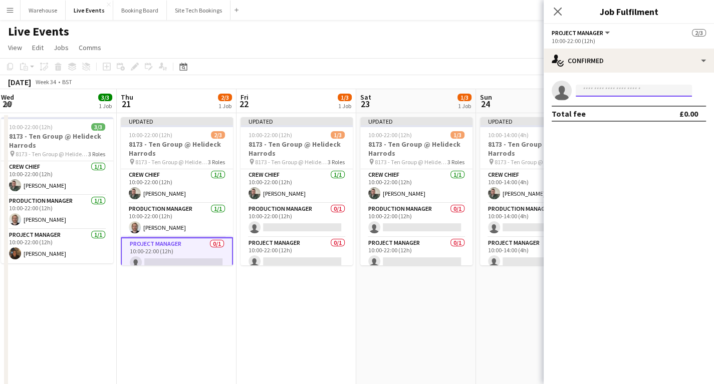
click at [617, 86] on input at bounding box center [634, 91] width 116 height 12
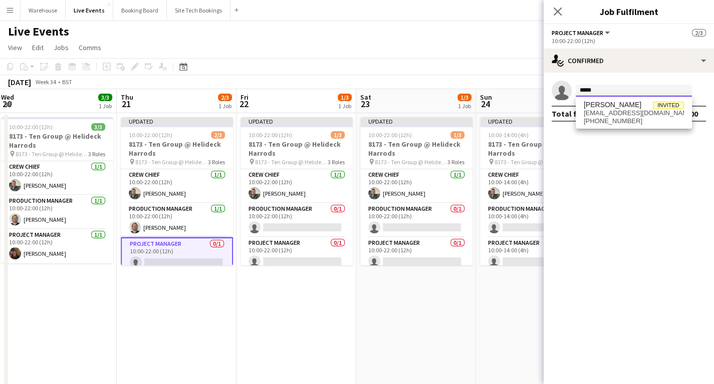
type input "*****"
click at [611, 109] on span "[EMAIL_ADDRESS][DOMAIN_NAME]" at bounding box center [634, 113] width 100 height 8
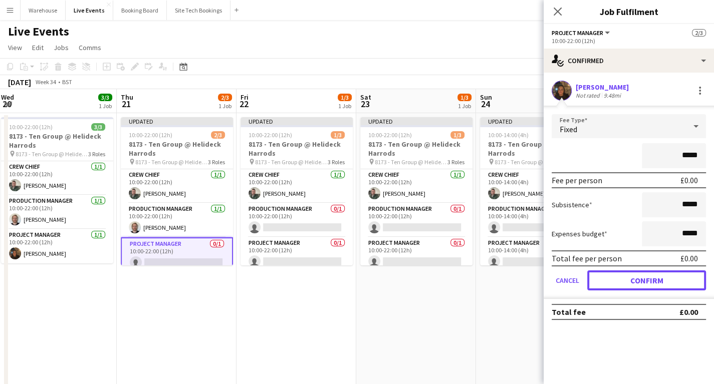
click at [618, 278] on button "Confirm" at bounding box center [646, 281] width 119 height 20
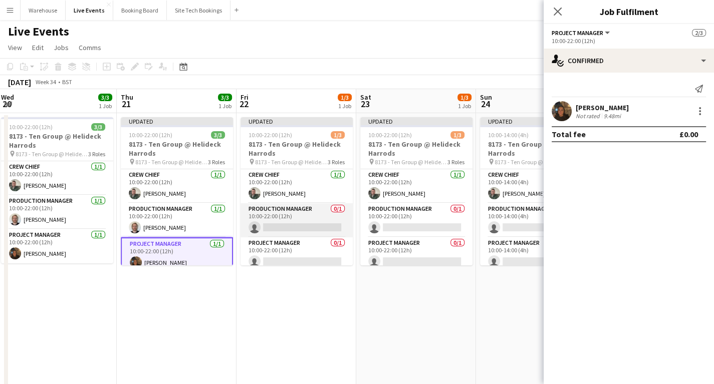
click at [322, 218] on app-card-role "Production Manager 0/1 10:00-22:00 (12h) single-neutral-actions" at bounding box center [297, 220] width 112 height 34
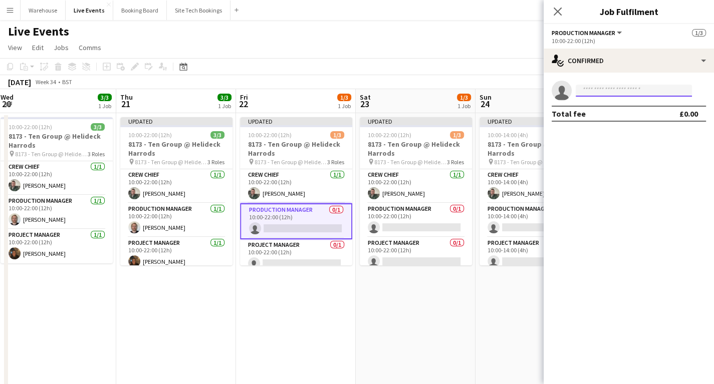
click at [598, 87] on input at bounding box center [634, 91] width 116 height 12
type input "*"
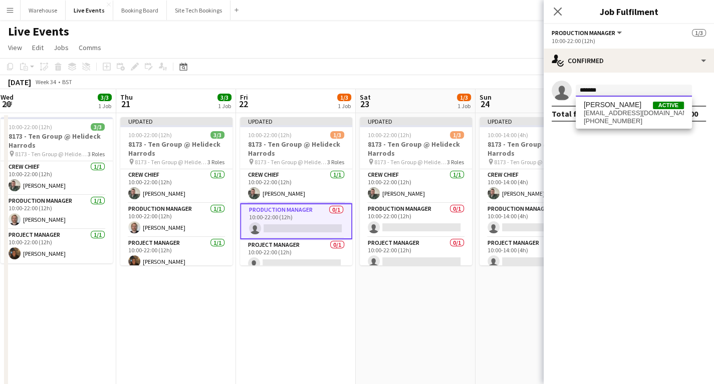
type input "*******"
click at [648, 117] on span "[PHONE_NUMBER]" at bounding box center [634, 121] width 100 height 8
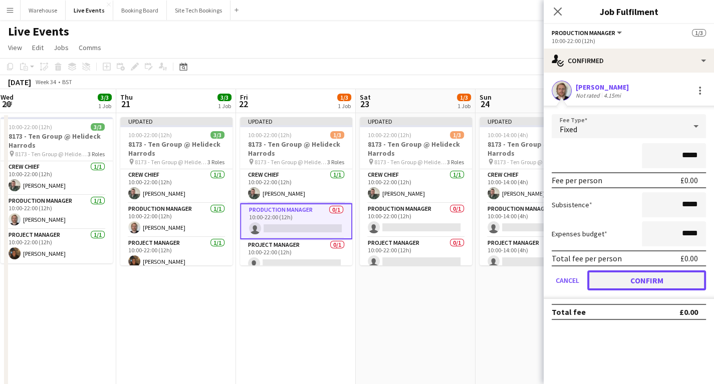
click at [619, 275] on button "Confirm" at bounding box center [646, 281] width 119 height 20
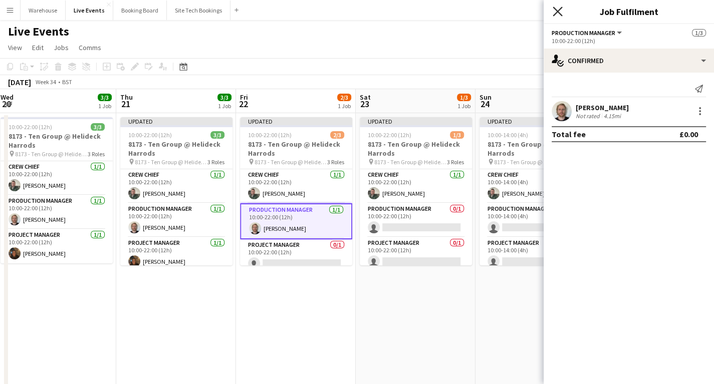
click at [557, 9] on icon "Close pop-in" at bounding box center [558, 12] width 10 height 10
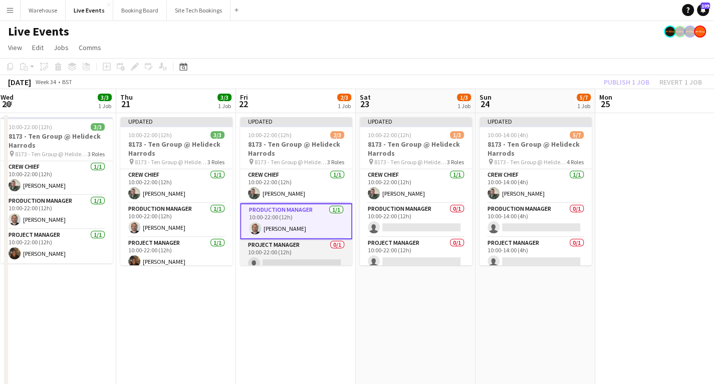
click at [304, 256] on app-card-role "Project Manager 0/1 10:00-22:00 (12h) single-neutral-actions" at bounding box center [296, 257] width 112 height 34
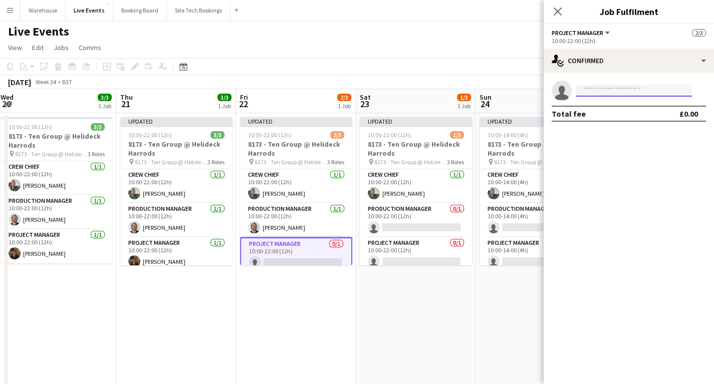
click at [621, 96] on input at bounding box center [634, 91] width 116 height 12
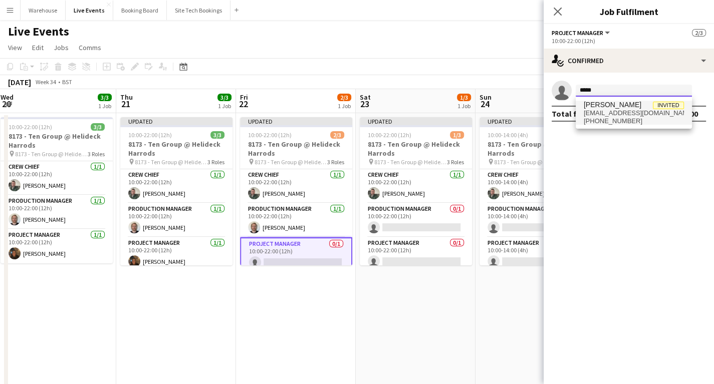
type input "*****"
click at [643, 104] on span "Aisha Francis Invited" at bounding box center [634, 105] width 100 height 9
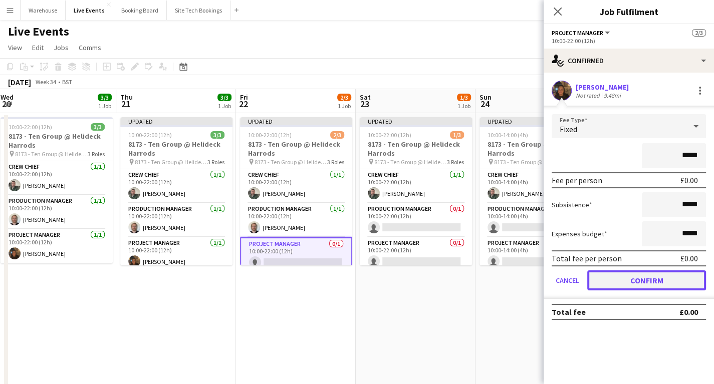
click at [631, 280] on button "Confirm" at bounding box center [646, 281] width 119 height 20
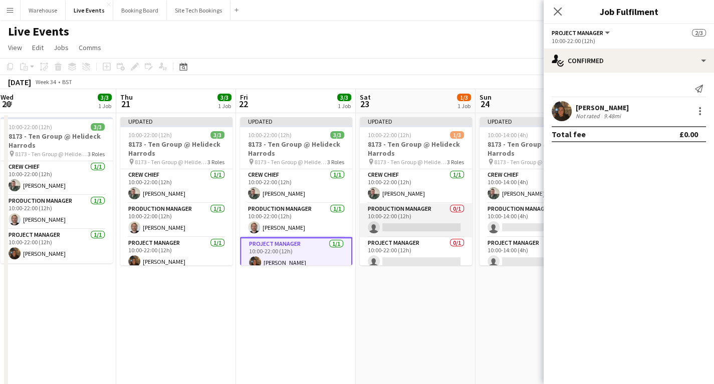
click at [414, 224] on app-card-role "Production Manager 0/1 10:00-22:00 (12h) single-neutral-actions" at bounding box center [416, 220] width 112 height 34
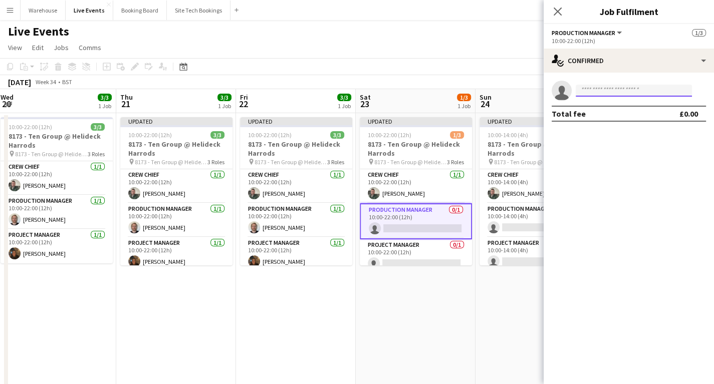
click at [615, 92] on input at bounding box center [634, 91] width 116 height 12
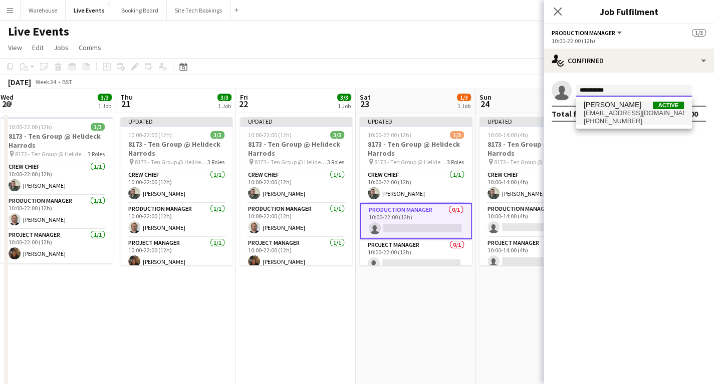
type input "**********"
click at [634, 118] on span "[PHONE_NUMBER]" at bounding box center [634, 121] width 100 height 8
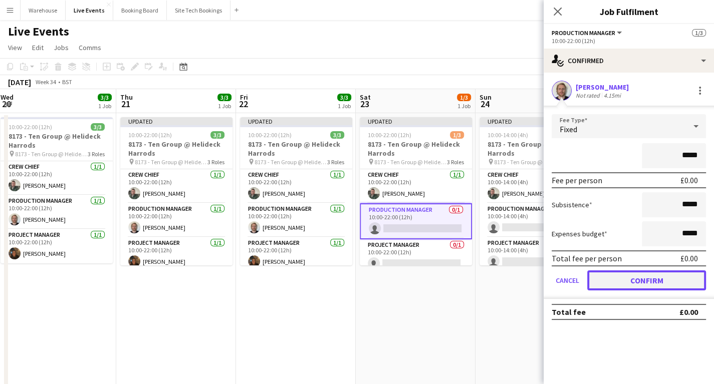
click at [641, 281] on button "Confirm" at bounding box center [646, 281] width 119 height 20
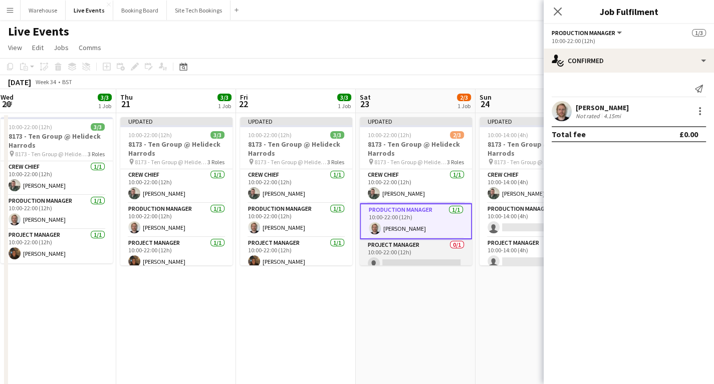
click at [395, 261] on app-card-role "Project Manager 0/1 10:00-22:00 (12h) single-neutral-actions" at bounding box center [416, 257] width 112 height 34
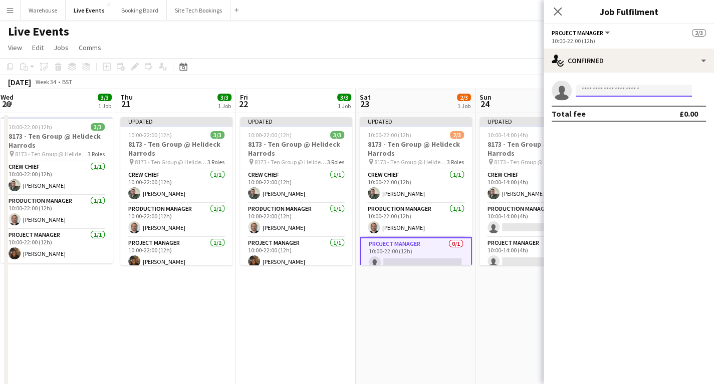
click at [587, 86] on input at bounding box center [634, 91] width 116 height 12
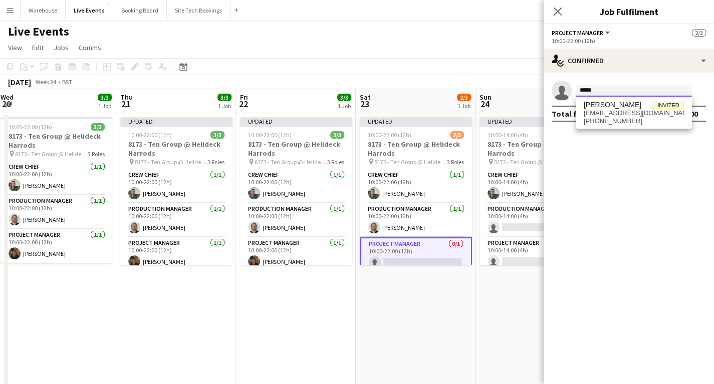
type input "*****"
click at [609, 128] on div "[PERSON_NAME] Invited [EMAIL_ADDRESS][DOMAIN_NAME] [PHONE_NUMBER]" at bounding box center [634, 113] width 116 height 32
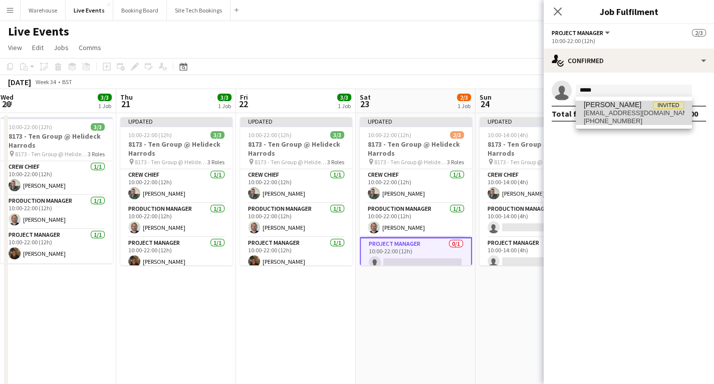
click at [609, 113] on span "[EMAIL_ADDRESS][DOMAIN_NAME]" at bounding box center [634, 113] width 100 height 8
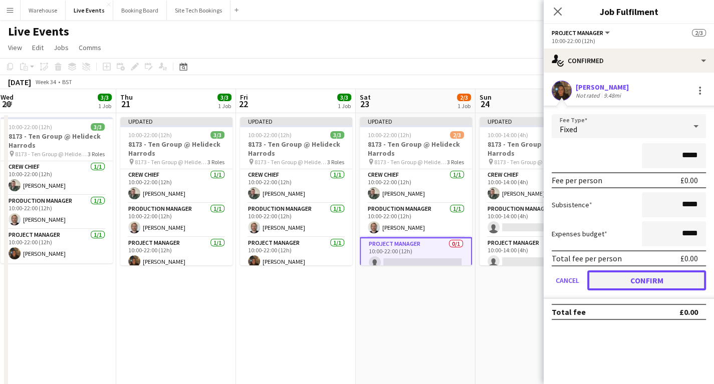
click at [655, 276] on button "Confirm" at bounding box center [646, 281] width 119 height 20
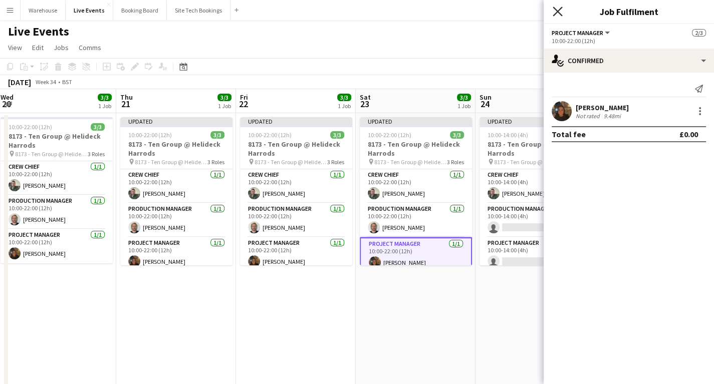
click at [556, 15] on icon "Close pop-in" at bounding box center [558, 12] width 10 height 10
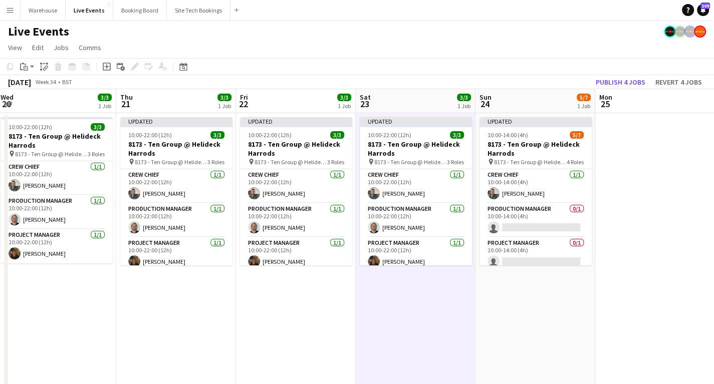
scroll to position [0, 362]
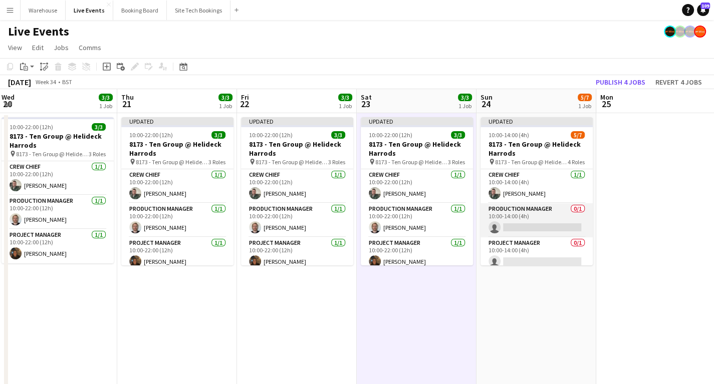
click at [506, 227] on app-card-role "Production Manager 0/1 10:00-14:00 (4h) single-neutral-actions" at bounding box center [537, 220] width 112 height 34
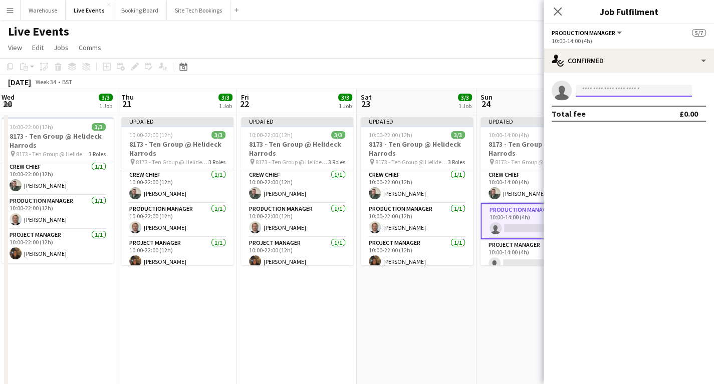
click at [599, 89] on input at bounding box center [634, 91] width 116 height 12
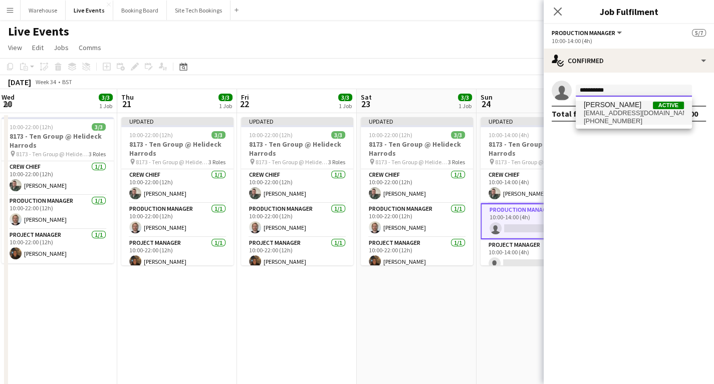
type input "**********"
click at [611, 114] on span "[EMAIL_ADDRESS][DOMAIN_NAME]" at bounding box center [634, 113] width 100 height 8
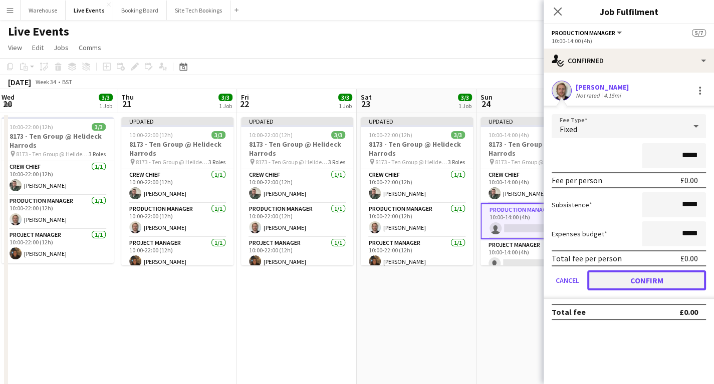
click at [655, 281] on button "Confirm" at bounding box center [646, 281] width 119 height 20
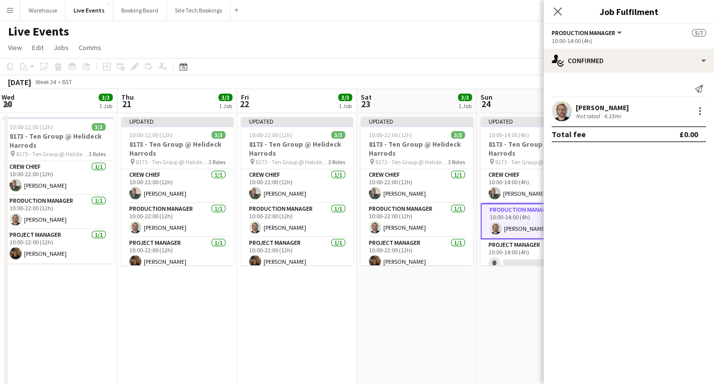
drag, startPoint x: 554, startPoint y: 11, endPoint x: 547, endPoint y: 31, distance: 21.9
click at [555, 11] on icon "Close pop-in" at bounding box center [558, 12] width 8 height 8
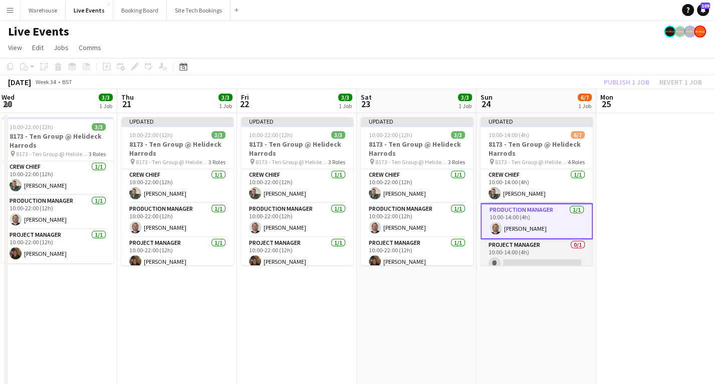
click at [522, 257] on app-card-role "Project Manager 0/1 10:00-14:00 (4h) single-neutral-actions" at bounding box center [537, 257] width 112 height 34
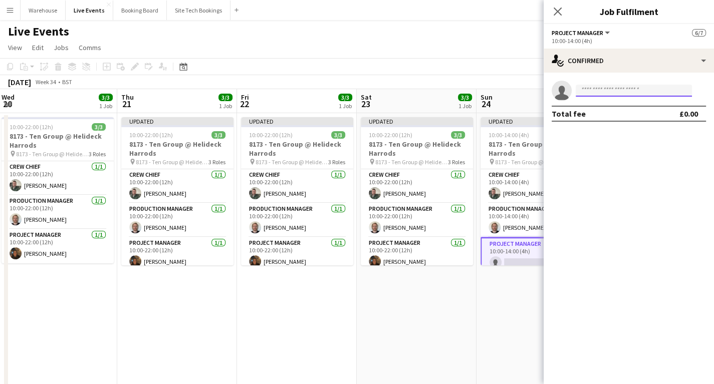
click at [620, 90] on input at bounding box center [634, 91] width 116 height 12
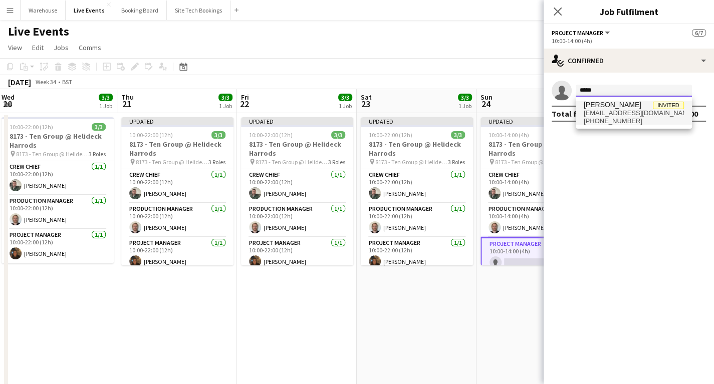
type input "*****"
click at [619, 112] on span "[EMAIL_ADDRESS][DOMAIN_NAME]" at bounding box center [634, 113] width 100 height 8
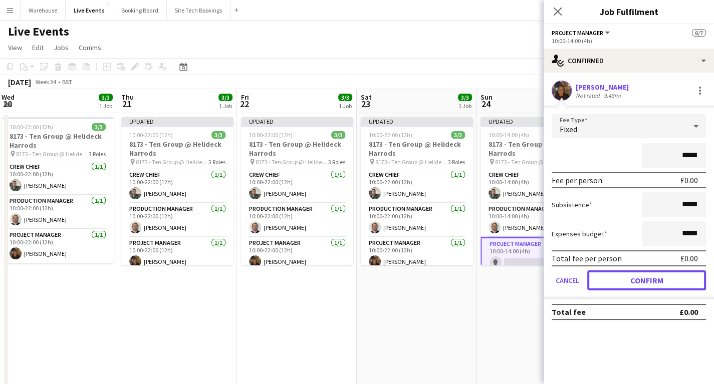
drag, startPoint x: 637, startPoint y: 279, endPoint x: 620, endPoint y: 265, distance: 22.2
click at [638, 279] on button "Confirm" at bounding box center [646, 281] width 119 height 20
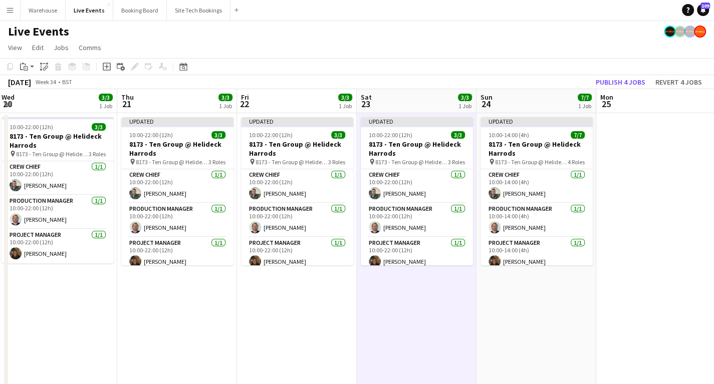
scroll to position [0, 362]
click at [624, 83] on button "Publish 4 jobs" at bounding box center [621, 82] width 58 height 13
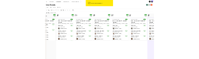
scroll to position [0, 246]
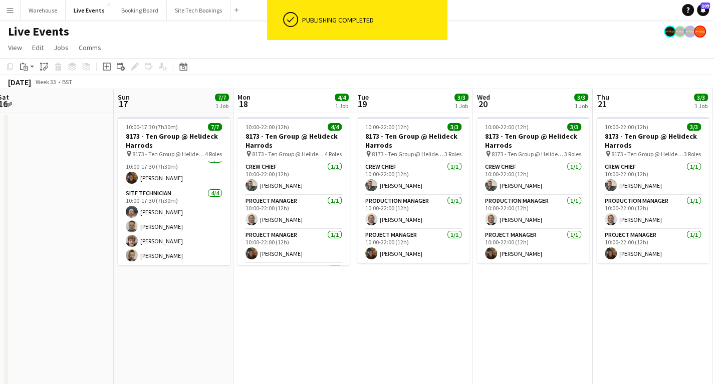
drag, startPoint x: 136, startPoint y: 304, endPoint x: 612, endPoint y: 303, distance: 476.1
click at [612, 303] on app-calendar-viewport "Thu 14 Fri 15 Sat 16 Sun 17 7/7 1 Job Mon 18 4/4 1 Job Tue 19 3/3 1 Job Wed 20 …" at bounding box center [357, 381] width 714 height 584
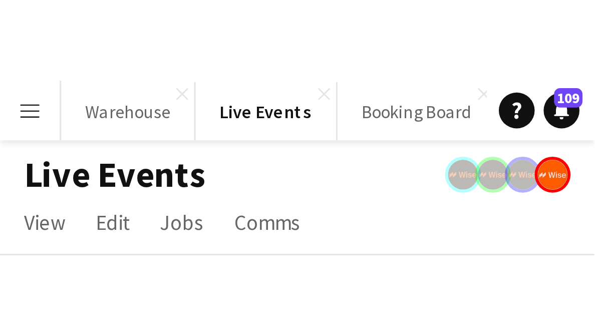
scroll to position [75, 0]
